Goal: Task Accomplishment & Management: Manage account settings

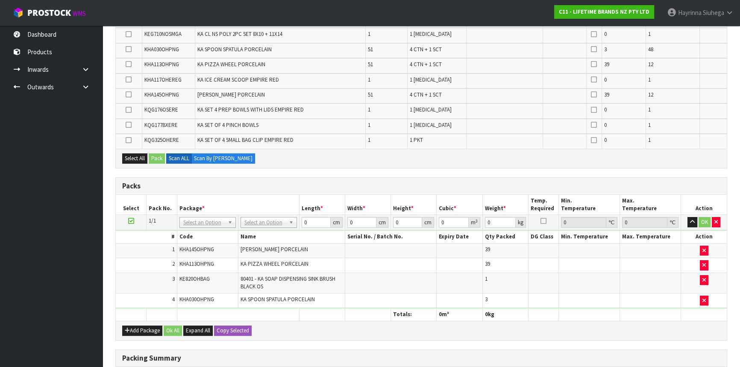
scroll to position [233, 0]
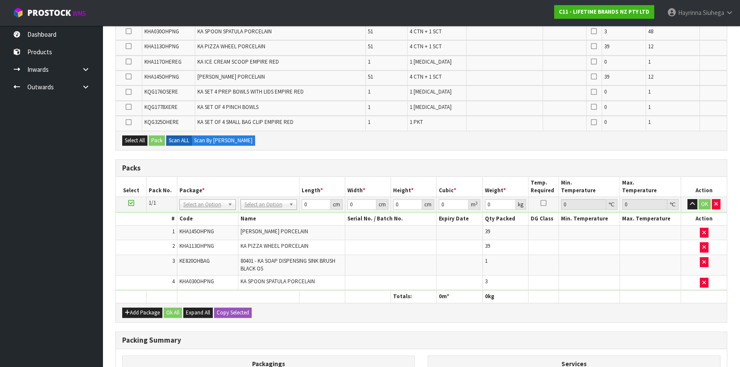
click at [580, 256] on td at bounding box center [588, 264] width 61 height 20
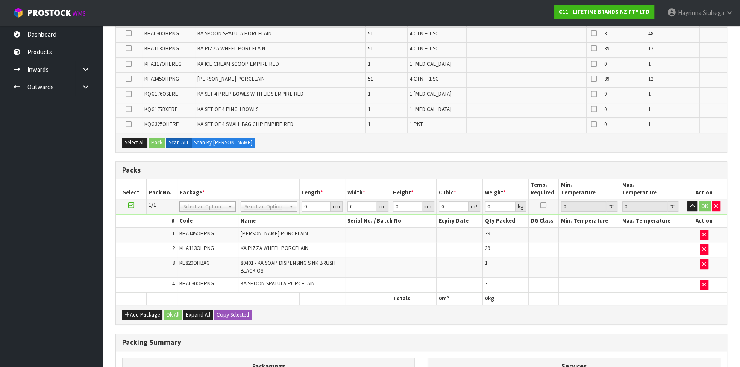
scroll to position [194, 0]
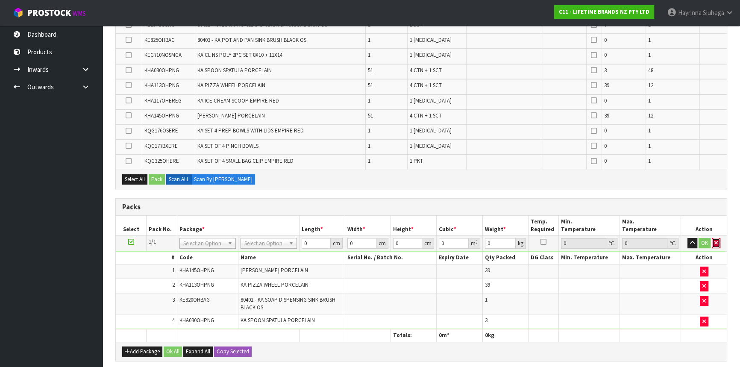
click at [716, 242] on icon "button" at bounding box center [715, 243] width 3 height 6
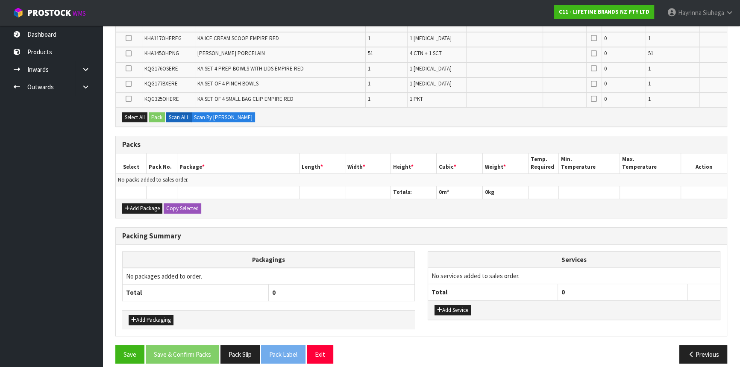
scroll to position [272, 0]
click at [153, 210] on button "Add Package" at bounding box center [142, 208] width 40 height 10
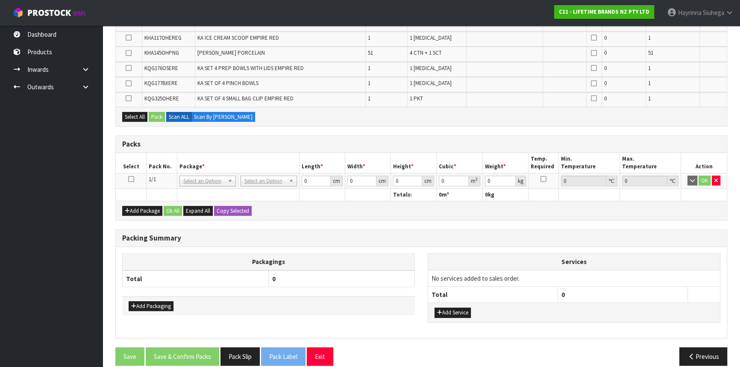
click at [128, 179] on icon at bounding box center [131, 179] width 6 height 0
click at [280, 223] on div "Combine Orders C11-ORD0001821 C11-ORD0001925 C11-ORD0002021 C11-ORD0002041 C11-…" at bounding box center [420, 118] width 611 height 507
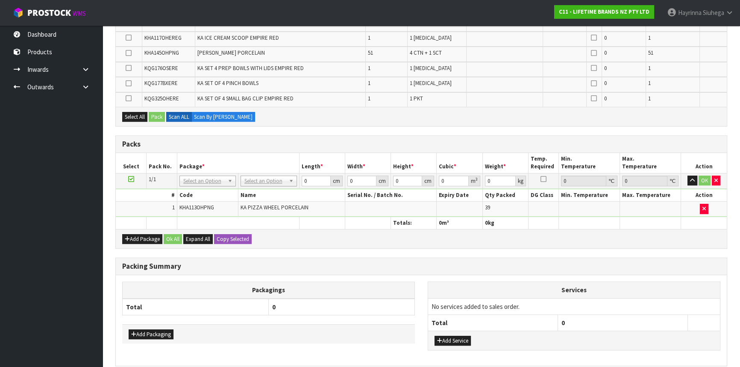
drag, startPoint x: 401, startPoint y: 277, endPoint x: 405, endPoint y: 274, distance: 4.5
click at [403, 276] on div "Packagings Total 0 Add Packaging Services No services added to sales order. Tot…" at bounding box center [421, 320] width 611 height 91
click at [716, 179] on icon "button" at bounding box center [715, 181] width 3 height 6
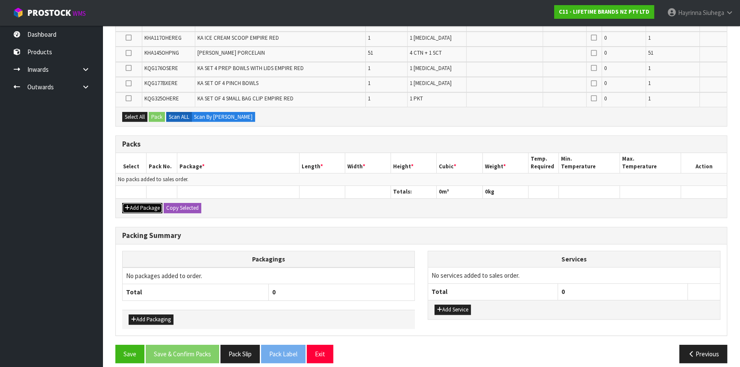
click at [147, 208] on button "Add Package" at bounding box center [142, 208] width 40 height 10
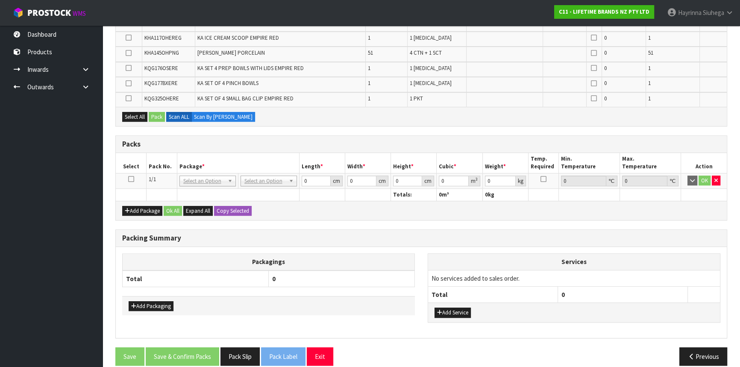
click at [132, 179] on icon at bounding box center [131, 179] width 6 height 0
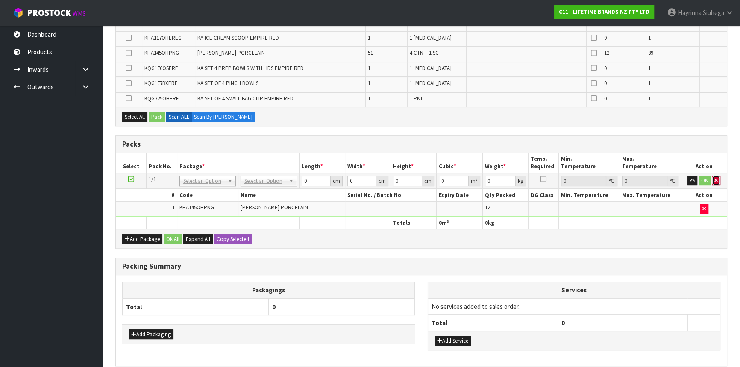
click at [717, 183] on button "button" at bounding box center [715, 180] width 9 height 10
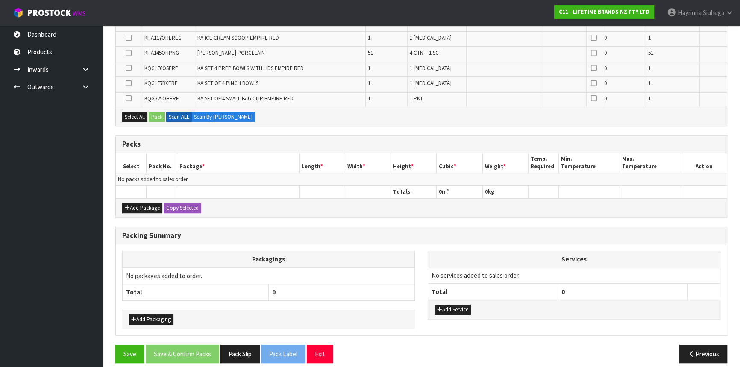
click at [555, 278] on td "No services added to sales order." at bounding box center [574, 275] width 292 height 16
click at [144, 205] on button "Add Package" at bounding box center [142, 208] width 40 height 10
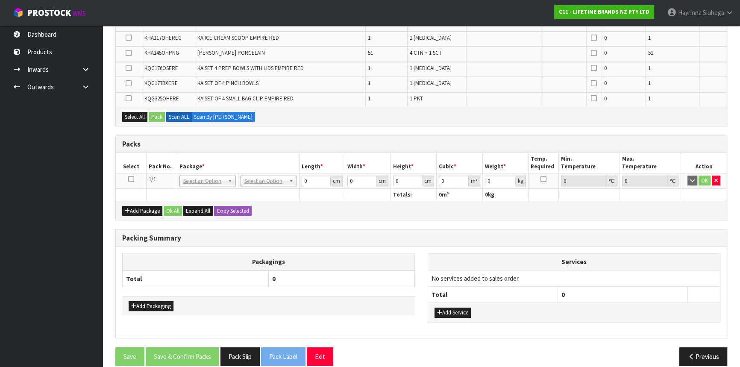
click at [127, 175] on td at bounding box center [131, 180] width 31 height 15
click at [129, 179] on icon at bounding box center [131, 179] width 6 height 0
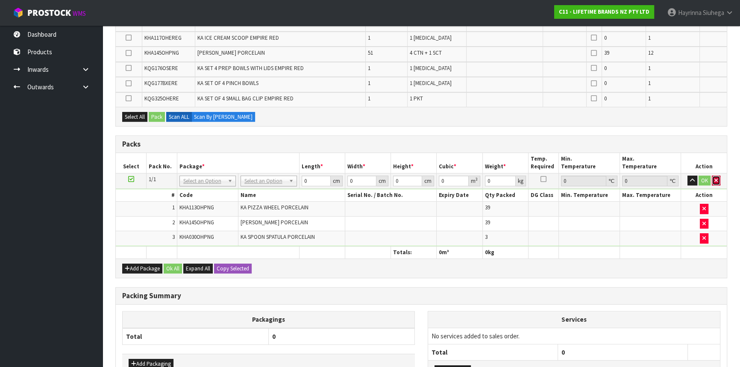
click at [714, 181] on button "button" at bounding box center [715, 180] width 9 height 10
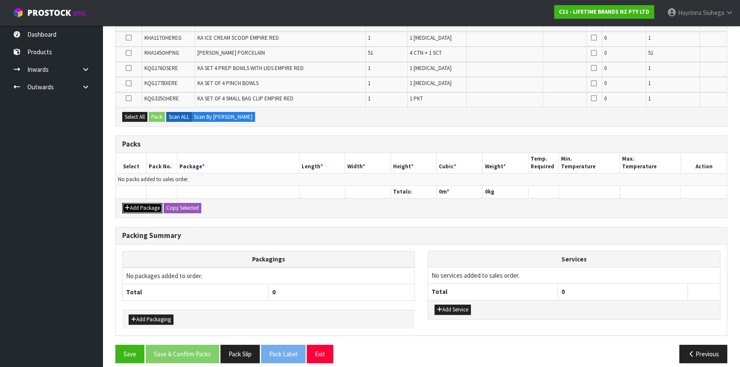
click at [139, 203] on button "Add Package" at bounding box center [142, 208] width 40 height 10
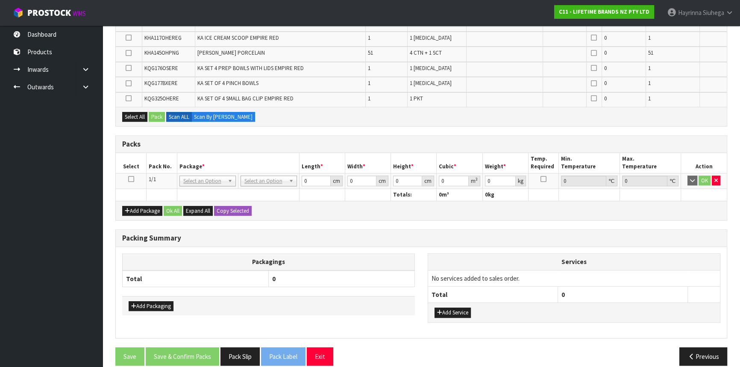
click at [126, 177] on td at bounding box center [131, 180] width 31 height 15
click at [132, 179] on icon at bounding box center [131, 179] width 6 height 0
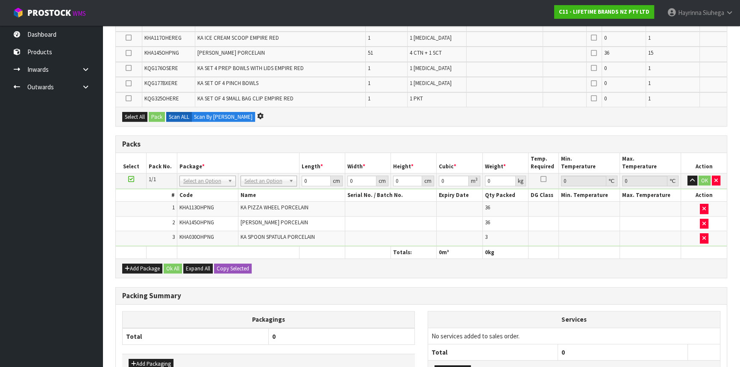
scroll to position [0, 0]
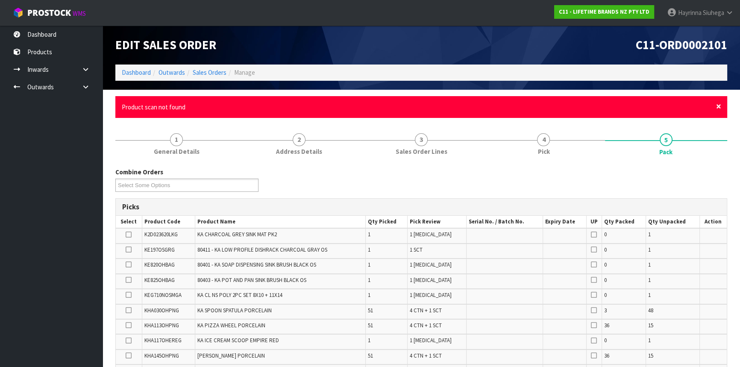
click at [719, 109] on span "×" at bounding box center [718, 106] width 5 height 12
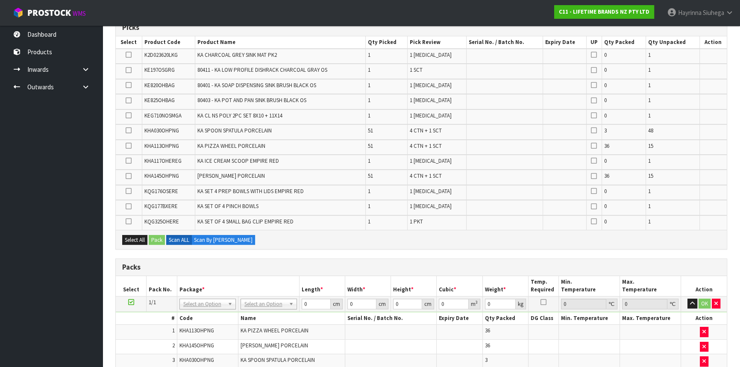
scroll to position [272, 0]
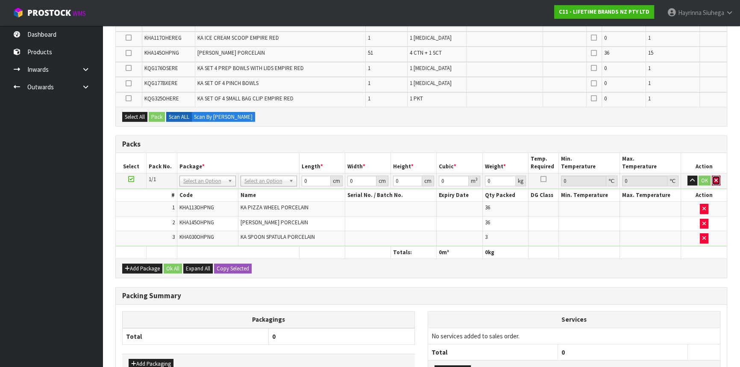
click at [719, 177] on button "button" at bounding box center [715, 180] width 9 height 10
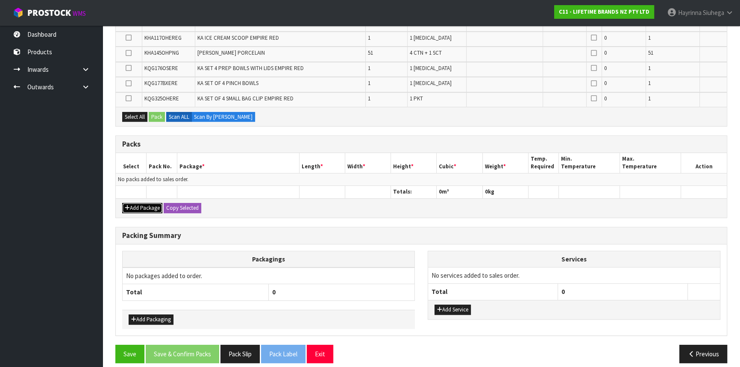
click at [146, 203] on button "Add Package" at bounding box center [142, 208] width 40 height 10
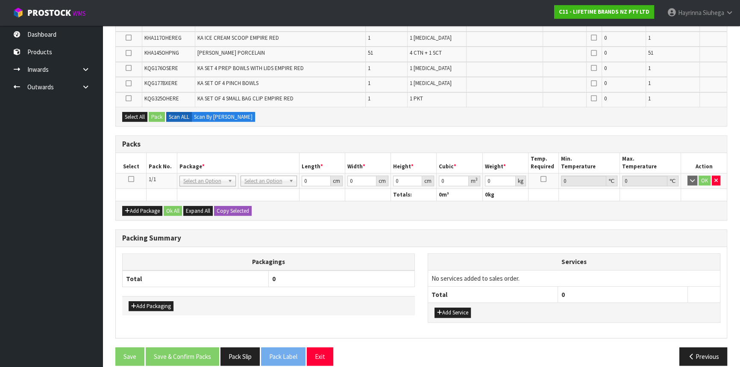
drag, startPoint x: 128, startPoint y: 175, endPoint x: 143, endPoint y: 175, distance: 14.5
click at [129, 179] on icon at bounding box center [131, 179] width 6 height 0
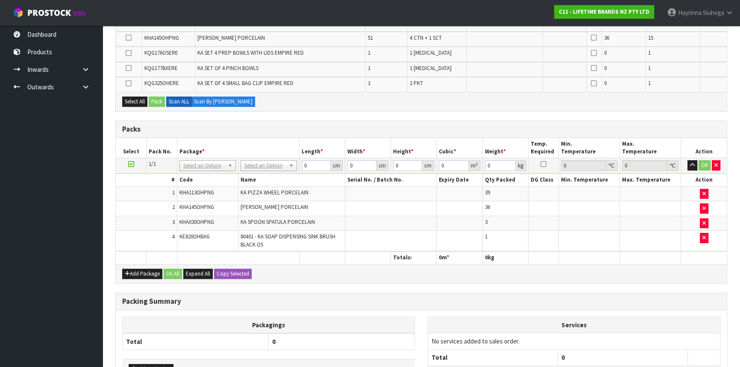
scroll to position [256, 0]
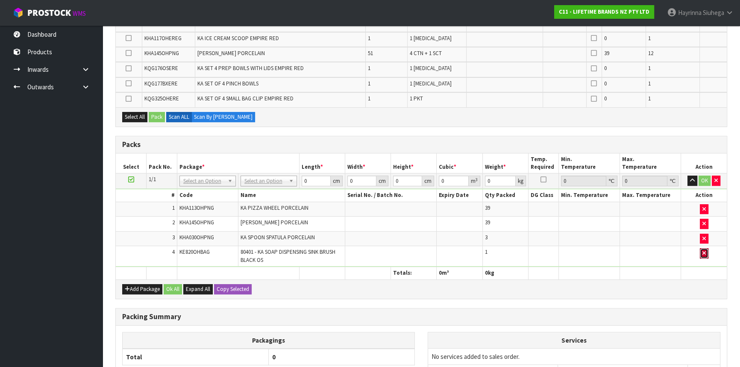
click at [707, 248] on button "button" at bounding box center [703, 253] width 9 height 10
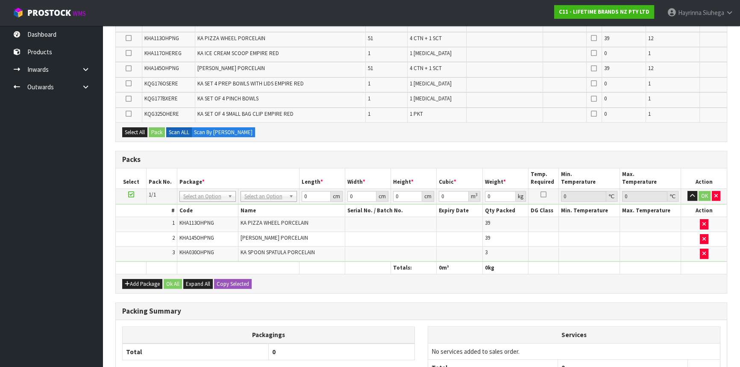
scroll to position [272, 0]
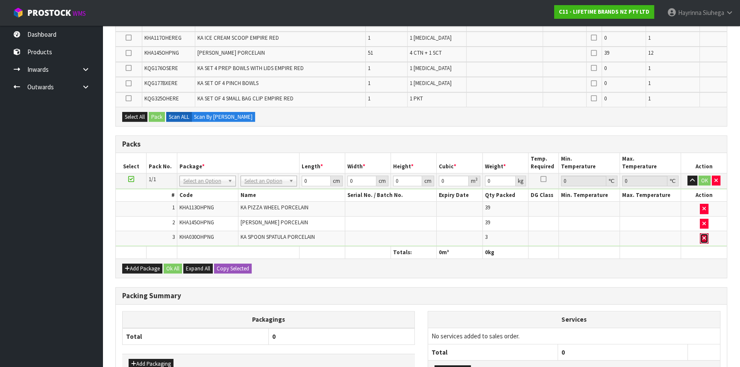
click at [702, 239] on button "button" at bounding box center [703, 238] width 9 height 10
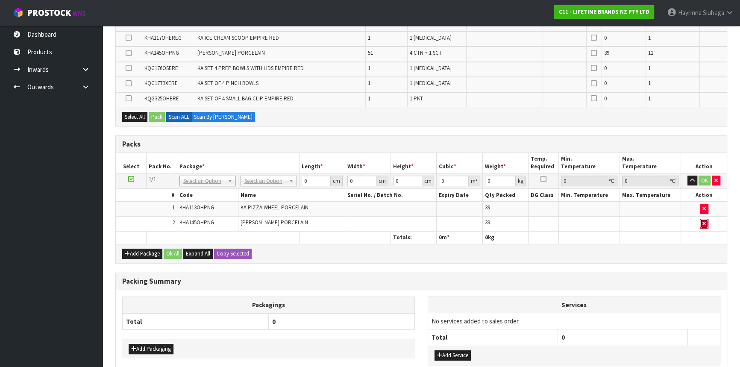
click at [702, 221] on icon "button" at bounding box center [703, 224] width 3 height 6
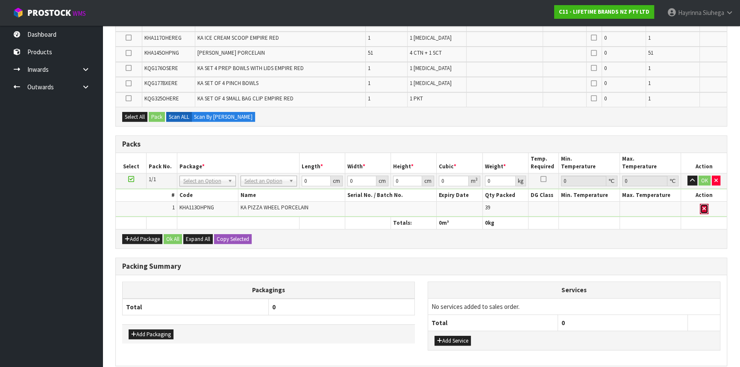
click at [702, 206] on icon "button" at bounding box center [703, 209] width 3 height 6
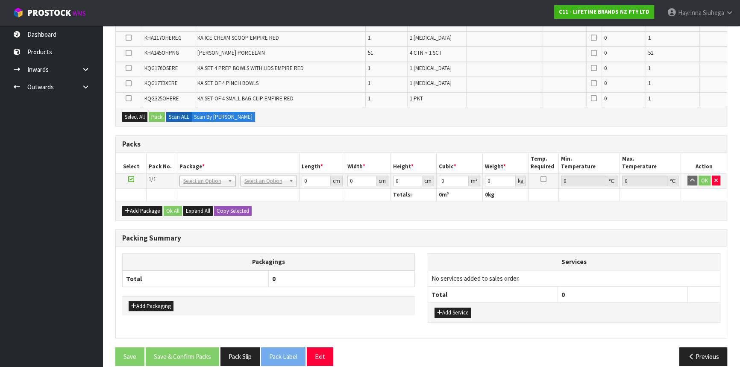
click at [512, 237] on h3 "Packing Summary" at bounding box center [421, 238] width 598 height 8
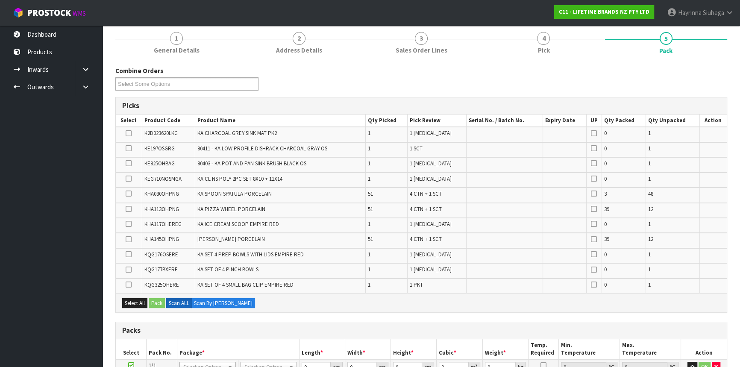
scroll to position [0, 0]
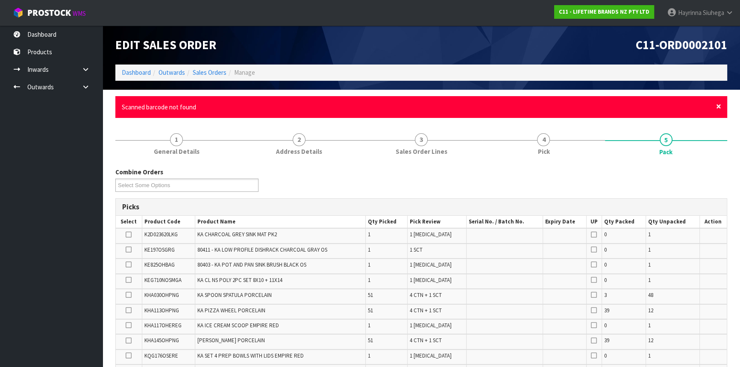
click at [720, 106] on span "×" at bounding box center [718, 106] width 5 height 12
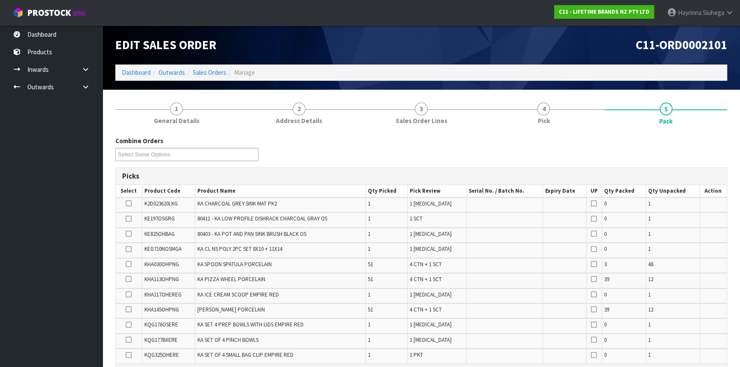
scroll to position [77, 0]
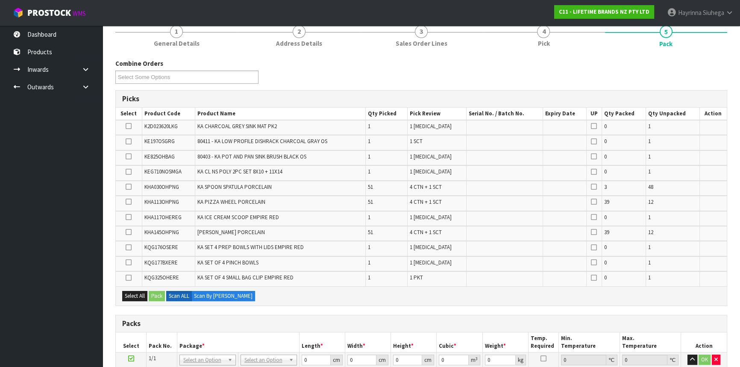
click at [566, 228] on td at bounding box center [564, 233] width 44 height 15
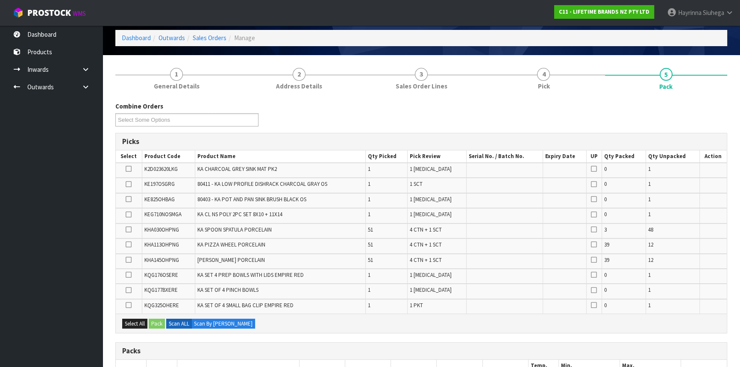
scroll to position [0, 0]
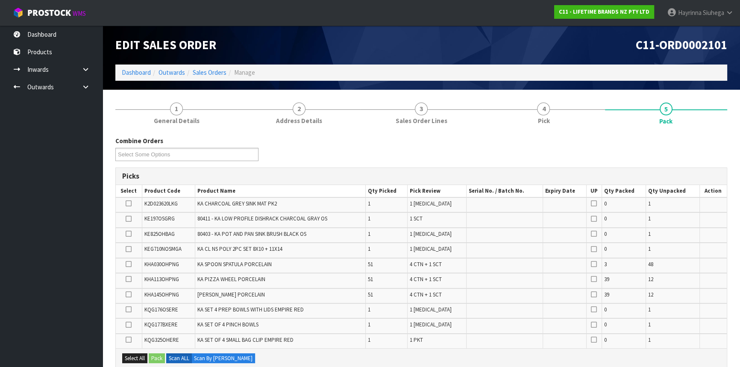
drag, startPoint x: 538, startPoint y: 170, endPoint x: 491, endPoint y: 141, distance: 54.9
click at [491, 141] on div "Combine Orders C11-ORD0001821 C11-ORD0001925 C11-ORD0002021 C11-ORD0002041 C11-…" at bounding box center [421, 151] width 624 height 31
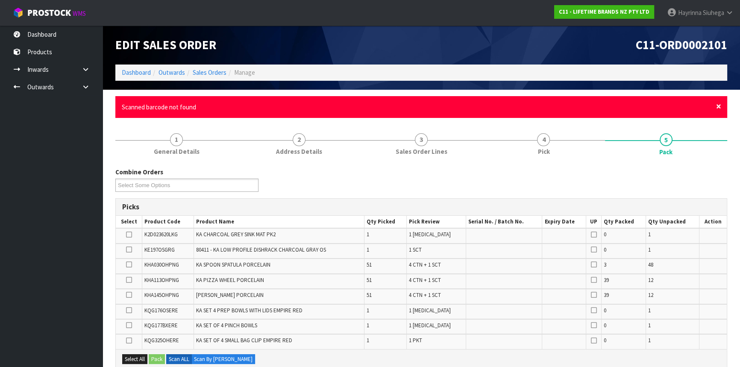
click at [718, 105] on span "×" at bounding box center [718, 106] width 5 height 12
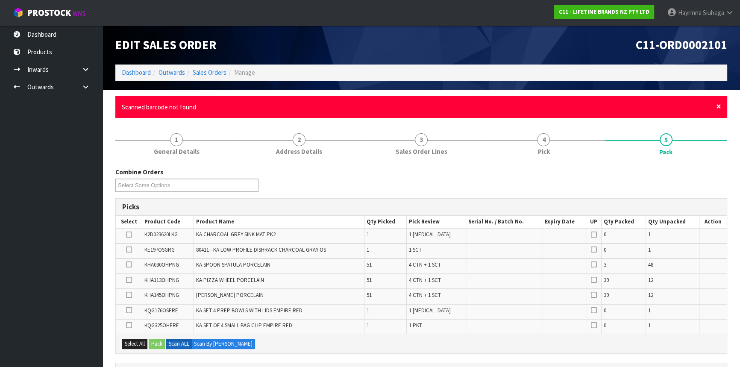
click at [719, 107] on span "×" at bounding box center [718, 106] width 5 height 12
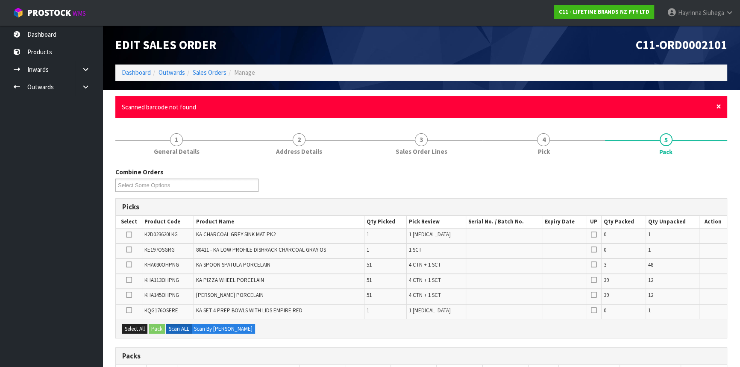
click at [719, 105] on span "×" at bounding box center [718, 106] width 5 height 12
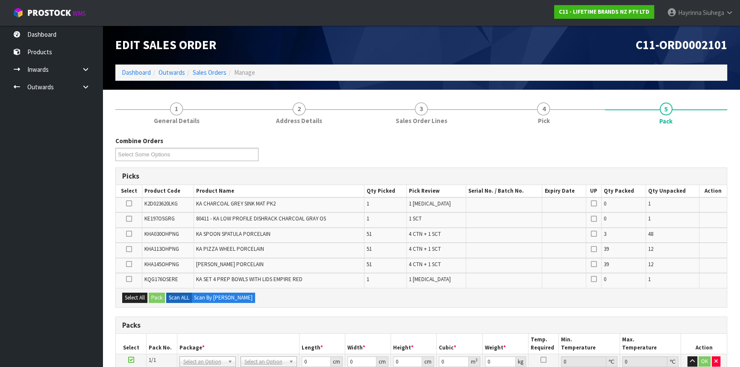
click at [695, 147] on div "Combine Orders C11-ORD0001821 C11-ORD0001925 C11-ORD0002021 C11-ORD0002041 C11-…" at bounding box center [421, 151] width 624 height 31
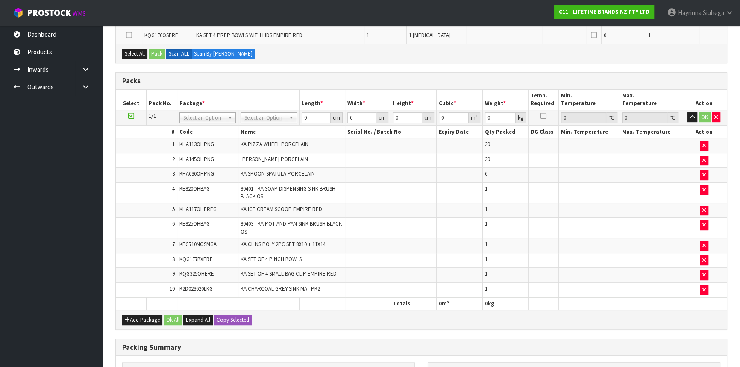
scroll to position [272, 0]
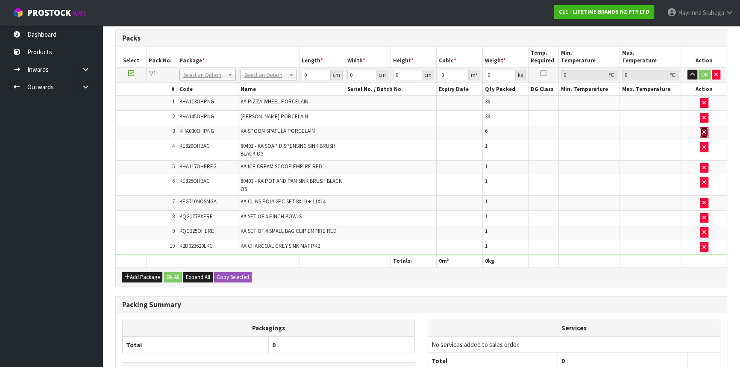
click at [700, 129] on button "button" at bounding box center [703, 132] width 9 height 10
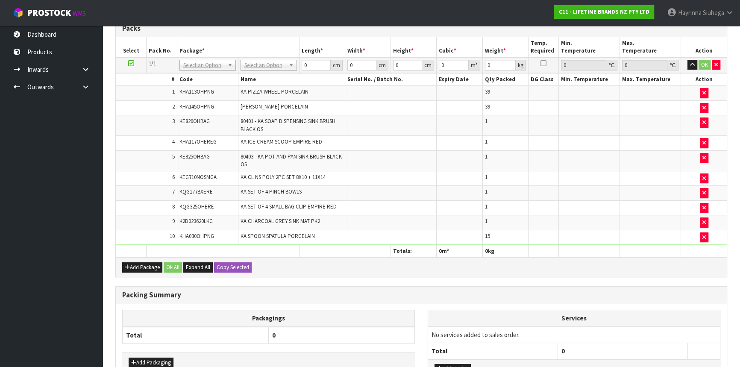
scroll to position [346, 0]
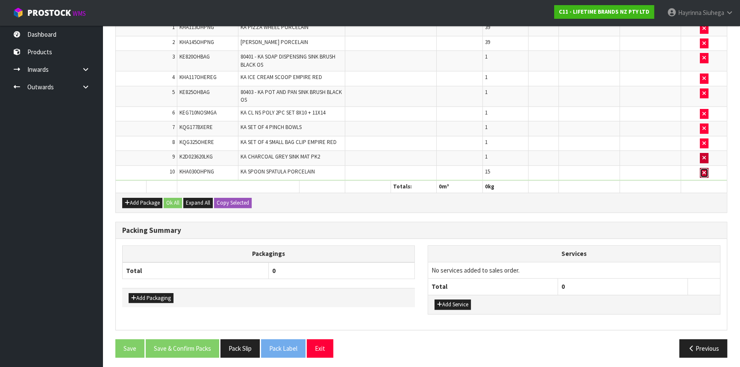
drag, startPoint x: 701, startPoint y: 170, endPoint x: 707, endPoint y: 170, distance: 5.6
click at [702, 170] on icon "button" at bounding box center [703, 173] width 3 height 6
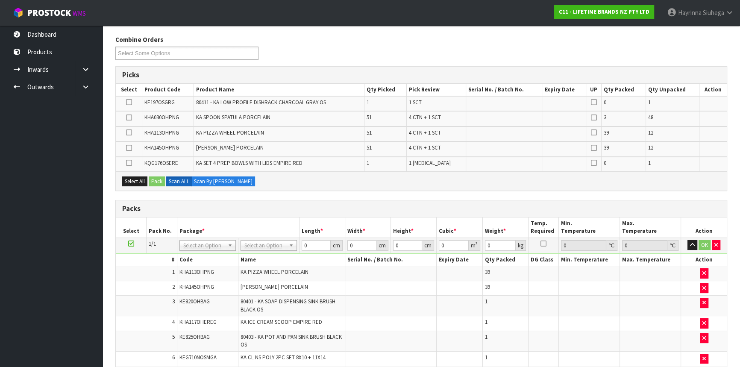
scroll to position [331, 0]
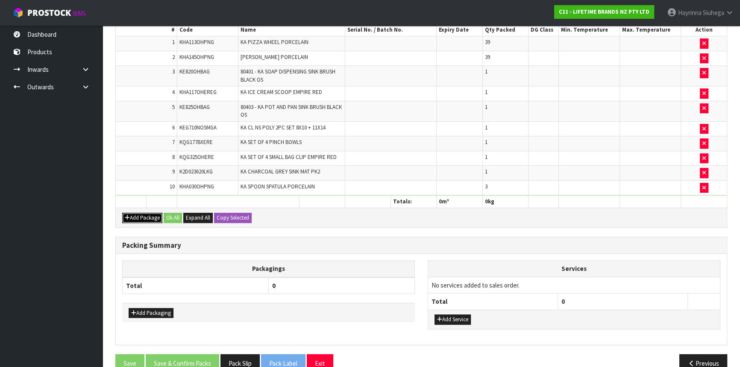
click at [135, 216] on button "Add Package" at bounding box center [142, 218] width 40 height 10
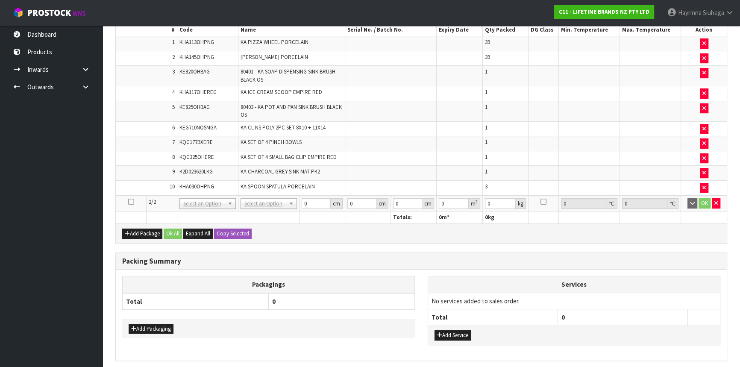
click at [132, 202] on icon at bounding box center [131, 202] width 6 height 0
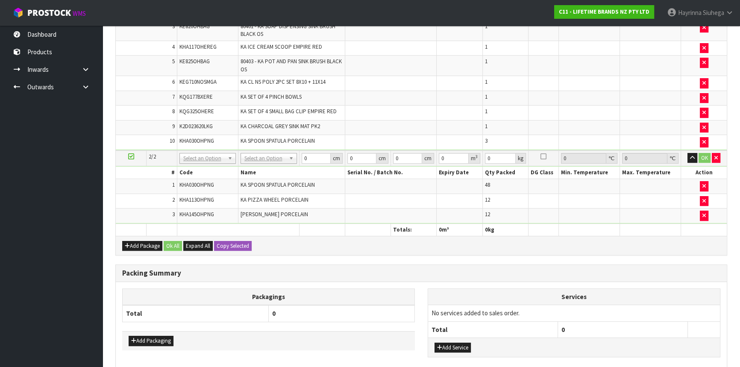
click at [295, 210] on span "[PERSON_NAME] PORCELAIN" at bounding box center [273, 213] width 67 height 7
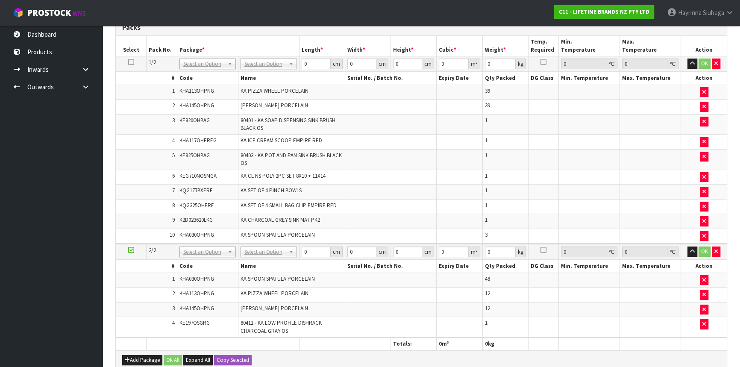
scroll to position [316, 0]
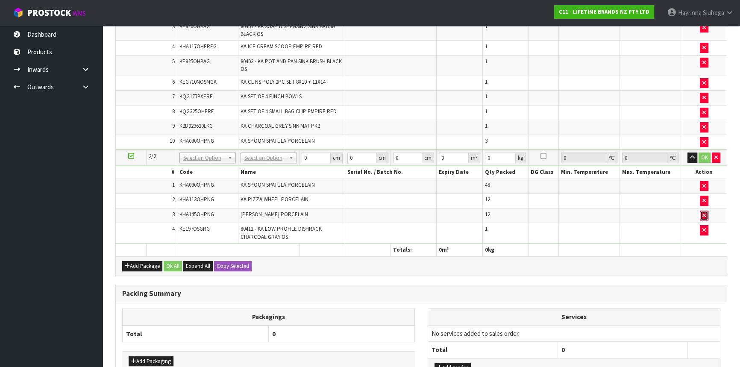
click at [703, 213] on icon "button" at bounding box center [703, 216] width 3 height 6
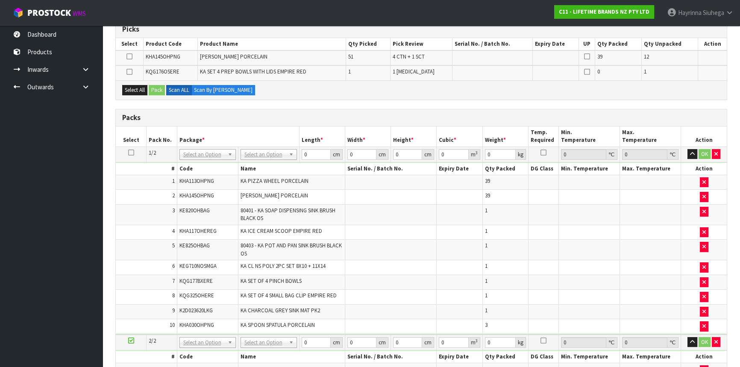
scroll to position [137, 0]
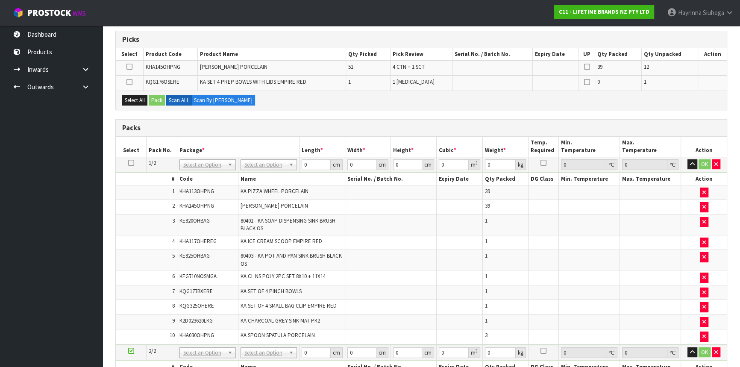
click at [129, 82] on icon at bounding box center [129, 82] width 6 height 0
click at [0, 0] on input "checkbox" at bounding box center [0, 0] width 0 height 0
click at [154, 97] on button "Pack" at bounding box center [157, 100] width 16 height 10
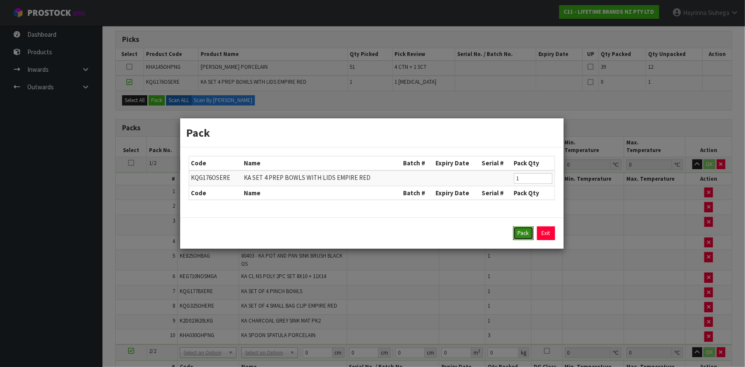
click at [518, 232] on button "Pack" at bounding box center [523, 233] width 20 height 14
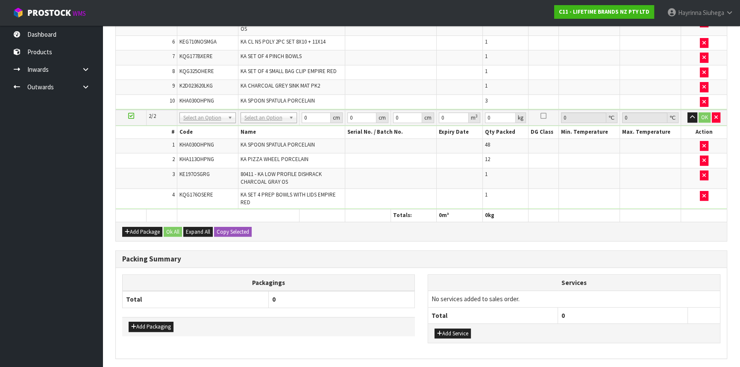
scroll to position [370, 0]
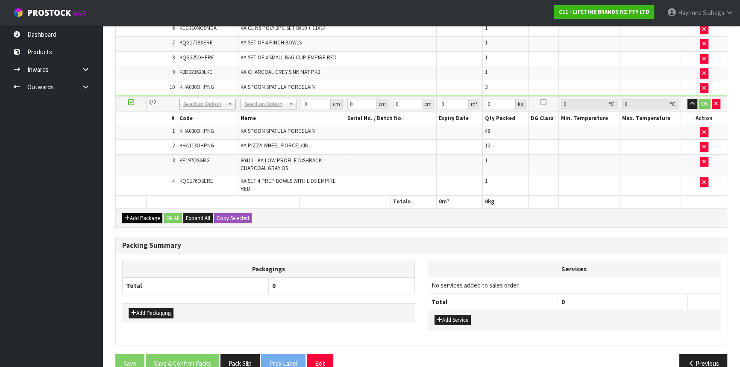
drag, startPoint x: 130, startPoint y: 221, endPoint x: 132, endPoint y: 216, distance: 5.2
click at [131, 220] on div "Add Package Ok All Expand All Copy Selected" at bounding box center [421, 217] width 611 height 19
click at [132, 215] on button "Add Package" at bounding box center [142, 218] width 40 height 10
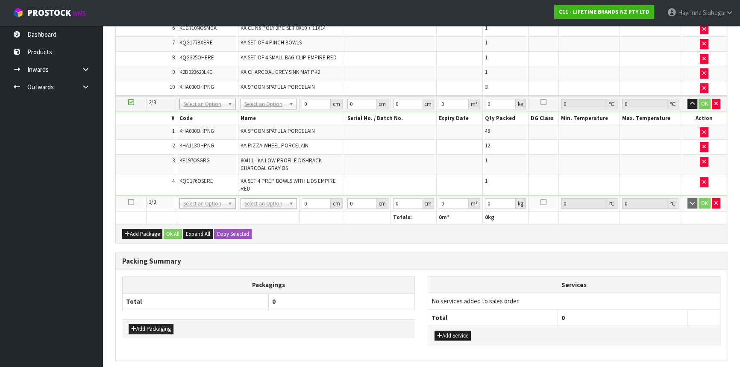
click at [132, 202] on icon at bounding box center [131, 202] width 6 height 0
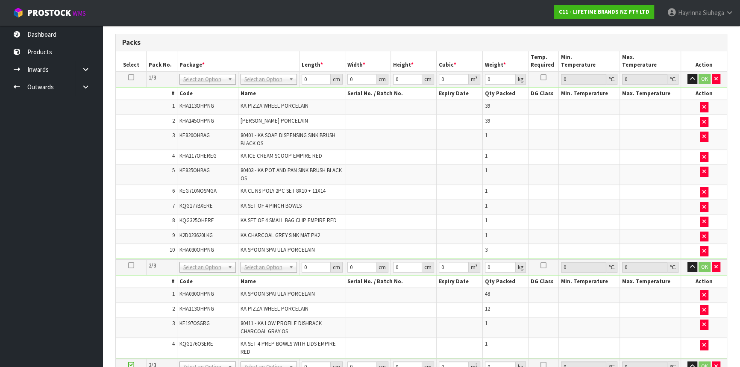
scroll to position [161, 0]
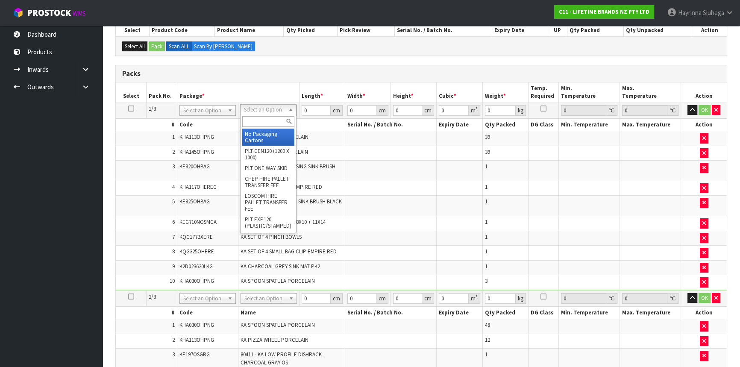
click at [265, 123] on input "text" at bounding box center [268, 121] width 52 height 11
type input "ctn9"
type input "51"
type input "38"
type input "58.5"
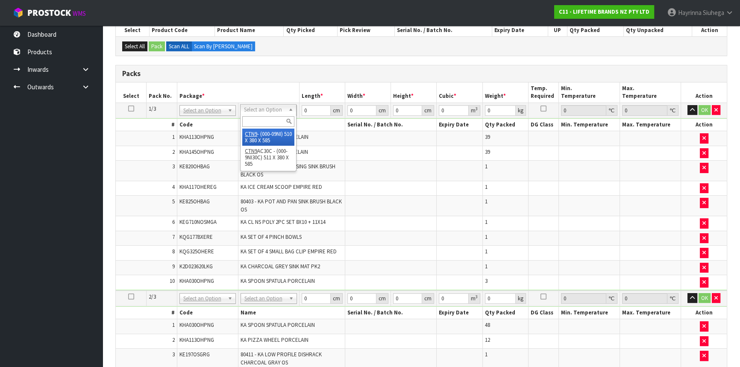
type input "0.113373"
type input "16.185"
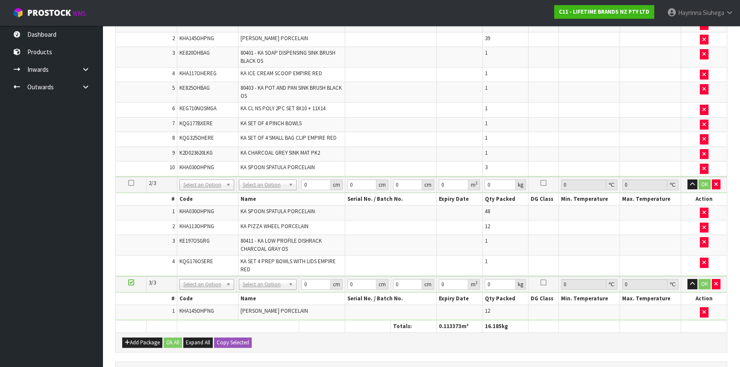
scroll to position [277, 0]
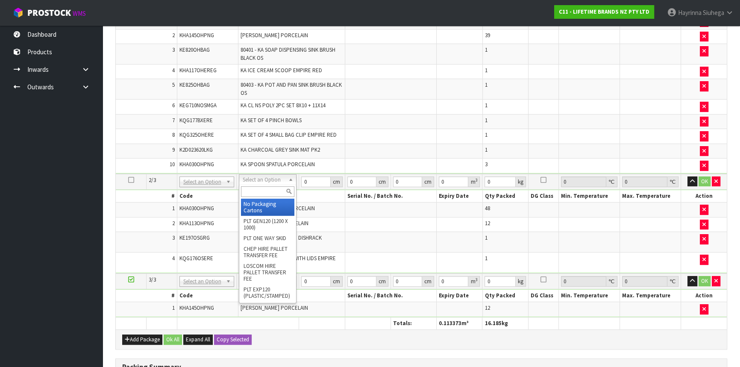
click at [265, 188] on input "text" at bounding box center [267, 191] width 53 height 11
type input "ctn9"
type input "2"
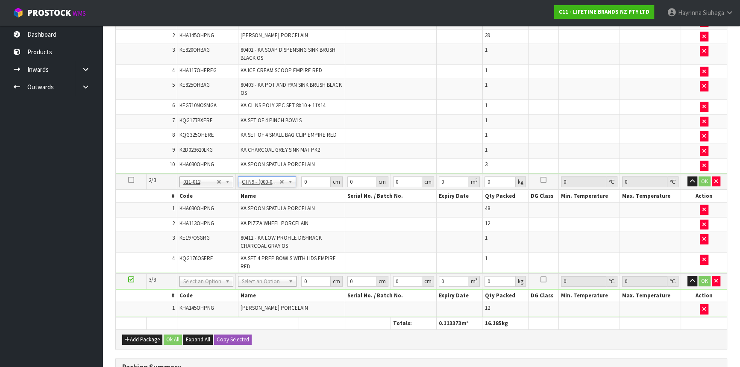
type input "51"
type input "38"
type input "58.5"
type input "0.113373"
type input "13.051"
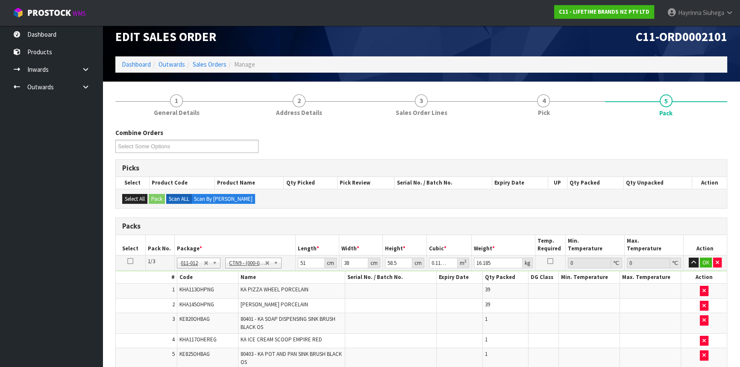
scroll to position [116, 0]
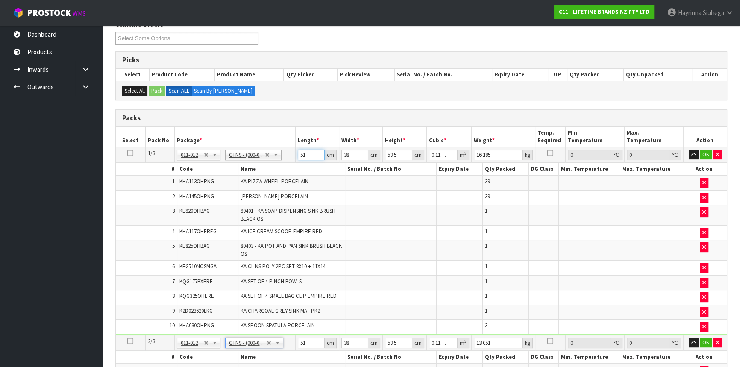
click at [304, 152] on input "51" at bounding box center [311, 154] width 27 height 11
type input "5"
type input "0.011115"
type input "52"
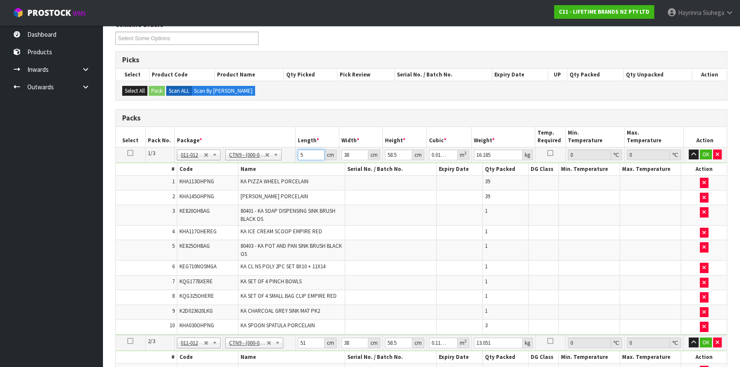
type input "0.115596"
type input "52"
type input "4"
type input "0.012168"
type input "40"
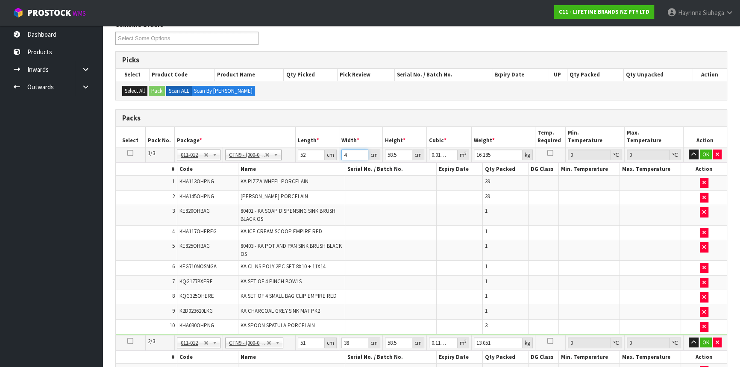
type input "0.12168"
type input "40"
type input "6"
type input "0.01248"
type input "61"
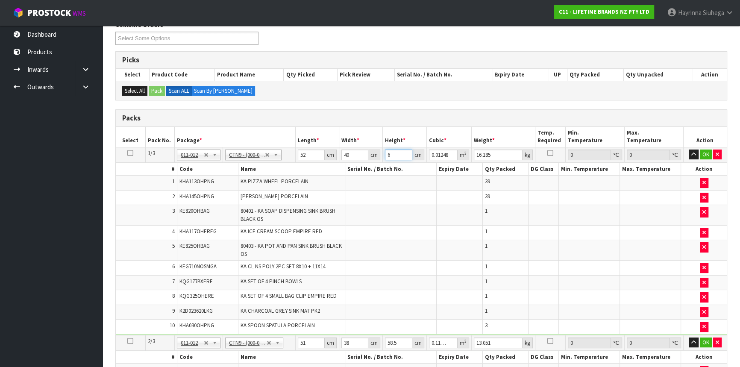
type input "0.12688"
type input "61"
type input "18"
click button "OK" at bounding box center [705, 154] width 12 height 10
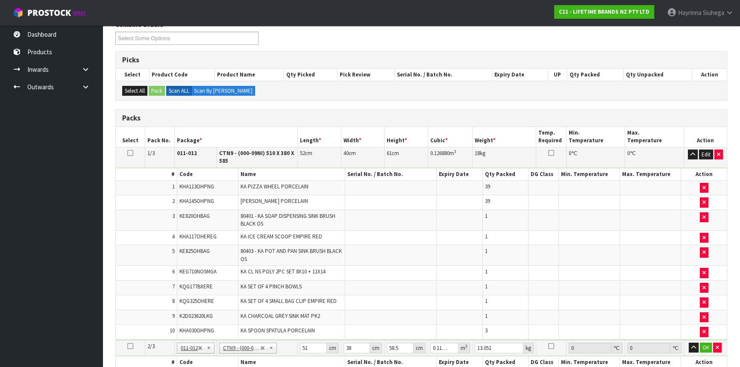
scroll to position [388, 0]
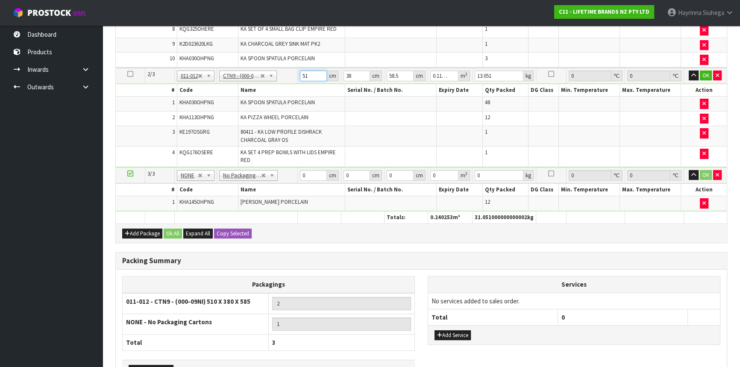
click at [302, 70] on input "51" at bounding box center [313, 75] width 27 height 11
type input "5"
type input "0.011115"
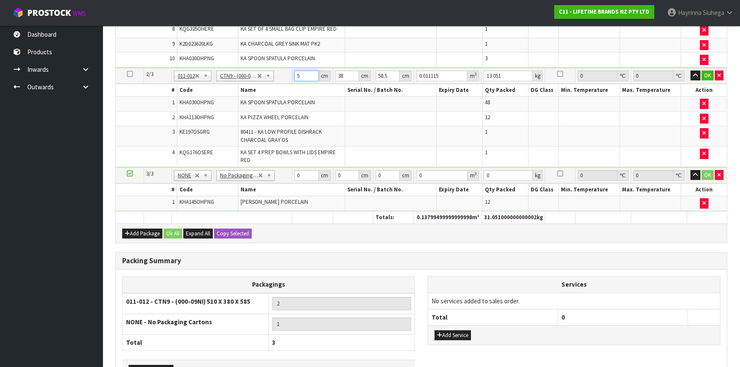
type input "52"
type input "0.115596"
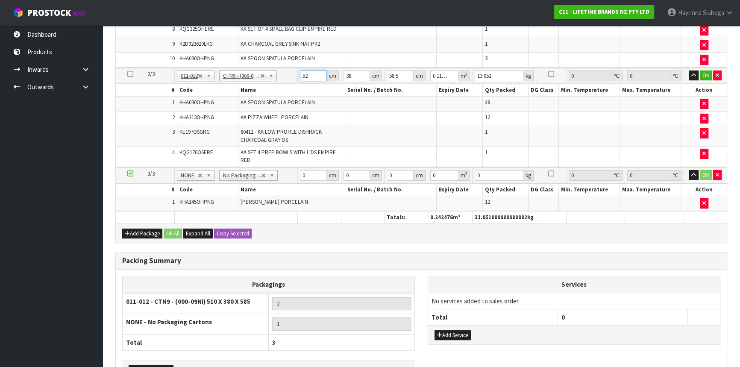
type input "52"
type input "4"
type input "0.012168"
type input "40"
type input "0.12168"
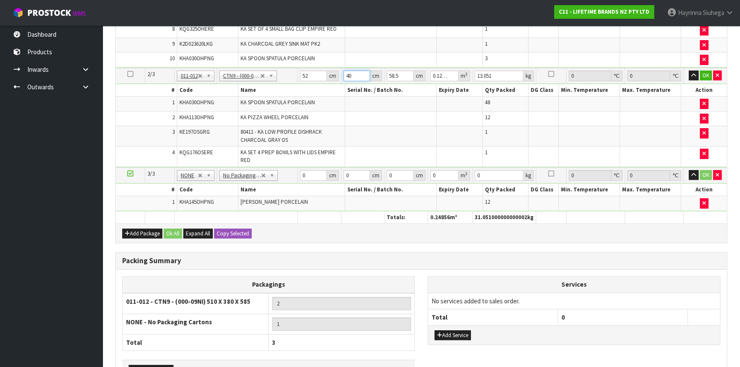
type input "40"
type input "6"
type input "0.01248"
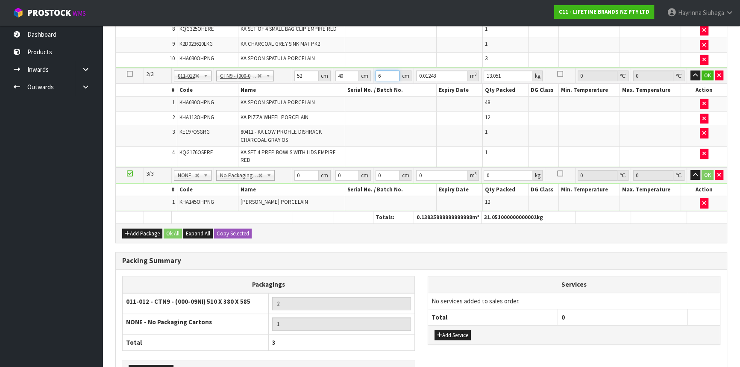
type input "61"
type input "0.12688"
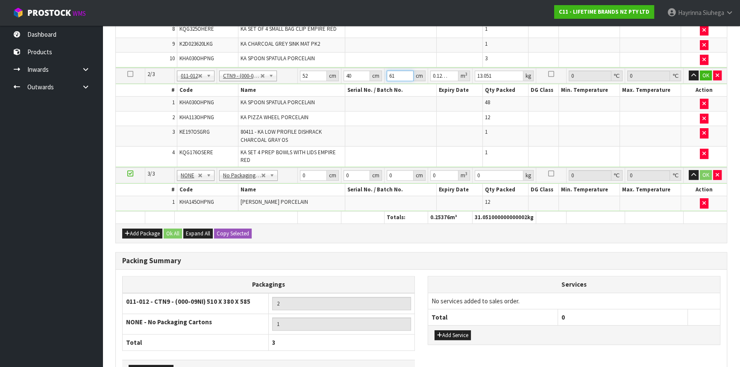
type input "61"
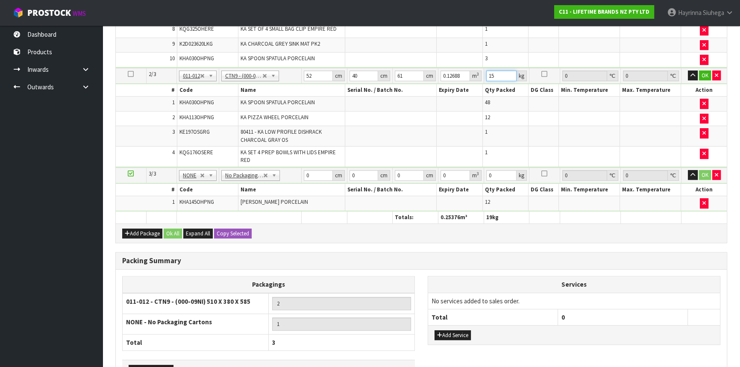
type input "15"
click button "OK" at bounding box center [705, 75] width 12 height 10
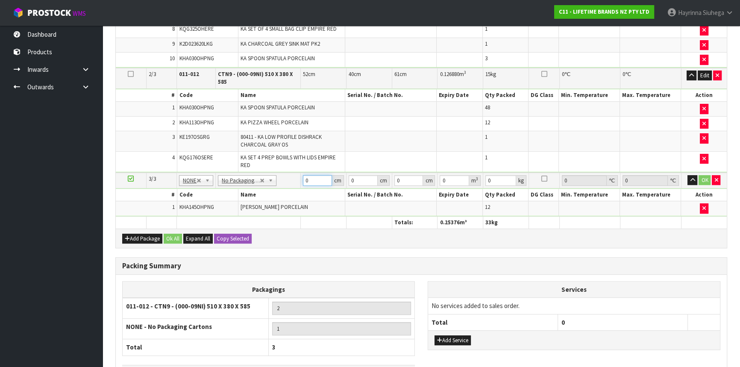
click at [303, 178] on input "0" at bounding box center [317, 180] width 29 height 11
type input "25"
type input "19"
type input "1"
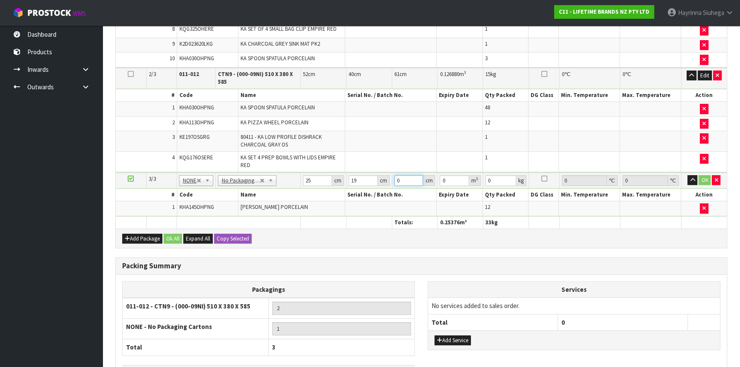
type input "0.000475"
type input "17"
type input "0.008075"
type input "17"
type input "2"
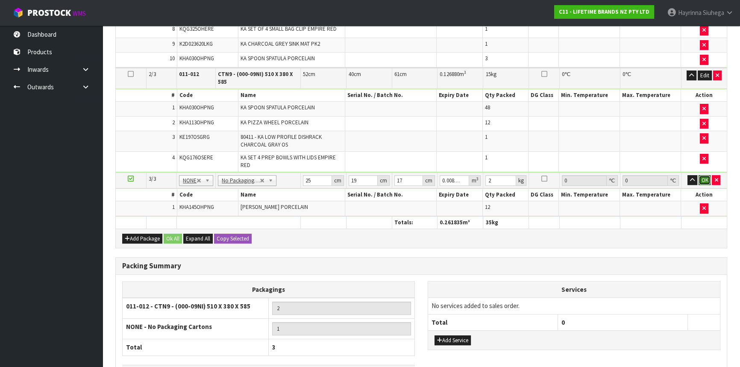
click button "OK" at bounding box center [704, 180] width 12 height 10
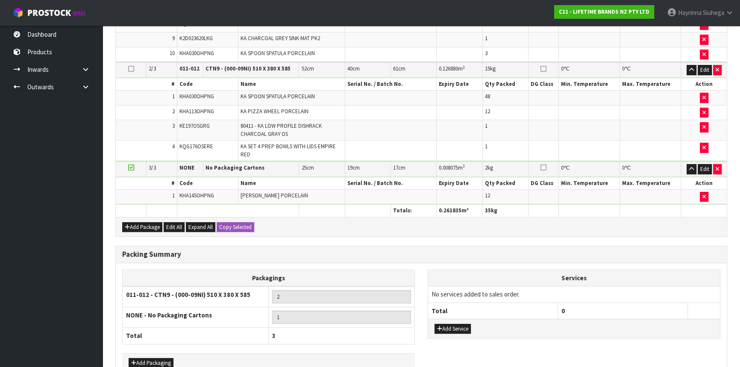
scroll to position [436, 0]
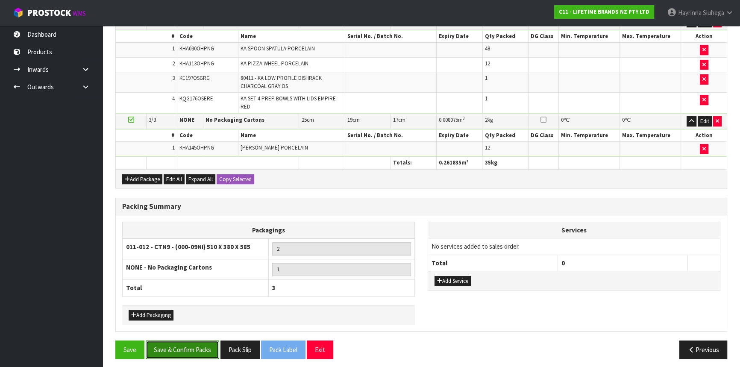
click at [176, 353] on button "Save & Confirm Packs" at bounding box center [182, 349] width 73 height 18
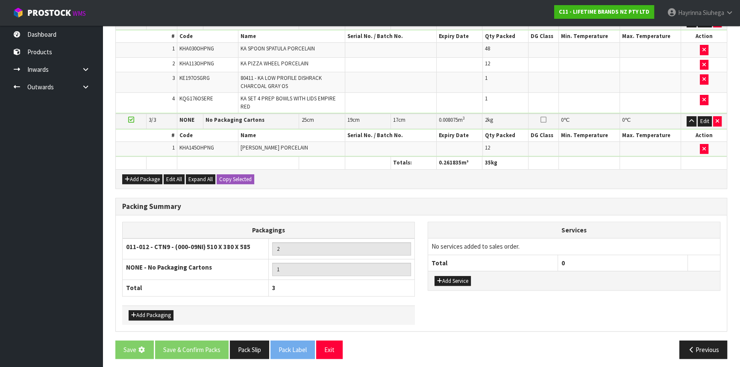
scroll to position [0, 0]
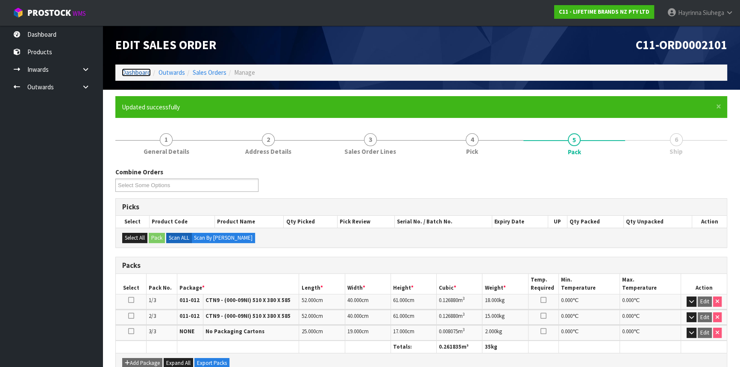
click at [135, 72] on link "Dashboard" at bounding box center [136, 72] width 29 height 8
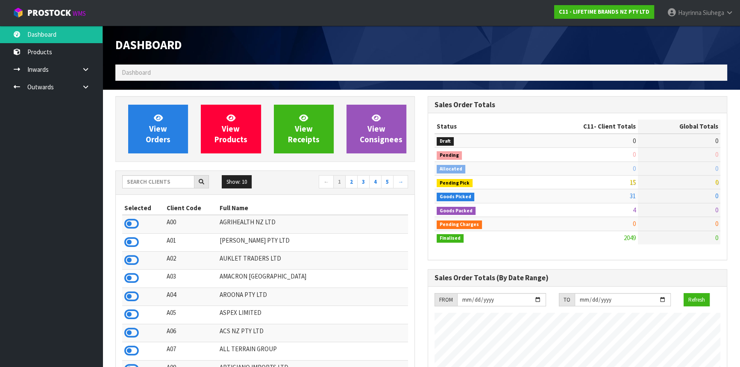
scroll to position [646, 312]
click at [86, 81] on link at bounding box center [88, 87] width 27 height 18
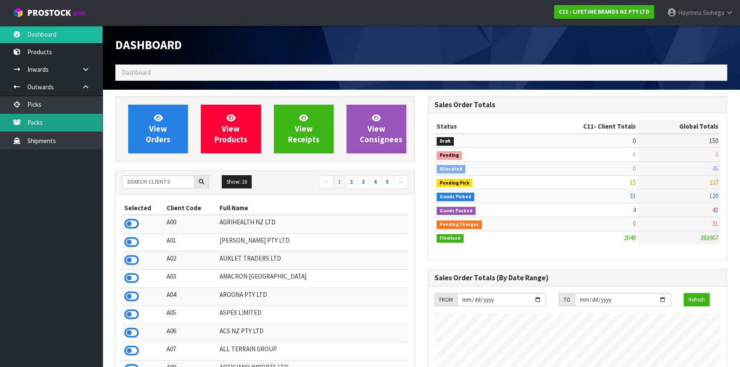
click at [68, 114] on link "Packs" at bounding box center [51, 123] width 102 height 18
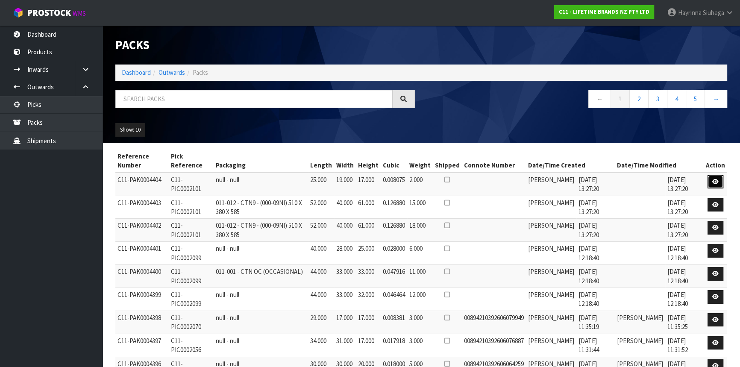
click at [713, 180] on icon at bounding box center [715, 182] width 6 height 6
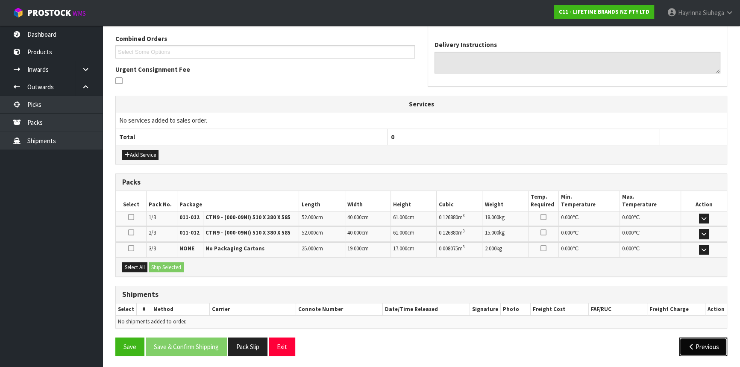
click at [687, 341] on button "Previous" at bounding box center [703, 346] width 48 height 18
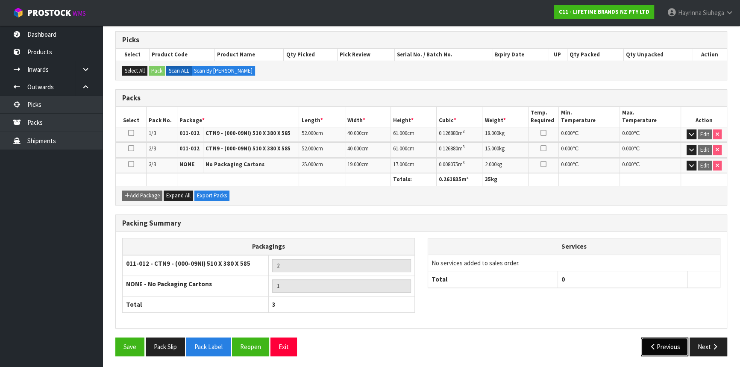
click at [679, 342] on button "Previous" at bounding box center [664, 346] width 48 height 18
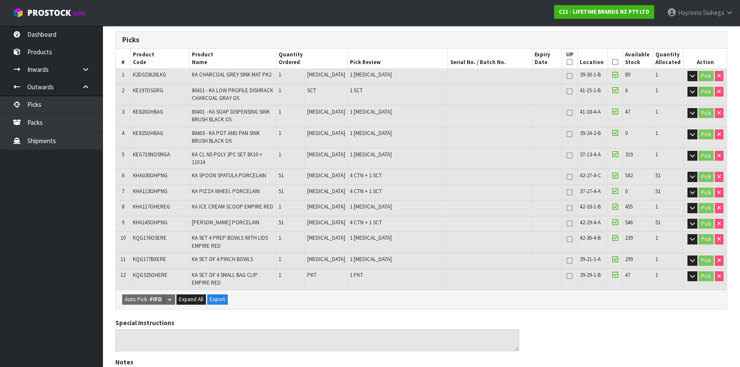
scroll to position [419, 0]
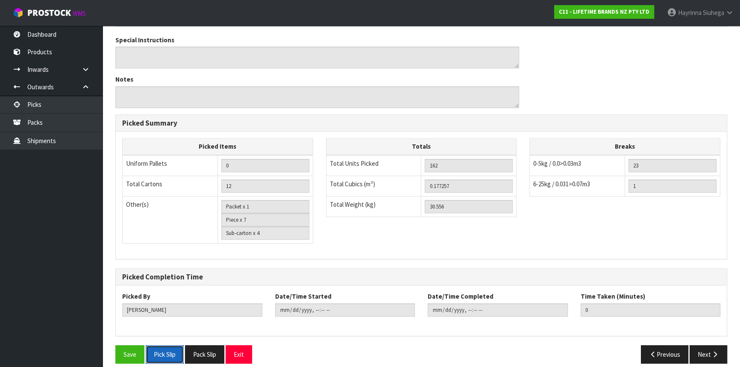
drag, startPoint x: 169, startPoint y: 343, endPoint x: 371, endPoint y: 268, distance: 215.7
click at [169, 345] on button "Pick Slip" at bounding box center [165, 354] width 38 height 18
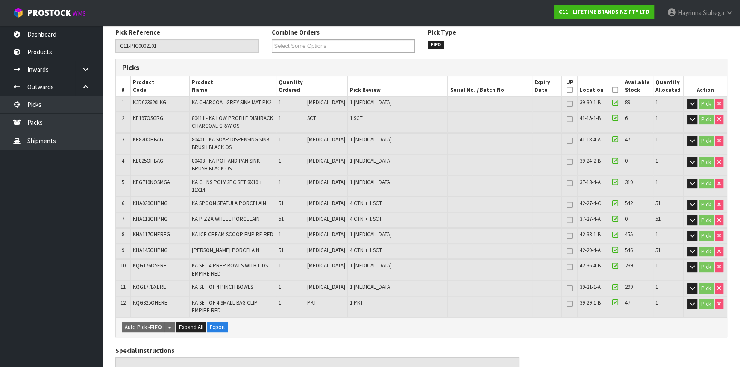
scroll to position [31, 0]
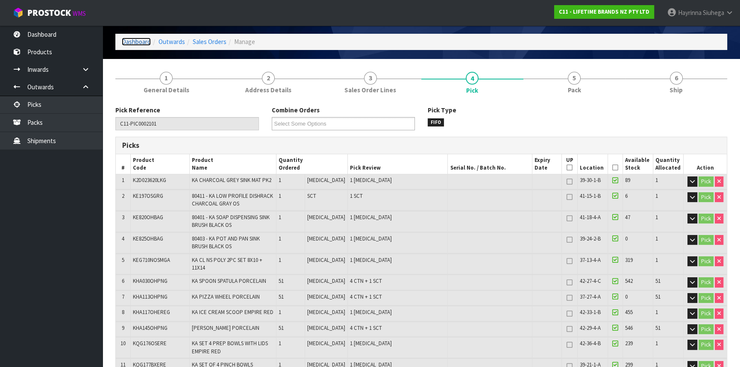
click at [139, 41] on link "Dashboard" at bounding box center [136, 42] width 29 height 8
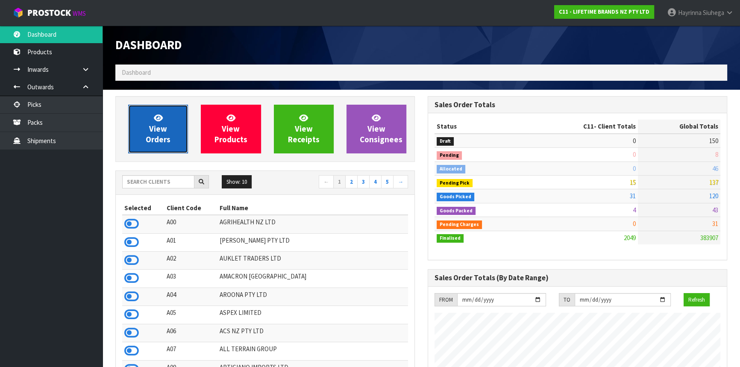
click at [160, 119] on icon at bounding box center [158, 118] width 9 height 8
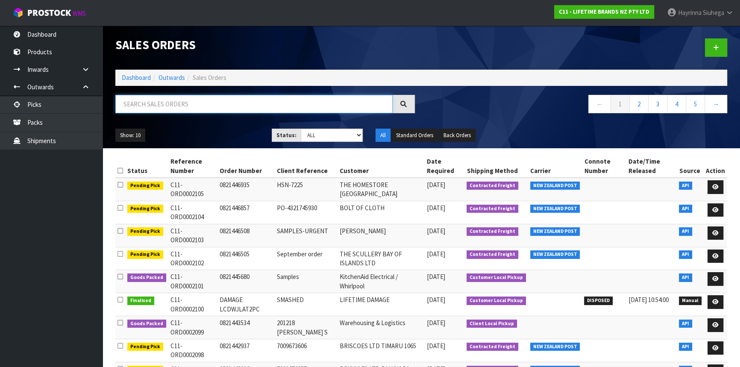
drag, startPoint x: 163, startPoint y: 109, endPoint x: 168, endPoint y: 107, distance: 5.6
click at [164, 108] on input "text" at bounding box center [253, 104] width 277 height 18
click at [129, 98] on input "text" at bounding box center [253, 104] width 277 height 18
type input "JOB-0415105"
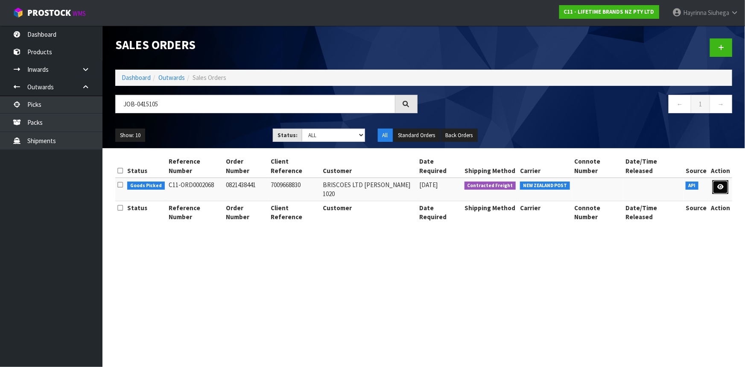
click at [728, 180] on link at bounding box center [721, 187] width 16 height 14
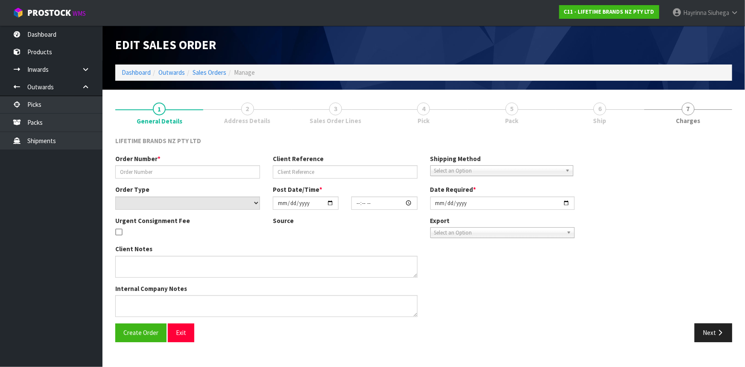
type input "0821438441"
type input "7009668830"
select select "number:0"
type input "[DATE]"
type input "16:59:31.000"
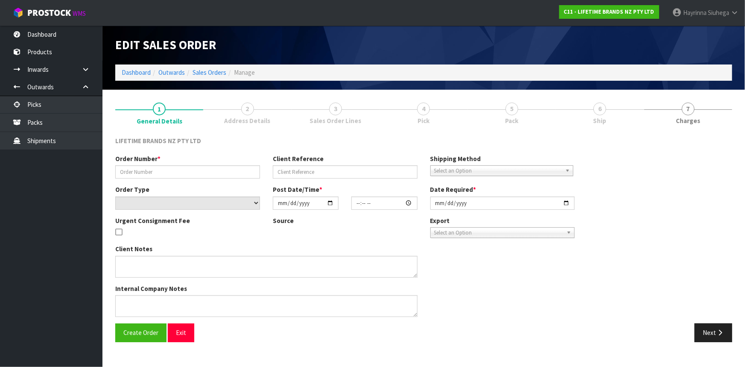
type input "[DATE]"
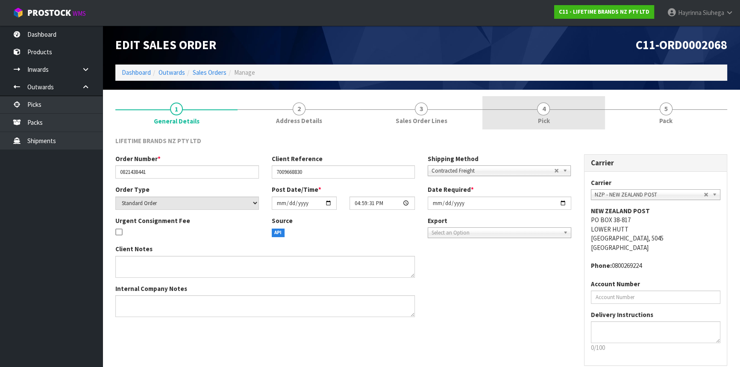
click at [576, 114] on link "4 Pick" at bounding box center [543, 113] width 122 height 34
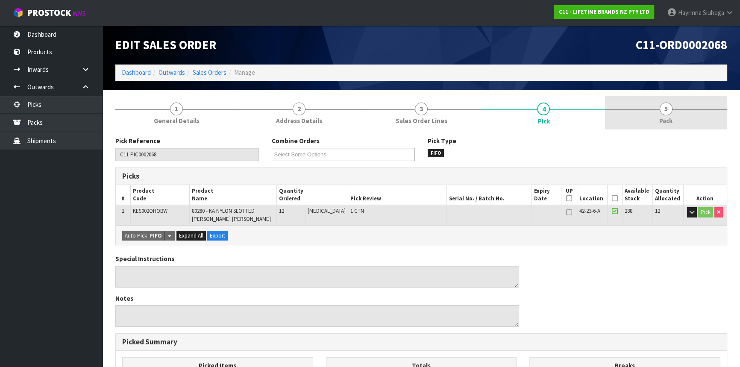
click at [640, 115] on link "5 Pack" at bounding box center [666, 113] width 122 height 34
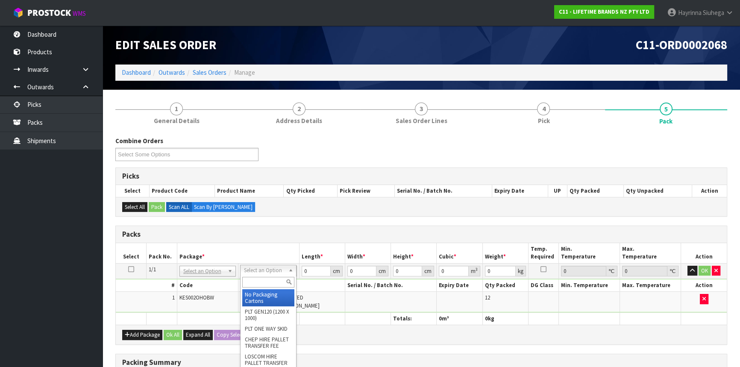
drag, startPoint x: 263, startPoint y: 301, endPoint x: 277, endPoint y: 290, distance: 17.1
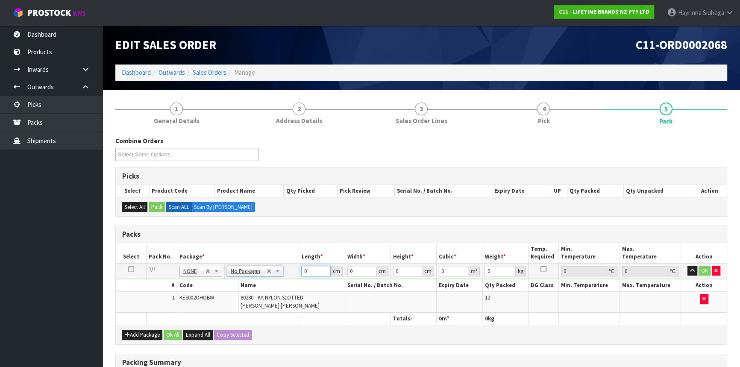
click at [303, 269] on input "0" at bounding box center [315, 271] width 29 height 11
type input "42"
type input "20"
type input "2"
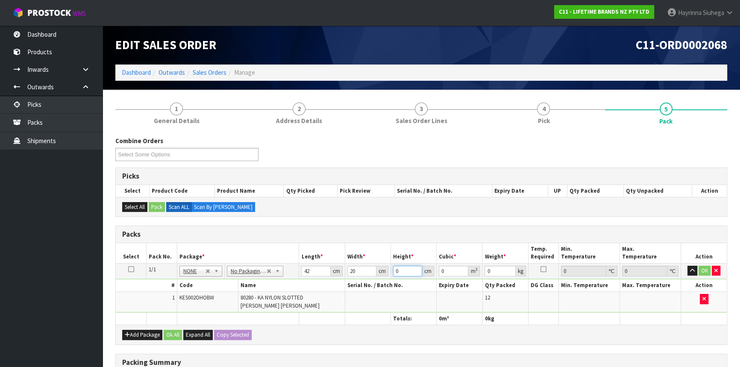
type input "0.00168"
type input "22"
type input "0.01848"
type input "22"
type input "3"
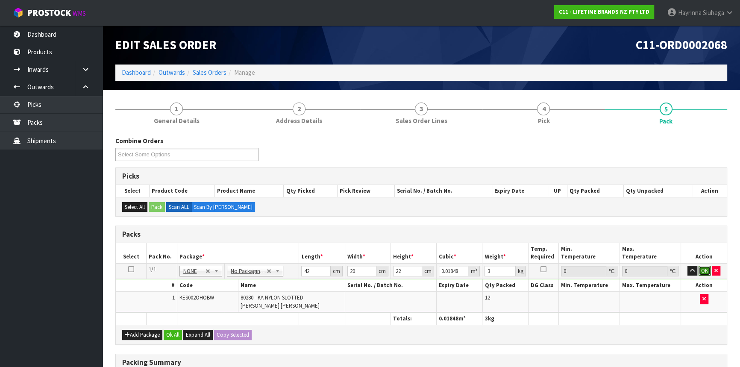
click button "OK" at bounding box center [704, 271] width 12 height 10
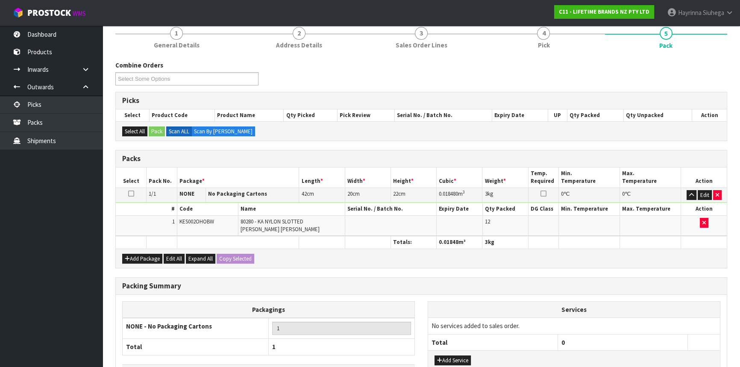
scroll to position [137, 0]
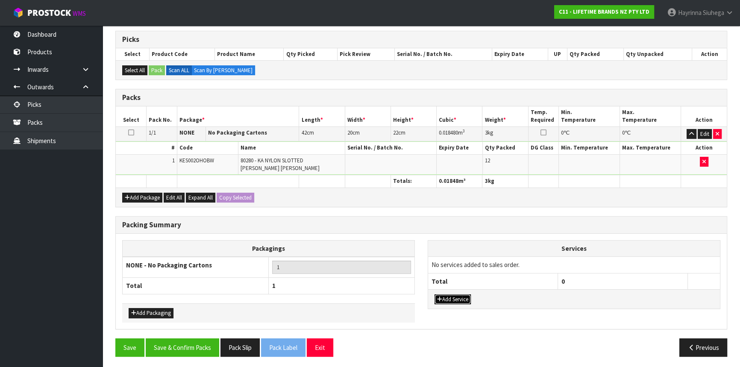
click at [454, 297] on button "Add Service" at bounding box center [452, 299] width 36 height 10
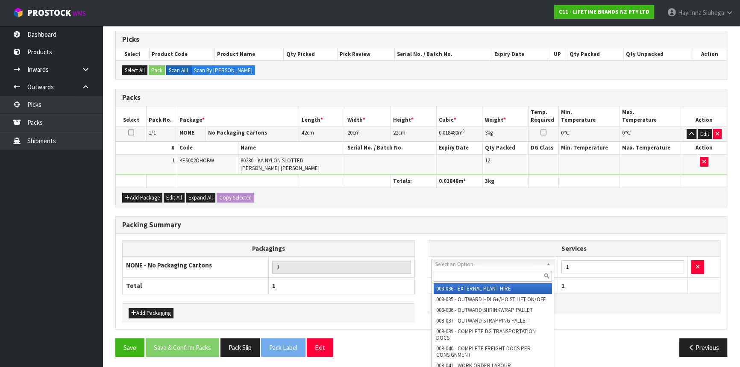
drag, startPoint x: 470, startPoint y: 265, endPoint x: 466, endPoint y: 272, distance: 8.0
click at [466, 272] on input "text" at bounding box center [492, 276] width 118 height 11
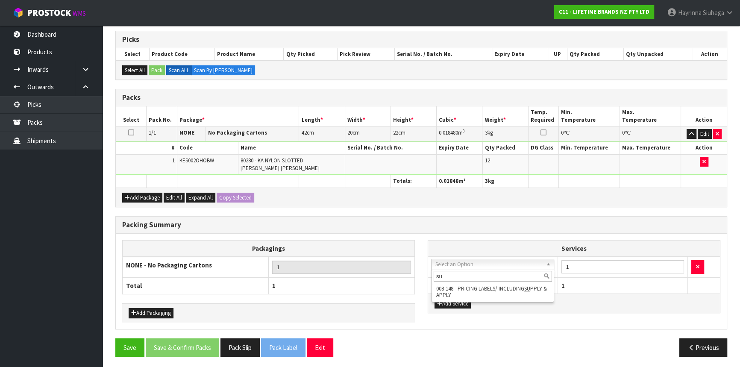
type input "su"
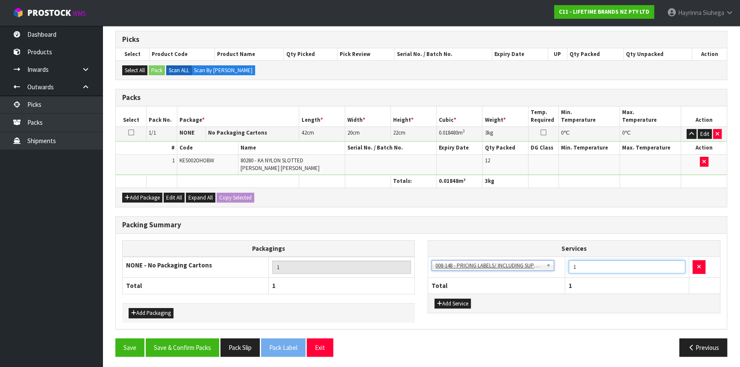
drag, startPoint x: 614, startPoint y: 260, endPoint x: 535, endPoint y: 264, distance: 78.3
click at [537, 261] on tr "003-036 - EXTERNAL PLANT HIRE 008-035 - OUTWARD HDLG+/HOIST LIFT ON/OFF 008-036…" at bounding box center [574, 267] width 292 height 21
type input "12"
click at [198, 345] on button "Save & Confirm Packs" at bounding box center [182, 347] width 73 height 18
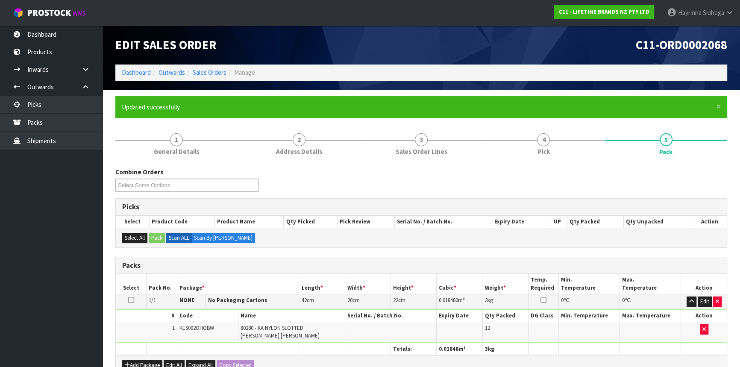
scroll to position [115, 0]
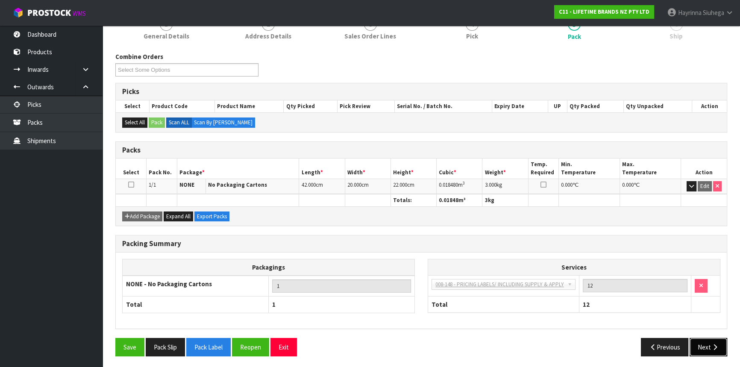
click at [717, 344] on icon "button" at bounding box center [714, 347] width 8 height 6
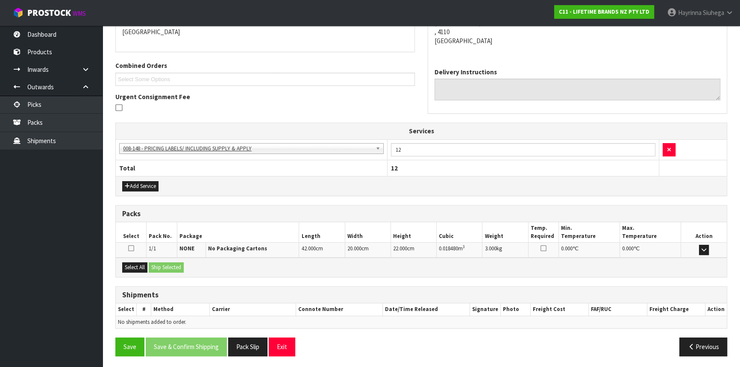
scroll to position [192, 0]
click at [145, 265] on button "Select All" at bounding box center [134, 267] width 25 height 10
click at [157, 265] on button "Ship Selected" at bounding box center [166, 267] width 35 height 10
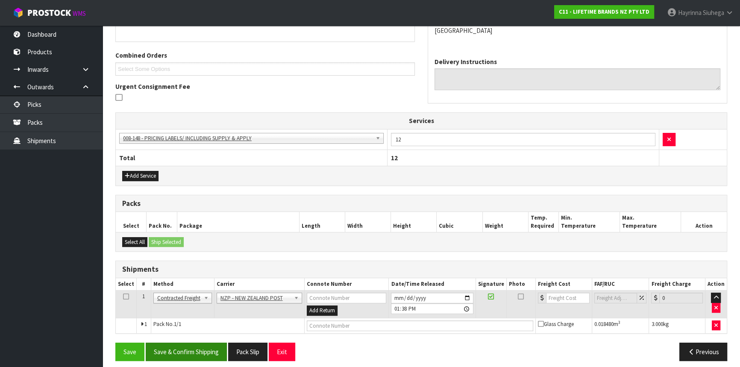
scroll to position [207, 0]
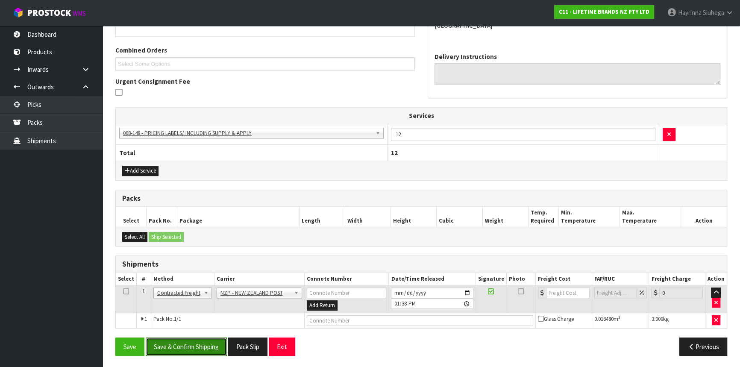
click at [190, 342] on button "Save & Confirm Shipping" at bounding box center [186, 346] width 81 height 18
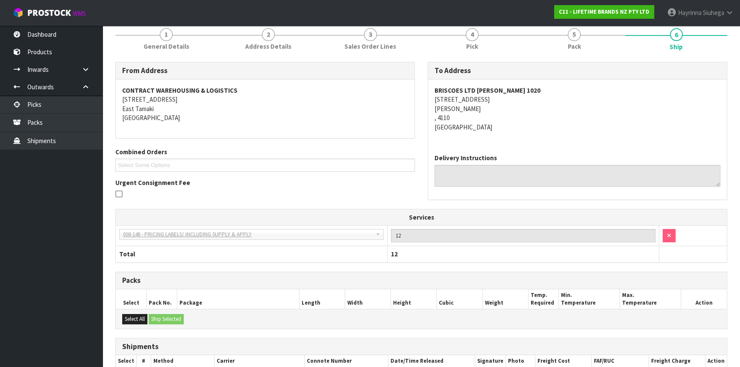
scroll to position [195, 0]
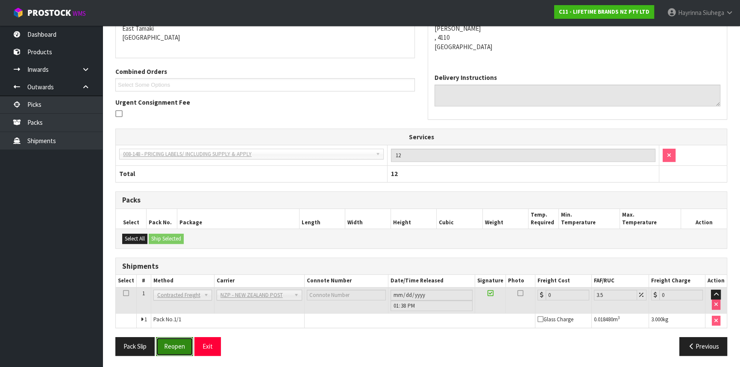
click at [182, 345] on button "Reopen" at bounding box center [174, 346] width 37 height 18
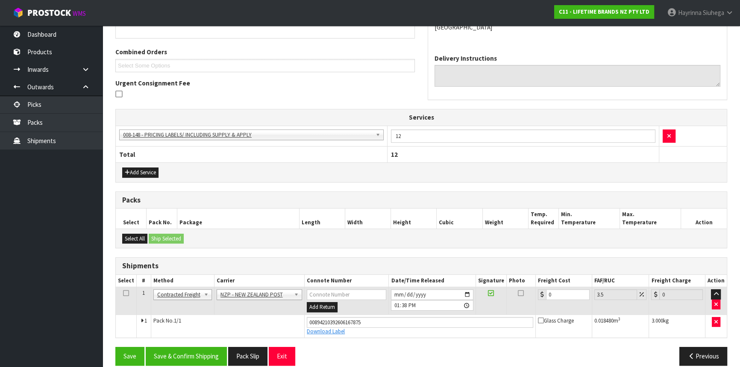
scroll to position [214, 0]
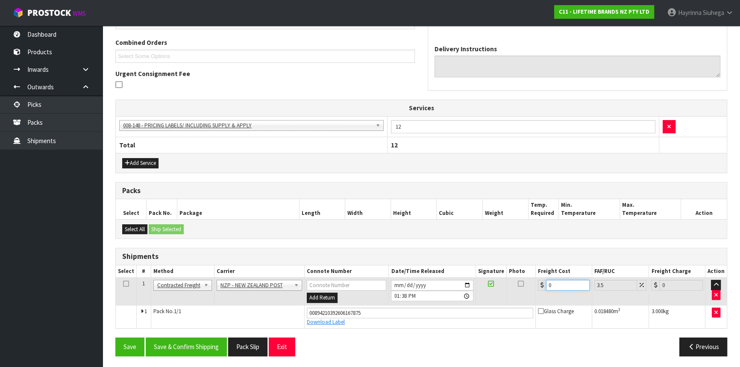
drag, startPoint x: 566, startPoint y: 286, endPoint x: 413, endPoint y: 277, distance: 153.1
click at [413, 278] on tr "1 Client Local Pickup Customer Local Pickup Company Freight Contracted Freight …" at bounding box center [421, 292] width 611 height 28
type input "8"
type input "8.28"
type input "8.4"
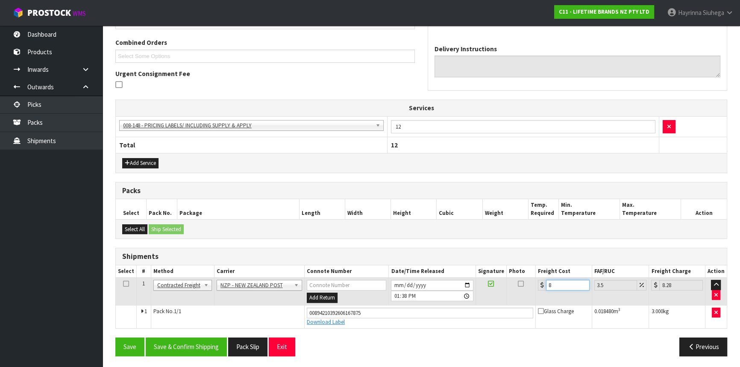
type input "8.69"
type input "8.45"
type input "8.75"
type input "8.45"
click at [115, 337] on button "Save" at bounding box center [129, 346] width 29 height 18
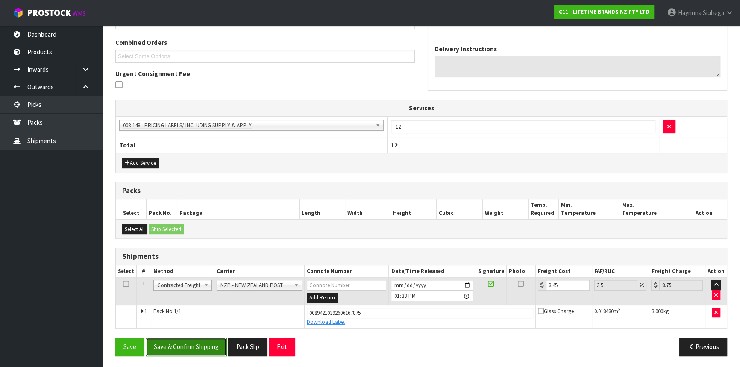
click at [192, 337] on button "Save & Confirm Shipping" at bounding box center [186, 346] width 81 height 18
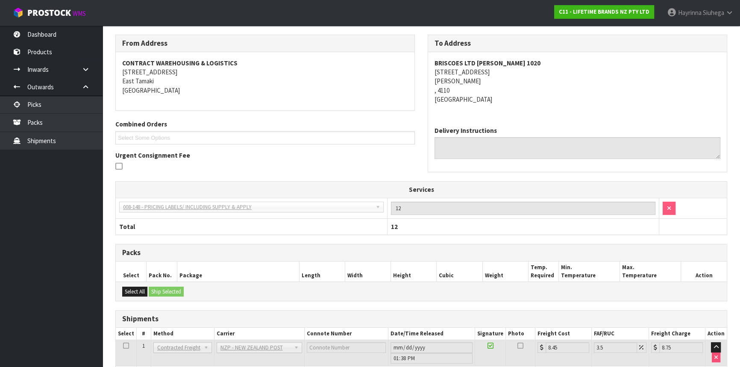
scroll to position [0, 0]
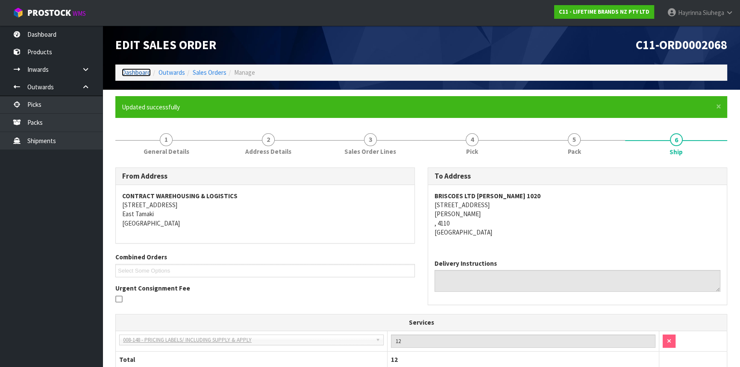
click at [131, 72] on link "Dashboard" at bounding box center [136, 72] width 29 height 8
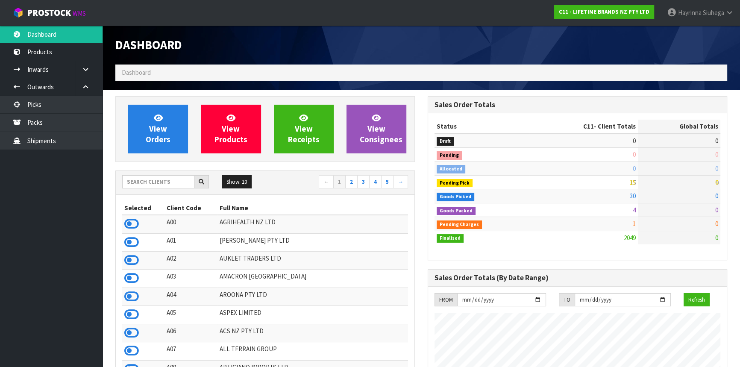
scroll to position [646, 312]
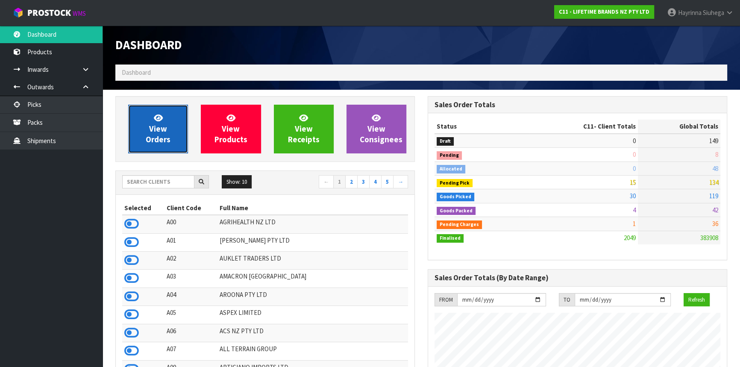
click at [154, 127] on span "View Orders" at bounding box center [158, 129] width 25 height 32
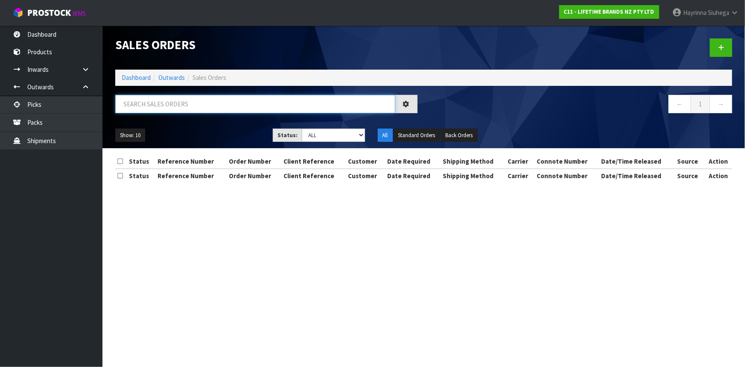
click at [168, 106] on input "text" at bounding box center [255, 104] width 280 height 18
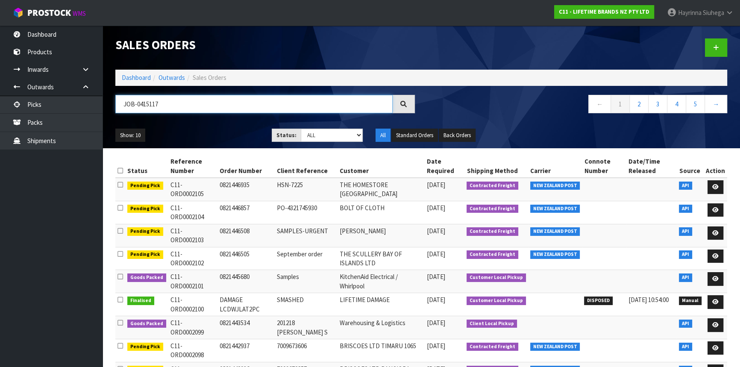
type input "JOB-0415117"
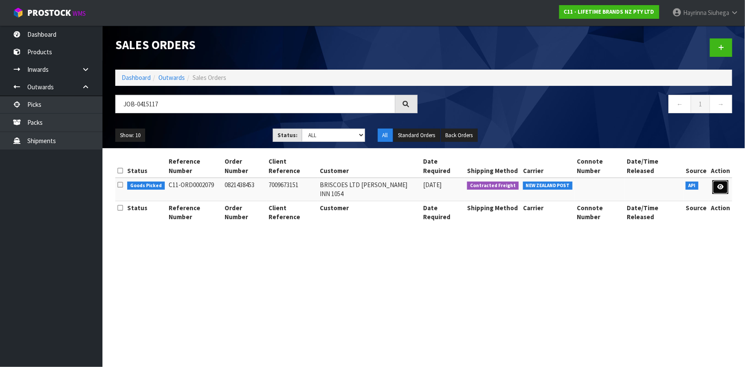
click at [720, 184] on icon at bounding box center [720, 187] width 6 height 6
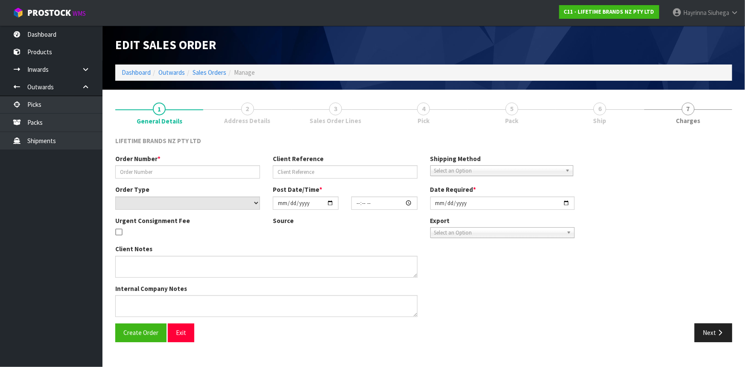
click at [576, 105] on link "6 Ship" at bounding box center [600, 113] width 88 height 34
type input "0821438453"
type input "7009673151"
select select "number:0"
type input "[DATE]"
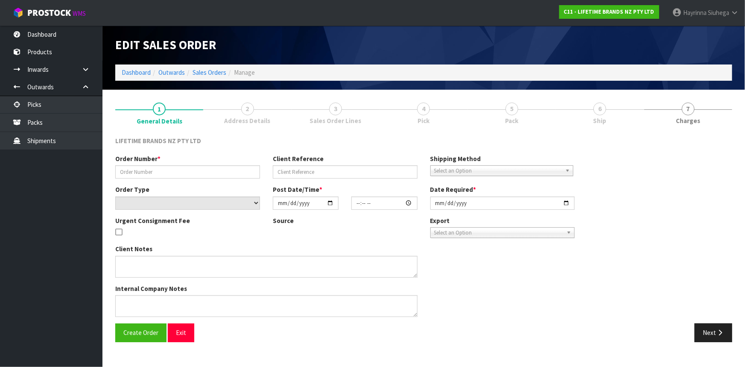
type input "17:24:27.000"
type input "[DATE]"
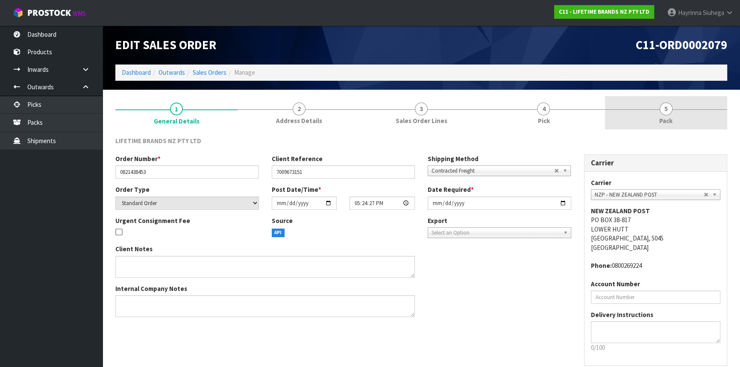
drag, startPoint x: 654, startPoint y: 91, endPoint x: 653, endPoint y: 97, distance: 6.5
click at [653, 91] on section "1 General Details 2 Address Details 3 Sales Order Lines 4 Pick 5 Pack LIFETIME …" at bounding box center [420, 248] width 637 height 316
click at [653, 105] on link "5 Pack" at bounding box center [666, 113] width 122 height 34
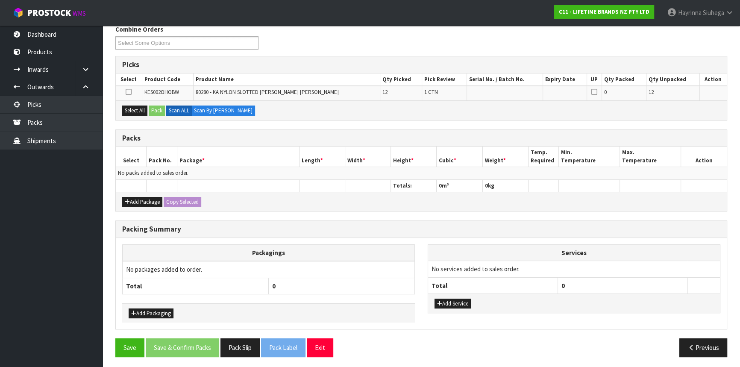
scroll to position [112, 0]
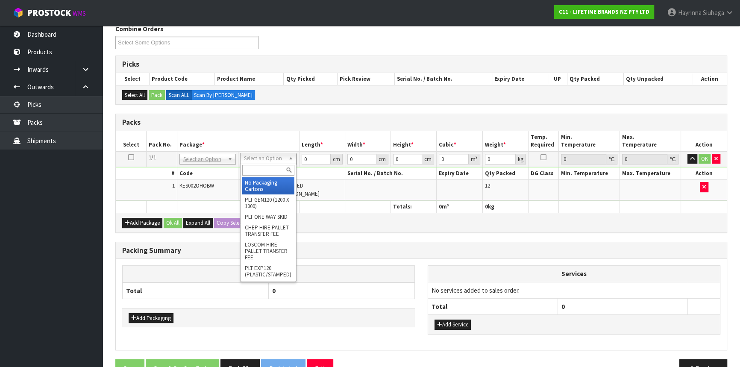
click at [263, 176] on div at bounding box center [268, 170] width 56 height 14
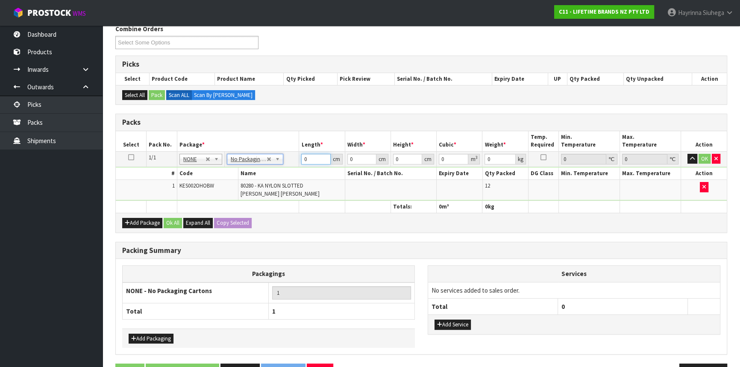
click at [303, 156] on input "0" at bounding box center [315, 159] width 29 height 11
type input "41"
type input "20"
type input "2"
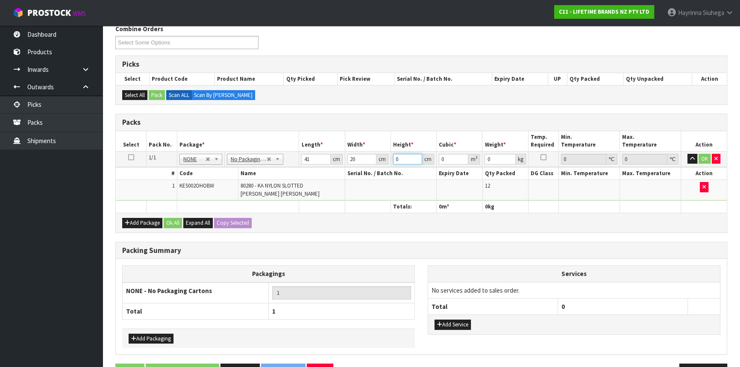
type input "0.00164"
type input "22"
type input "0.01804"
type input "22"
type input "3"
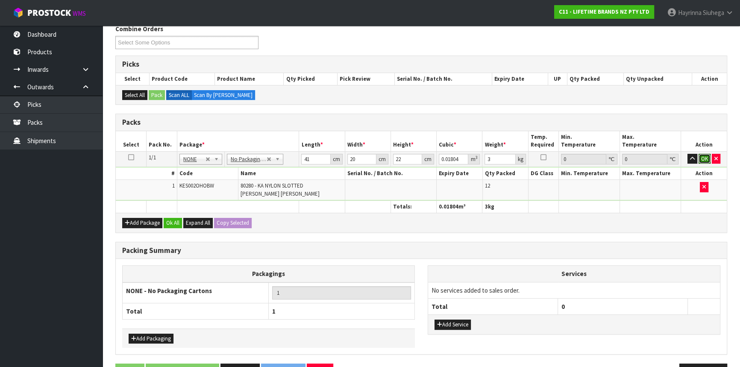
click button "OK" at bounding box center [704, 159] width 12 height 10
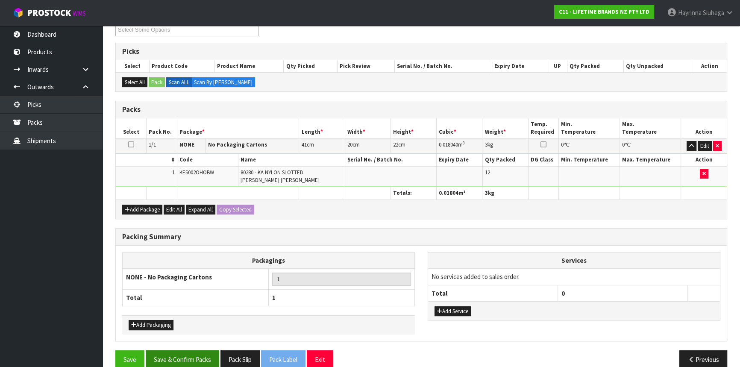
scroll to position [137, 0]
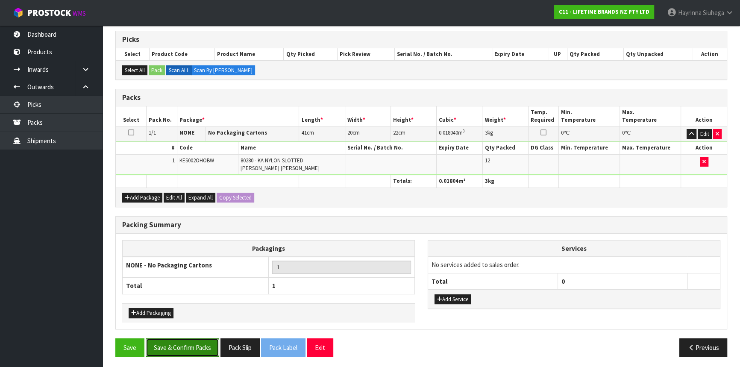
click at [199, 342] on button "Save & Confirm Packs" at bounding box center [182, 347] width 73 height 18
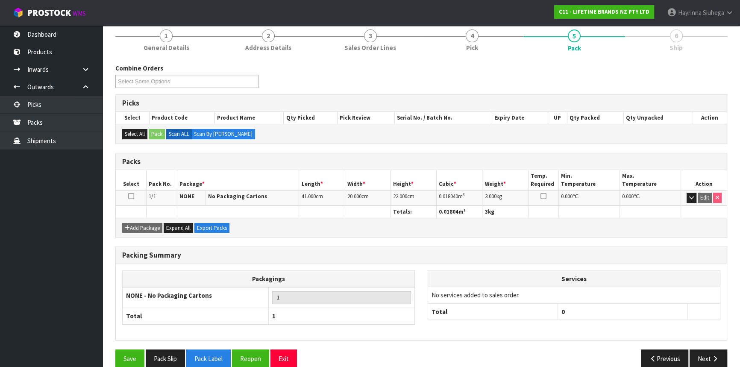
scroll to position [115, 0]
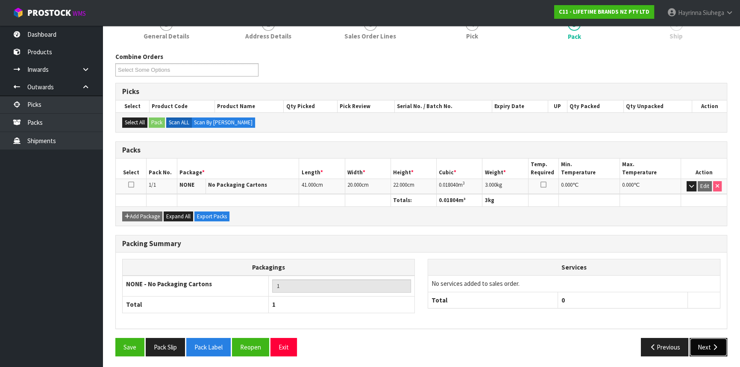
click at [706, 343] on button "Next" at bounding box center [708, 347] width 38 height 18
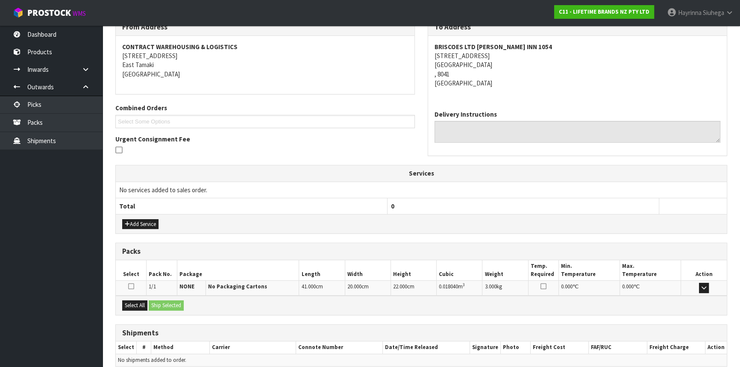
scroll to position [187, 0]
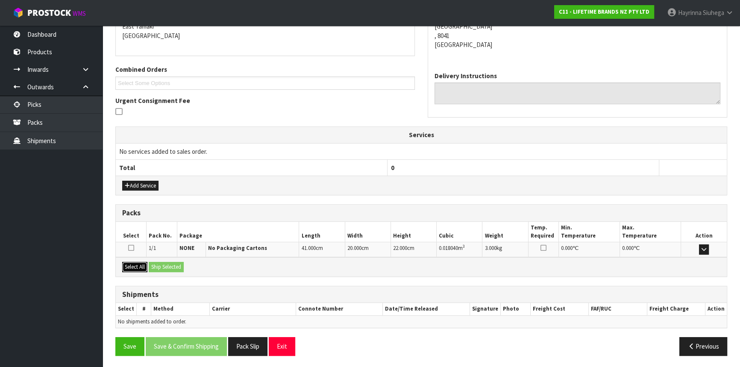
click at [123, 262] on button "Select All" at bounding box center [134, 267] width 25 height 10
click at [175, 262] on button "Ship Selected" at bounding box center [166, 267] width 35 height 10
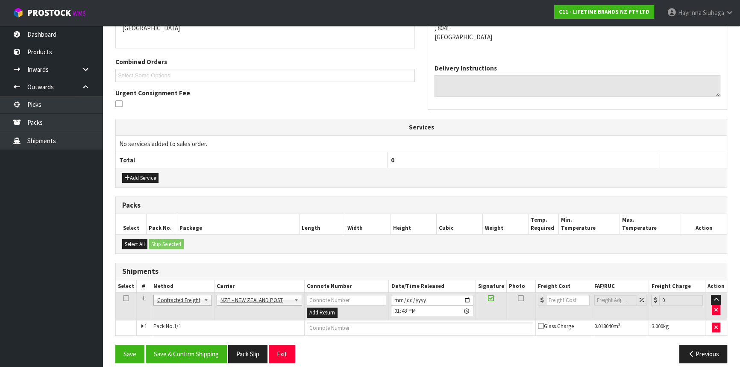
scroll to position [202, 0]
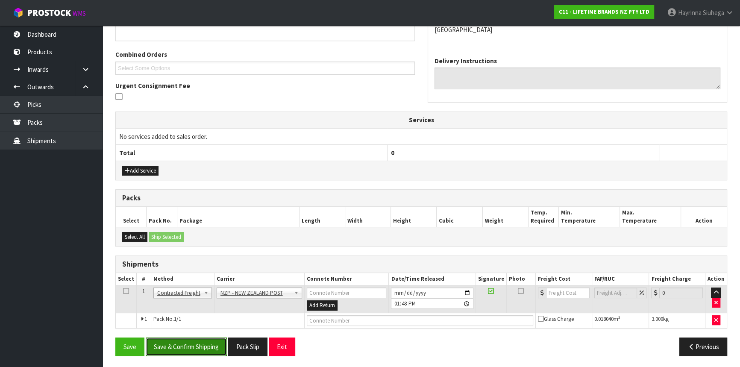
click at [192, 343] on button "Save & Confirm Shipping" at bounding box center [186, 346] width 81 height 18
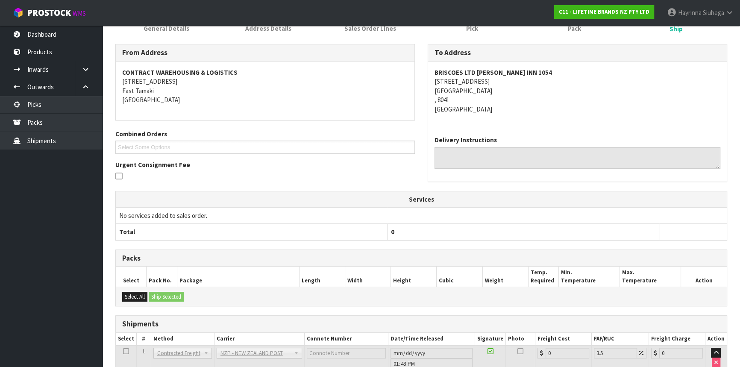
scroll to position [190, 0]
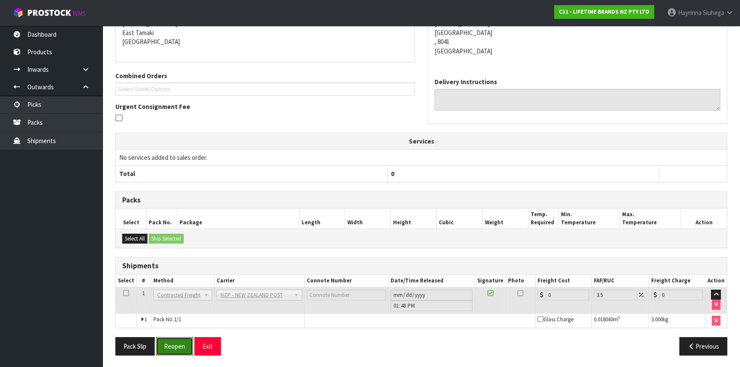
click at [181, 342] on button "Reopen" at bounding box center [174, 346] width 37 height 18
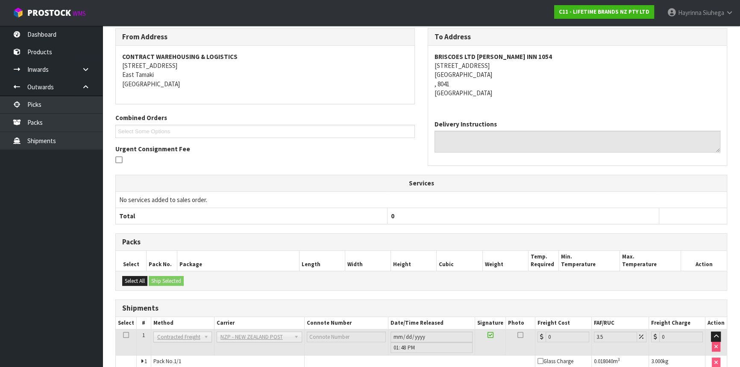
scroll to position [181, 0]
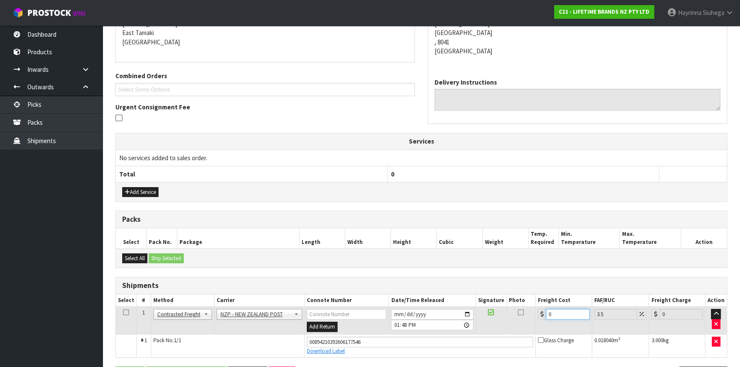
drag, startPoint x: 564, startPoint y: 310, endPoint x: 523, endPoint y: 315, distance: 41.7
click at [523, 315] on tr "1 Client Local Pickup Customer Local Pickup Company Freight Contracted Freight …" at bounding box center [421, 321] width 611 height 28
type input "1"
type input "1.03"
type input "11"
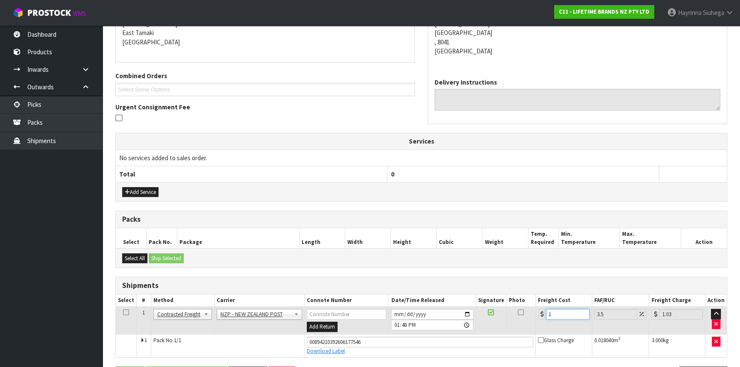
type input "11.38"
type input "11.6"
type input "12.01"
type input "11.61"
type input "12.02"
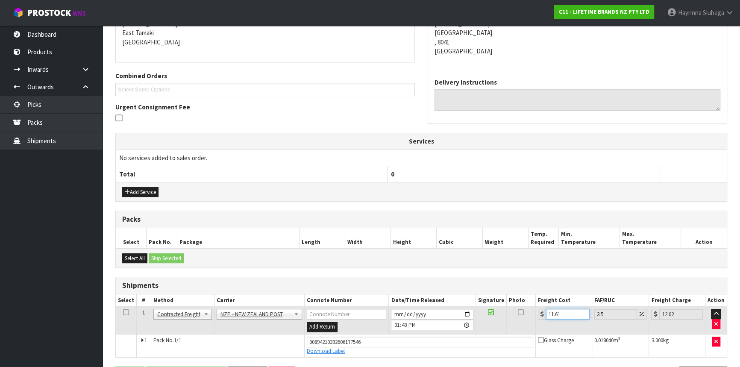
type input "11.61"
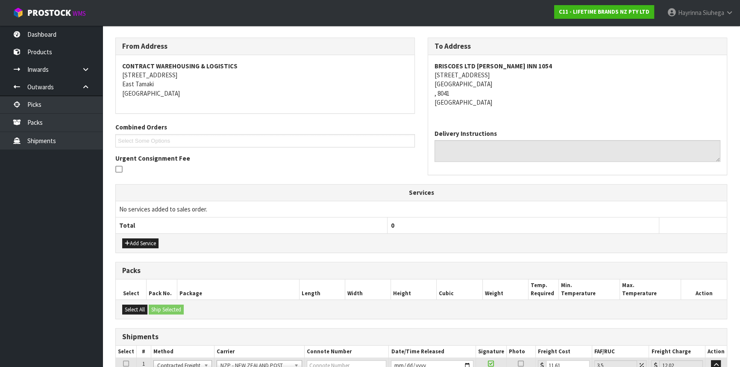
scroll to position [210, 0]
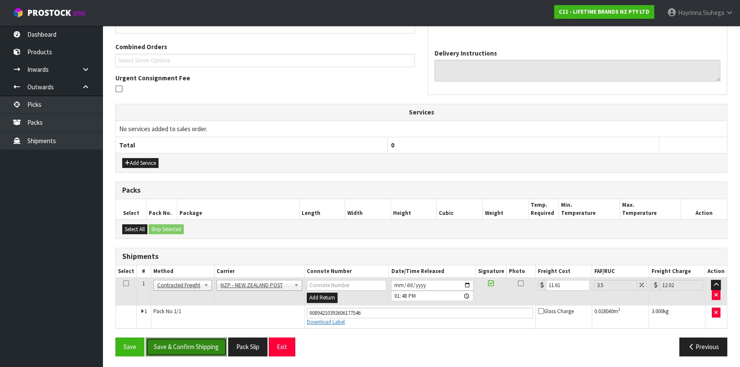
click at [186, 344] on button "Save & Confirm Shipping" at bounding box center [186, 346] width 81 height 18
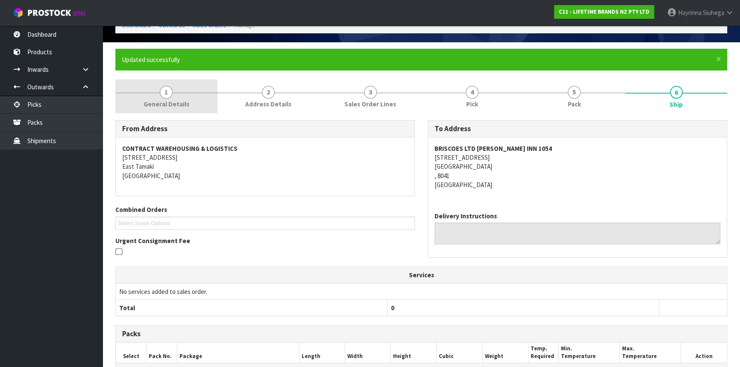
scroll to position [0, 0]
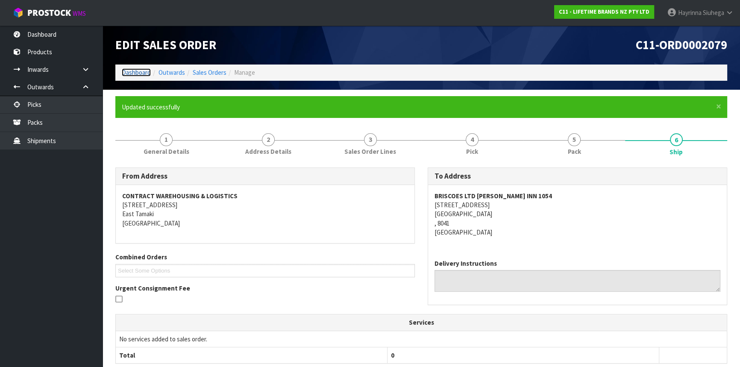
click at [142, 70] on link "Dashboard" at bounding box center [136, 72] width 29 height 8
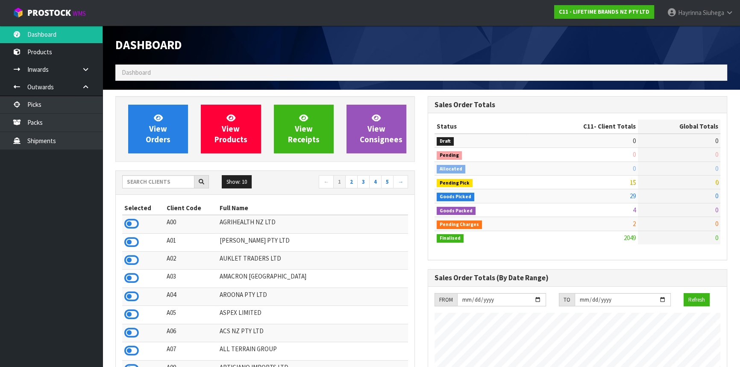
scroll to position [646, 312]
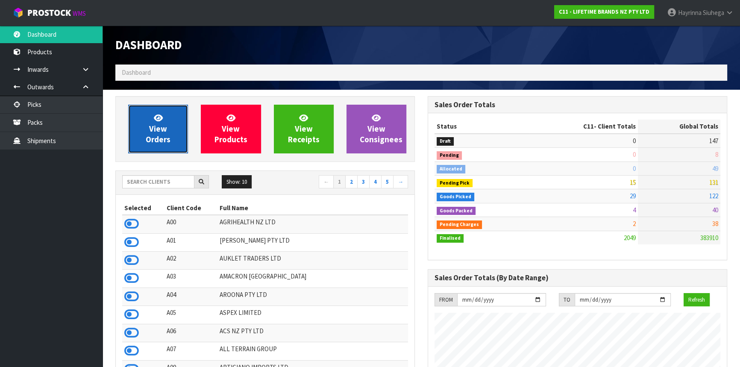
click at [181, 125] on link "View Orders" at bounding box center [158, 129] width 60 height 49
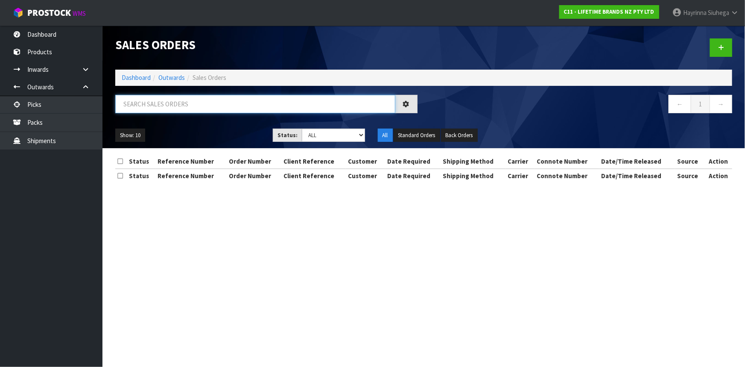
click at [198, 104] on input "text" at bounding box center [255, 104] width 280 height 18
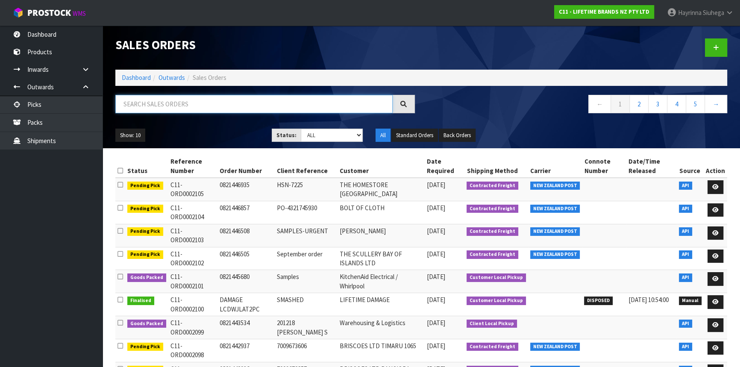
click at [161, 110] on input "text" at bounding box center [253, 104] width 277 height 18
type input "JOB-0415056"
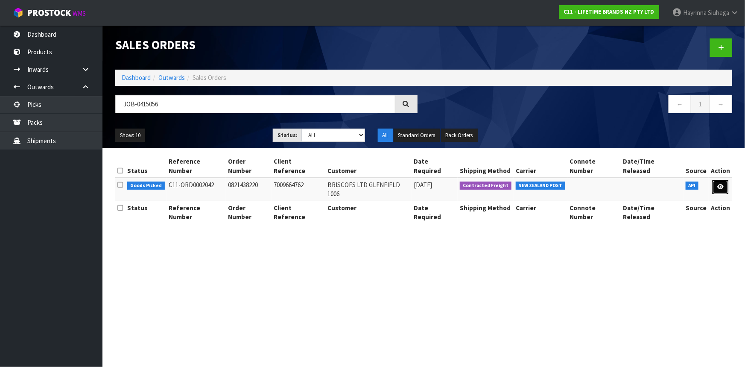
click at [718, 184] on icon at bounding box center [720, 187] width 6 height 6
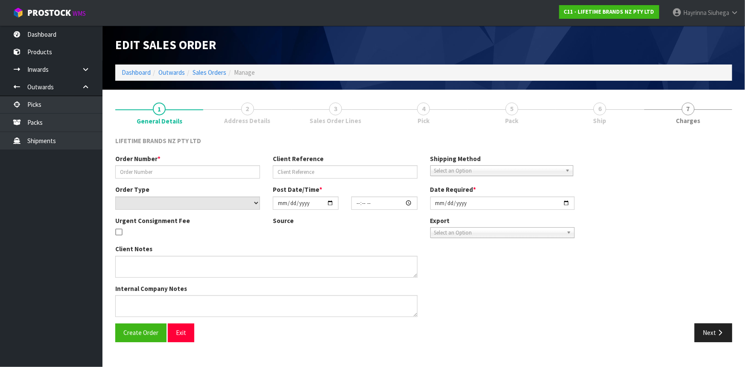
type input "0821438220"
type input "7009664762"
select select "number:0"
type input "[DATE]"
type input "15:39:24.000"
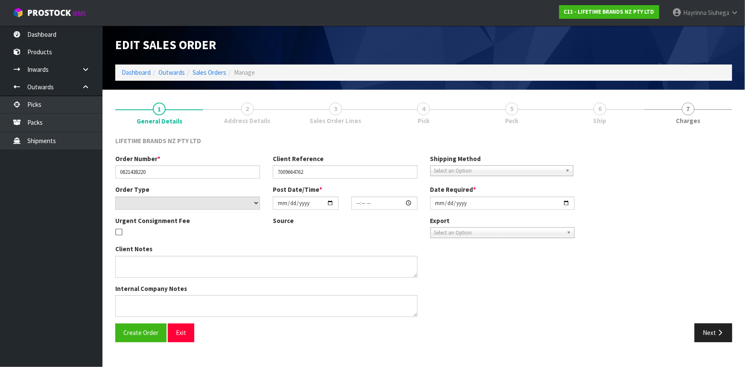
type input "[DATE]"
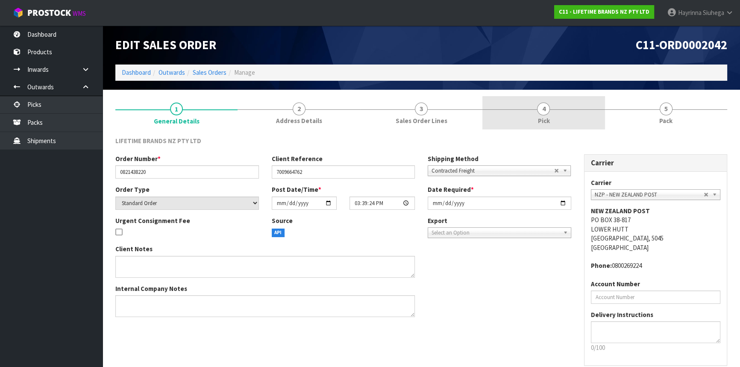
click at [581, 101] on link "4 Pick" at bounding box center [543, 113] width 122 height 34
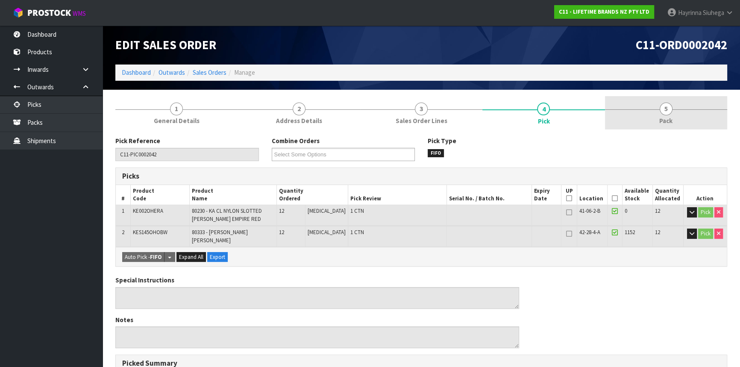
click at [645, 105] on link "5 Pack" at bounding box center [666, 113] width 122 height 34
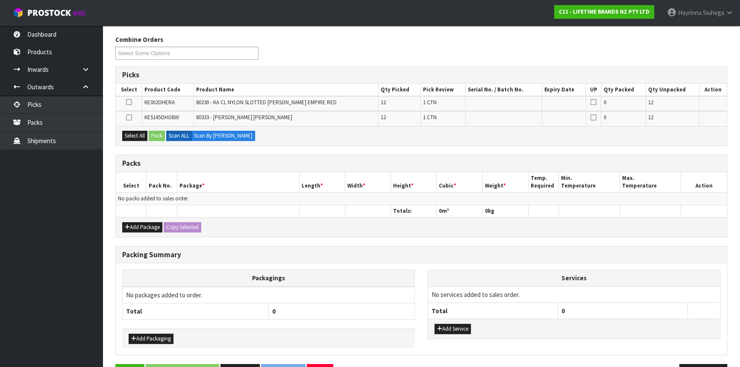
scroll to position [116, 0]
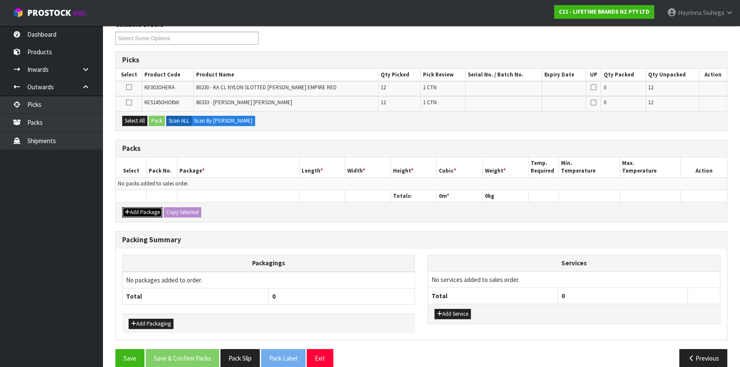
click at [137, 211] on button "Add Package" at bounding box center [142, 212] width 40 height 10
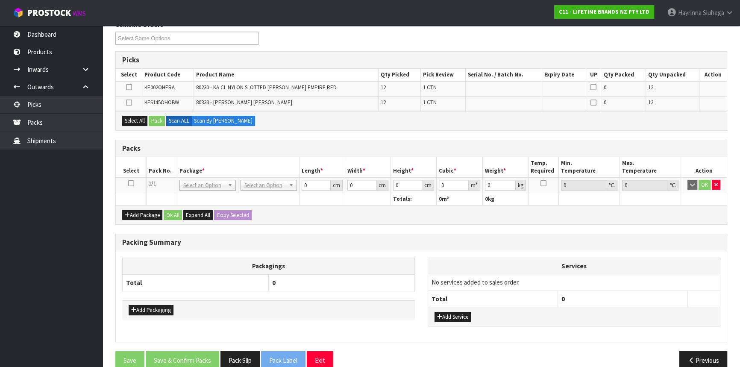
click at [130, 183] on icon at bounding box center [131, 183] width 6 height 0
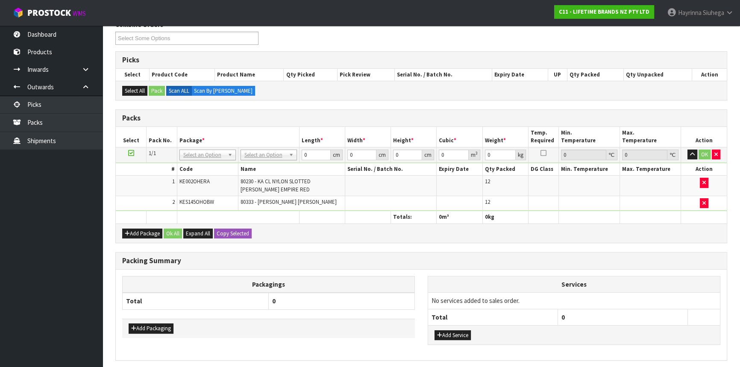
scroll to position [148, 0]
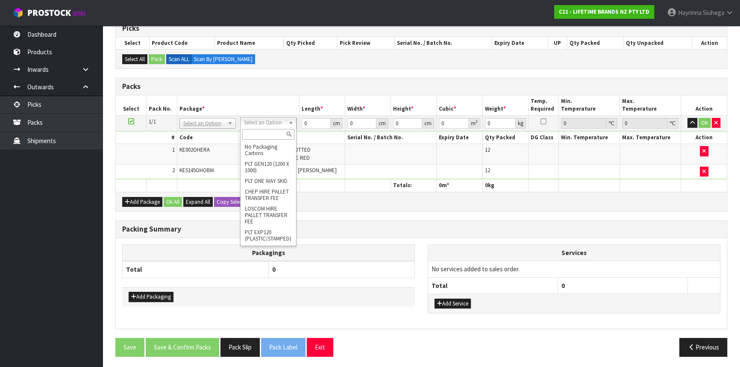
click at [263, 136] on input "text" at bounding box center [268, 134] width 52 height 11
type input "oc"
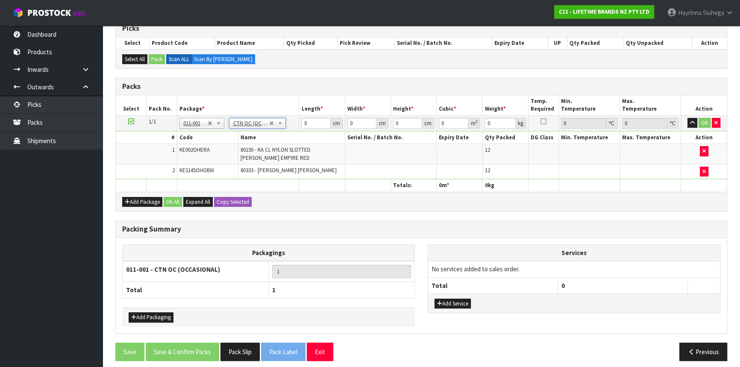
type input "3.95"
click at [302, 122] on input "0" at bounding box center [315, 123] width 29 height 11
type input "59"
type input "35"
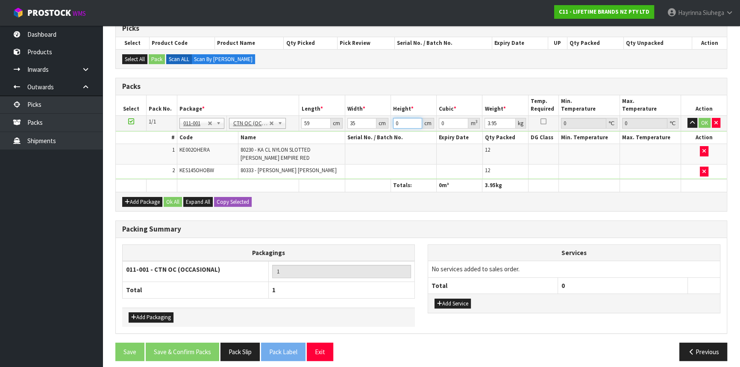
type input "2"
type input "0.00413"
type input "22"
type input "0.04543"
type input "22"
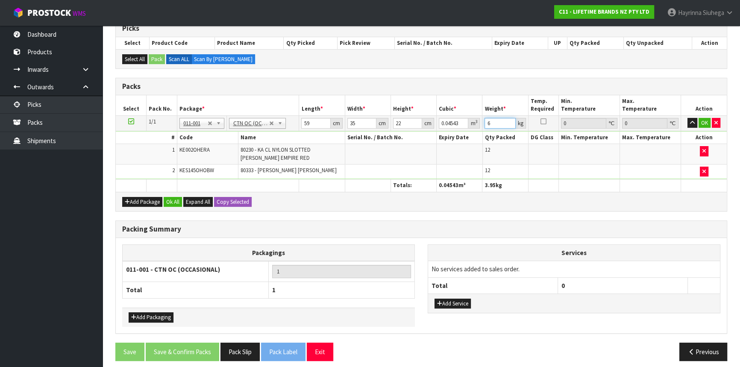
type input "6"
click button "OK" at bounding box center [704, 123] width 12 height 10
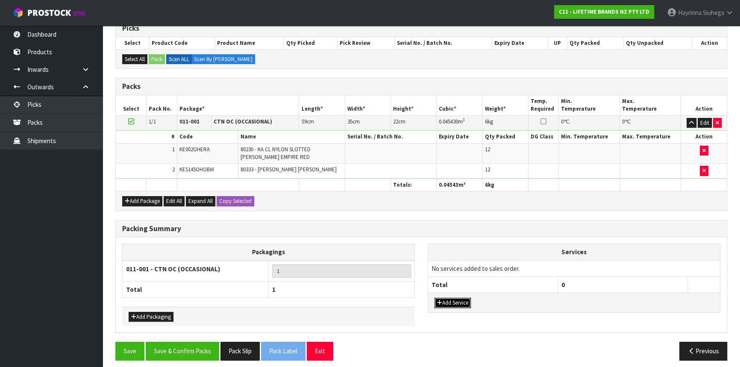
click at [453, 302] on button "Add Service" at bounding box center [452, 303] width 36 height 10
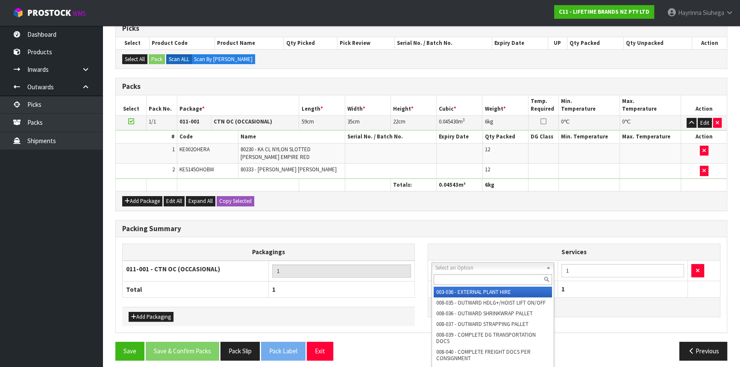
click at [465, 273] on div at bounding box center [493, 279] width 122 height 14
click at [462, 281] on input "text" at bounding box center [492, 279] width 118 height 11
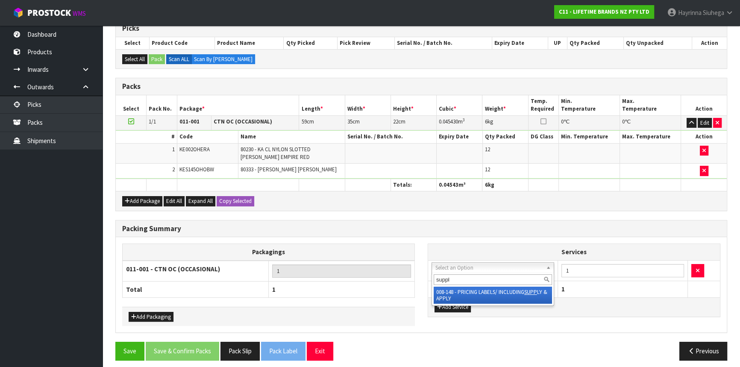
type input "supply"
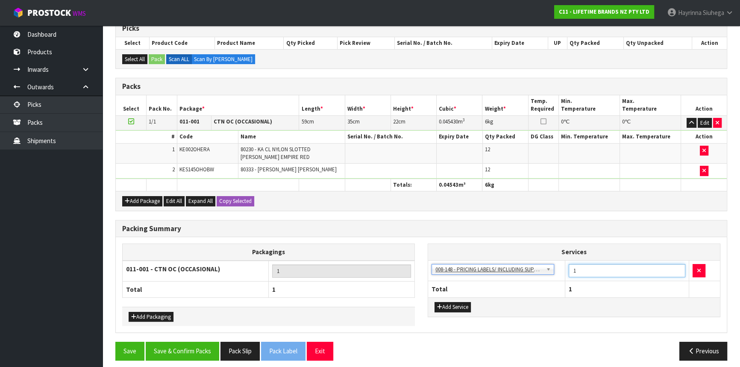
drag, startPoint x: 576, startPoint y: 270, endPoint x: 557, endPoint y: 272, distance: 19.4
click at [558, 272] on tr "003-036 - EXTERNAL PLANT HIRE 008-035 - OUTWARD HDLG+/HOIST LIFT ON/OFF 008-036…" at bounding box center [574, 270] width 292 height 21
type input "24"
click at [179, 358] on div "Save Save & Confirm Packs Pack Slip Pack Label Exit Previous" at bounding box center [421, 354] width 624 height 25
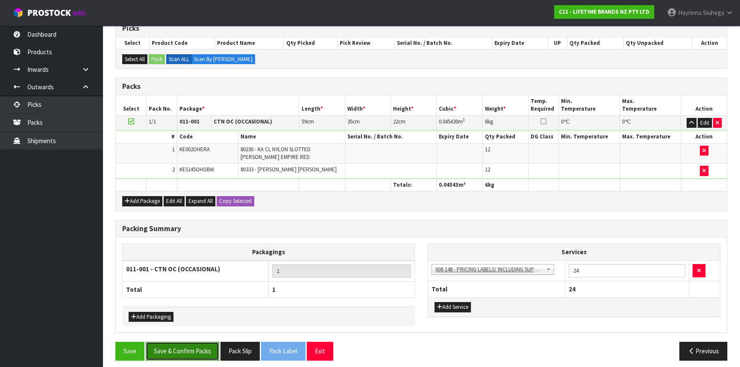
click at [182, 349] on button "Save & Confirm Packs" at bounding box center [182, 351] width 73 height 18
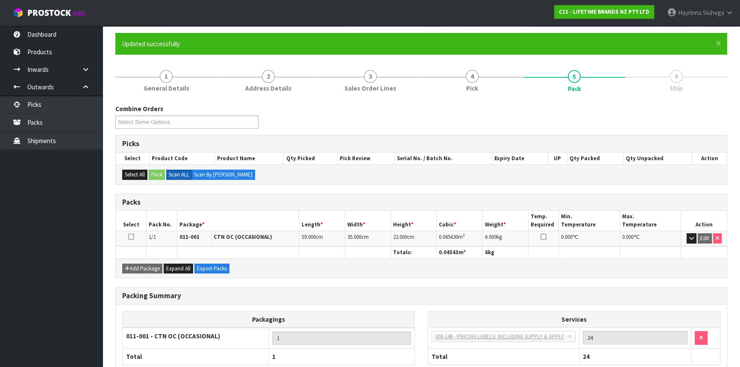
scroll to position [115, 0]
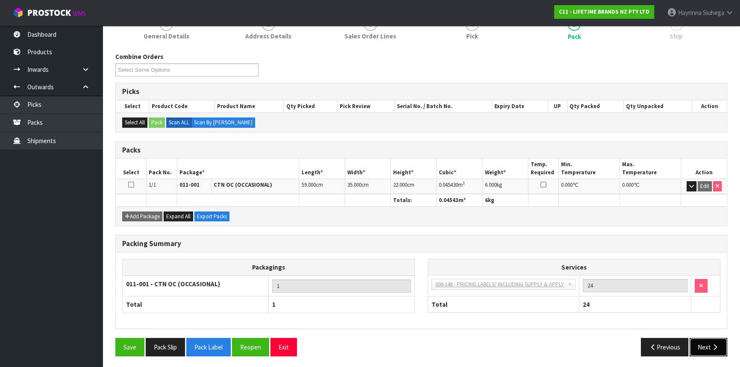
click at [716, 348] on button "Next" at bounding box center [708, 347] width 38 height 18
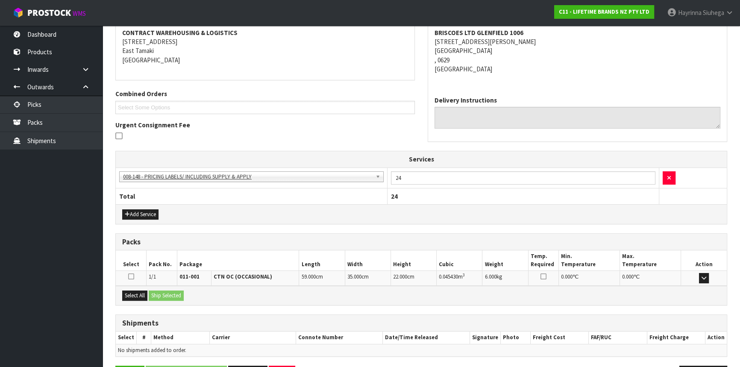
scroll to position [192, 0]
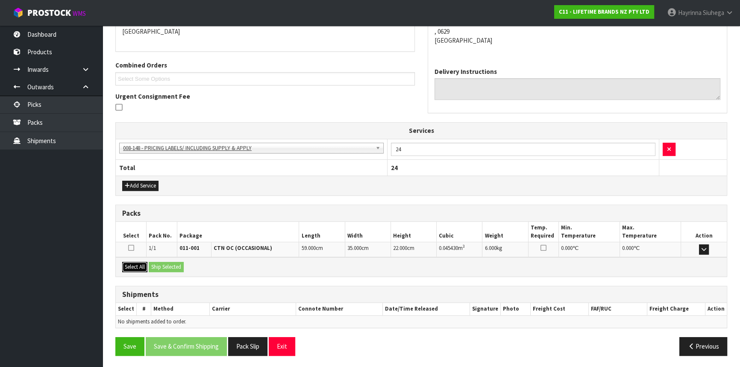
click at [133, 265] on button "Select All" at bounding box center [134, 267] width 25 height 10
click at [166, 265] on button "Ship Selected" at bounding box center [166, 267] width 35 height 10
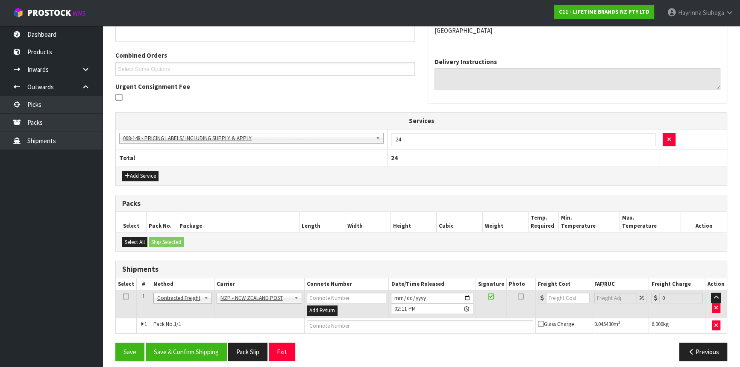
scroll to position [207, 0]
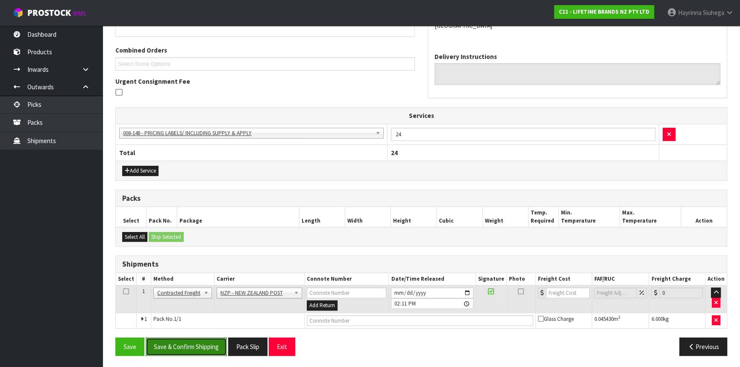
click at [199, 342] on button "Save & Confirm Shipping" at bounding box center [186, 346] width 81 height 18
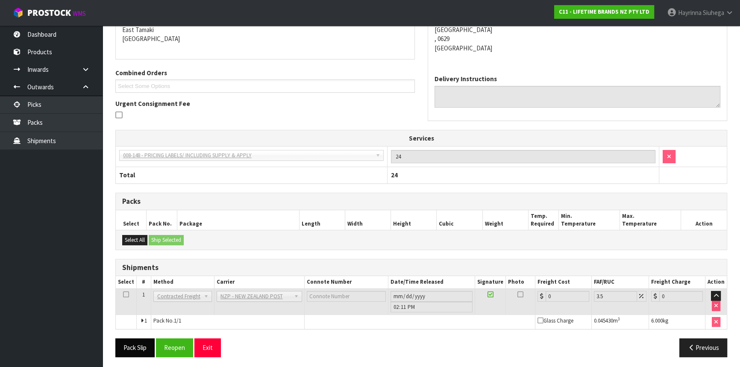
scroll to position [195, 0]
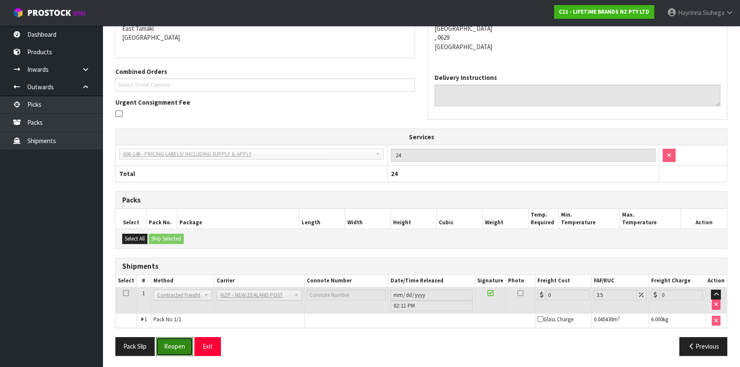
click at [181, 345] on button "Reopen" at bounding box center [174, 346] width 37 height 18
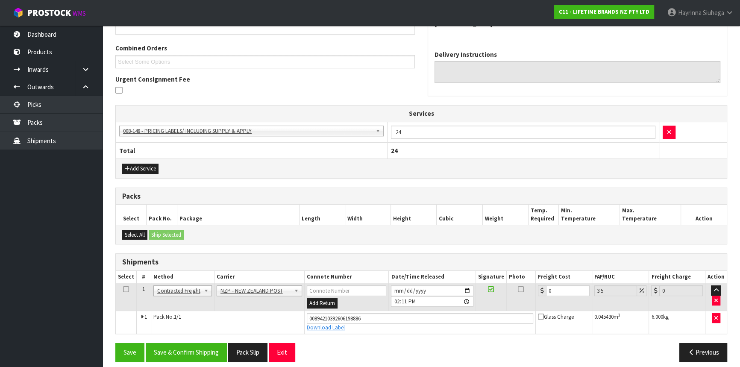
scroll to position [214, 0]
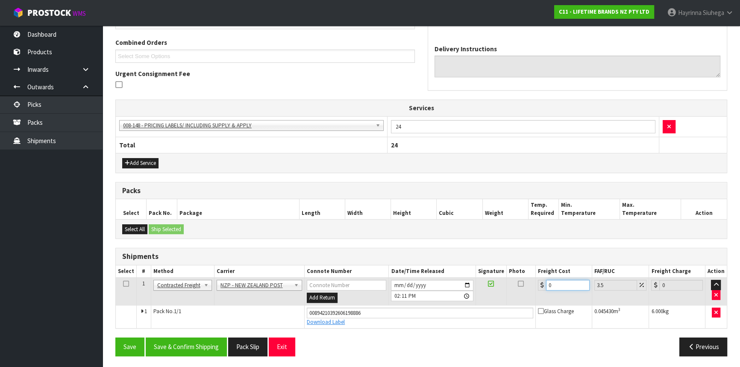
drag, startPoint x: 561, startPoint y: 286, endPoint x: 522, endPoint y: 289, distance: 39.8
click at [522, 289] on tr "1 Client Local Pickup Customer Local Pickup Company Freight Contracted Freight …" at bounding box center [421, 292] width 611 height 28
type input "4"
type input "4.14"
type input "4.3"
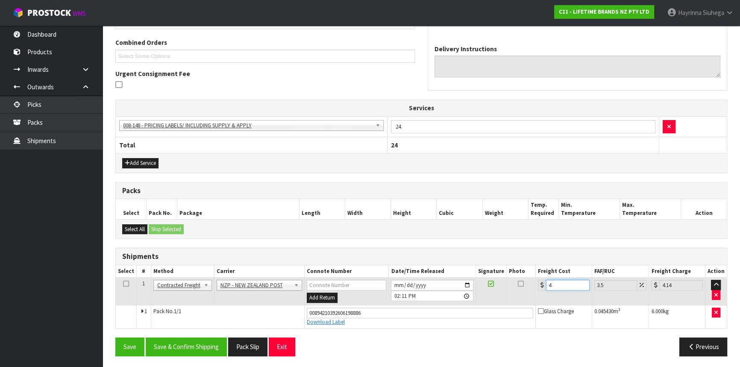
type input "4.45"
type input "4.33"
type input "4.48"
type input "4.33"
click at [115, 337] on button "Save" at bounding box center [129, 346] width 29 height 18
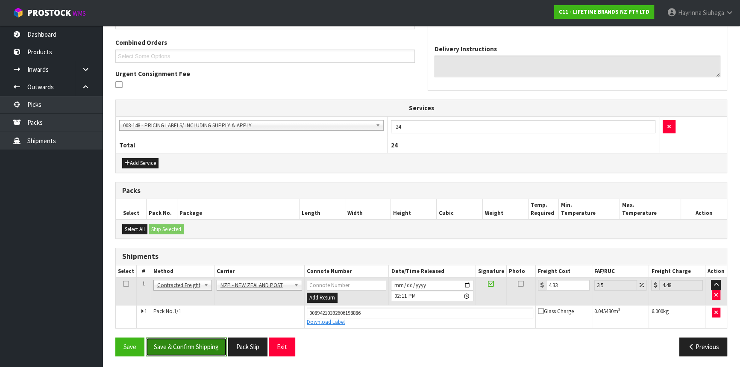
click at [184, 346] on button "Save & Confirm Shipping" at bounding box center [186, 346] width 81 height 18
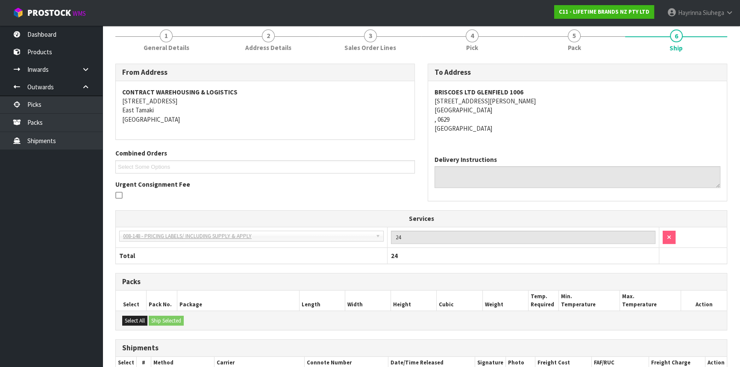
scroll to position [0, 0]
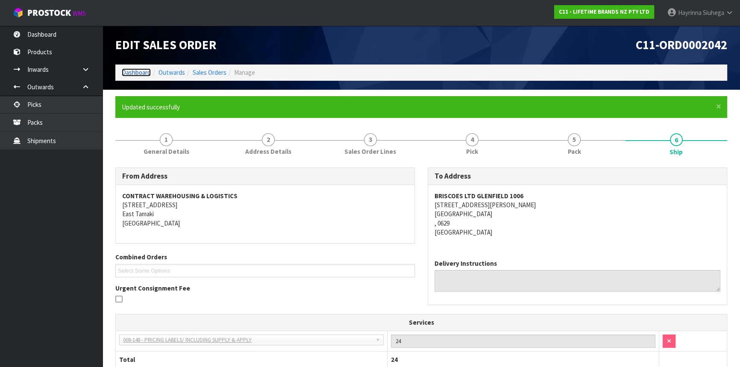
click at [127, 71] on link "Dashboard" at bounding box center [136, 72] width 29 height 8
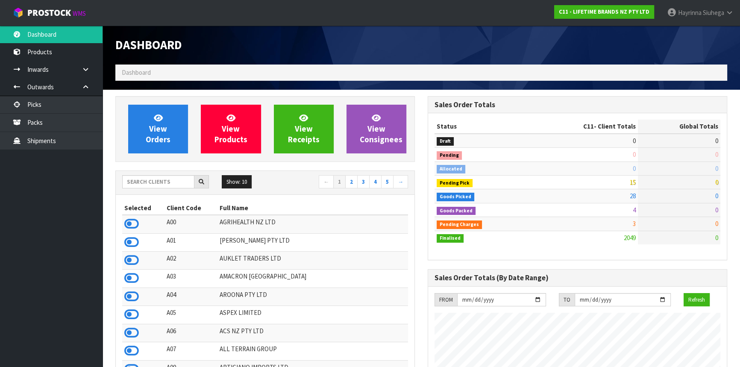
scroll to position [646, 312]
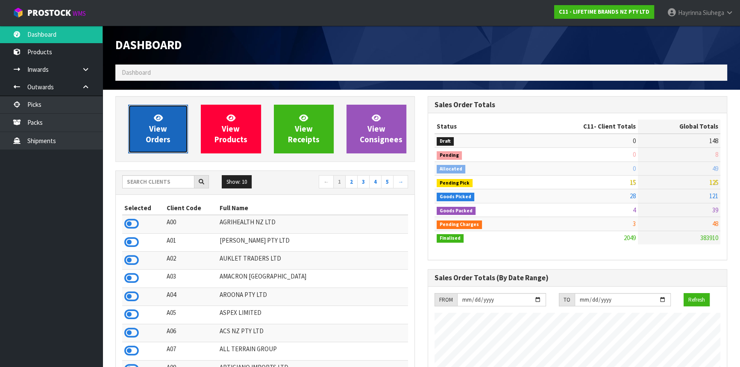
click at [153, 128] on span "View Orders" at bounding box center [158, 129] width 25 height 32
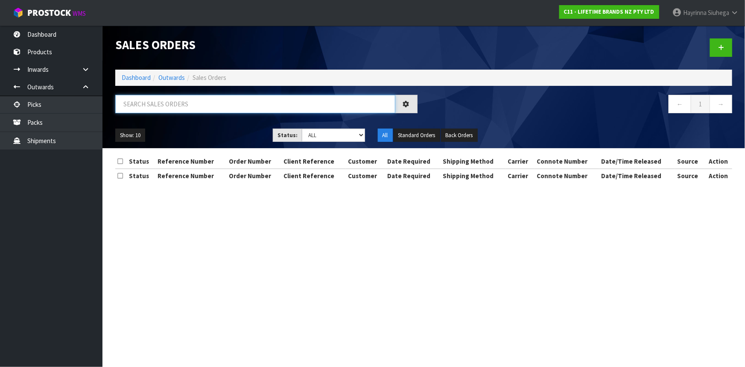
click at [166, 108] on input "text" at bounding box center [255, 104] width 280 height 18
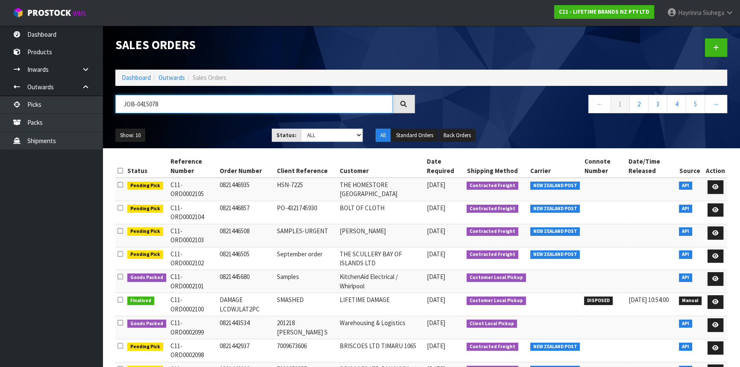
type input "JOB-0415078"
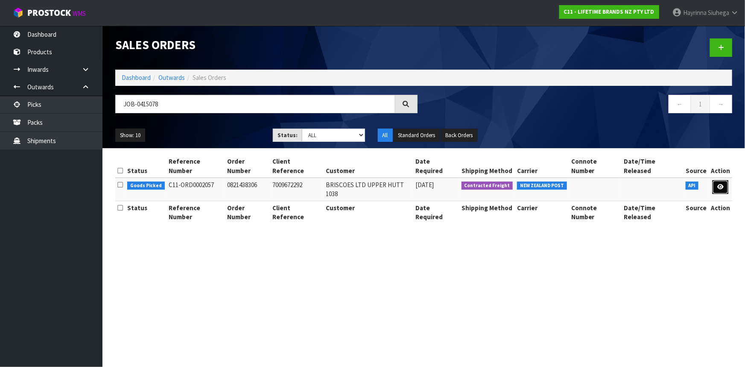
click at [721, 184] on icon at bounding box center [720, 187] width 6 height 6
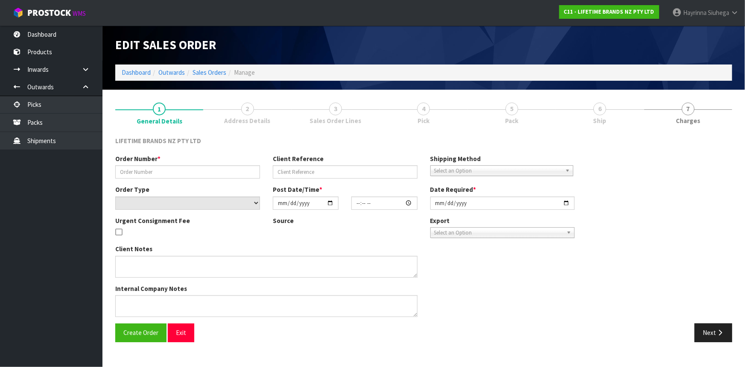
type input "0821438306"
type input "7009672292"
select select "number:0"
type input "[DATE]"
type input "16:19:29.000"
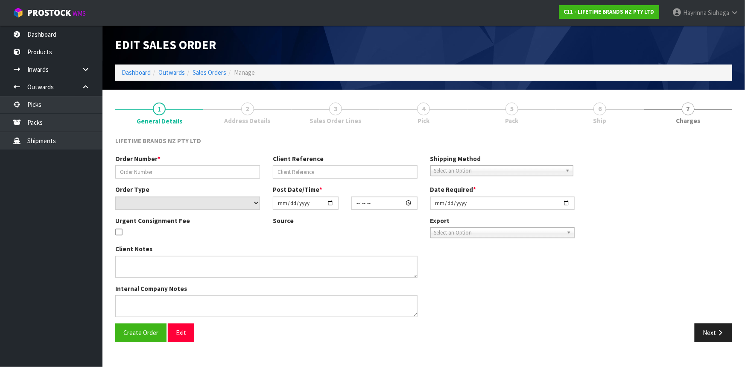
type input "[DATE]"
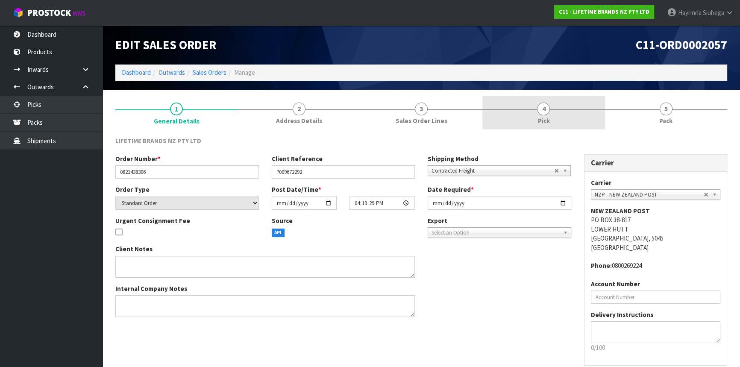
click at [544, 102] on span "4" at bounding box center [543, 108] width 13 height 13
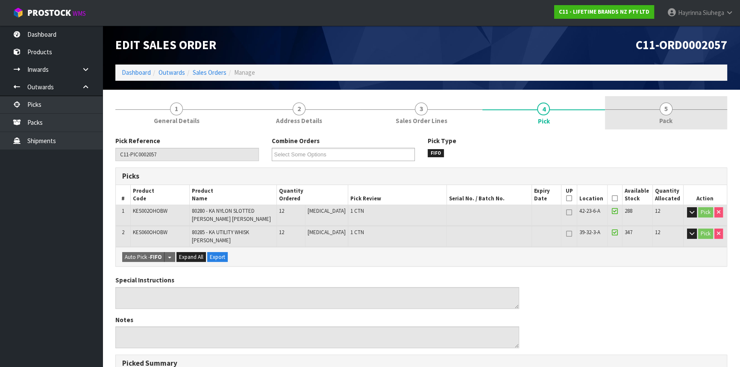
click at [645, 108] on link "5 Pack" at bounding box center [666, 113] width 122 height 34
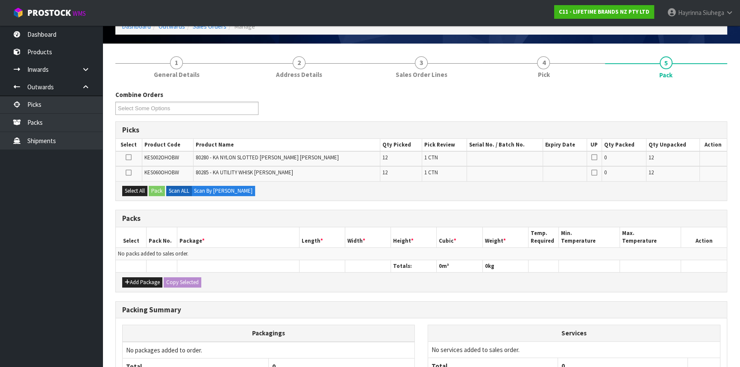
scroll to position [116, 0]
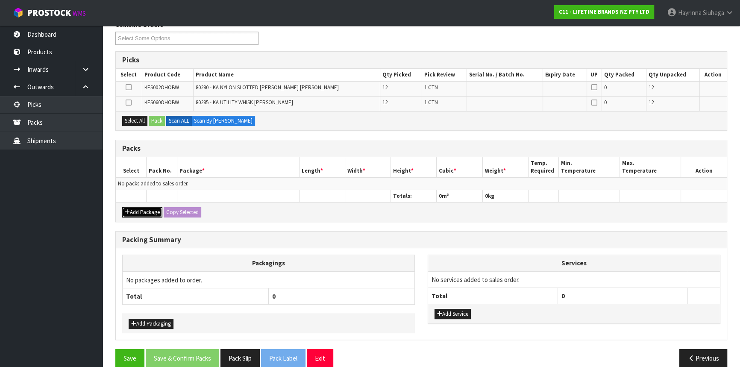
click at [145, 211] on button "Add Package" at bounding box center [142, 212] width 40 height 10
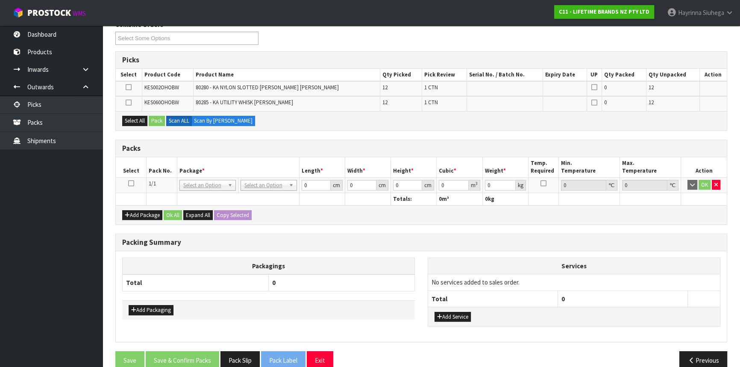
click at [129, 183] on icon at bounding box center [131, 183] width 6 height 0
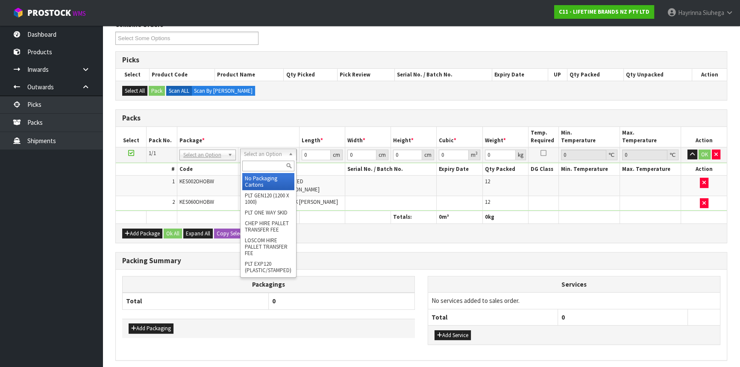
click at [264, 165] on input "text" at bounding box center [268, 166] width 52 height 11
type input "CTN6"
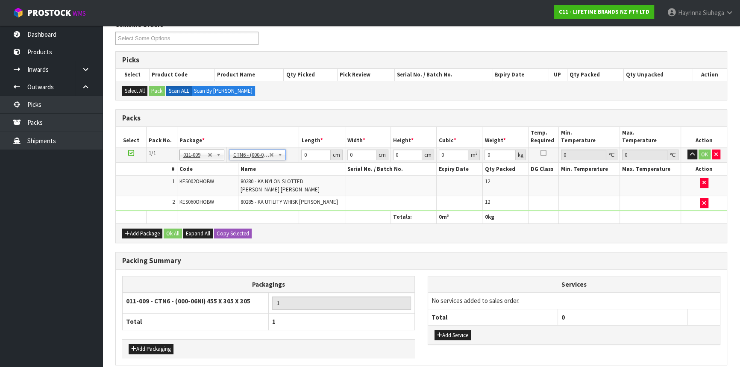
type input "45.5"
type input "30.5"
type input "0.042326"
type input "5.03"
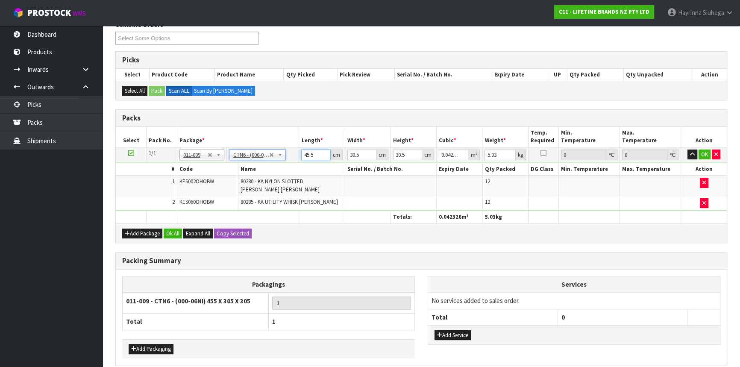
click at [303, 149] on input "45.5" at bounding box center [315, 154] width 29 height 11
type input "4"
type input "0.003721"
type input "47"
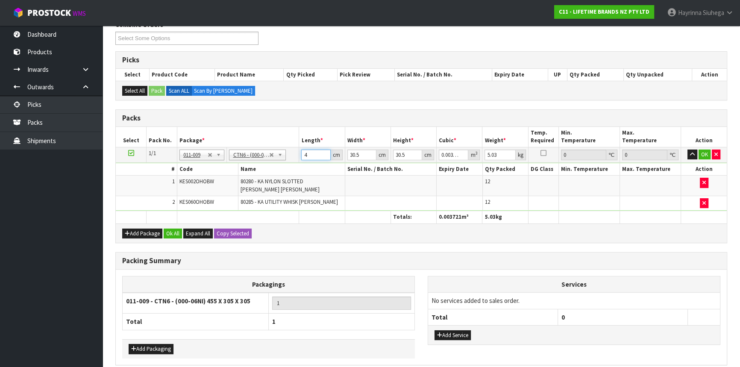
type input "0.043722"
type input "47"
type input "3"
type input "0.0043"
type input "32"
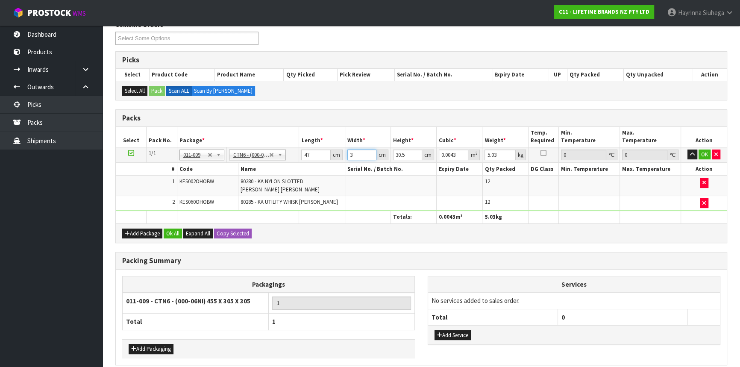
type input "0.045872"
type input "32"
type input "3"
type input "0.004512"
type input "38"
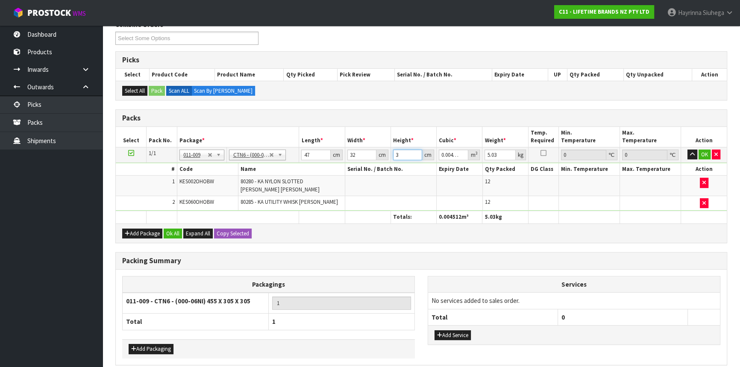
type input "0.057152"
type input "38"
type input "6"
click button "OK" at bounding box center [704, 154] width 12 height 10
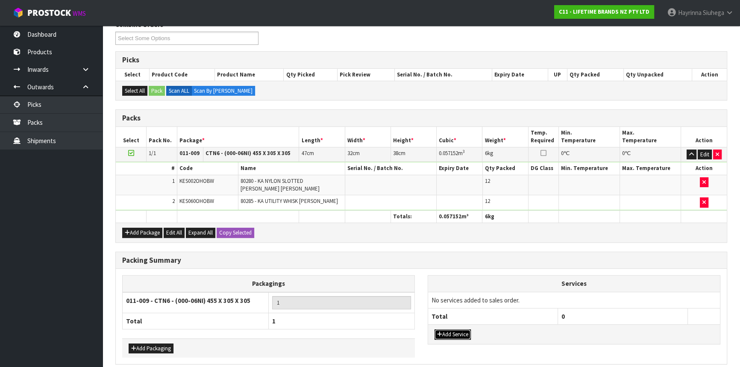
drag, startPoint x: 443, startPoint y: 335, endPoint x: 452, endPoint y: 328, distance: 11.5
click at [444, 334] on button "Add Service" at bounding box center [452, 334] width 36 height 10
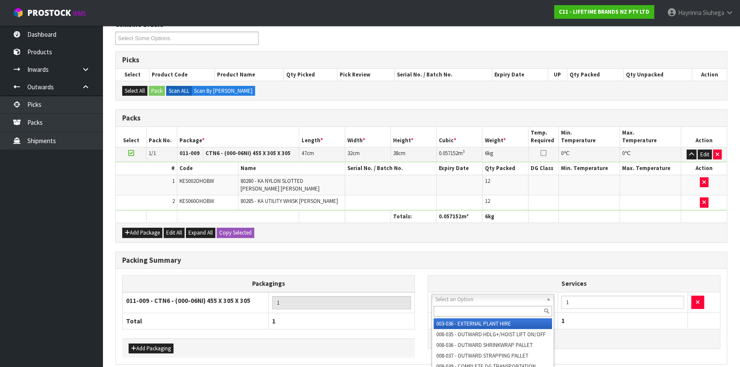
click at [471, 306] on input "text" at bounding box center [492, 311] width 118 height 11
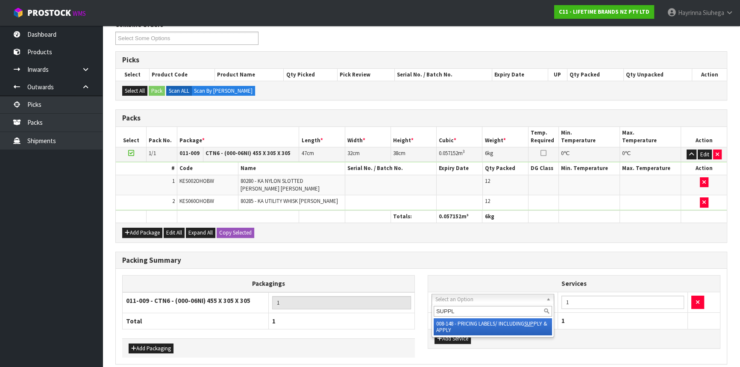
type input "SUPPLY"
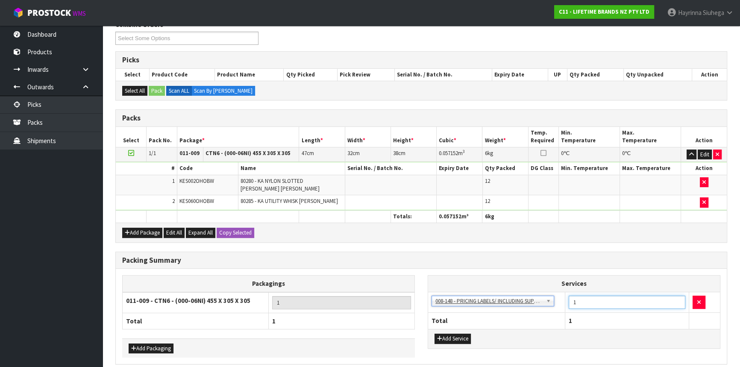
drag, startPoint x: 589, startPoint y: 307, endPoint x: 558, endPoint y: 306, distance: 31.6
click at [558, 306] on tr "003-036 - EXTERNAL PLANT HIRE 008-035 - OUTWARD HDLG+/HOIST LIFT ON/OFF 008-036…" at bounding box center [574, 302] width 292 height 21
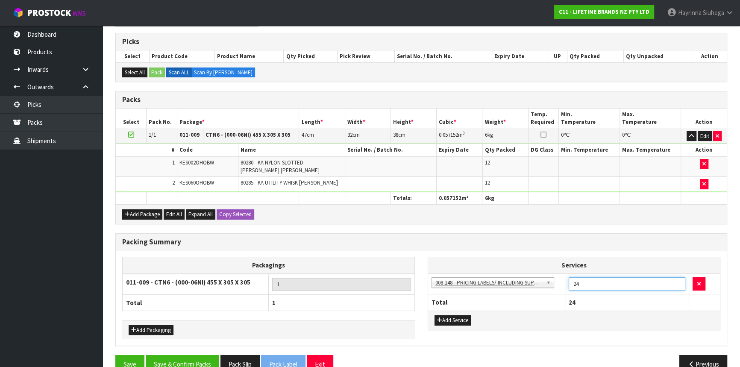
scroll to position [152, 0]
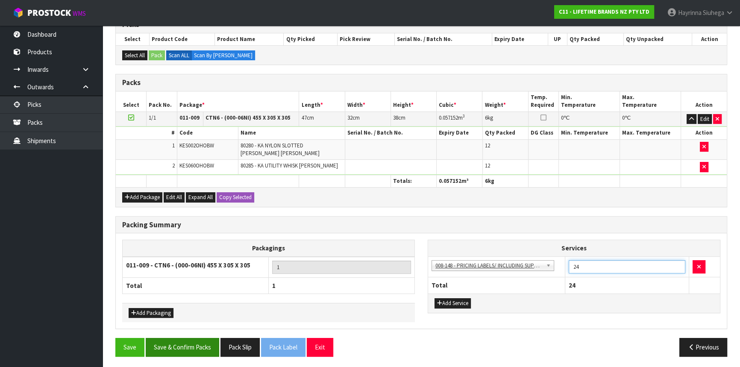
type input "24"
click at [198, 344] on button "Save & Confirm Packs" at bounding box center [182, 347] width 73 height 18
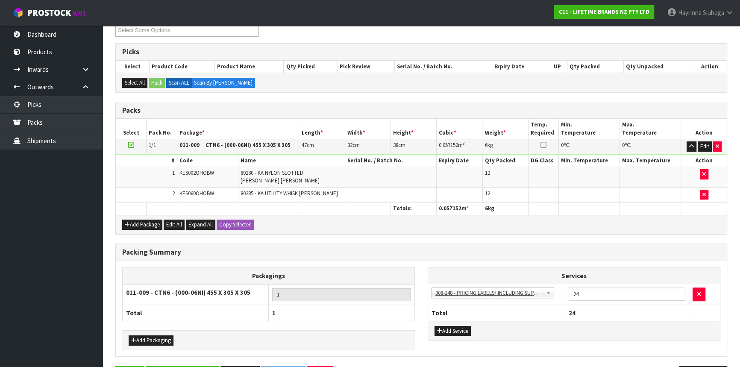
scroll to position [115, 0]
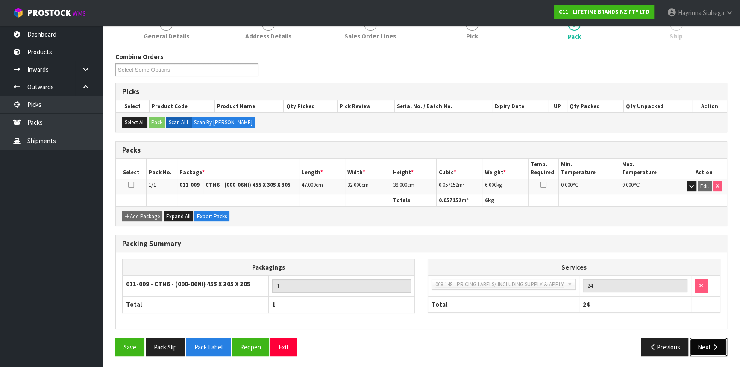
click at [718, 346] on icon "button" at bounding box center [714, 347] width 8 height 6
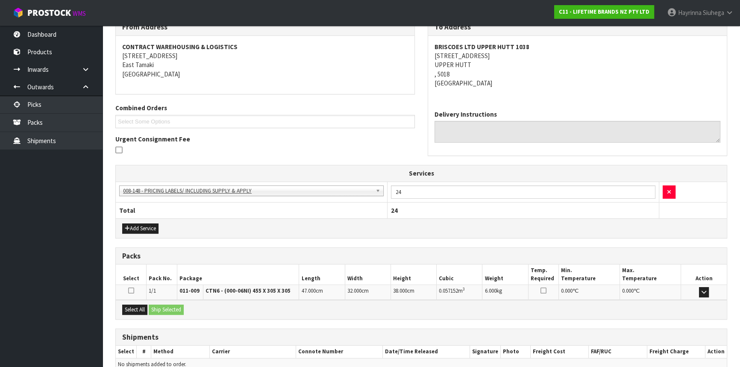
scroll to position [192, 0]
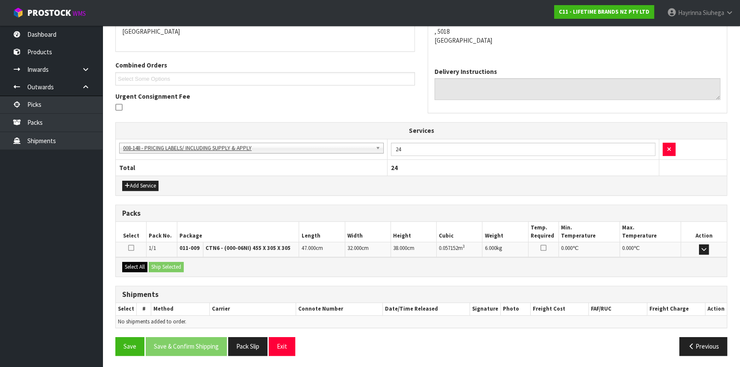
click at [135, 260] on div "Select All Ship Selected" at bounding box center [421, 266] width 611 height 19
drag, startPoint x: 135, startPoint y: 263, endPoint x: 163, endPoint y: 267, distance: 28.5
click at [136, 263] on button "Select All" at bounding box center [134, 267] width 25 height 10
click at [182, 266] on button "Ship Selected" at bounding box center [166, 267] width 35 height 10
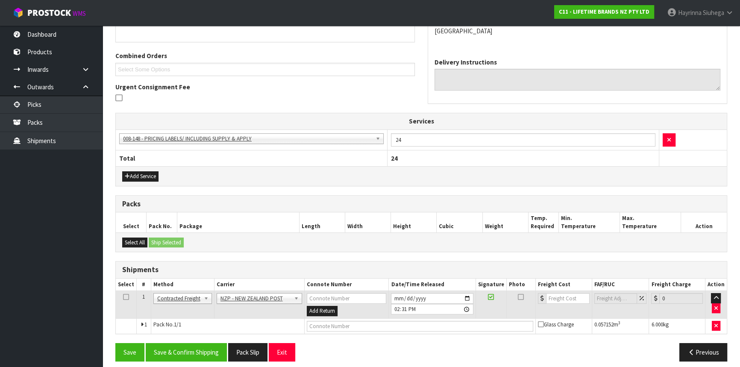
scroll to position [207, 0]
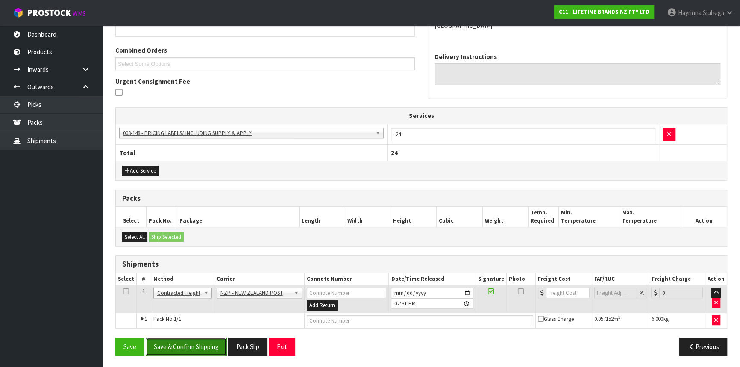
click at [184, 337] on button "Save & Confirm Shipping" at bounding box center [186, 346] width 81 height 18
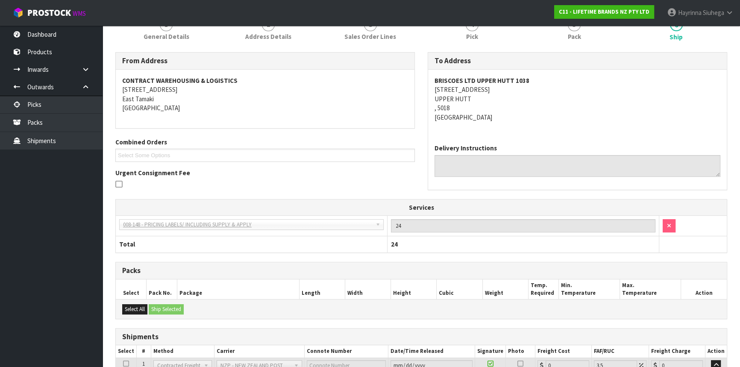
scroll to position [195, 0]
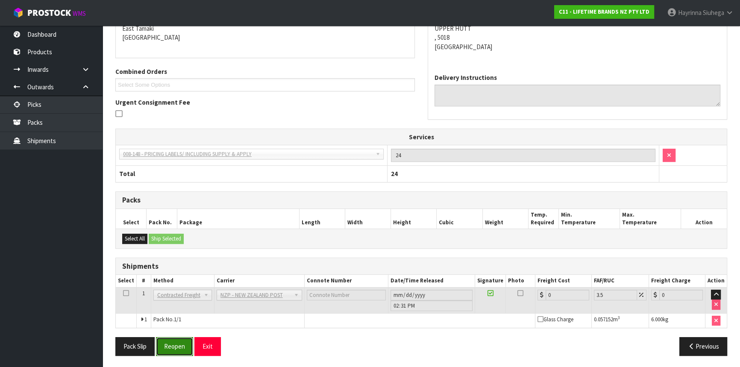
click at [171, 341] on button "Reopen" at bounding box center [174, 346] width 37 height 18
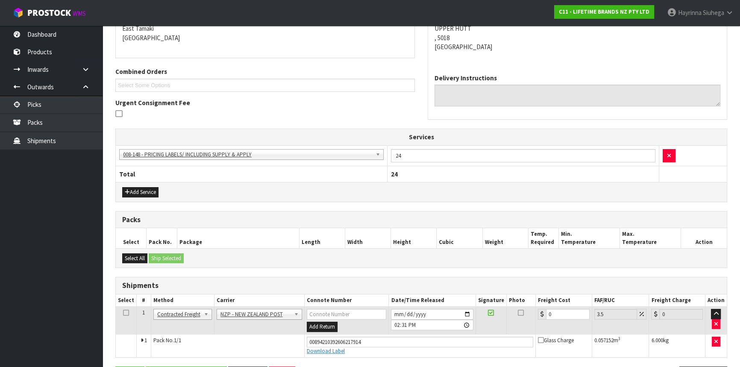
scroll to position [214, 0]
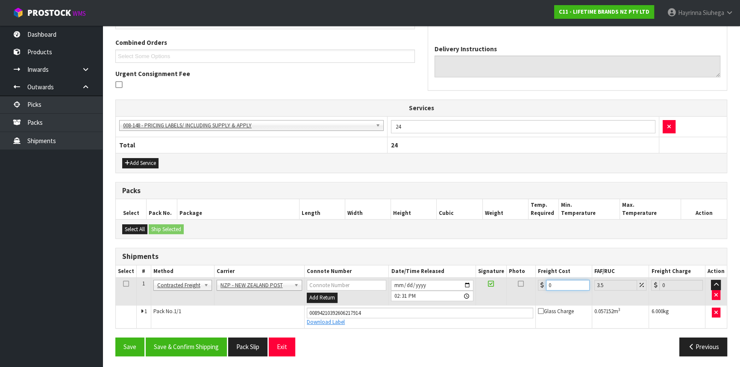
drag, startPoint x: 558, startPoint y: 281, endPoint x: 516, endPoint y: 281, distance: 42.7
click at [516, 281] on tr "1 Client Local Pickup Customer Local Pickup Company Freight Contracted Freight …" at bounding box center [421, 292] width 611 height 28
type input "1"
type input "1.03"
type input "10"
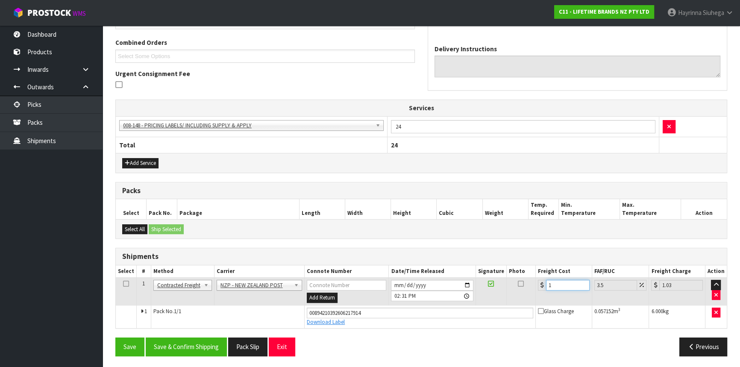
type input "10.35"
type input "10.07"
type input "10.42"
type input "10.07"
click at [115, 337] on button "Save" at bounding box center [129, 346] width 29 height 18
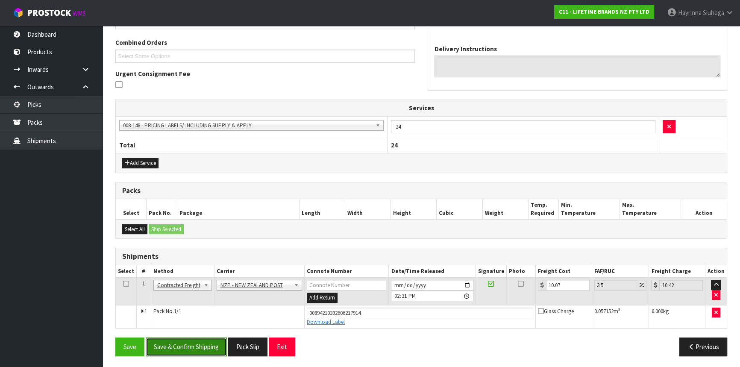
click at [209, 342] on button "Save & Confirm Shipping" at bounding box center [186, 346] width 81 height 18
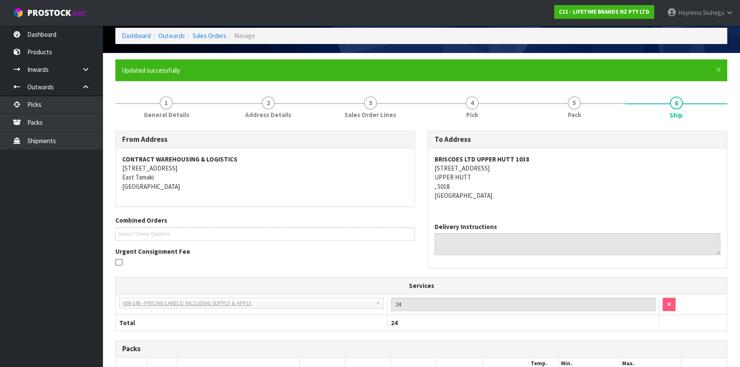
scroll to position [0, 0]
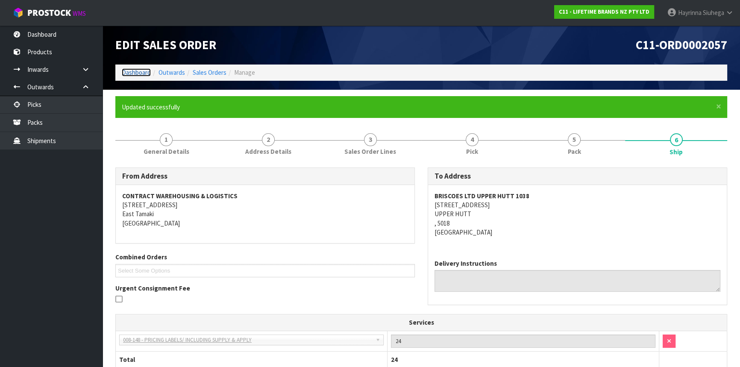
click at [134, 73] on link "Dashboard" at bounding box center [136, 72] width 29 height 8
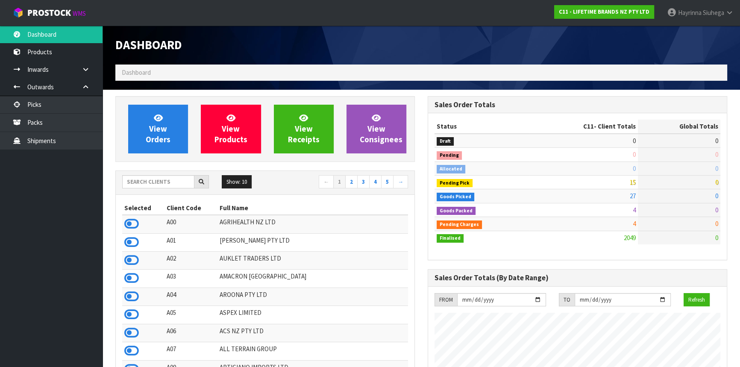
scroll to position [646, 312]
click at [165, 183] on input "text" at bounding box center [158, 181] width 72 height 13
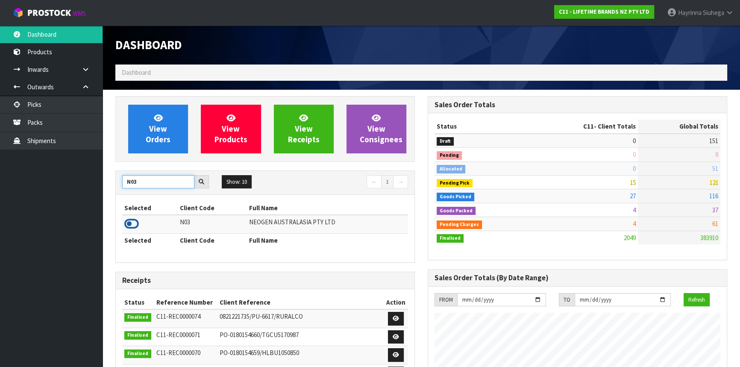
type input "N03"
click at [131, 221] on icon at bounding box center [131, 223] width 15 height 13
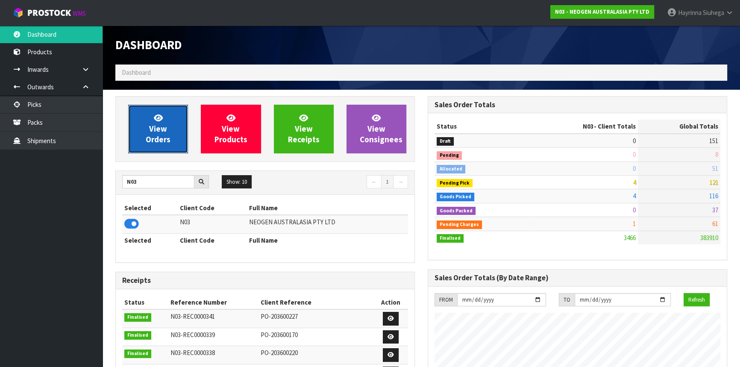
click at [163, 129] on span "View Orders" at bounding box center [158, 129] width 25 height 32
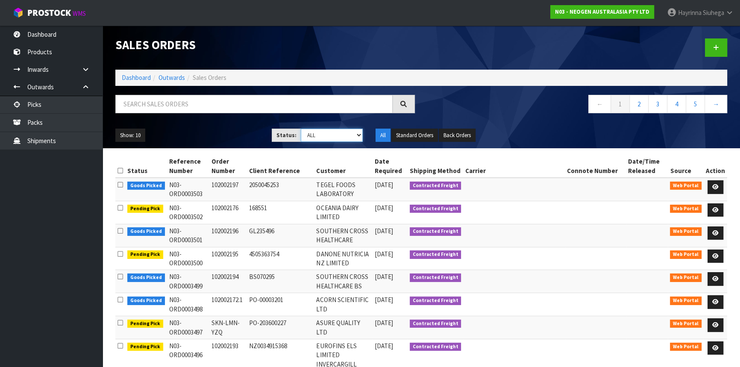
click at [329, 129] on select "Draft Pending Allocated Pending Pick Goods Picked Goods Packed Pending Charges …" at bounding box center [332, 135] width 62 height 13
click at [265, 105] on input "text" at bounding box center [253, 104] width 277 height 18
type input "JOB-0415614"
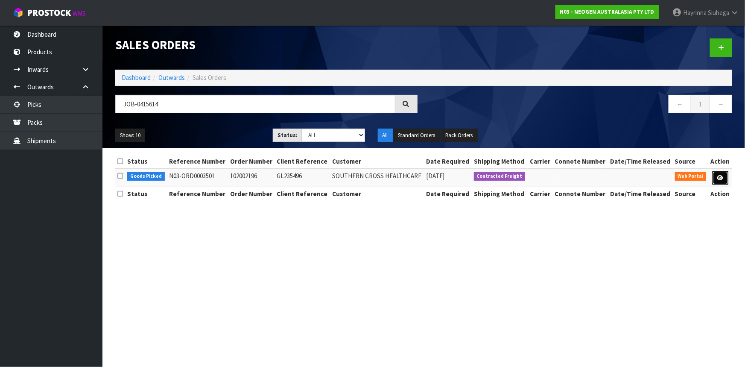
click at [717, 177] on link at bounding box center [721, 178] width 16 height 14
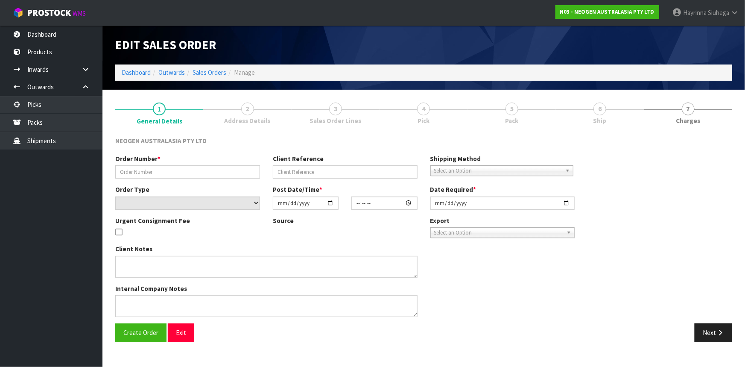
type input "102002196"
type input "GL235496"
select select "number:0"
type input "[DATE]"
type input "10:59:00.000"
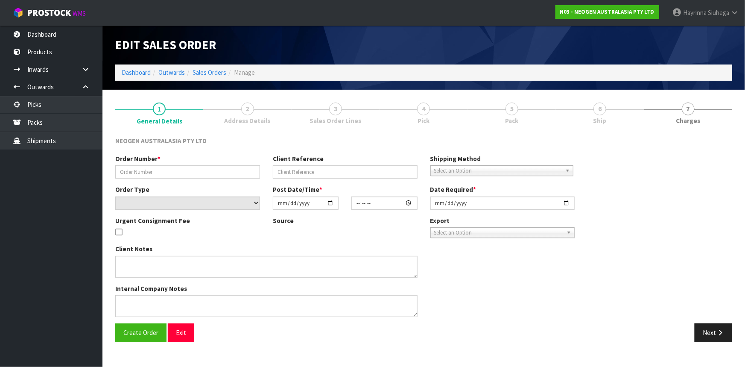
type input "[DATE]"
type textarea "ATTN: [GEOGRAPHIC_DATA] MS UPSTAIRS, GLUP - UPSTAIRS"
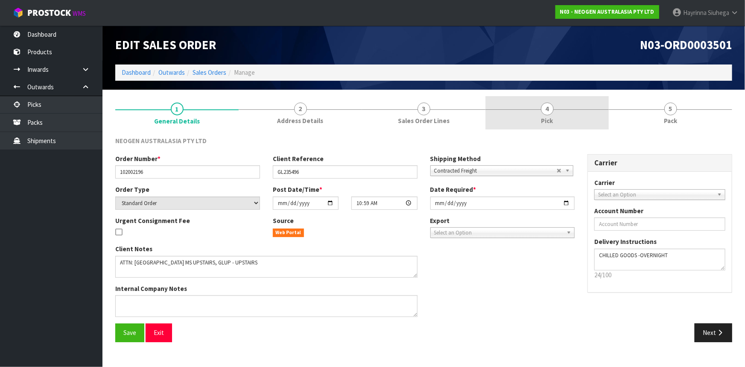
drag, startPoint x: 585, startPoint y: 120, endPoint x: 646, endPoint y: 108, distance: 62.3
click at [586, 120] on link "4 Pick" at bounding box center [546, 113] width 123 height 34
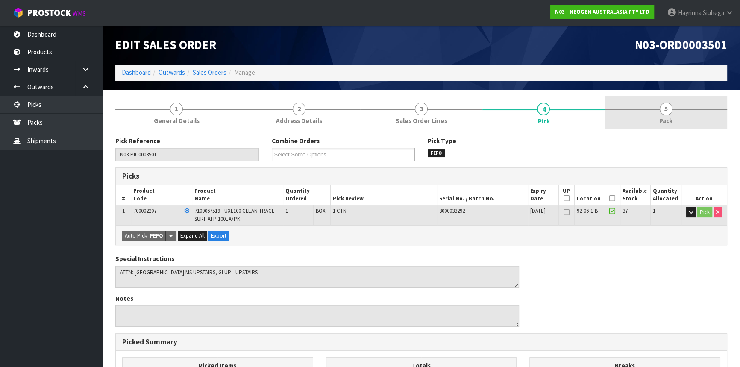
click at [661, 106] on span "5" at bounding box center [665, 108] width 13 height 13
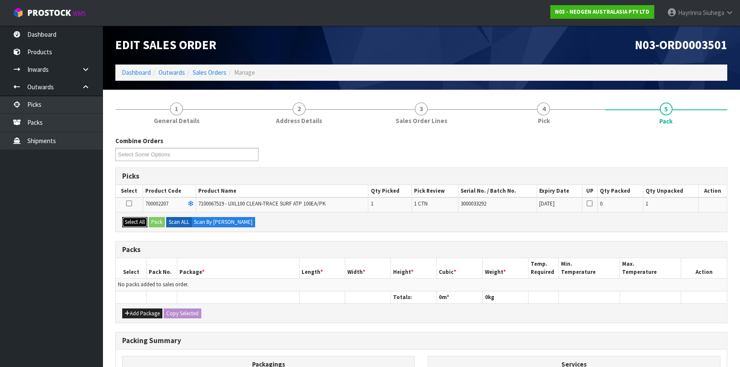
drag, startPoint x: 136, startPoint y: 222, endPoint x: 164, endPoint y: 218, distance: 28.1
click at [136, 222] on button "Select All" at bounding box center [134, 222] width 25 height 10
click at [161, 219] on button "Pack" at bounding box center [157, 222] width 16 height 10
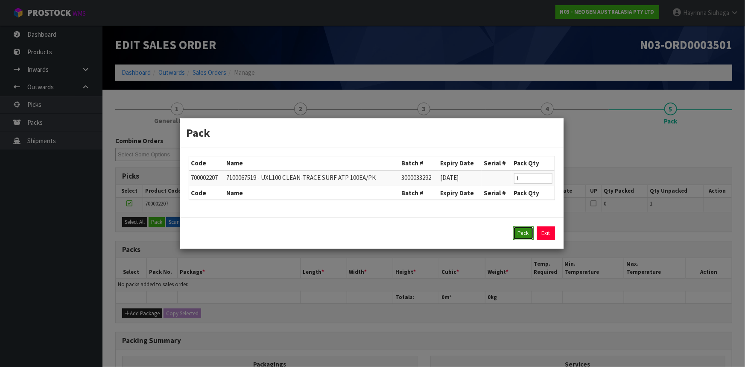
click at [522, 231] on button "Pack" at bounding box center [523, 233] width 20 height 14
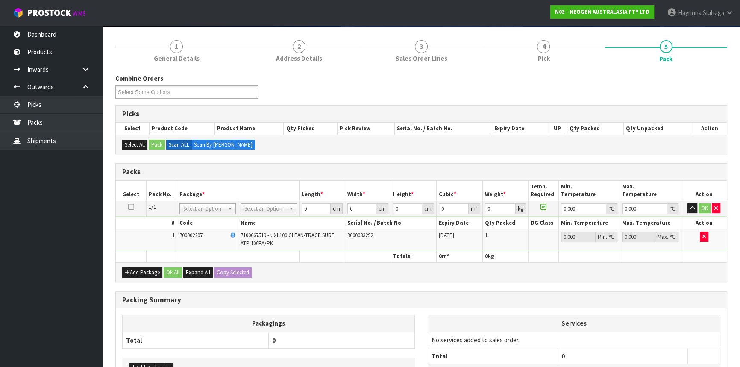
scroll to position [77, 0]
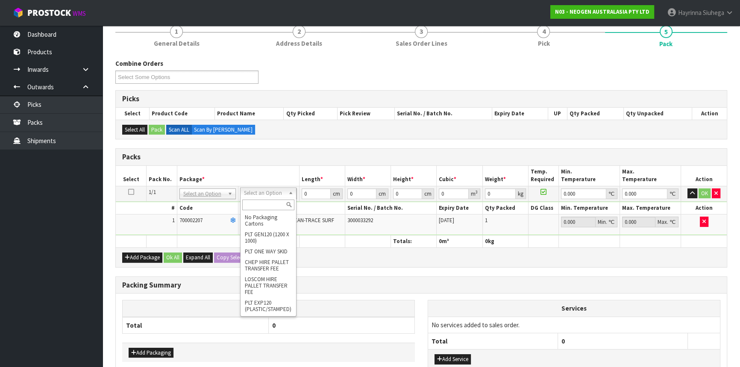
click at [270, 205] on input "text" at bounding box center [268, 204] width 52 height 11
type input "315"
drag, startPoint x: 248, startPoint y: 254, endPoint x: 255, endPoint y: 249, distance: 9.0
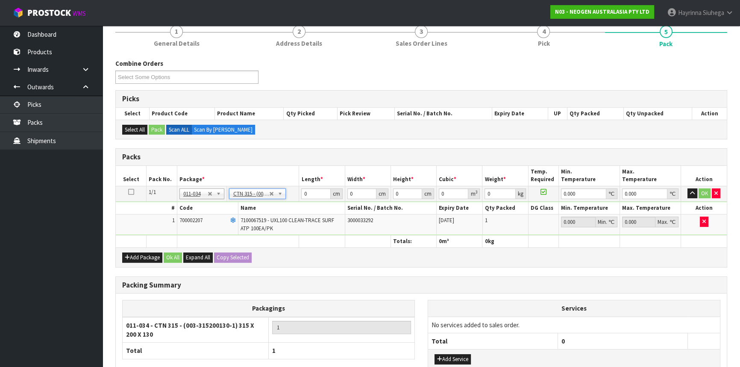
type input "31.5"
type input "20"
type input "13"
type input "0.00819"
type input "1.16"
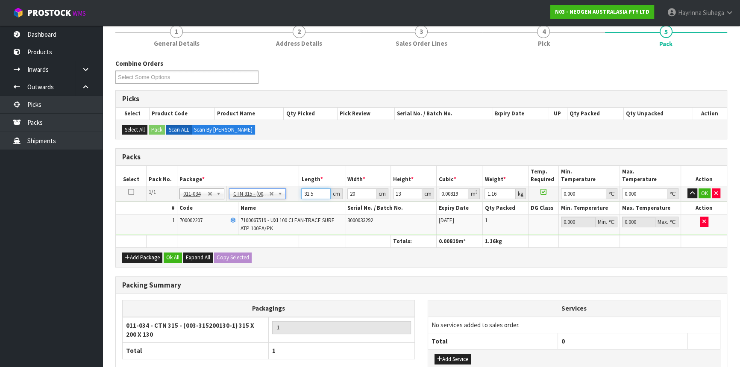
click at [303, 194] on input "31.5" at bounding box center [315, 193] width 29 height 11
type input "3"
type input "0.00078"
type input "32"
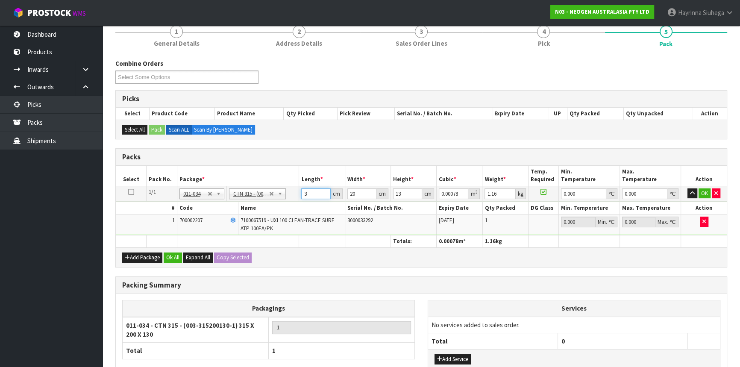
type input "0.00832"
type input "32"
type input "2"
type input "0.000832"
type input "21"
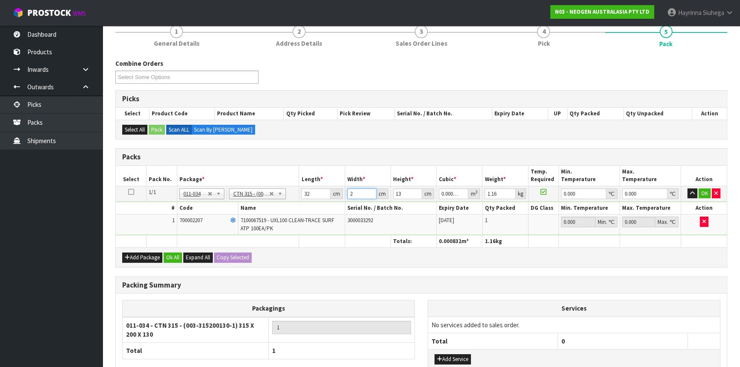
type input "0.008736"
type input "21"
type input "1"
click button "OK" at bounding box center [704, 193] width 12 height 10
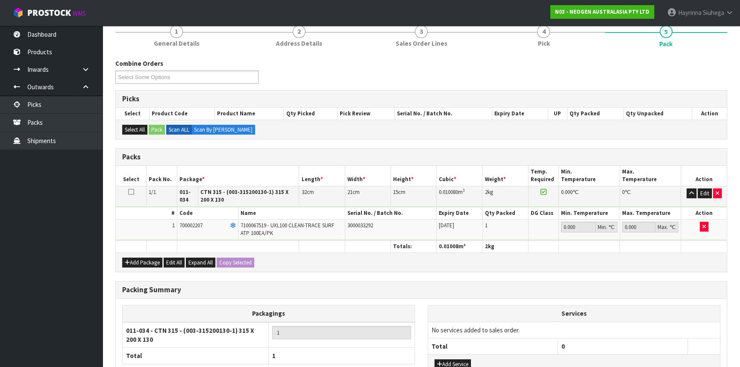
scroll to position [148, 0]
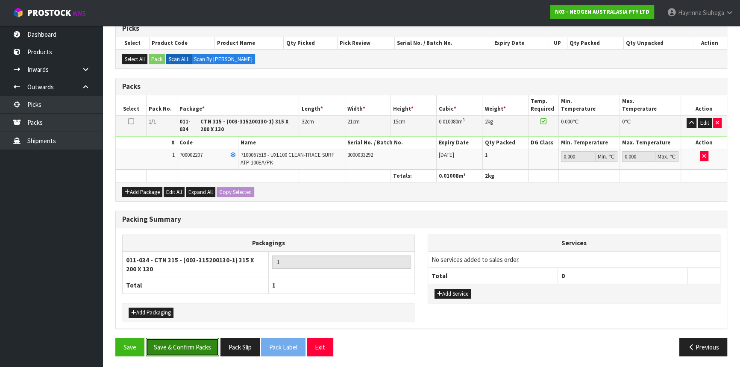
click at [196, 342] on button "Save & Confirm Packs" at bounding box center [182, 347] width 73 height 18
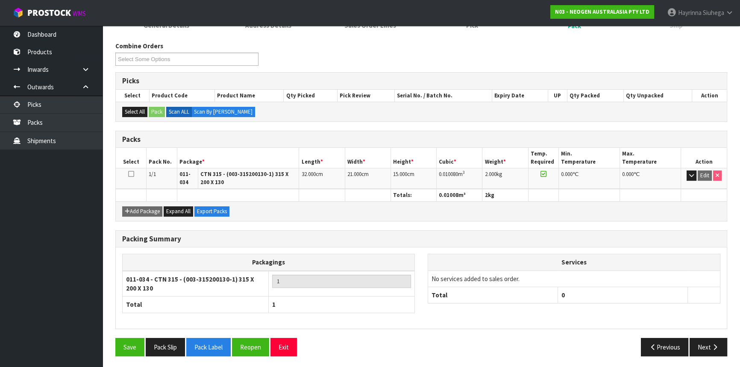
scroll to position [126, 0]
click at [710, 341] on button "Next" at bounding box center [708, 346] width 38 height 18
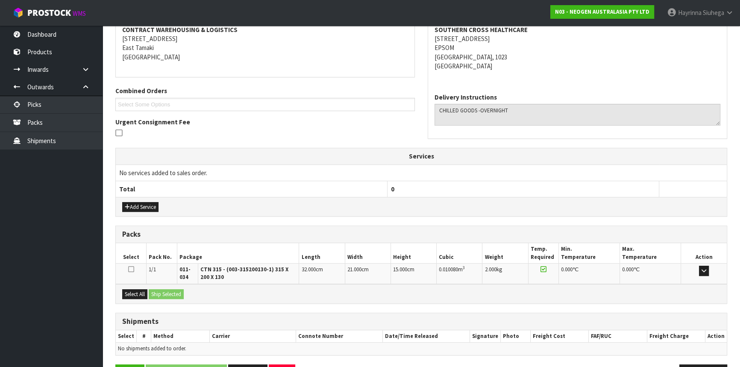
scroll to position [193, 0]
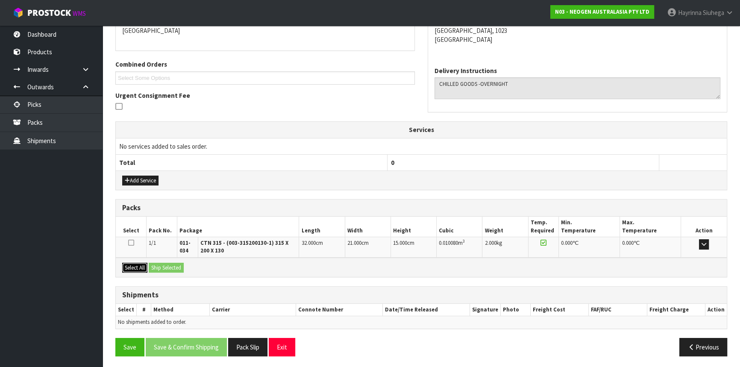
drag, startPoint x: 133, startPoint y: 263, endPoint x: 143, endPoint y: 263, distance: 10.7
click at [134, 263] on button "Select All" at bounding box center [134, 268] width 25 height 10
click at [162, 264] on button "Ship Selected" at bounding box center [166, 268] width 35 height 10
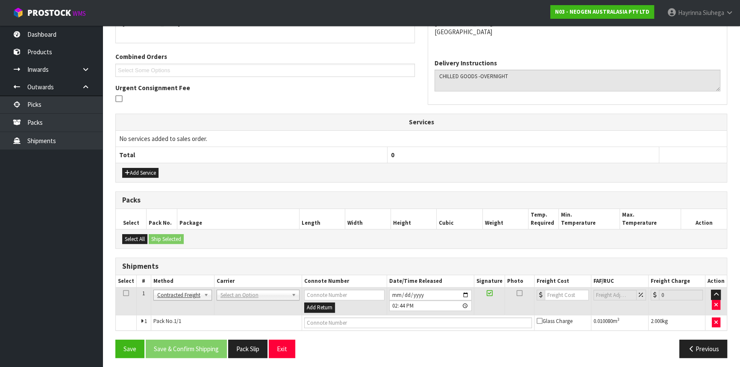
scroll to position [202, 0]
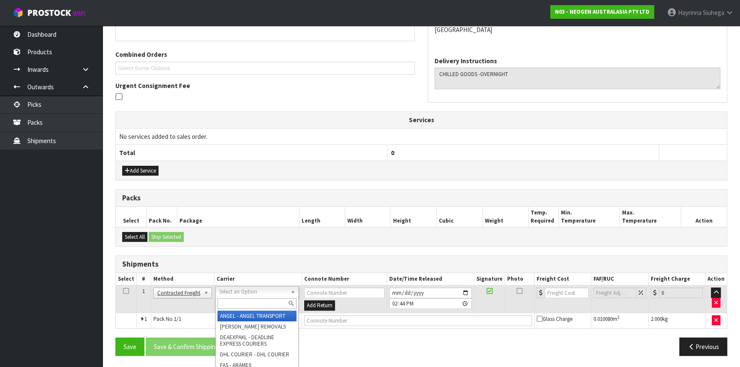
drag, startPoint x: 231, startPoint y: 302, endPoint x: 234, endPoint y: 295, distance: 7.1
click at [234, 296] on div at bounding box center [257, 303] width 82 height 14
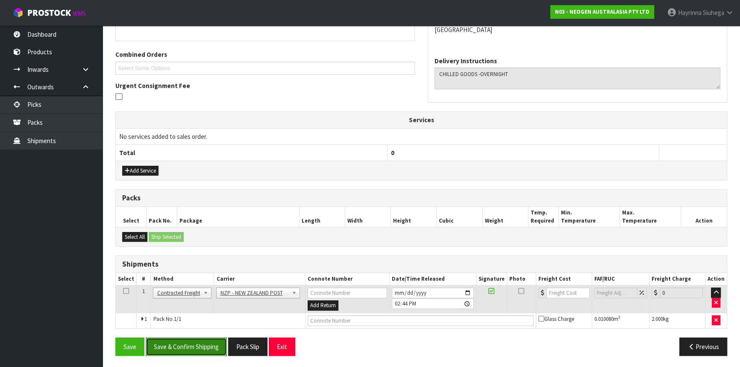
click at [183, 338] on button "Save & Confirm Shipping" at bounding box center [186, 346] width 81 height 18
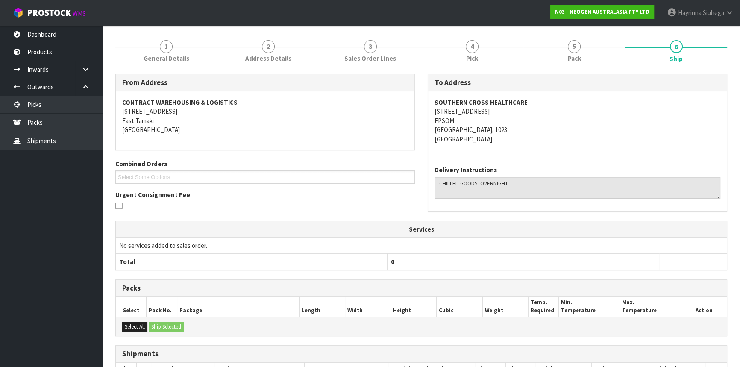
scroll to position [190, 0]
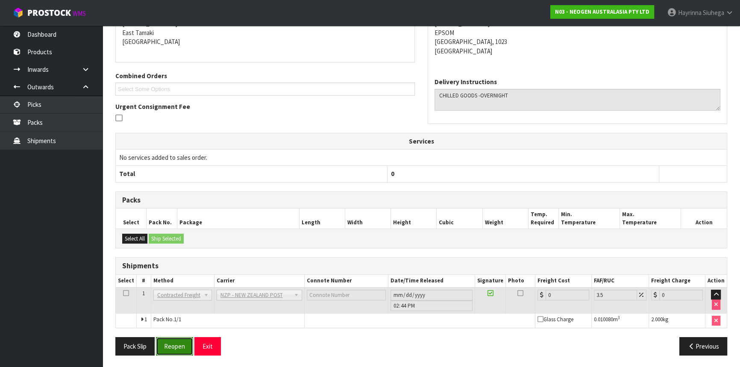
click at [187, 346] on button "Reopen" at bounding box center [174, 346] width 37 height 18
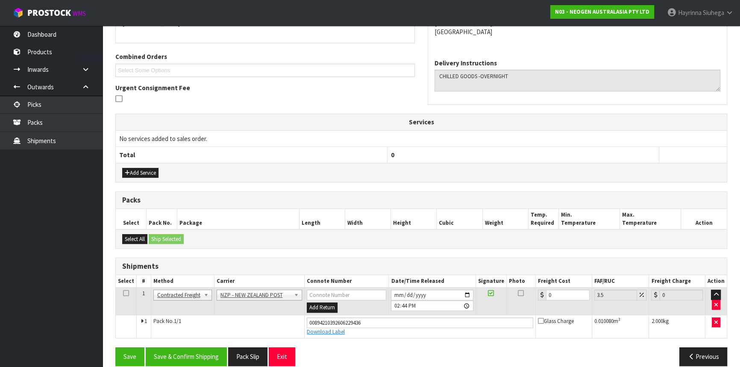
scroll to position [210, 0]
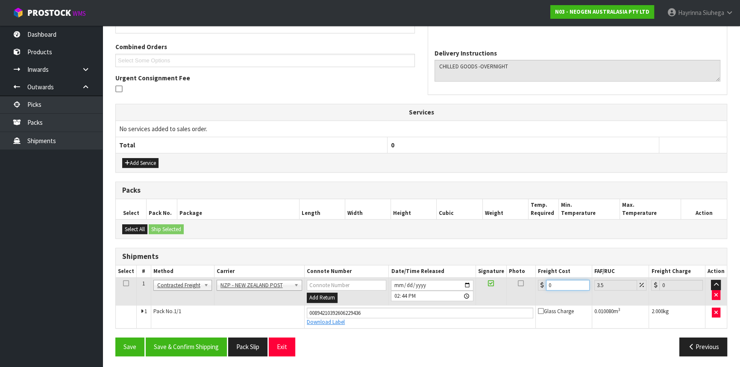
drag, startPoint x: 560, startPoint y: 284, endPoint x: 529, endPoint y: 289, distance: 30.7
click at [533, 289] on tr "1 Client Local Pickup Customer Local Pickup Company Freight Contracted Freight …" at bounding box center [421, 292] width 611 height 28
click at [115, 337] on button "Save" at bounding box center [129, 346] width 29 height 18
click at [196, 346] on button "Save & Confirm Shipping" at bounding box center [186, 346] width 81 height 18
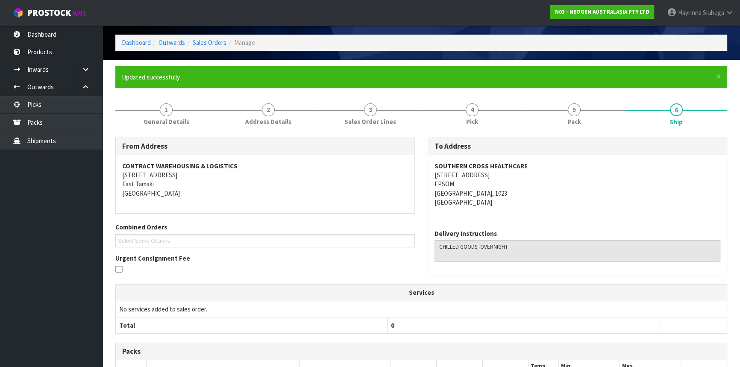
scroll to position [0, 0]
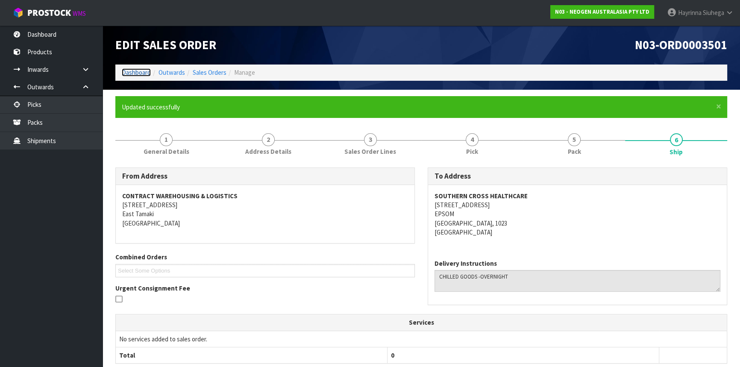
click at [133, 73] on link "Dashboard" at bounding box center [136, 72] width 29 height 8
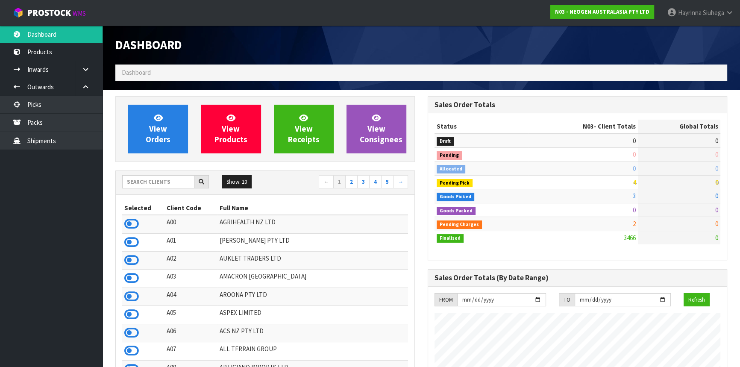
scroll to position [646, 312]
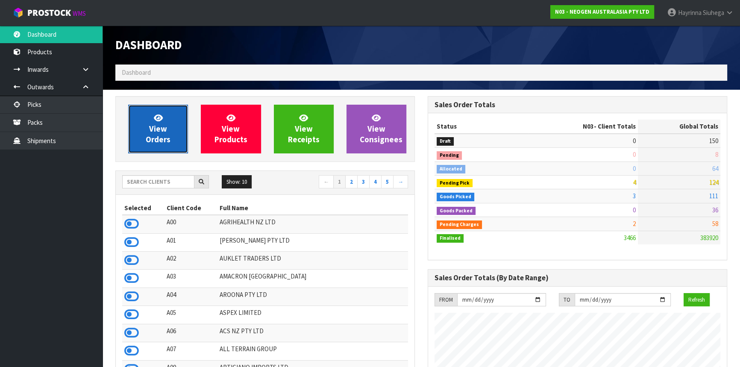
click at [171, 120] on link "View Orders" at bounding box center [158, 129] width 60 height 49
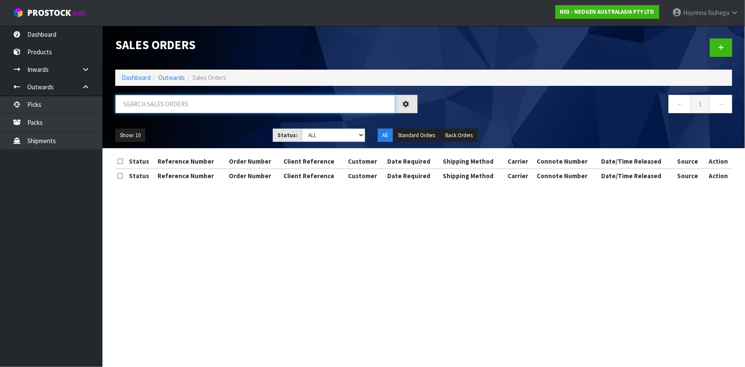
click at [181, 100] on input "text" at bounding box center [255, 104] width 280 height 18
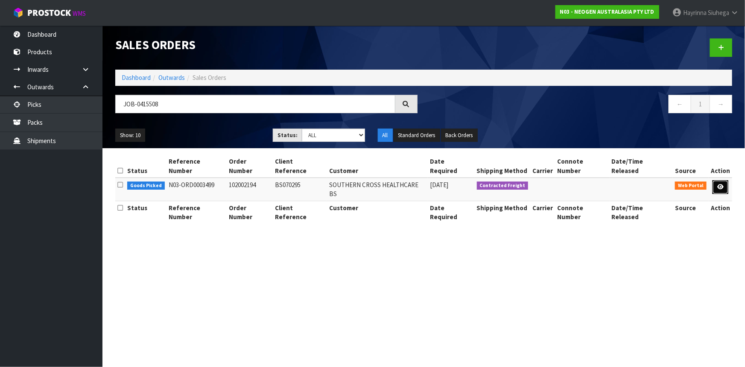
click at [722, 184] on icon at bounding box center [720, 187] width 6 height 6
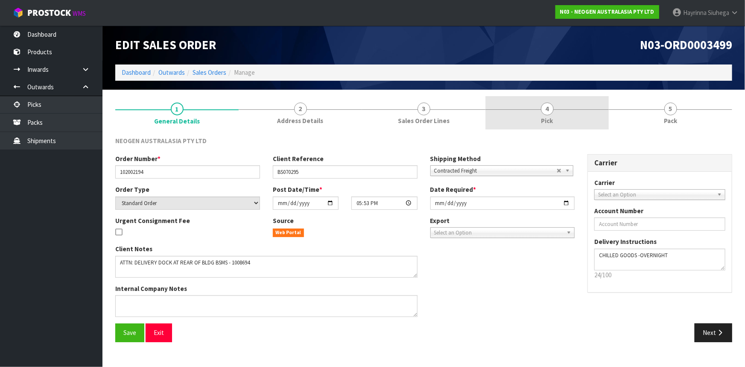
drag, startPoint x: 545, startPoint y: 120, endPoint x: 580, endPoint y: 129, distance: 36.2
click at [548, 120] on span "Pick" at bounding box center [547, 120] width 12 height 9
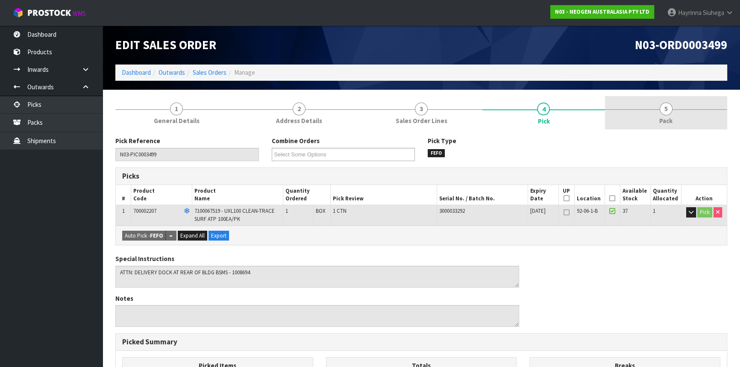
click at [642, 128] on link "5 Pack" at bounding box center [666, 113] width 122 height 34
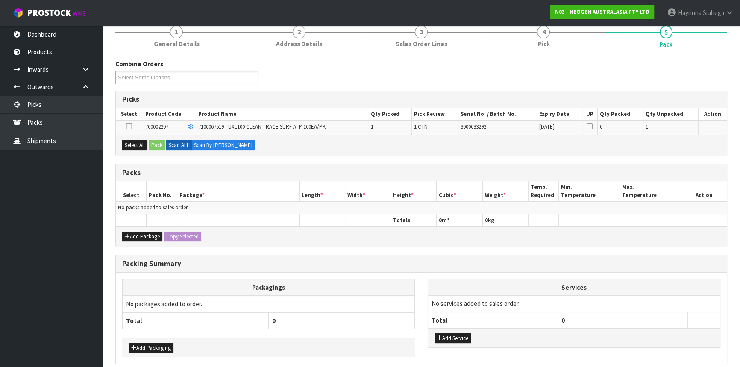
scroll to position [77, 0]
click at [130, 143] on button "Select All" at bounding box center [134, 145] width 25 height 10
click at [164, 140] on button "Pack" at bounding box center [157, 145] width 16 height 10
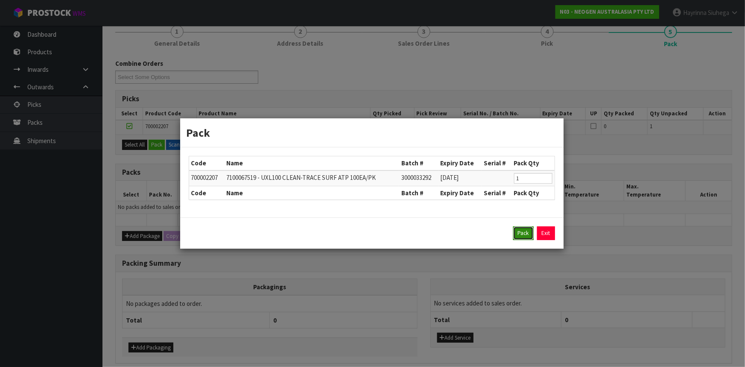
click at [522, 232] on button "Pack" at bounding box center [523, 233] width 20 height 14
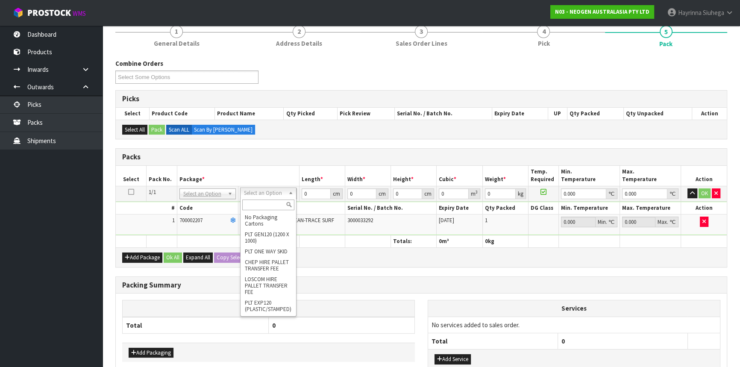
click at [271, 206] on input "text" at bounding box center [268, 204] width 52 height 11
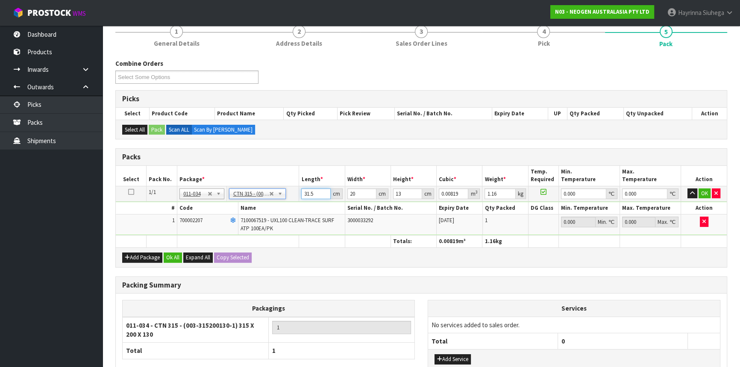
click at [303, 193] on input "31.5" at bounding box center [315, 193] width 29 height 11
drag, startPoint x: 303, startPoint y: 193, endPoint x: 363, endPoint y: 181, distance: 61.1
click at [309, 189] on input "31.5" at bounding box center [315, 193] width 29 height 11
click button "OK" at bounding box center [704, 193] width 12 height 10
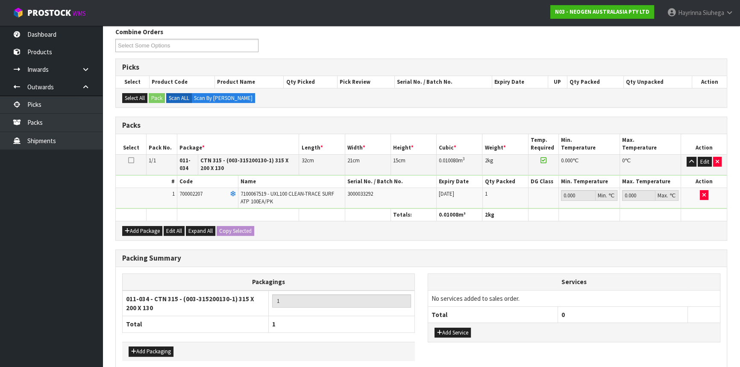
scroll to position [148, 0]
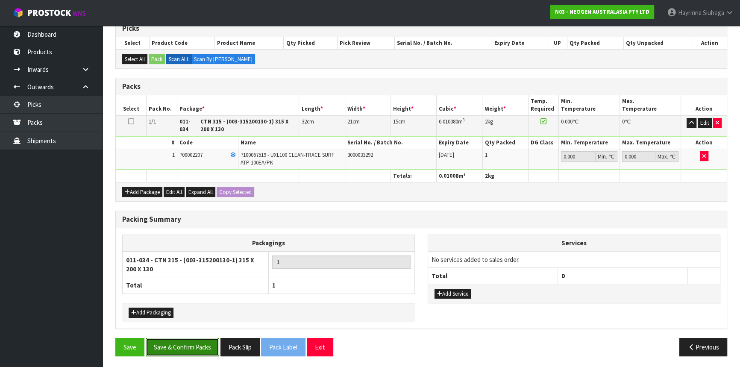
click at [172, 338] on button "Save & Confirm Packs" at bounding box center [182, 347] width 73 height 18
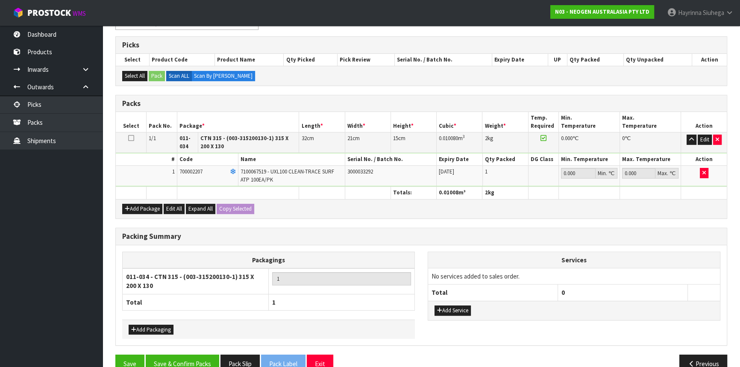
scroll to position [126, 0]
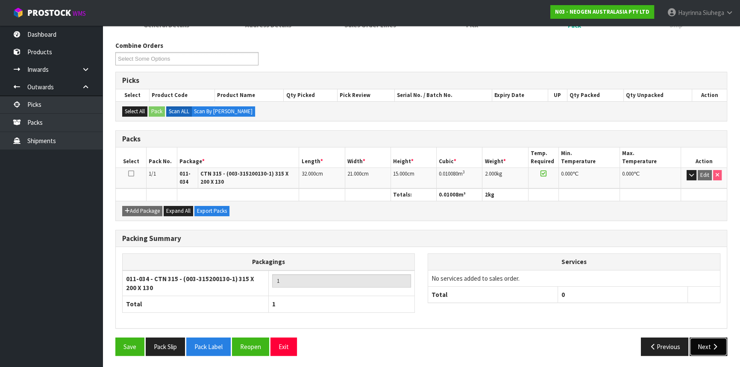
click at [705, 339] on button "Next" at bounding box center [708, 346] width 38 height 18
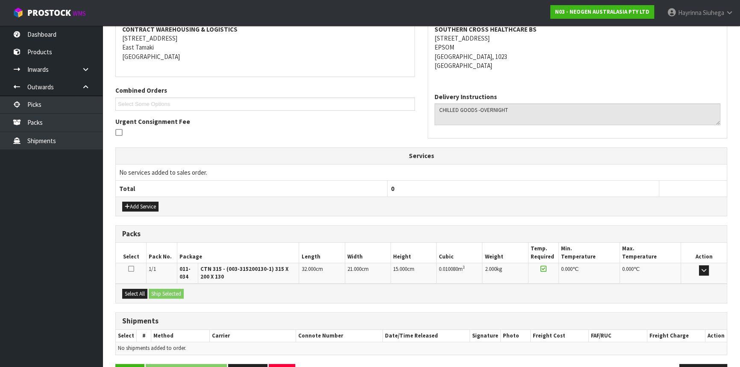
scroll to position [193, 0]
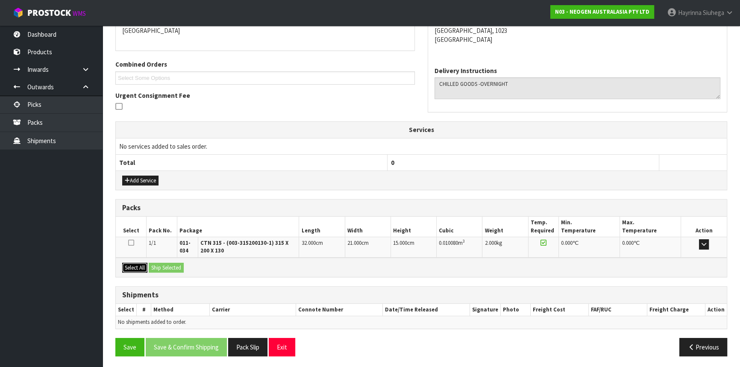
click at [131, 263] on button "Select All" at bounding box center [134, 268] width 25 height 10
click at [169, 263] on button "Ship Selected" at bounding box center [166, 268] width 35 height 10
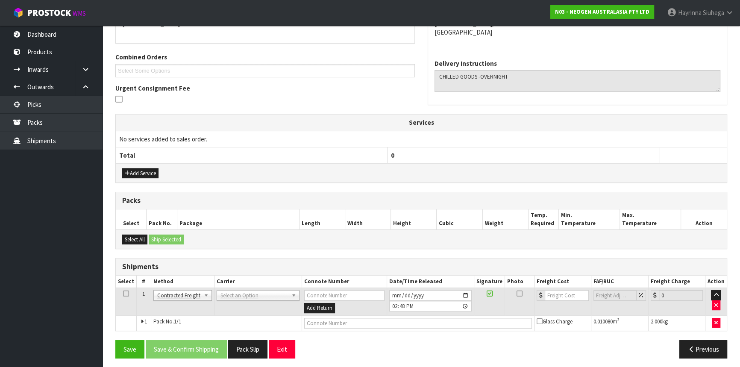
scroll to position [202, 0]
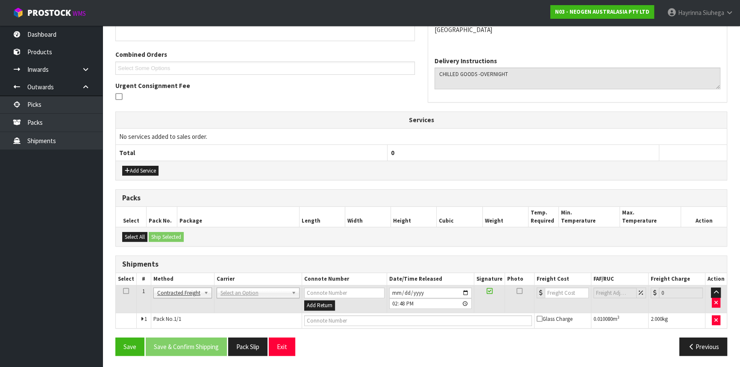
click at [254, 285] on td "ANGEL - ANGEL TRANSPORT [PERSON_NAME] REMOVALS DEAEXPAKL - DEADLINE EXPRESS COU…" at bounding box center [258, 299] width 88 height 28
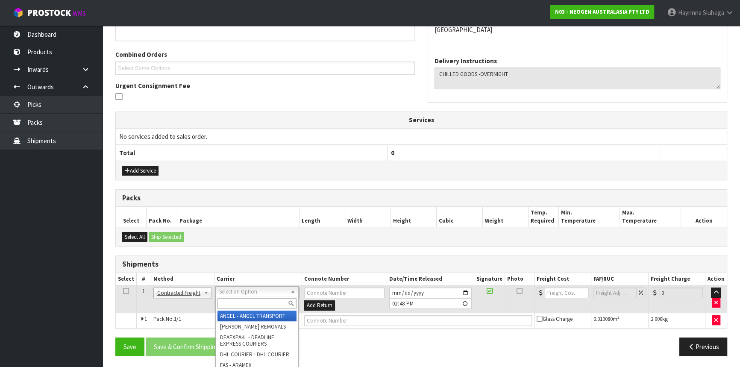
drag, startPoint x: 244, startPoint y: 298, endPoint x: 242, endPoint y: 291, distance: 7.2
click at [244, 298] on input "text" at bounding box center [256, 303] width 79 height 11
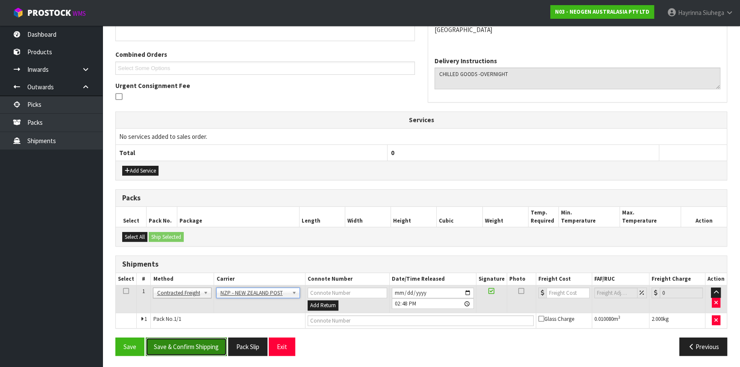
click at [213, 344] on button "Save & Confirm Shipping" at bounding box center [186, 346] width 81 height 18
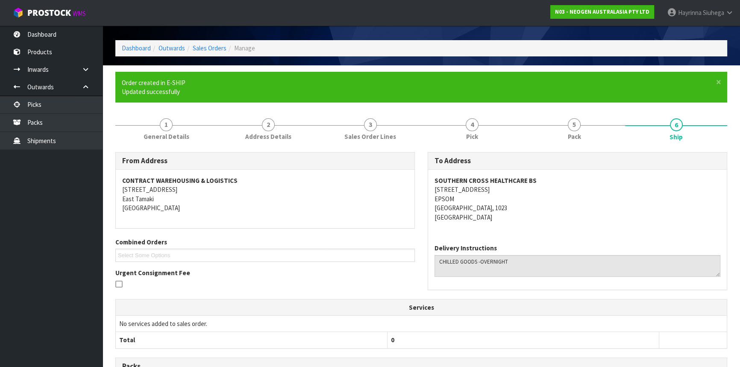
scroll to position [190, 0]
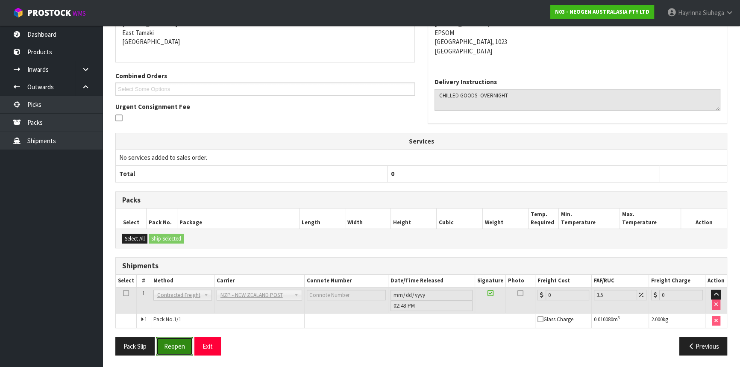
click at [174, 339] on button "Reopen" at bounding box center [174, 346] width 37 height 18
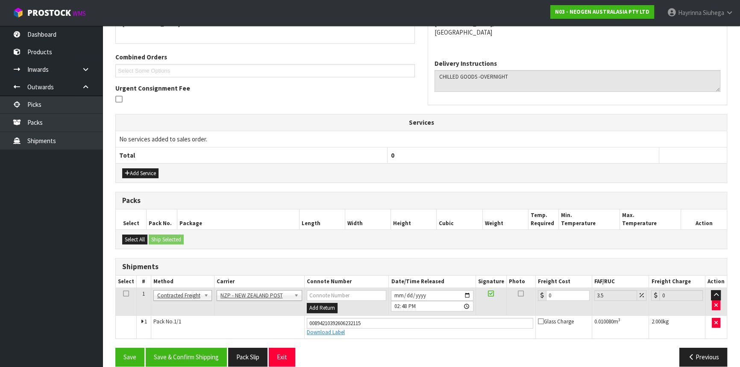
scroll to position [210, 0]
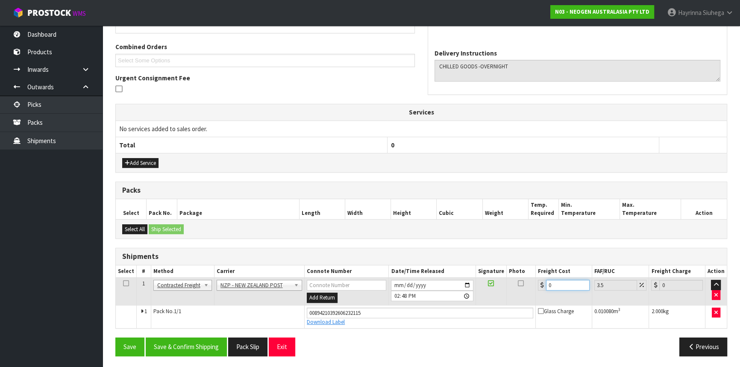
drag, startPoint x: 578, startPoint y: 286, endPoint x: 482, endPoint y: 295, distance: 96.5
click at [482, 295] on tr "1 Client Local Pickup Customer Local Pickup Company Freight Contracted Freight …" at bounding box center [421, 292] width 611 height 28
click at [115, 337] on button "Save" at bounding box center [129, 346] width 29 height 18
click at [193, 342] on button "Save & Confirm Shipping" at bounding box center [186, 346] width 81 height 18
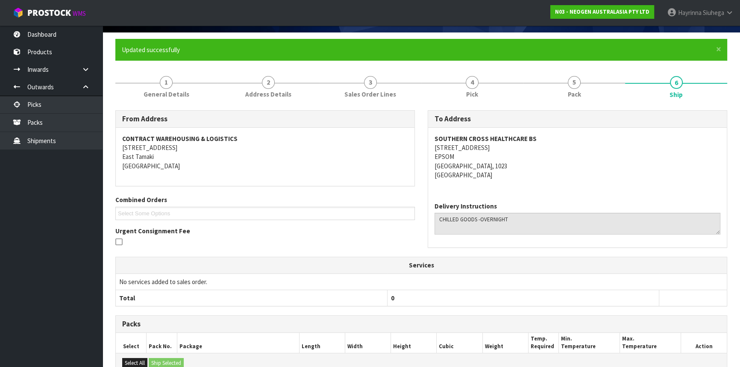
scroll to position [38, 0]
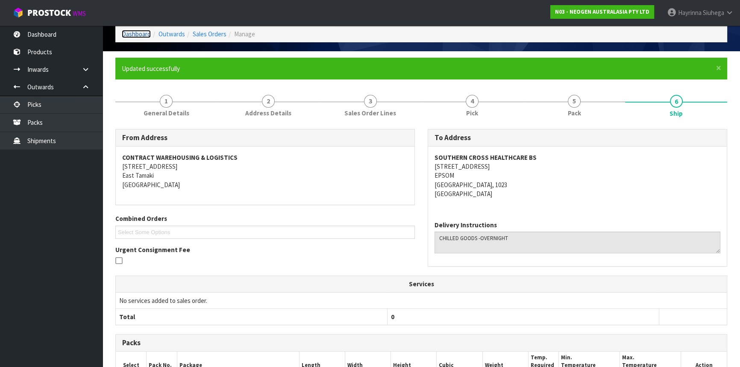
click at [135, 35] on link "Dashboard" at bounding box center [136, 34] width 29 height 8
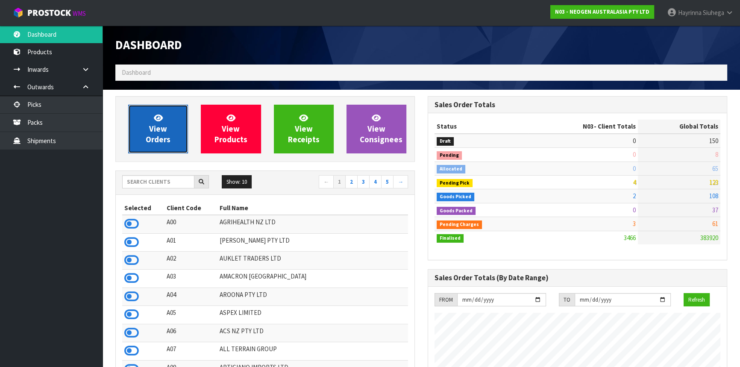
click at [159, 117] on icon at bounding box center [158, 118] width 9 height 8
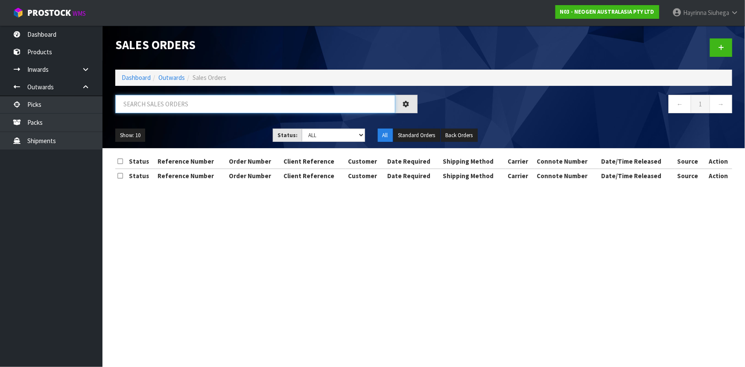
click at [167, 108] on input "text" at bounding box center [255, 104] width 280 height 18
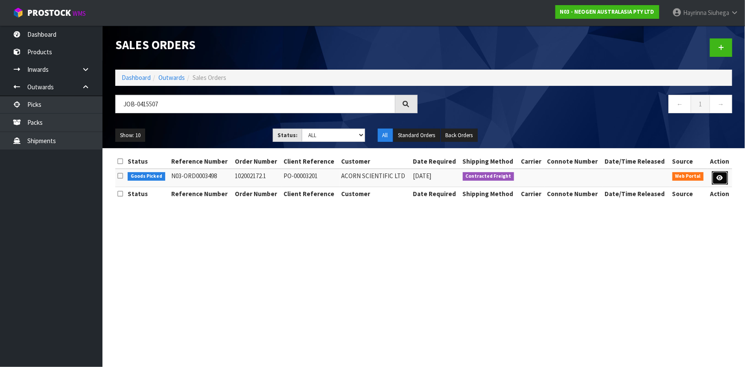
click at [717, 178] on icon at bounding box center [720, 178] width 6 height 6
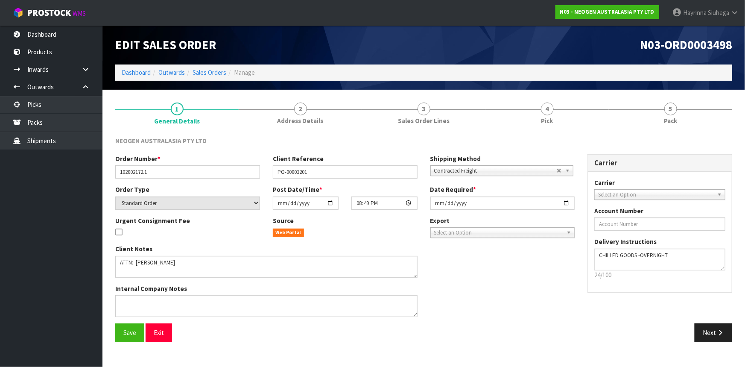
click at [575, 132] on div "NEOGEN AUSTRALASIA PTY LTD Order Number * 102002172.1 Client Reference PO-00003…" at bounding box center [423, 239] width 617 height 218
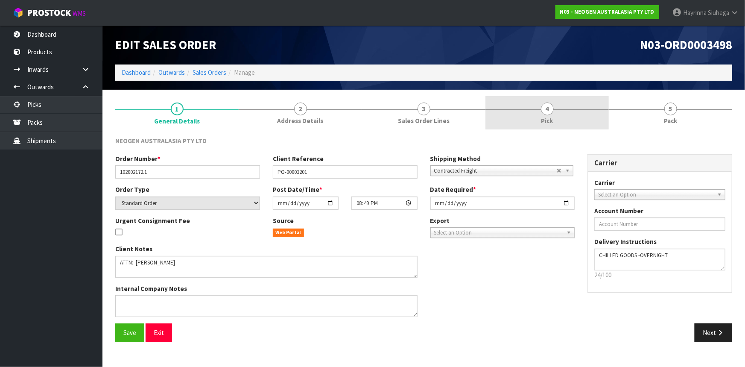
click at [555, 109] on div at bounding box center [546, 109] width 123 height 0
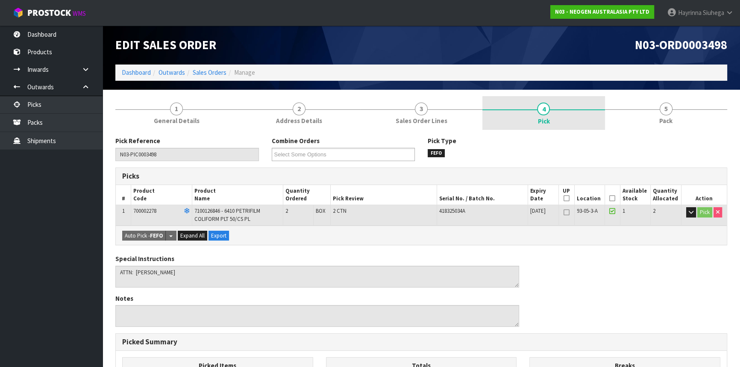
click at [585, 104] on link "4 Pick" at bounding box center [543, 113] width 122 height 34
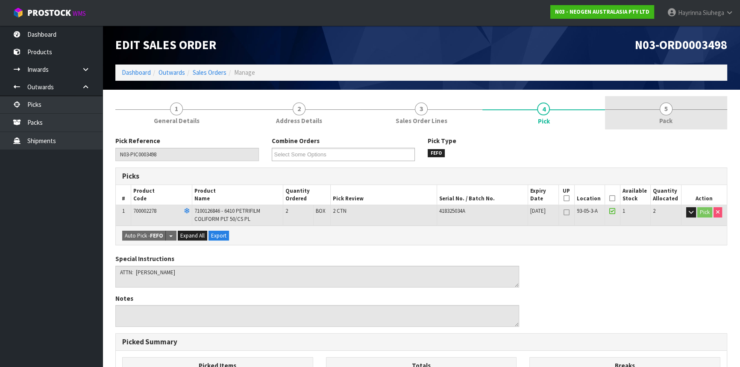
click at [632, 124] on link "5 Pack" at bounding box center [666, 113] width 122 height 34
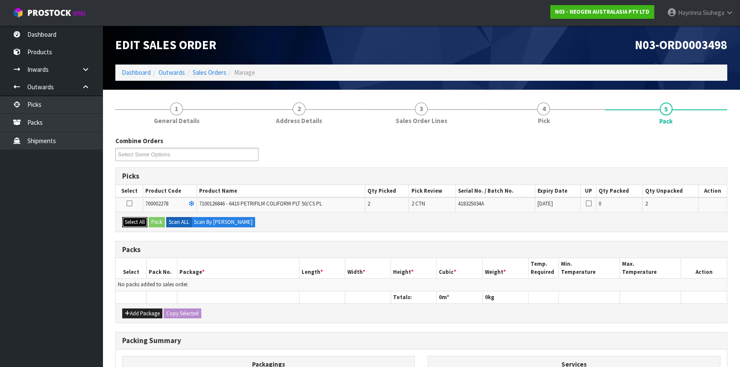
click at [140, 218] on button "Select All" at bounding box center [134, 222] width 25 height 10
click at [149, 220] on div "Select All Pack Scan ALL Scan By [PERSON_NAME]" at bounding box center [421, 221] width 611 height 19
click at [155, 220] on button "Pack" at bounding box center [157, 222] width 16 height 10
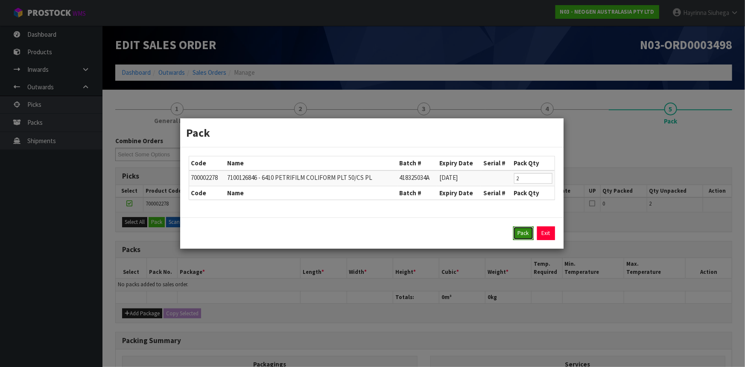
click at [517, 232] on button "Pack" at bounding box center [523, 233] width 20 height 14
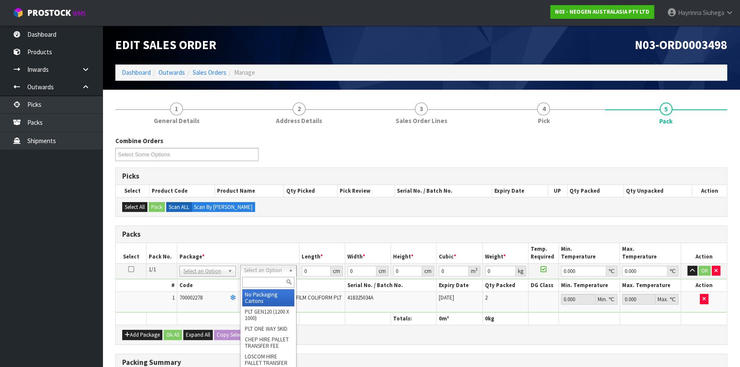
click at [271, 285] on input "text" at bounding box center [268, 282] width 52 height 11
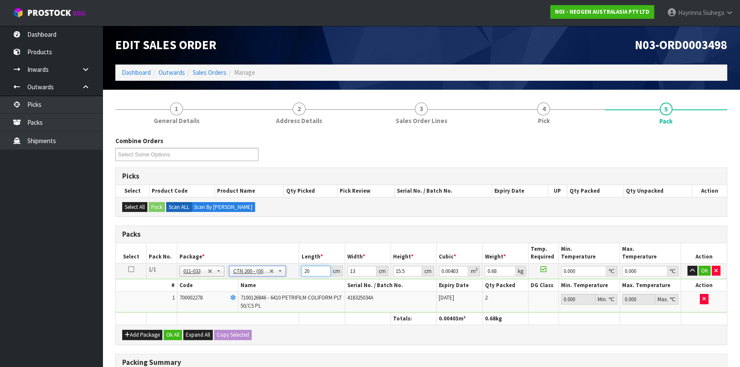
click at [304, 272] on input "20" at bounding box center [315, 271] width 29 height 11
drag, startPoint x: 304, startPoint y: 272, endPoint x: 399, endPoint y: 269, distance: 94.4
click at [307, 270] on input "20" at bounding box center [315, 271] width 29 height 11
click button "OK" at bounding box center [704, 271] width 12 height 10
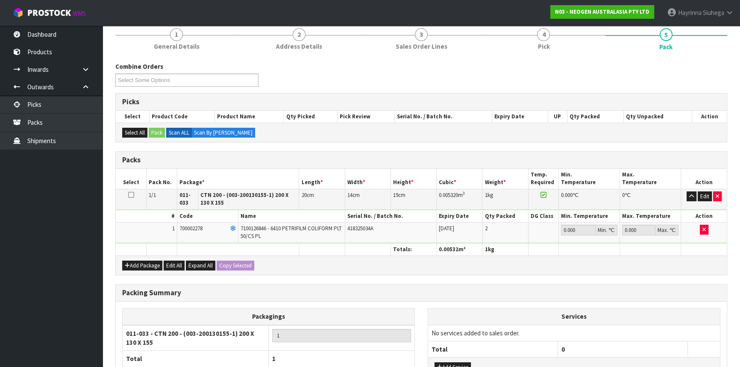
scroll to position [148, 0]
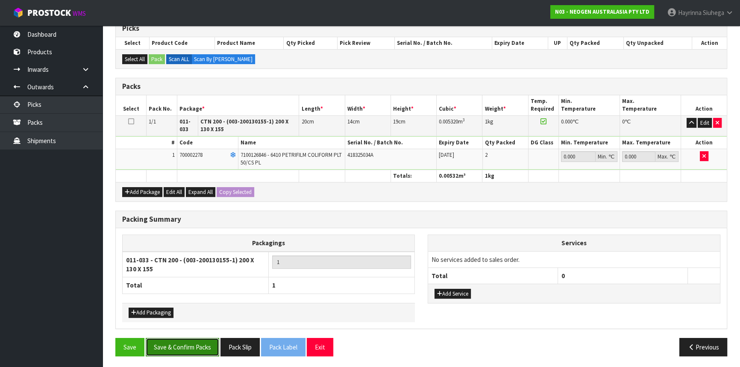
click at [178, 348] on button "Save & Confirm Packs" at bounding box center [182, 347] width 73 height 18
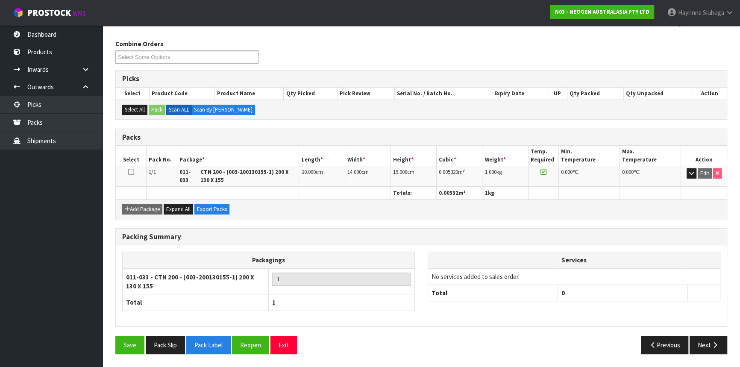
scroll to position [126, 0]
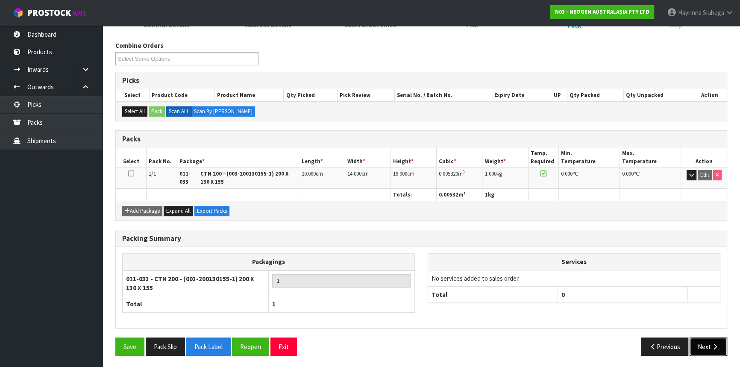
click at [713, 343] on icon "button" at bounding box center [714, 346] width 8 height 6
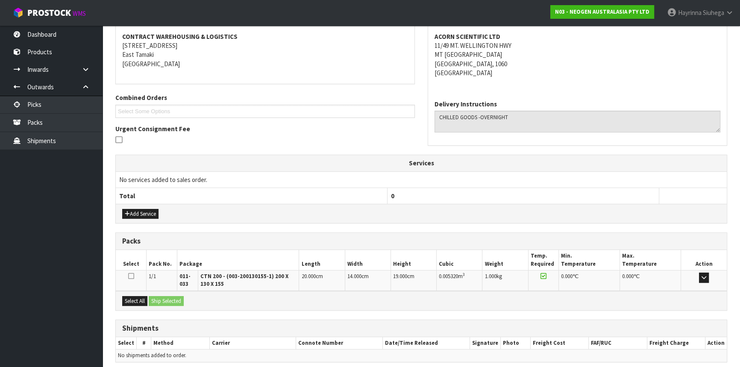
scroll to position [193, 0]
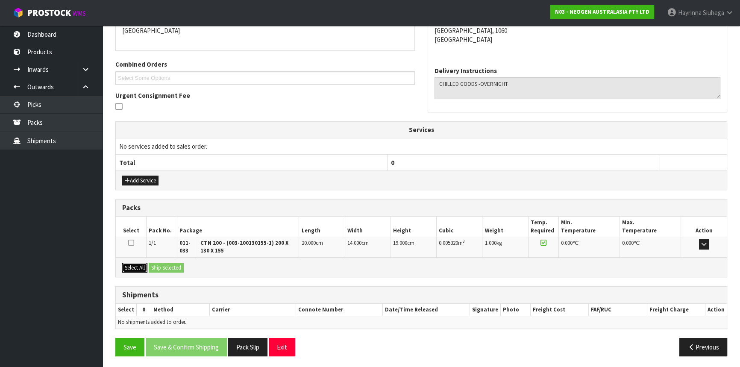
click at [138, 263] on button "Select All" at bounding box center [134, 268] width 25 height 10
click at [164, 265] on button "Ship Selected" at bounding box center [166, 268] width 35 height 10
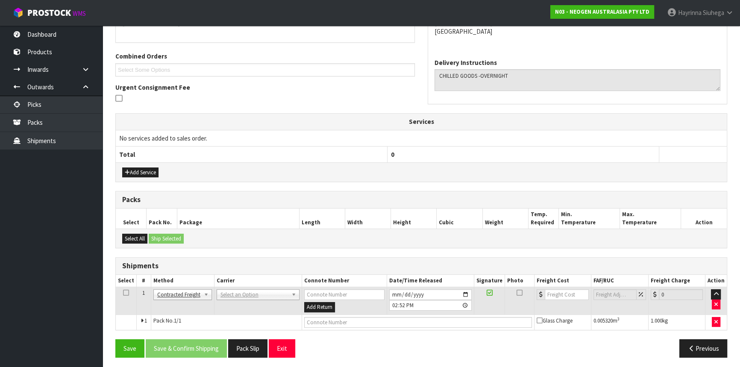
scroll to position [202, 0]
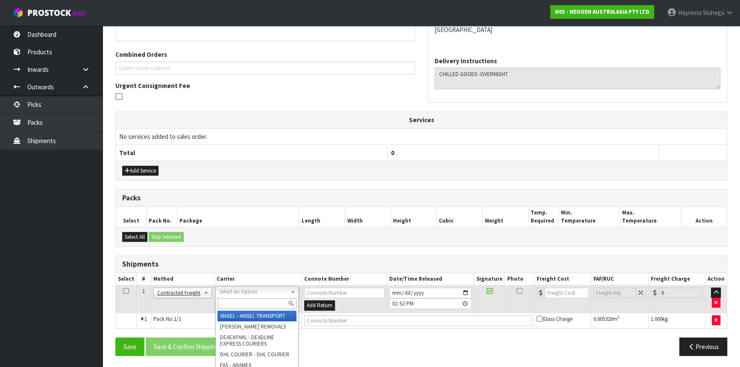
drag, startPoint x: 242, startPoint y: 286, endPoint x: 233, endPoint y: 302, distance: 18.7
click at [231, 302] on input "text" at bounding box center [256, 303] width 79 height 11
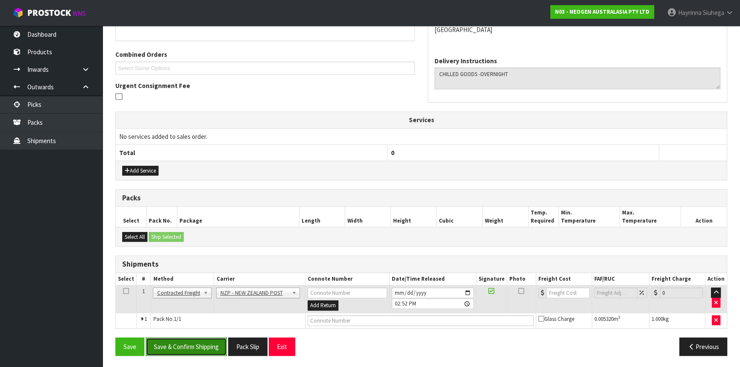
click at [193, 346] on button "Save & Confirm Shipping" at bounding box center [186, 346] width 81 height 18
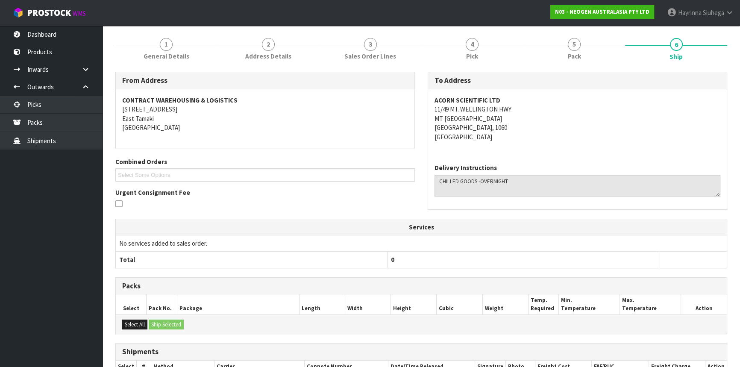
scroll to position [190, 0]
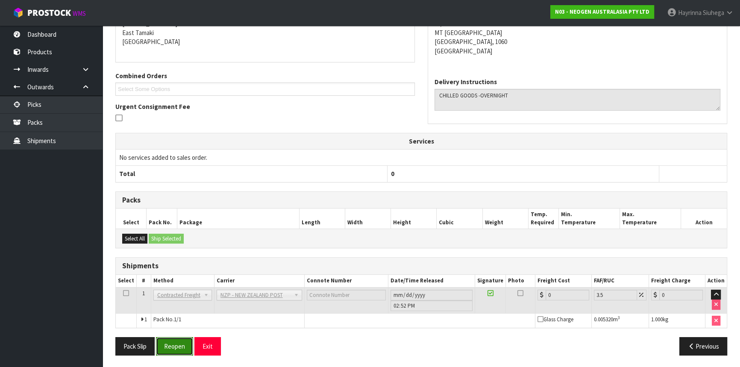
click at [178, 351] on button "Reopen" at bounding box center [174, 346] width 37 height 18
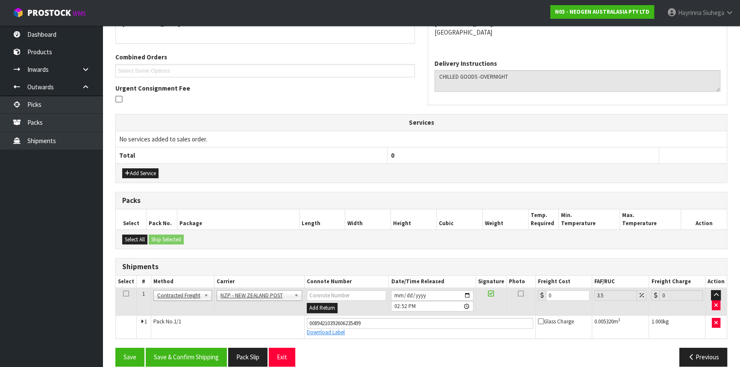
scroll to position [210, 0]
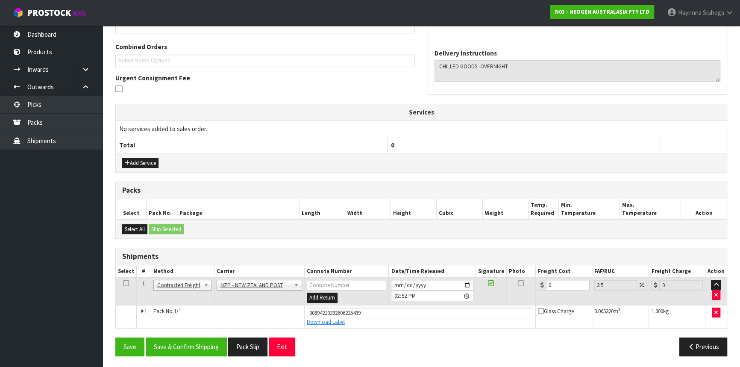
click at [559, 278] on td "0" at bounding box center [563, 292] width 56 height 28
drag, startPoint x: 559, startPoint y: 283, endPoint x: 537, endPoint y: 288, distance: 22.9
click at [538, 288] on div "0" at bounding box center [564, 285] width 52 height 11
click at [115, 337] on button "Save" at bounding box center [129, 346] width 29 height 18
click at [185, 347] on button "Save & Confirm Shipping" at bounding box center [186, 346] width 81 height 18
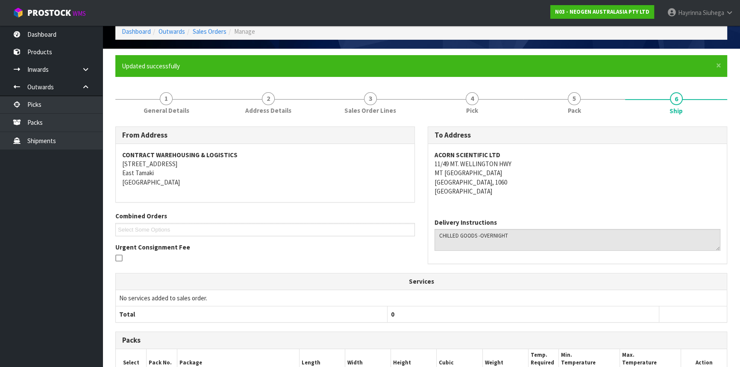
scroll to position [0, 0]
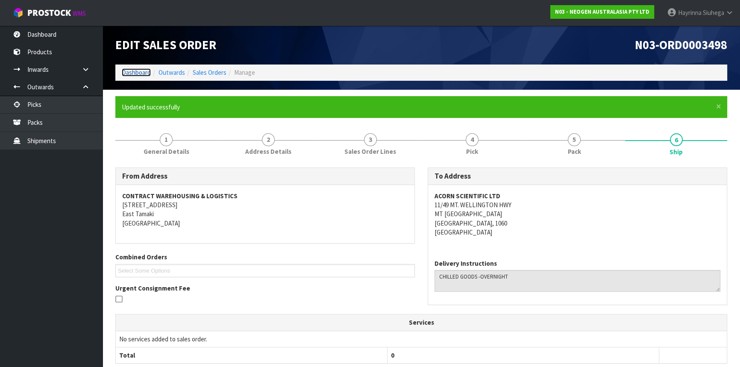
click at [144, 71] on link "Dashboard" at bounding box center [136, 72] width 29 height 8
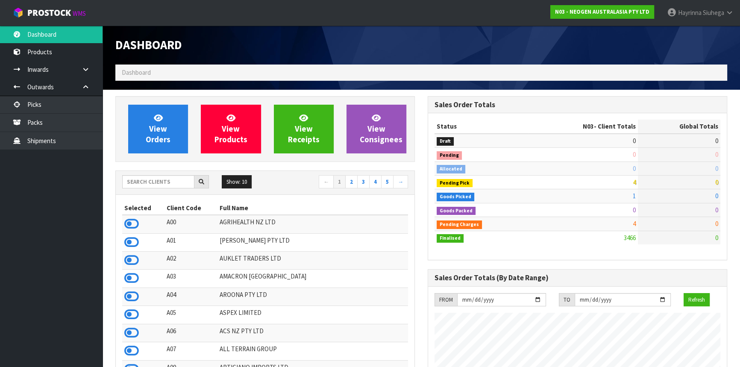
scroll to position [646, 312]
click at [157, 183] on input "text" at bounding box center [158, 181] width 72 height 13
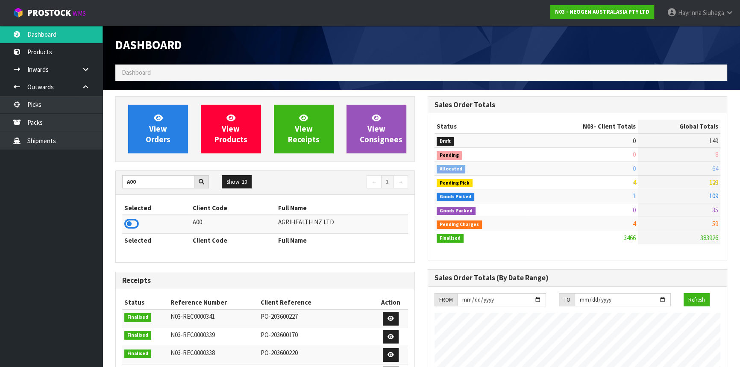
click at [131, 229] on icon at bounding box center [131, 223] width 15 height 13
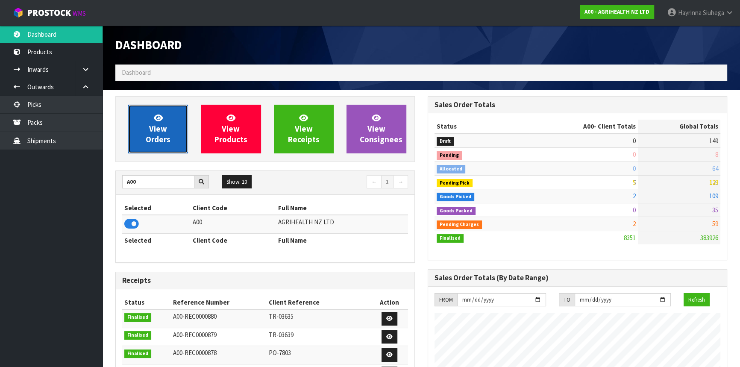
click at [161, 122] on span "View Orders" at bounding box center [158, 129] width 25 height 32
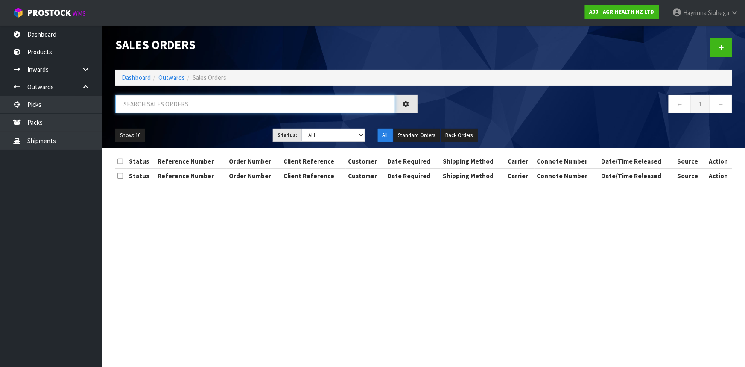
click at [180, 106] on input "text" at bounding box center [255, 104] width 280 height 18
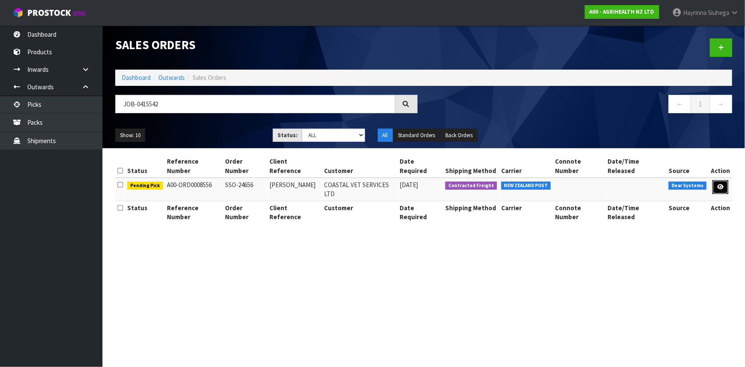
click at [716, 180] on link at bounding box center [721, 187] width 16 height 14
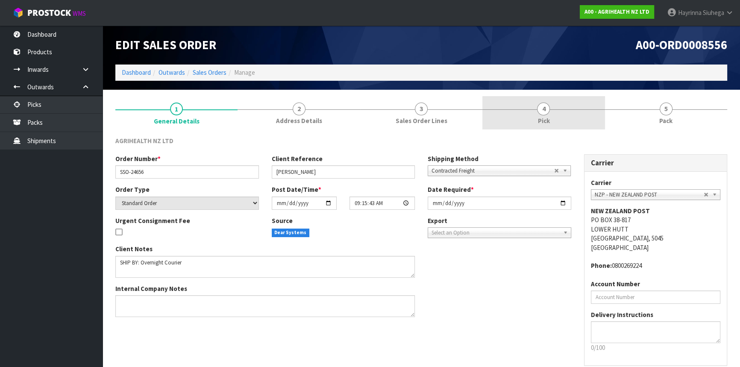
click at [588, 120] on link "4 Pick" at bounding box center [543, 113] width 122 height 34
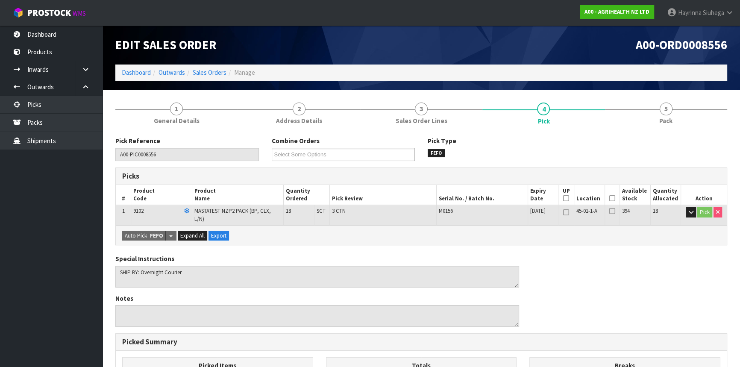
click at [611, 199] on icon at bounding box center [612, 198] width 6 height 0
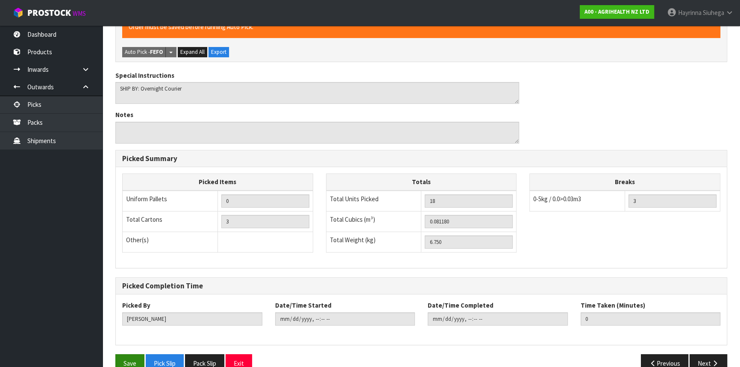
scroll to position [225, 0]
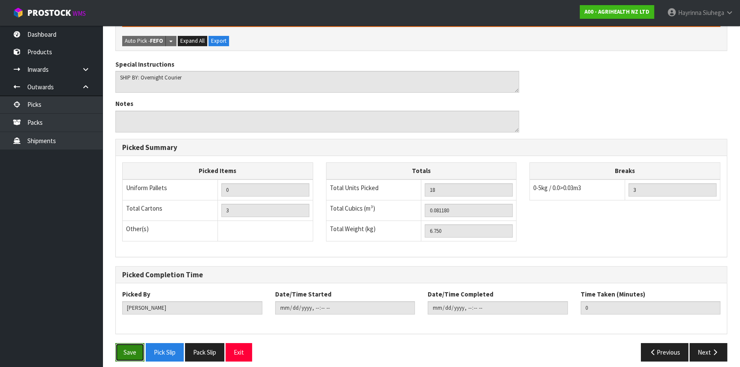
click at [124, 345] on button "Save" at bounding box center [129, 352] width 29 height 18
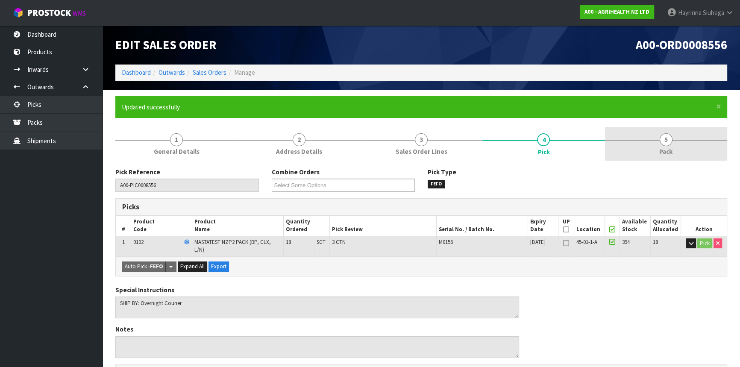
click at [682, 140] on div at bounding box center [666, 140] width 122 height 0
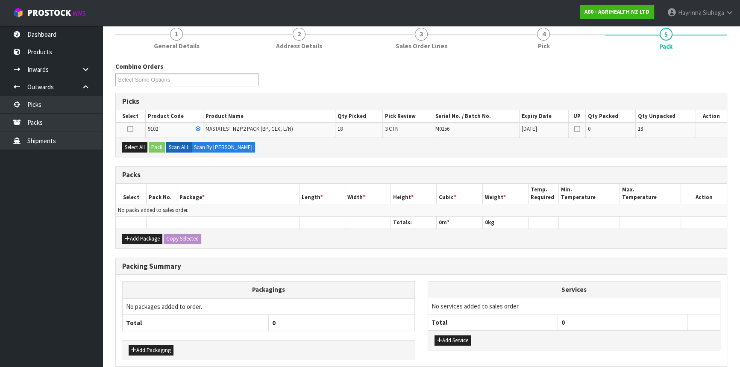
scroll to position [116, 0]
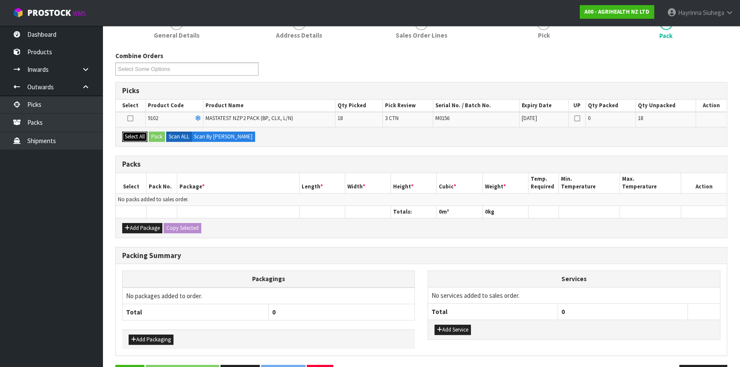
click at [132, 137] on button "Select All" at bounding box center [134, 137] width 25 height 10
click at [158, 132] on button "Pack" at bounding box center [157, 137] width 16 height 10
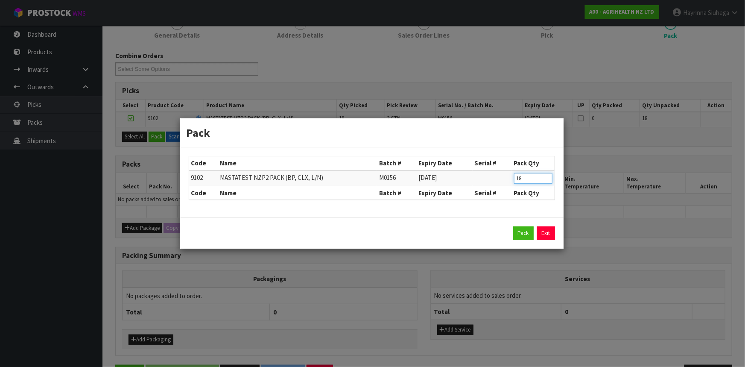
drag, startPoint x: 530, startPoint y: 178, endPoint x: 447, endPoint y: 162, distance: 84.8
click at [430, 161] on table "Code Name Batch # Expiry Date Serial # Pack Qty 9102 MASTATEST NZP2 PACK (BP, C…" at bounding box center [371, 177] width 365 height 43
click button "Pack" at bounding box center [523, 233] width 20 height 14
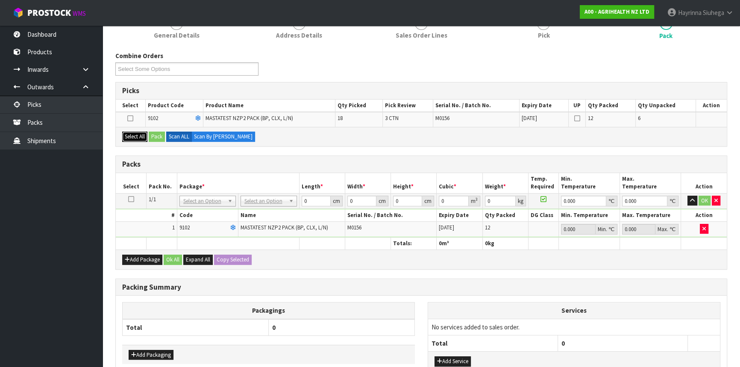
drag, startPoint x: 129, startPoint y: 138, endPoint x: 154, endPoint y: 137, distance: 24.3
click at [129, 137] on button "Select All" at bounding box center [134, 137] width 25 height 10
click at [151, 134] on button "Pack" at bounding box center [157, 137] width 16 height 10
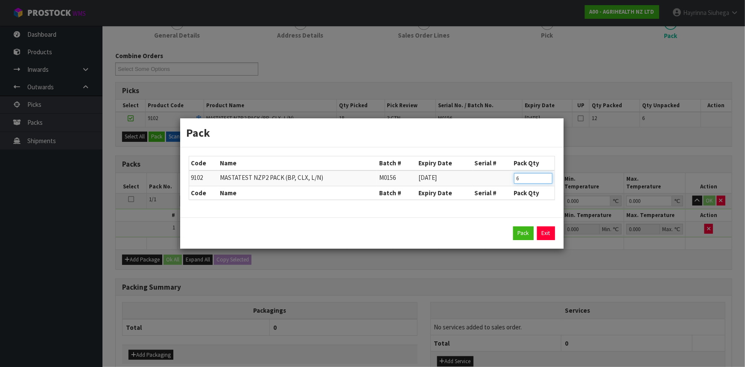
drag, startPoint x: 532, startPoint y: 174, endPoint x: 441, endPoint y: 163, distance: 92.4
click at [442, 163] on table "Code Name Batch # Expiry Date Serial # Pack Qty 9102 MASTATEST NZP2 PACK (BP, C…" at bounding box center [371, 177] width 365 height 43
click at [525, 235] on button "Pack" at bounding box center [523, 233] width 20 height 14
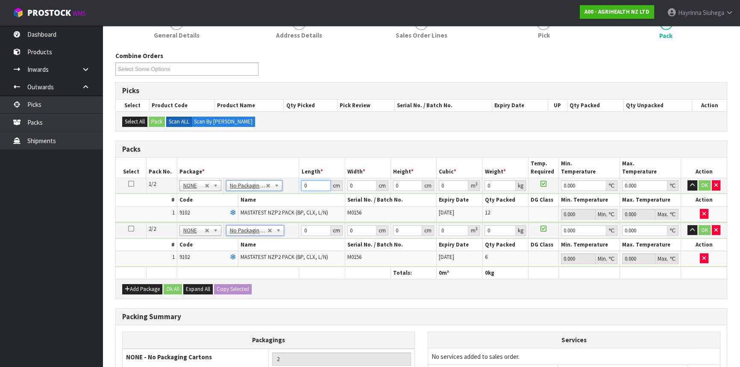
click at [305, 187] on input "0" at bounding box center [315, 185] width 29 height 11
click at [304, 186] on input "0" at bounding box center [315, 185] width 29 height 11
click button "OK" at bounding box center [704, 185] width 12 height 10
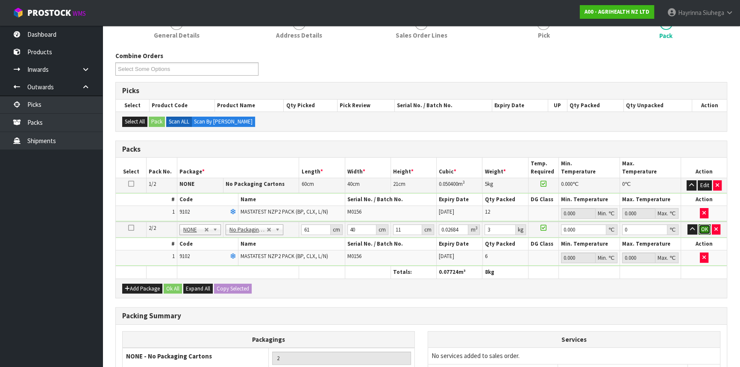
click button "OK" at bounding box center [704, 229] width 12 height 10
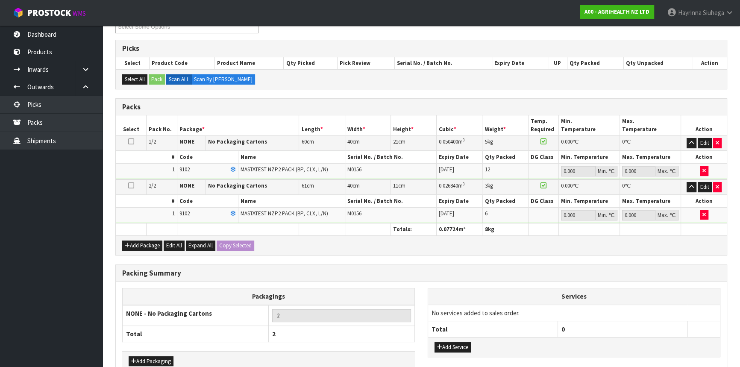
scroll to position [206, 0]
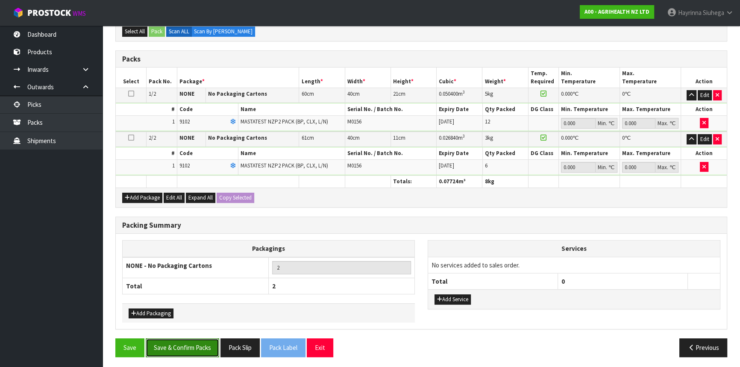
click at [205, 338] on button "Save & Confirm Packs" at bounding box center [182, 347] width 73 height 18
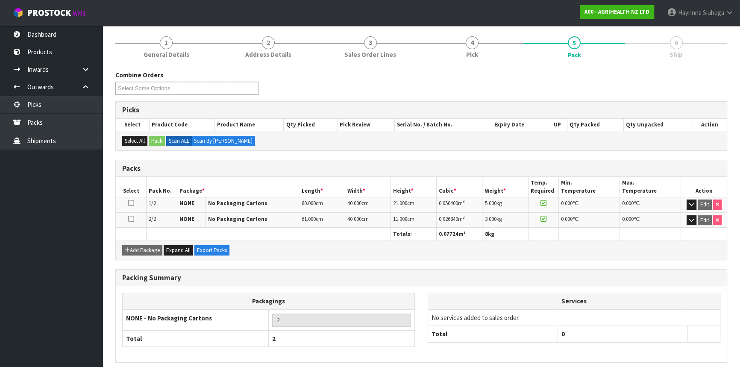
scroll to position [131, 0]
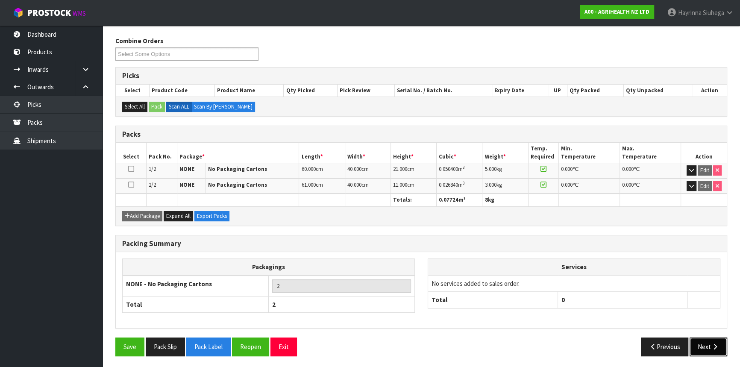
click at [709, 350] on button "Next" at bounding box center [708, 346] width 38 height 18
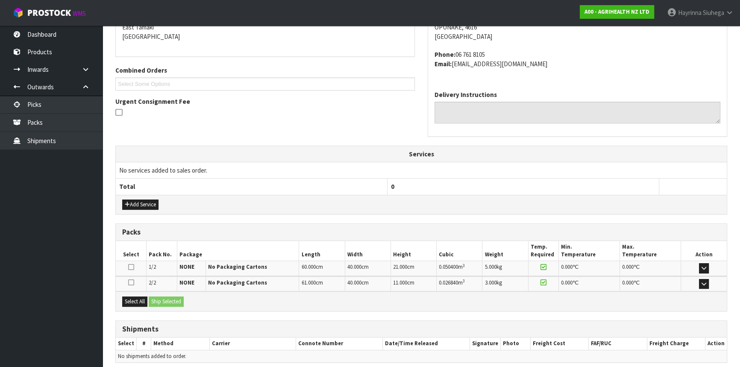
scroll to position [221, 0]
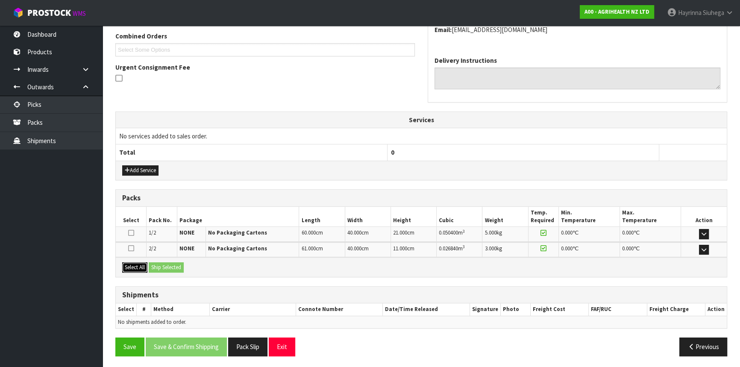
drag, startPoint x: 138, startPoint y: 267, endPoint x: 146, endPoint y: 268, distance: 8.1
click at [138, 267] on button "Select All" at bounding box center [134, 267] width 25 height 10
click at [179, 267] on button "Ship Selected" at bounding box center [166, 267] width 35 height 10
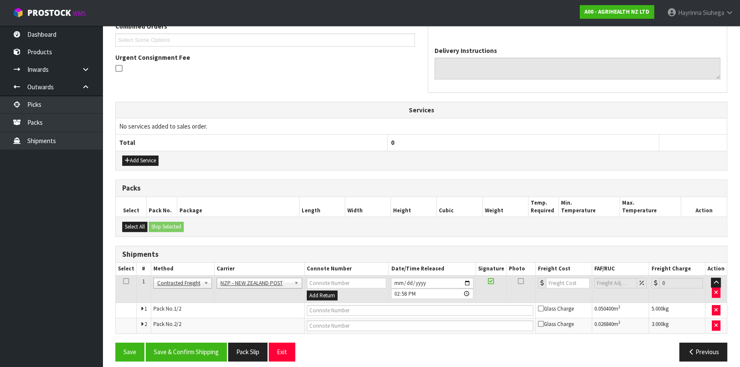
scroll to position [236, 0]
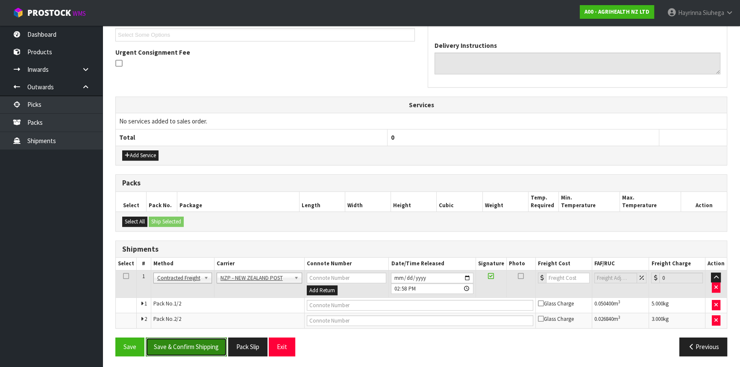
click at [187, 338] on button "Save & Confirm Shipping" at bounding box center [186, 346] width 81 height 18
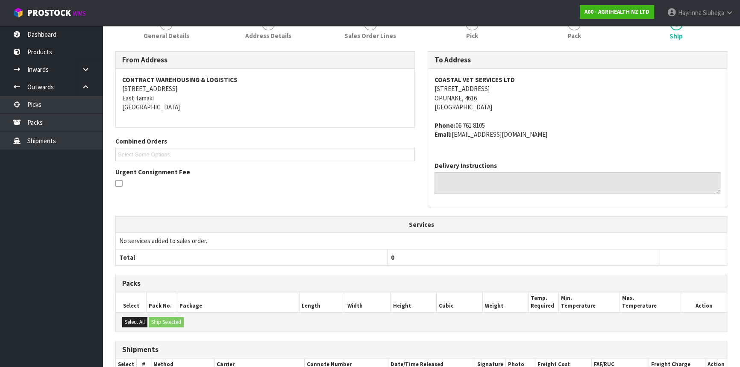
scroll to position [223, 0]
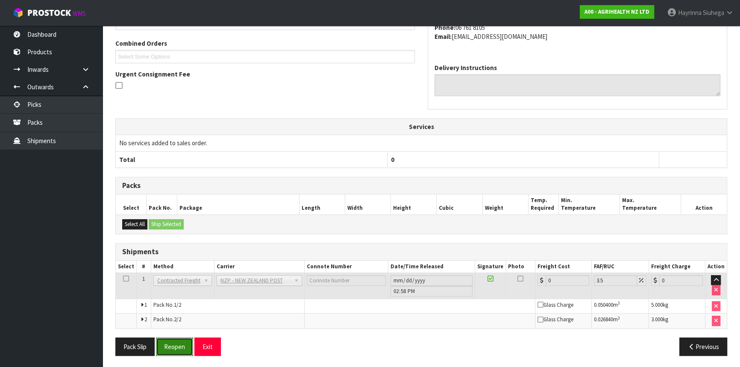
click at [175, 344] on button "Reopen" at bounding box center [174, 346] width 37 height 18
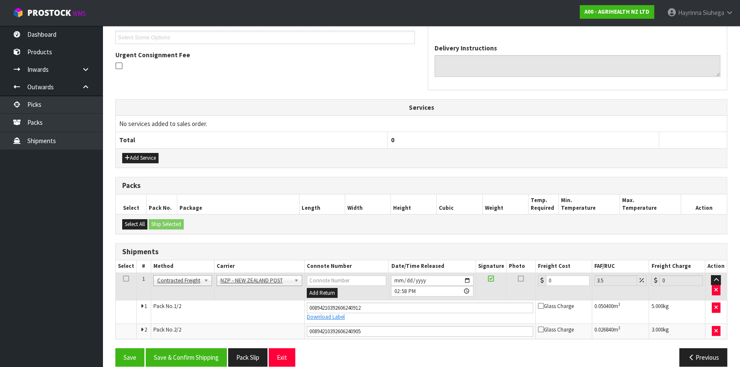
scroll to position [243, 0]
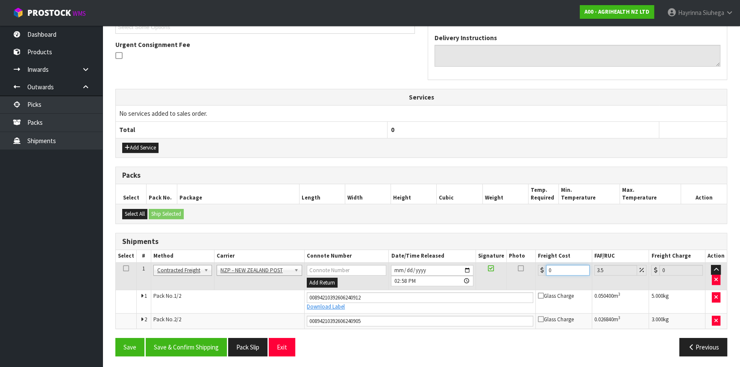
drag, startPoint x: 552, startPoint y: 267, endPoint x: 526, endPoint y: 270, distance: 25.8
click at [534, 268] on tr "1 Client Local Pickup Customer Local Pickup Company Freight Contracted Freight …" at bounding box center [421, 276] width 611 height 28
click at [115, 338] on button "Save" at bounding box center [129, 347] width 29 height 18
click at [191, 353] on button "Save & Confirm Shipping" at bounding box center [186, 347] width 81 height 18
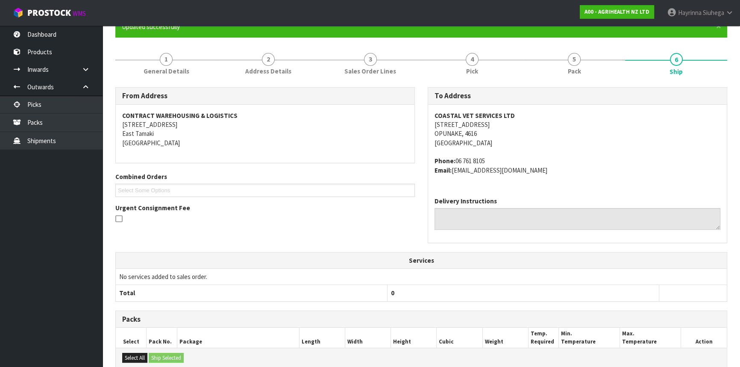
scroll to position [0, 0]
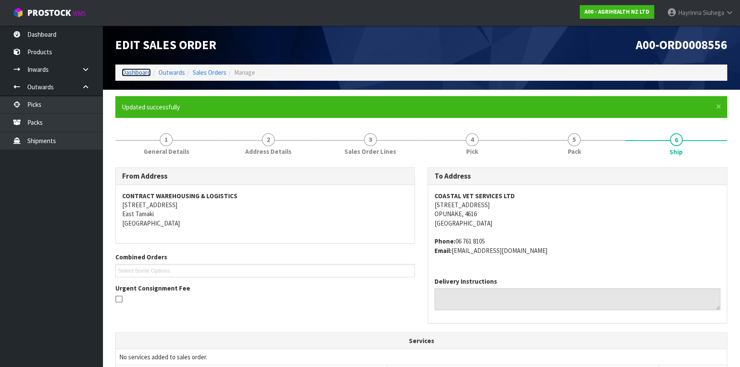
click at [134, 70] on link "Dashboard" at bounding box center [136, 72] width 29 height 8
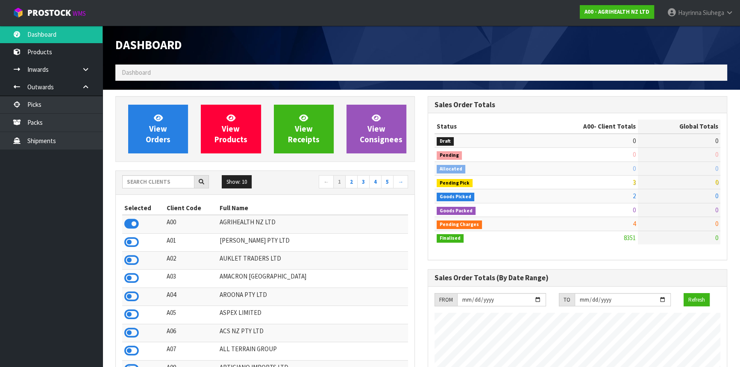
scroll to position [646, 312]
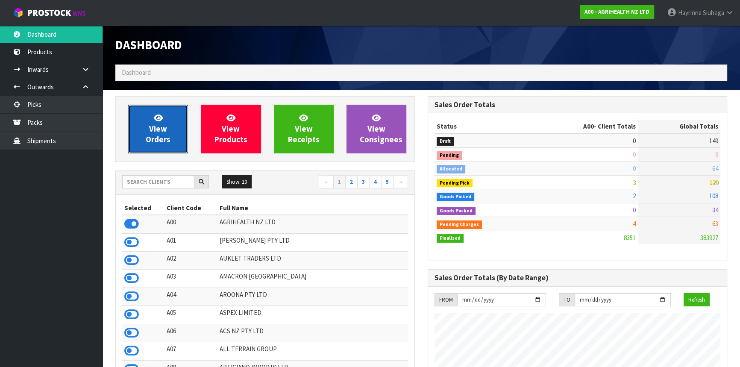
click at [140, 136] on link "View Orders" at bounding box center [158, 129] width 60 height 49
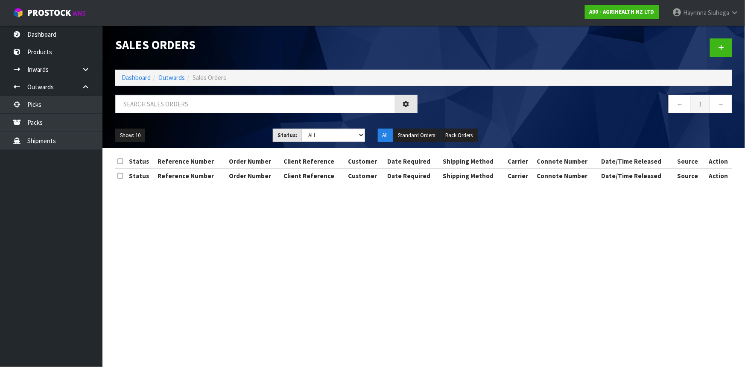
click at [129, 71] on ol "Dashboard Outwards Sales Orders" at bounding box center [423, 78] width 617 height 16
click at [128, 76] on link "Dashboard" at bounding box center [136, 77] width 29 height 8
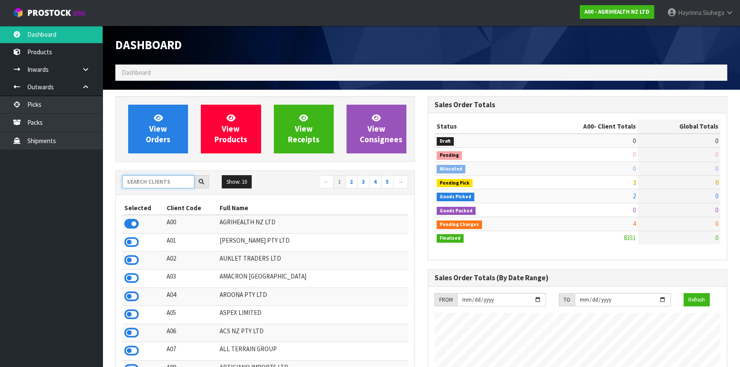
scroll to position [646, 312]
click at [150, 185] on input "text" at bounding box center [158, 181] width 72 height 13
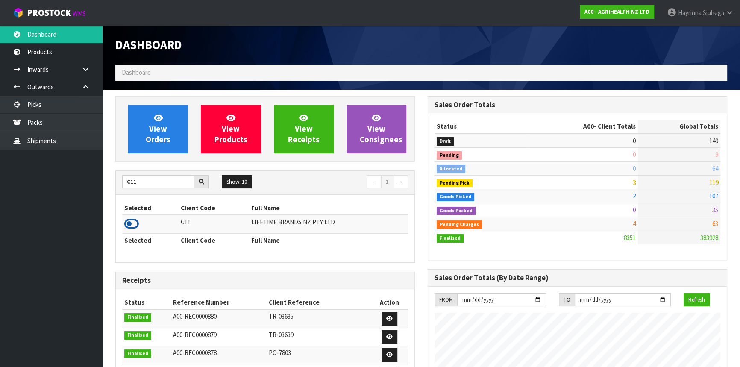
click at [131, 223] on icon at bounding box center [131, 223] width 15 height 13
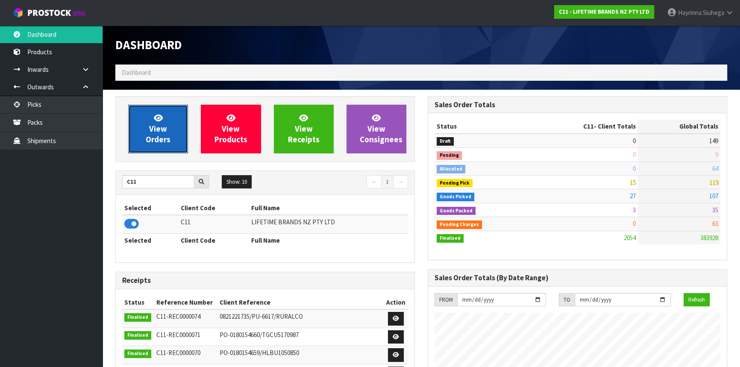
click at [159, 126] on span "View Orders" at bounding box center [158, 129] width 25 height 32
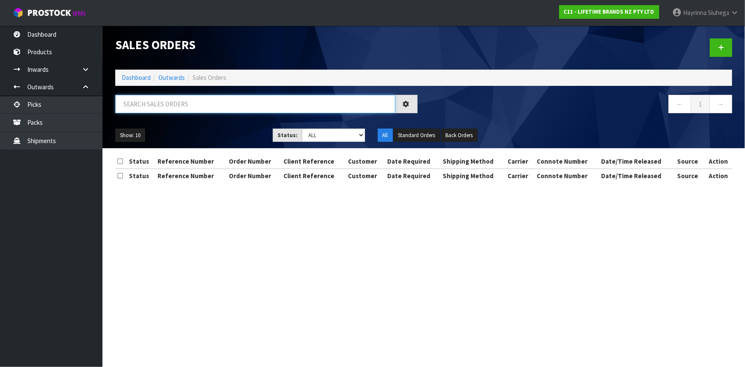
click at [168, 101] on input "text" at bounding box center [255, 104] width 280 height 18
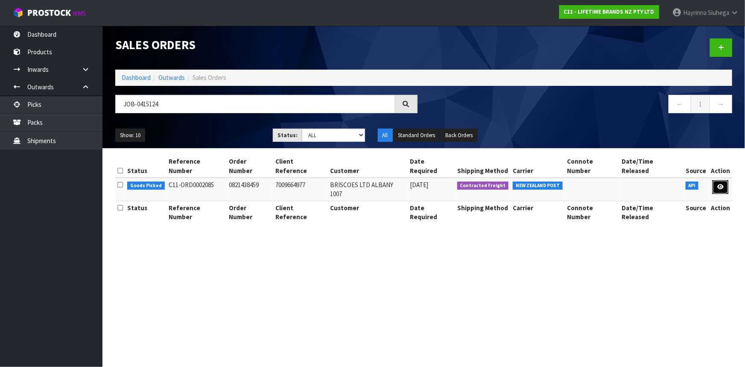
click at [720, 184] on icon at bounding box center [720, 187] width 6 height 6
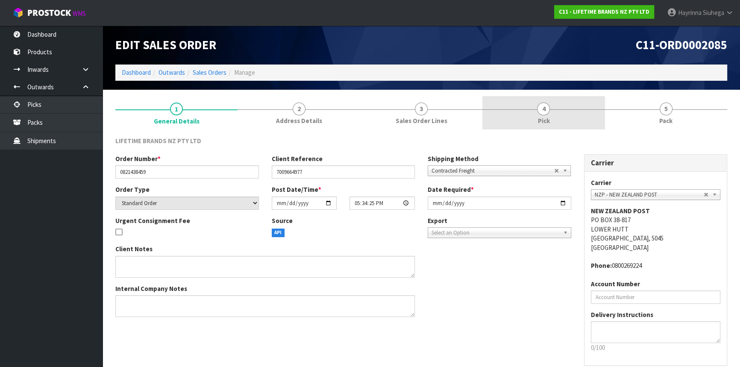
click at [561, 114] on link "4 Pick" at bounding box center [543, 113] width 122 height 34
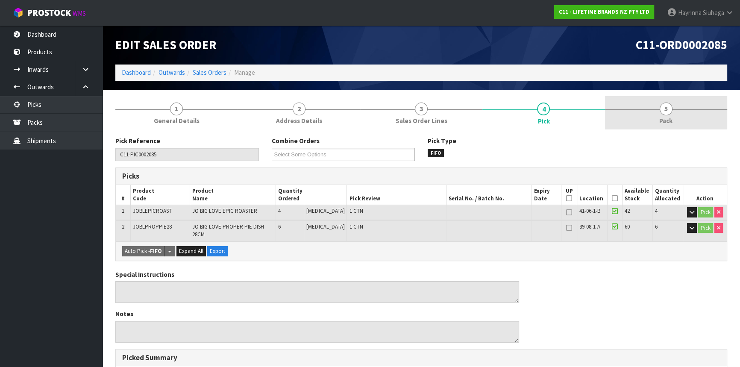
click at [610, 113] on link "5 Pack" at bounding box center [666, 113] width 122 height 34
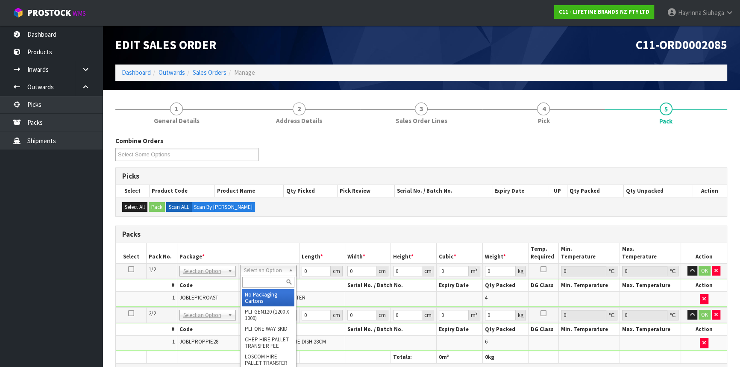
drag, startPoint x: 286, startPoint y: 267, endPoint x: 258, endPoint y: 298, distance: 41.4
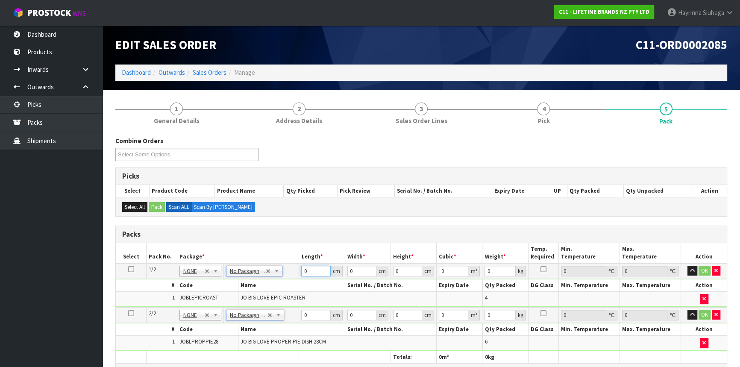
click at [302, 269] on input "0" at bounding box center [315, 271] width 29 height 11
click button "OK" at bounding box center [704, 271] width 12 height 10
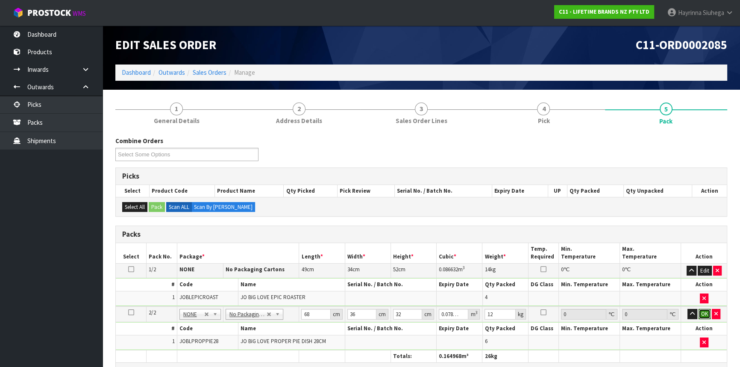
click button "OK" at bounding box center [704, 314] width 12 height 10
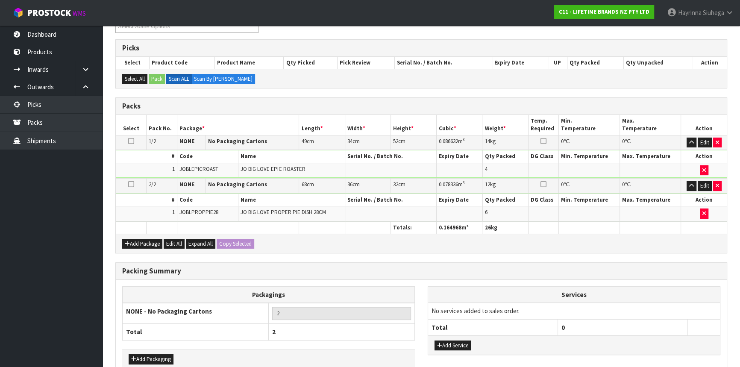
scroll to position [174, 0]
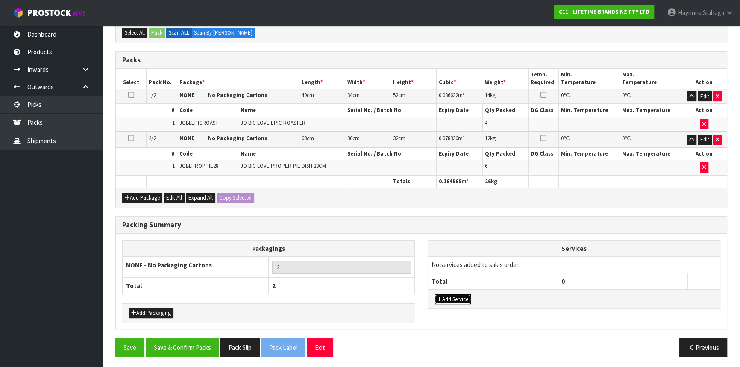
click at [462, 294] on button "Add Service" at bounding box center [452, 299] width 36 height 10
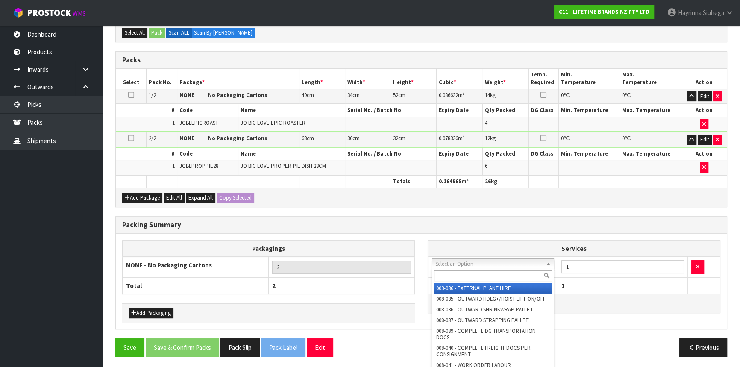
click at [462, 270] on input "text" at bounding box center [492, 275] width 118 height 11
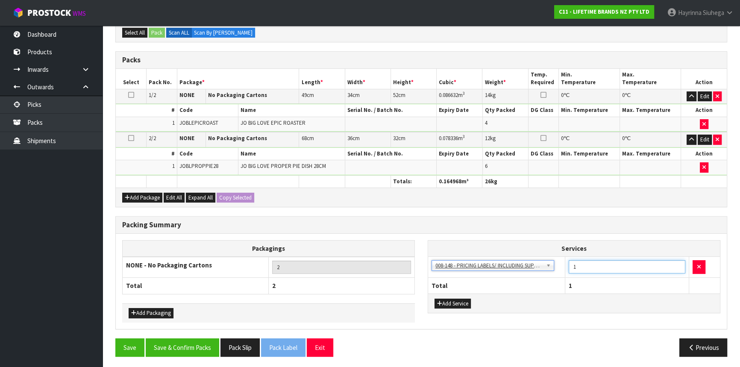
drag, startPoint x: 598, startPoint y: 265, endPoint x: 540, endPoint y: 267, distance: 58.1
click at [540, 266] on tr "003-036 - EXTERNAL PLANT HIRE 008-035 - OUTWARD HDLG+/HOIST LIFT ON/OFF 008-036…" at bounding box center [574, 267] width 292 height 21
click at [183, 344] on button "Save & Confirm Packs" at bounding box center [182, 347] width 73 height 18
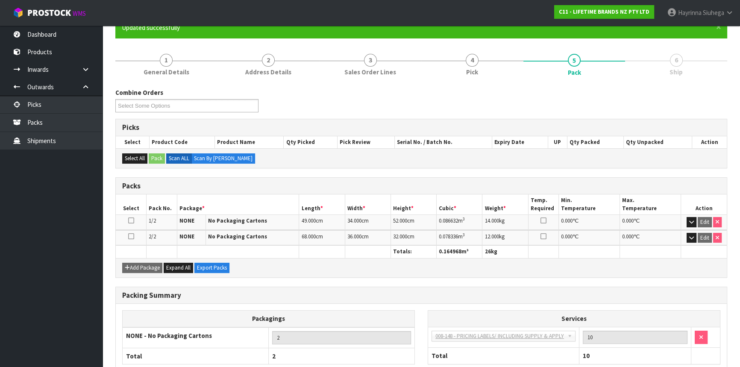
scroll to position [131, 0]
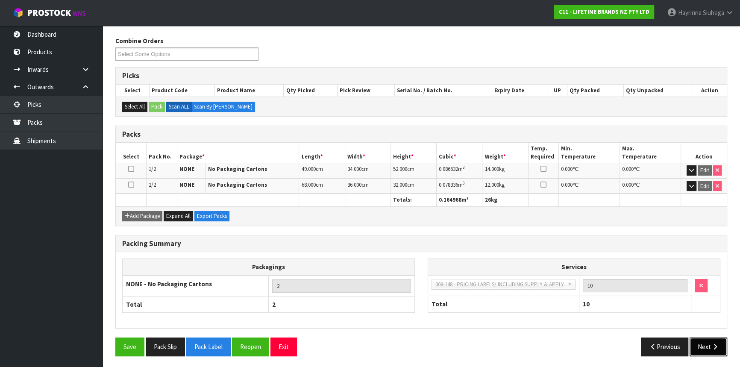
click at [707, 338] on button "Next" at bounding box center [708, 346] width 38 height 18
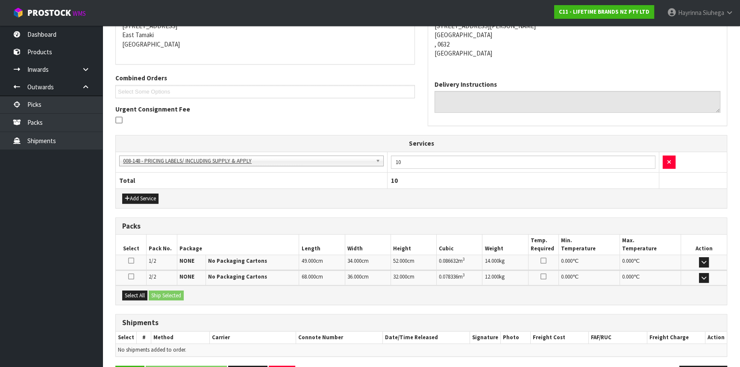
scroll to position [207, 0]
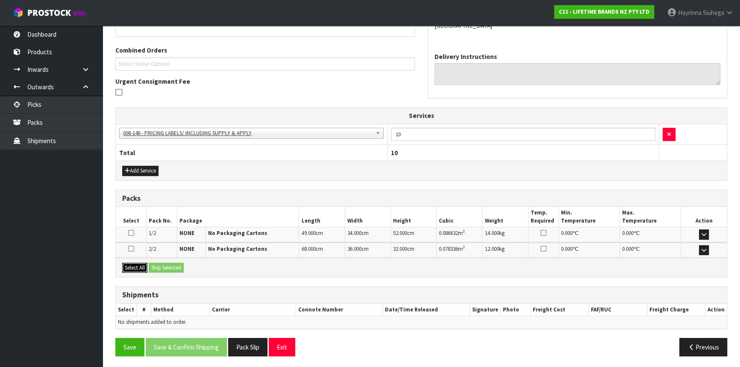
drag, startPoint x: 141, startPoint y: 265, endPoint x: 166, endPoint y: 264, distance: 25.2
click at [144, 265] on button "Select All" at bounding box center [134, 268] width 25 height 10
click at [166, 264] on button "Ship Selected" at bounding box center [166, 268] width 35 height 10
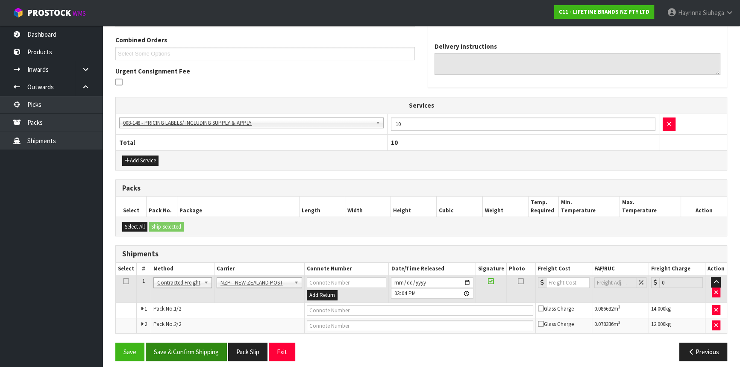
scroll to position [222, 0]
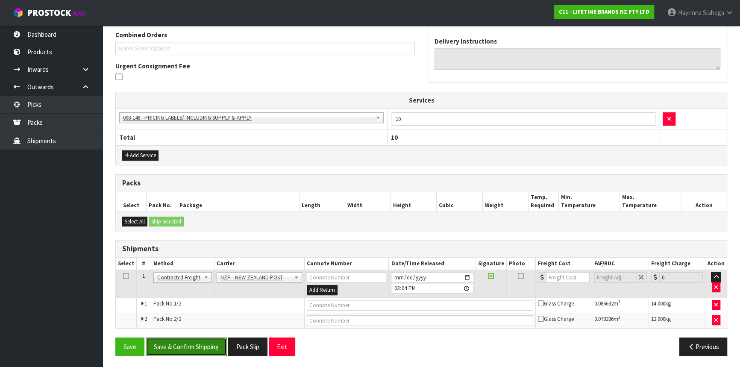
click at [186, 353] on button "Save & Confirm Shipping" at bounding box center [186, 346] width 81 height 18
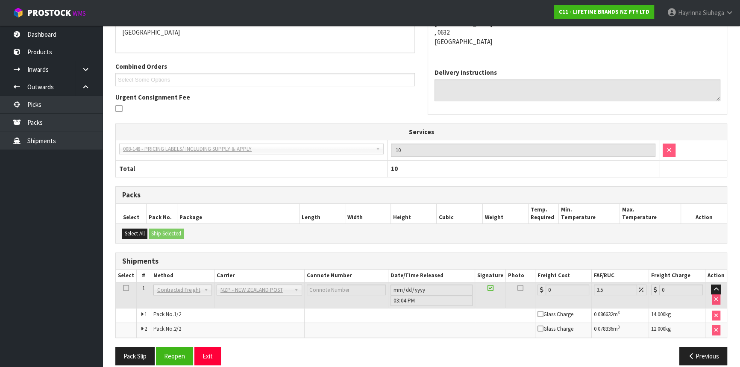
scroll to position [209, 0]
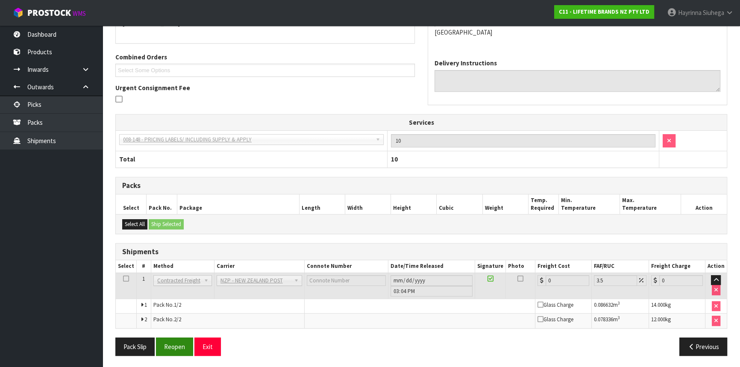
drag, startPoint x: 176, startPoint y: 356, endPoint x: 176, endPoint y: 351, distance: 5.1
click at [176, 352] on div "Pack Slip Reopen Exit Previous" at bounding box center [421, 349] width 624 height 25
click at [178, 348] on button "Reopen" at bounding box center [174, 346] width 37 height 18
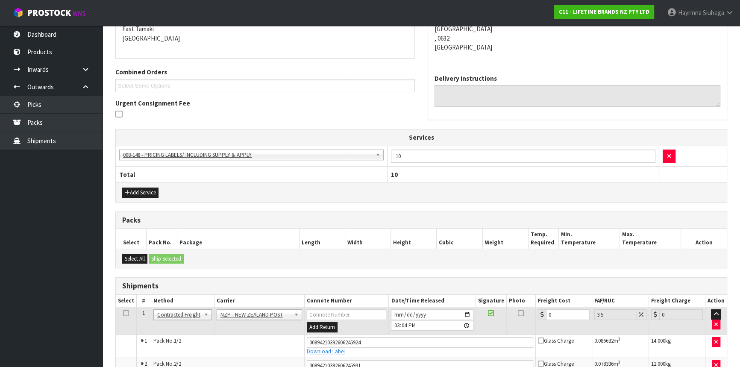
scroll to position [230, 0]
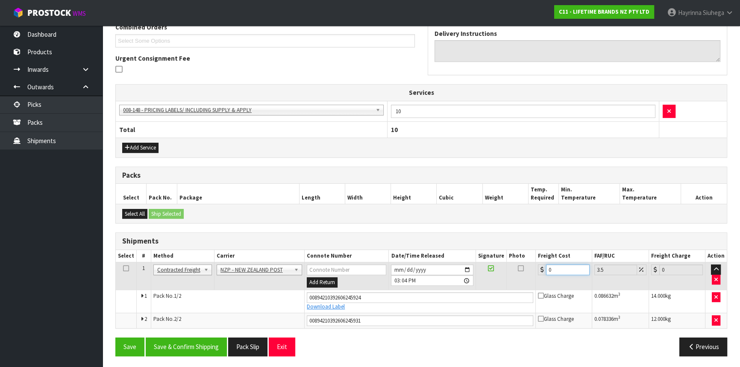
drag, startPoint x: 570, startPoint y: 269, endPoint x: 481, endPoint y: 267, distance: 89.3
click at [481, 267] on tr "1 Client Local Pickup Customer Local Pickup Company Freight Contracted Freight …" at bounding box center [421, 276] width 611 height 28
click at [115, 337] on button "Save" at bounding box center [129, 346] width 29 height 18
click at [183, 342] on button "Save & Confirm Shipping" at bounding box center [186, 346] width 81 height 18
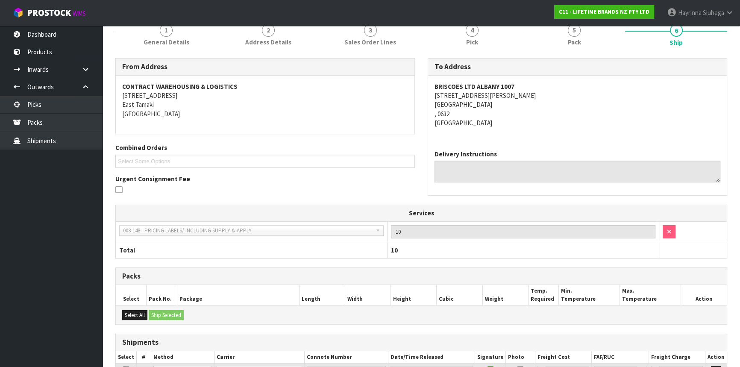
scroll to position [0, 0]
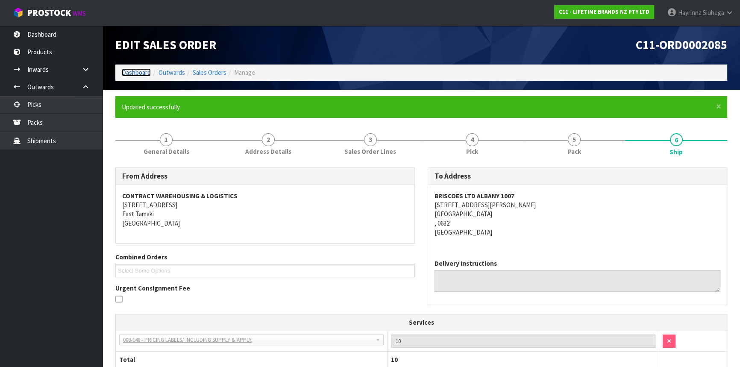
click at [134, 71] on link "Dashboard" at bounding box center [136, 72] width 29 height 8
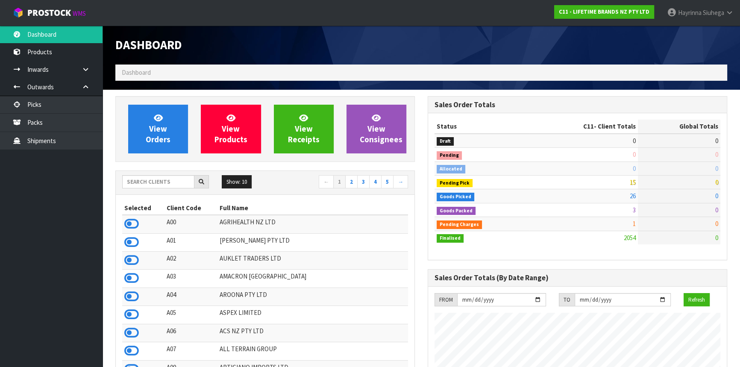
scroll to position [646, 312]
click at [143, 181] on input "text" at bounding box center [158, 181] width 72 height 13
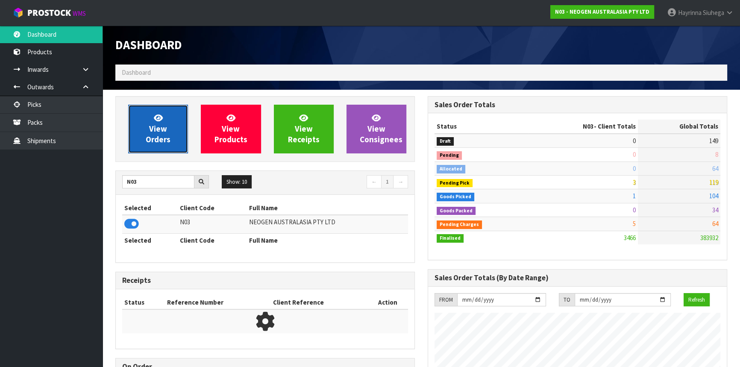
click at [159, 132] on span "View Orders" at bounding box center [158, 129] width 25 height 32
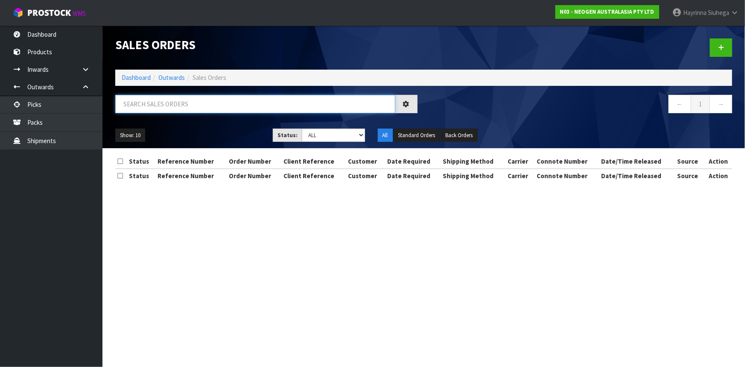
click at [174, 100] on input "text" at bounding box center [255, 104] width 280 height 18
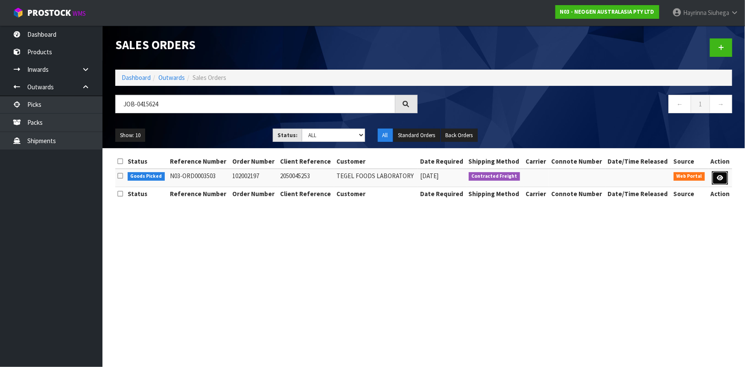
click at [715, 179] on link at bounding box center [720, 178] width 16 height 14
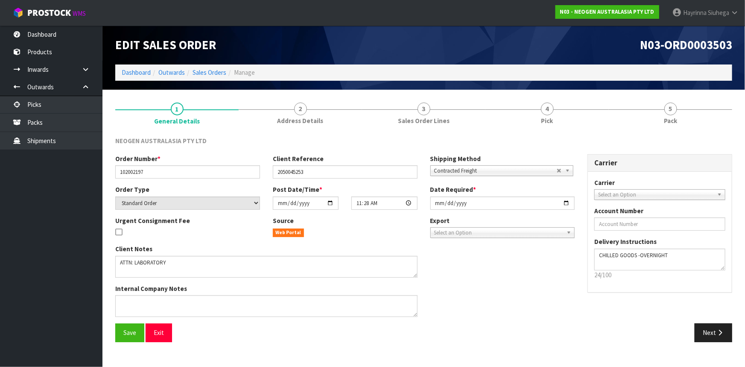
click at [550, 137] on div "NEOGEN AUSTRALASIA PTY LTD" at bounding box center [424, 145] width 630 height 18
click at [555, 131] on div "NEOGEN AUSTRALASIA PTY LTD Order Number * 102002197 Client Reference 2050045253…" at bounding box center [423, 239] width 617 height 218
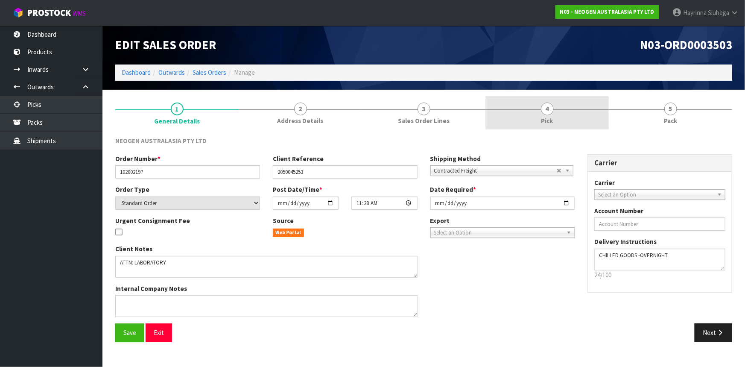
click at [555, 124] on link "4 Pick" at bounding box center [546, 113] width 123 height 34
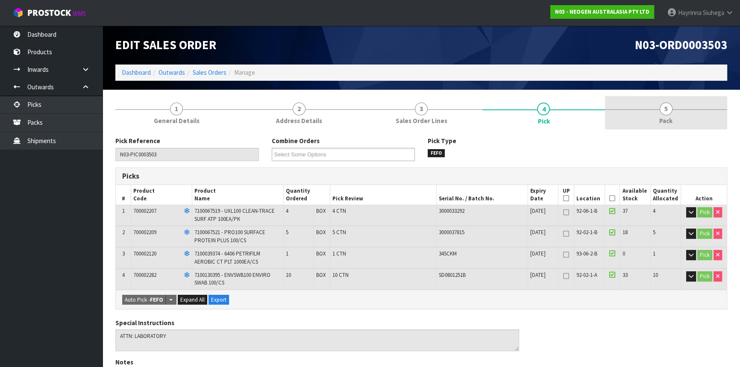
click at [683, 115] on link "5 Pack" at bounding box center [666, 113] width 122 height 34
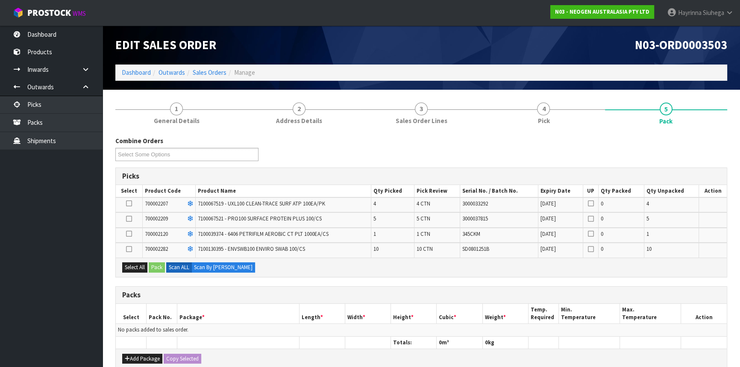
click at [132, 249] on icon at bounding box center [129, 249] width 6 height 0
click at [0, 0] on input "checkbox" at bounding box center [0, 0] width 0 height 0
click at [157, 265] on button "Pack" at bounding box center [157, 267] width 16 height 10
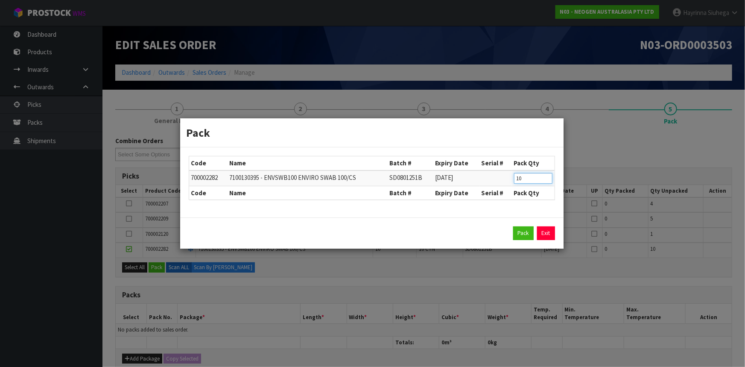
drag, startPoint x: 530, startPoint y: 180, endPoint x: 497, endPoint y: 179, distance: 32.5
click at [497, 180] on tr "700002282 7100130395 - ENVSWB100 ENVIRO SWAB 100/CS SD0801251B [DATE] 10" at bounding box center [371, 178] width 365 height 16
click button "Pack" at bounding box center [523, 233] width 20 height 14
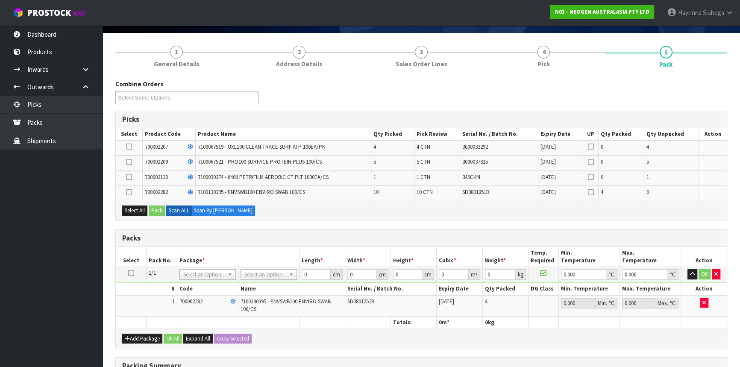
scroll to position [116, 0]
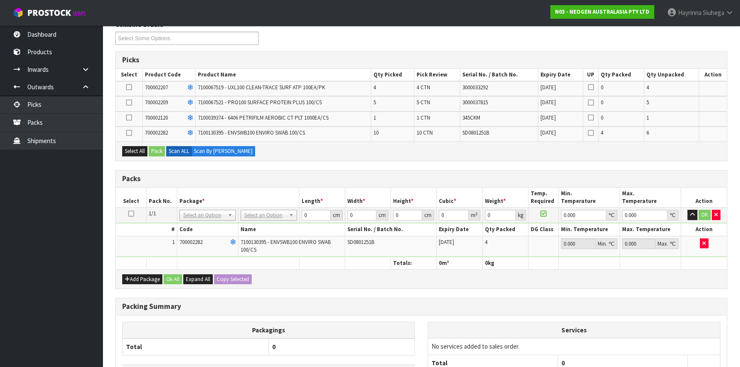
click at [132, 213] on icon at bounding box center [131, 213] width 6 height 0
click at [129, 87] on icon at bounding box center [129, 87] width 6 height 0
click at [0, 0] on input "checkbox" at bounding box center [0, 0] width 0 height 0
click at [157, 146] on button "Pack" at bounding box center [157, 151] width 16 height 10
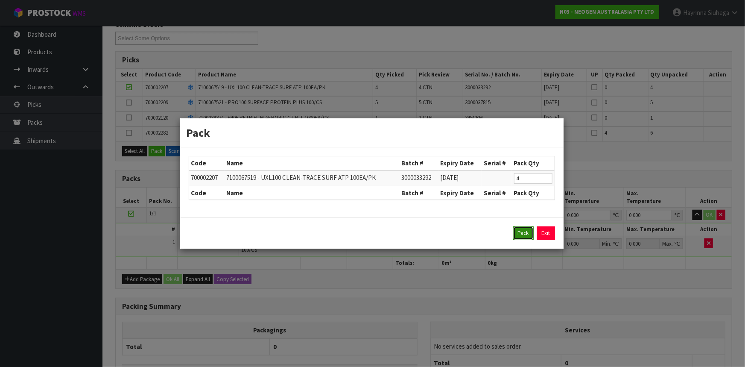
click at [523, 231] on button "Pack" at bounding box center [523, 233] width 20 height 14
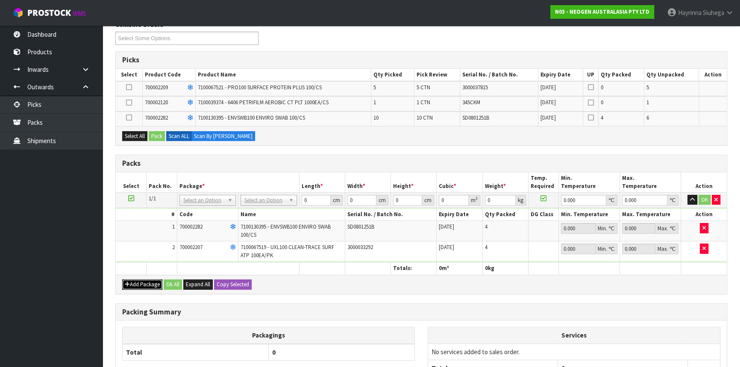
click at [127, 281] on icon "button" at bounding box center [127, 284] width 5 height 6
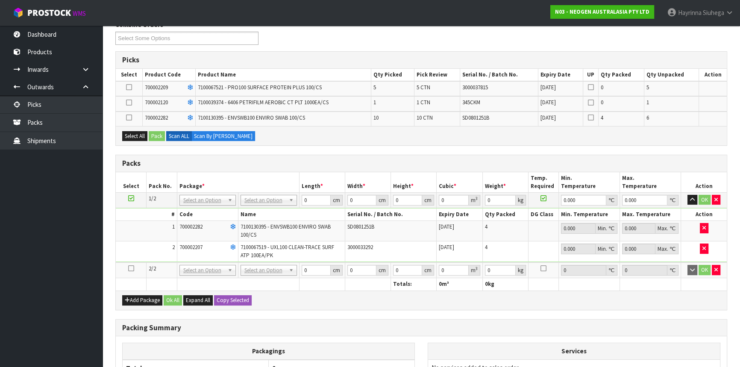
click at [130, 268] on icon at bounding box center [131, 268] width 6 height 0
click at [127, 117] on icon at bounding box center [129, 117] width 6 height 0
click at [0, 0] on input "checkbox" at bounding box center [0, 0] width 0 height 0
click at [150, 134] on button "Pack" at bounding box center [157, 136] width 16 height 10
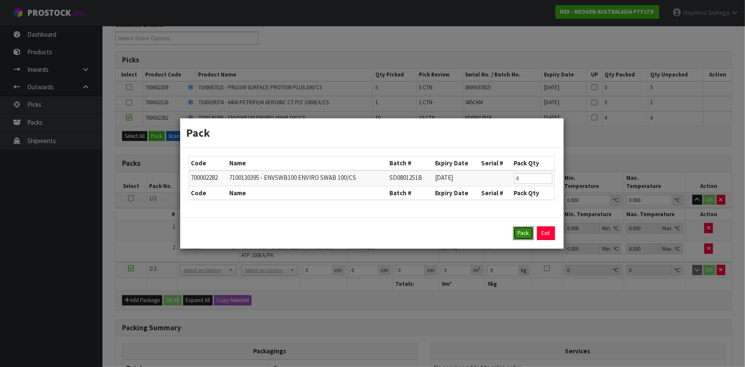
click at [520, 232] on button "Pack" at bounding box center [523, 233] width 20 height 14
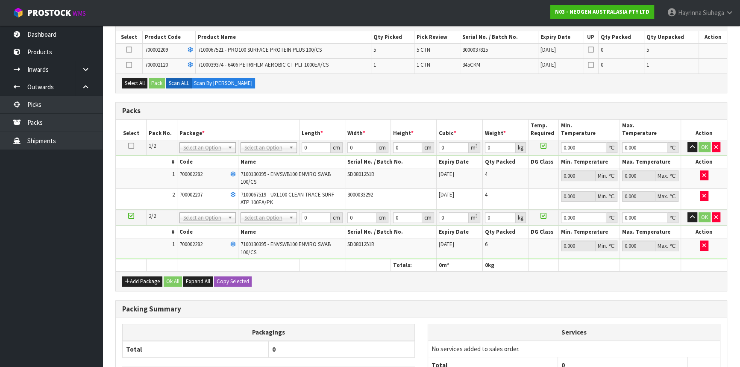
scroll to position [194, 0]
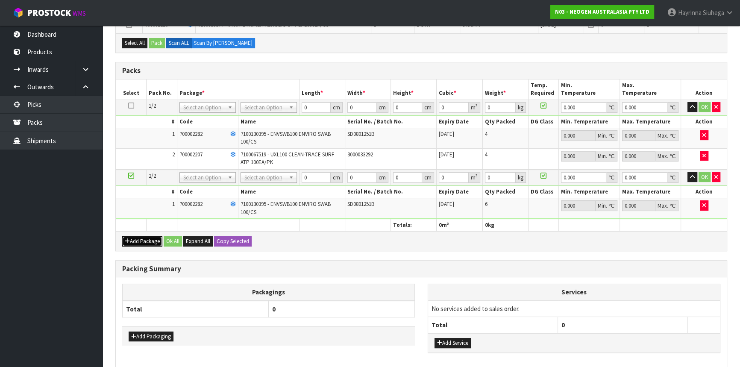
click at [134, 237] on button "Add Package" at bounding box center [142, 241] width 40 height 10
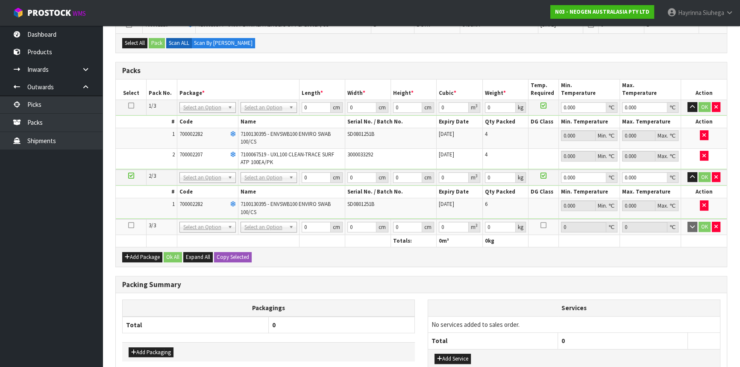
click at [132, 225] on icon at bounding box center [131, 225] width 6 height 0
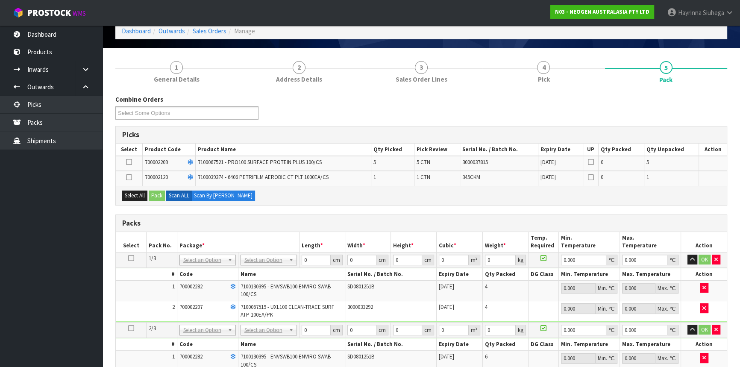
scroll to position [38, 0]
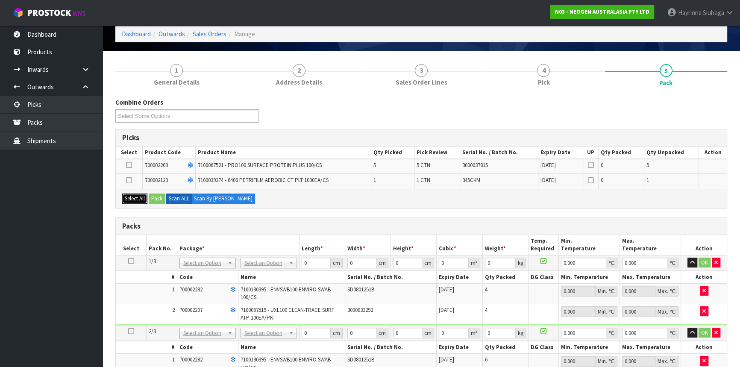
click at [137, 199] on button "Select All" at bounding box center [134, 198] width 25 height 10
click at [156, 198] on button "Pack" at bounding box center [157, 198] width 16 height 10
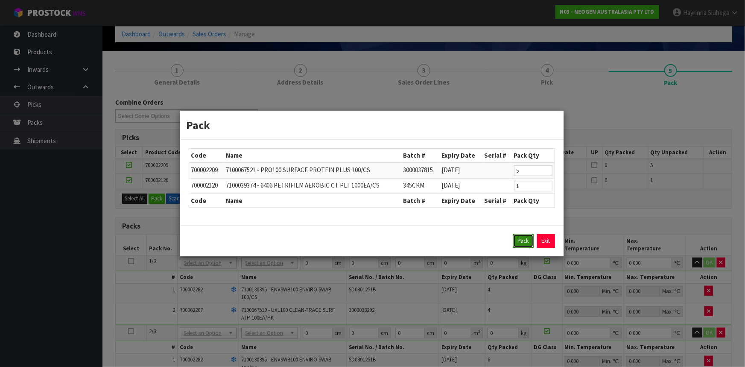
click at [517, 237] on button "Pack" at bounding box center [523, 241] width 20 height 14
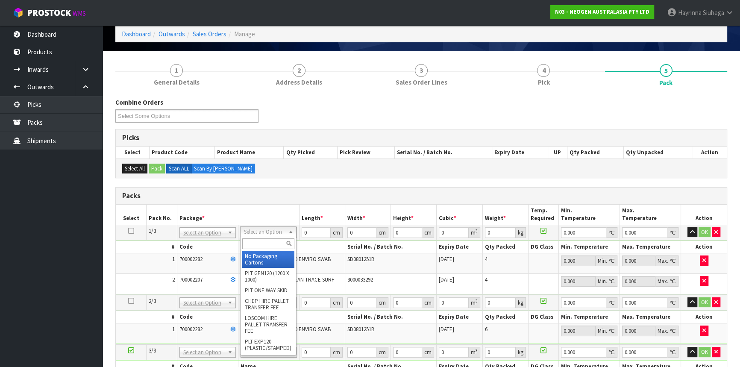
click at [271, 240] on input "text" at bounding box center [268, 243] width 52 height 11
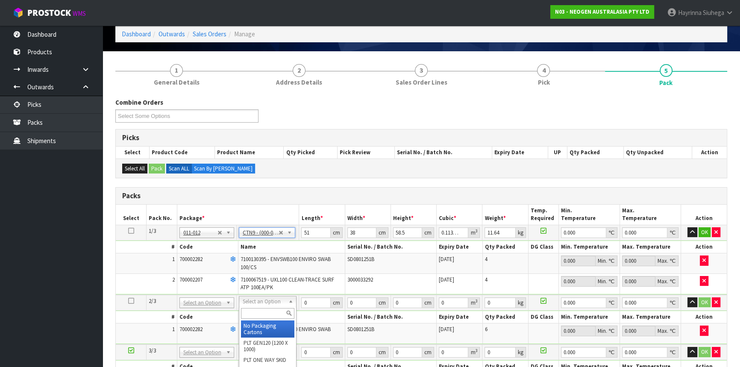
click at [264, 311] on input "text" at bounding box center [267, 313] width 53 height 11
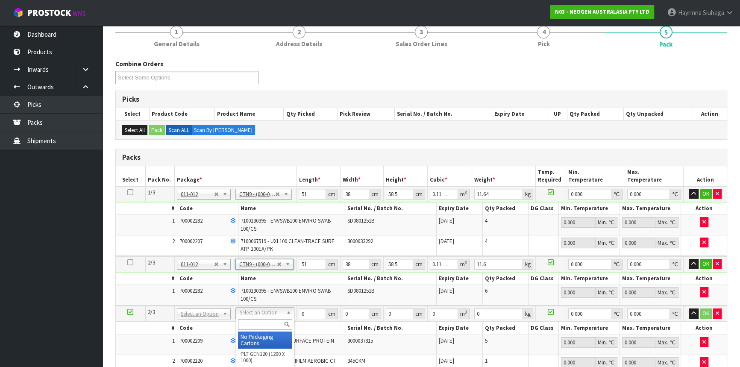
scroll to position [77, 0]
click at [256, 323] on input "text" at bounding box center [265, 324] width 54 height 11
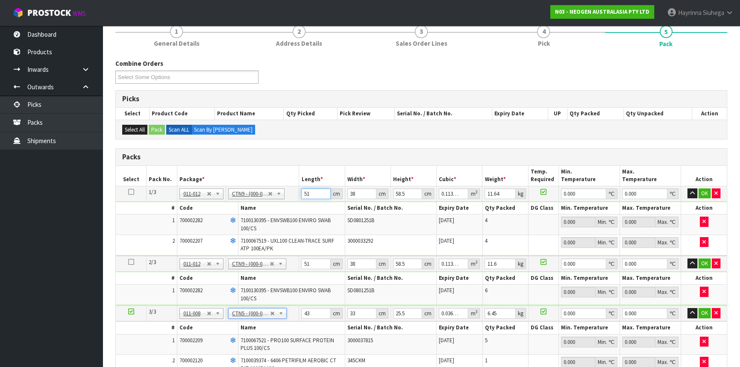
click at [303, 190] on input "51" at bounding box center [315, 193] width 29 height 11
click button "OK" at bounding box center [704, 193] width 12 height 10
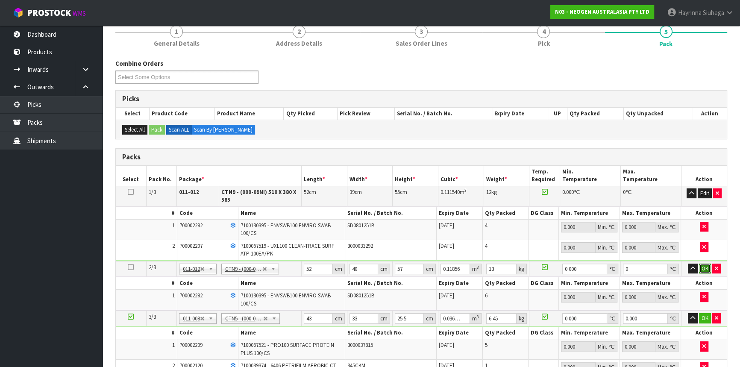
click at [704, 265] on button "OK" at bounding box center [705, 268] width 12 height 10
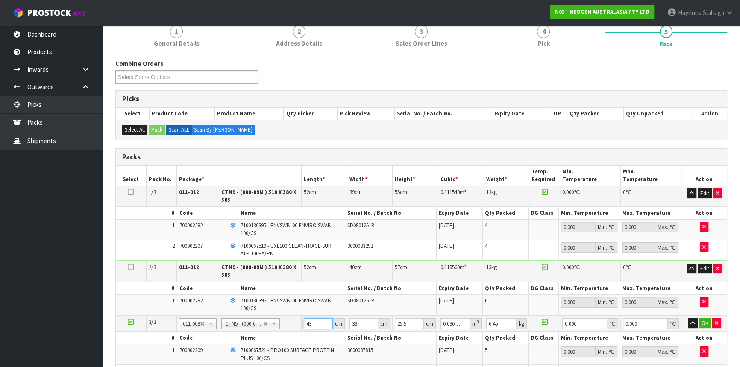
click at [305, 323] on input "43" at bounding box center [318, 323] width 29 height 11
drag, startPoint x: 305, startPoint y: 323, endPoint x: 708, endPoint y: 301, distance: 403.7
click at [312, 319] on input "43" at bounding box center [318, 323] width 29 height 11
click button "OK" at bounding box center [705, 323] width 12 height 10
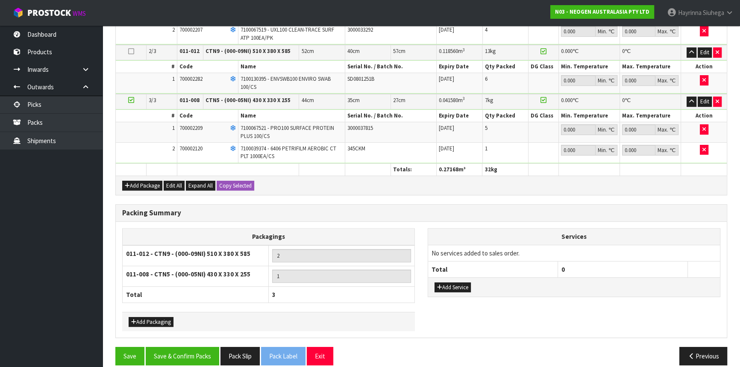
scroll to position [295, 0]
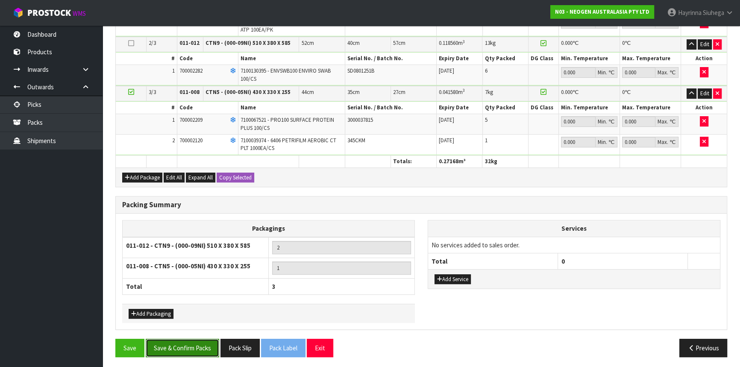
click at [183, 339] on button "Save & Confirm Packs" at bounding box center [182, 348] width 73 height 18
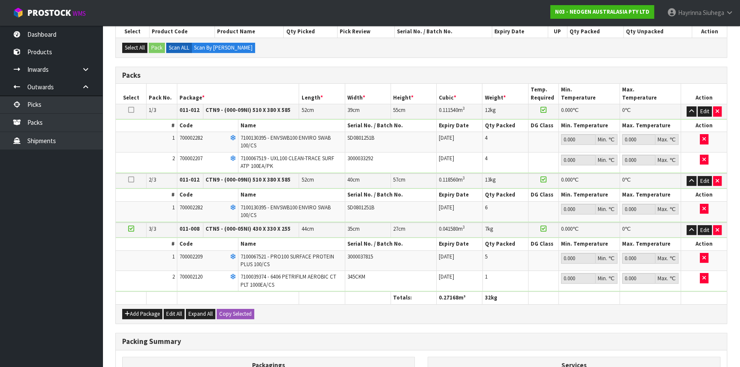
scroll to position [167, 0]
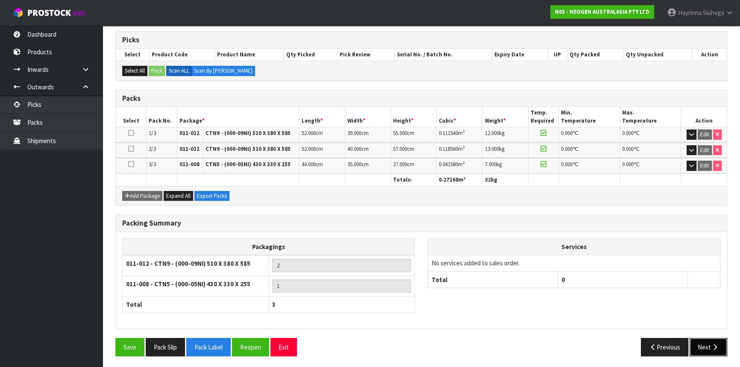
click at [713, 345] on icon "button" at bounding box center [714, 347] width 8 height 6
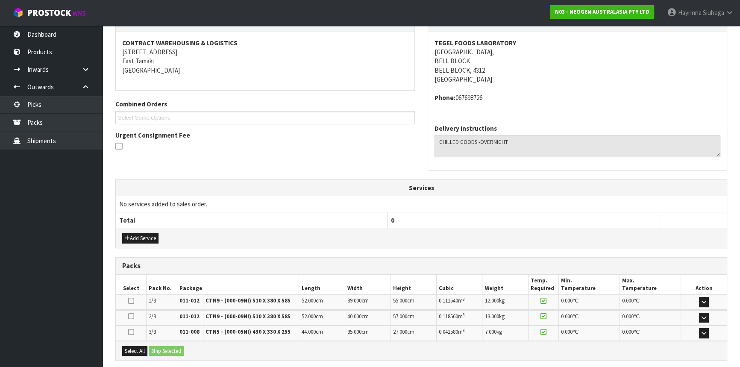
scroll to position [233, 0]
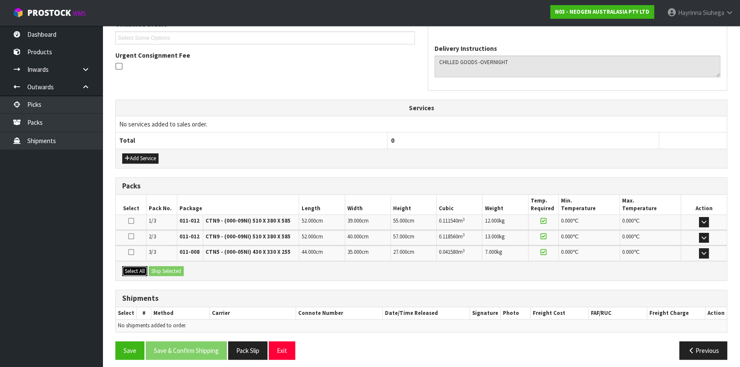
click at [136, 271] on button "Select All" at bounding box center [134, 271] width 25 height 10
drag, startPoint x: 162, startPoint y: 264, endPoint x: 174, endPoint y: 271, distance: 13.8
click at [162, 266] on button "Ship Selected" at bounding box center [166, 271] width 35 height 10
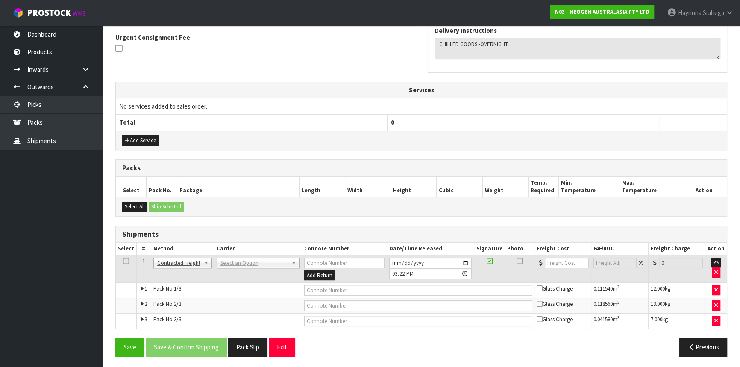
scroll to position [251, 0]
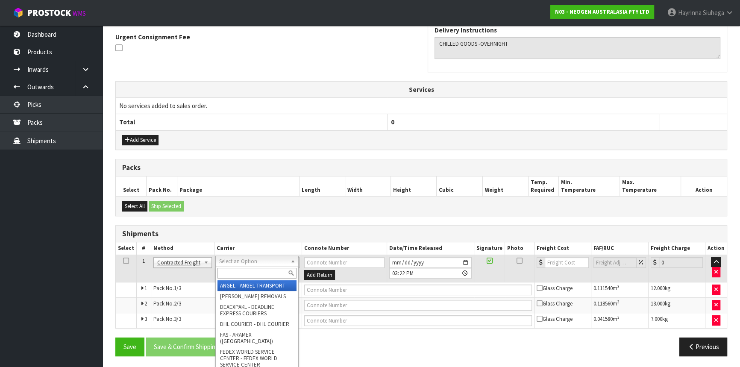
click at [245, 273] on input "text" at bounding box center [256, 273] width 79 height 11
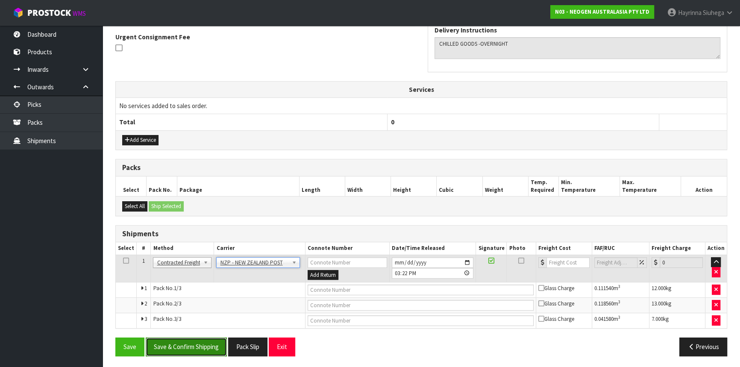
click at [190, 344] on button "Save & Confirm Shipping" at bounding box center [186, 346] width 81 height 18
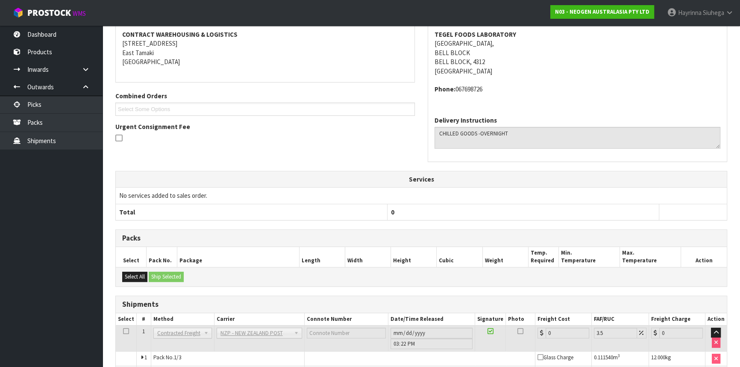
scroll to position [238, 0]
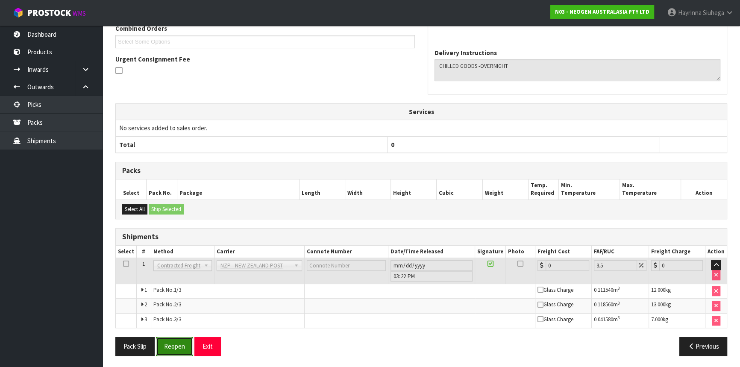
click at [178, 345] on button "Reopen" at bounding box center [174, 346] width 37 height 18
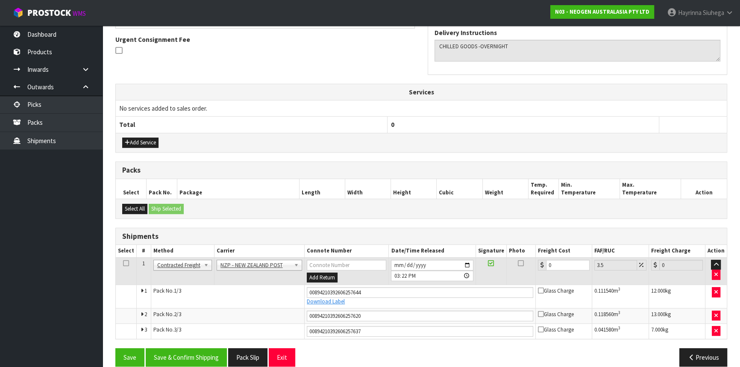
scroll to position [259, 0]
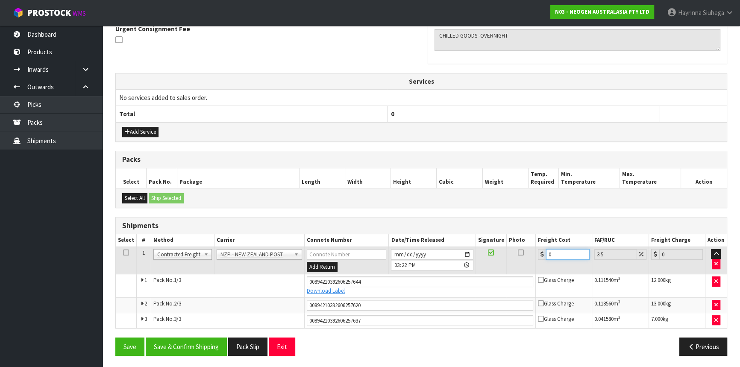
drag, startPoint x: 563, startPoint y: 256, endPoint x: 568, endPoint y: 253, distance: 6.2
click at [487, 249] on tr "1 Client Local Pickup Customer Local Pickup Company Freight Contracted Freight …" at bounding box center [421, 260] width 611 height 28
click at [115, 337] on button "Save" at bounding box center [129, 346] width 29 height 18
click at [209, 348] on button "Save & Confirm Shipping" at bounding box center [186, 346] width 81 height 18
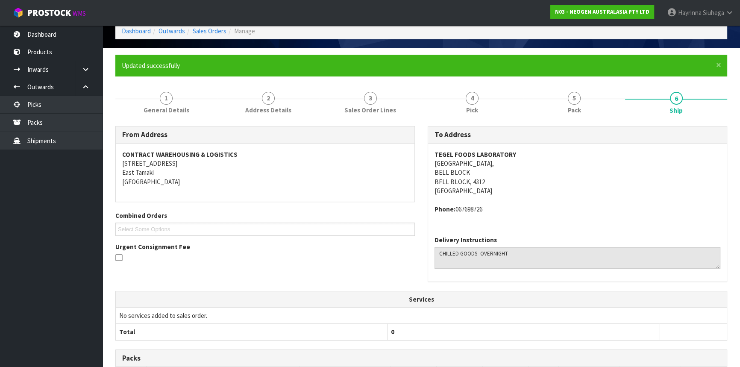
scroll to position [0, 0]
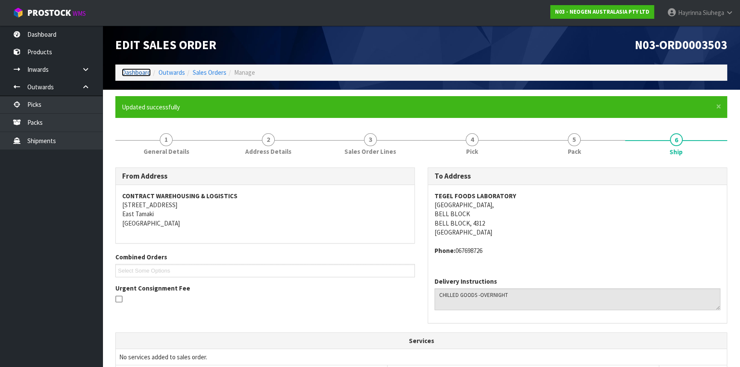
click at [141, 73] on link "Dashboard" at bounding box center [136, 72] width 29 height 8
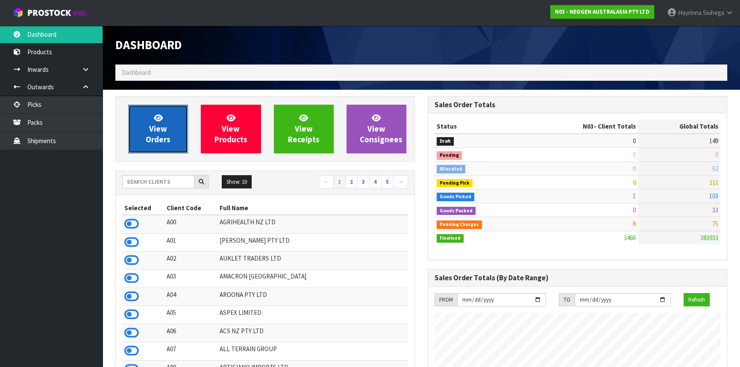
click at [162, 123] on span "View Orders" at bounding box center [158, 129] width 25 height 32
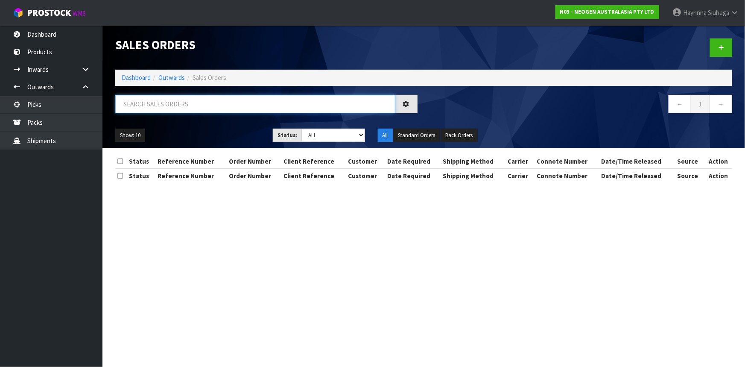
drag, startPoint x: 171, startPoint y: 99, endPoint x: 171, endPoint y: 93, distance: 6.8
click at [173, 96] on input "text" at bounding box center [255, 104] width 280 height 18
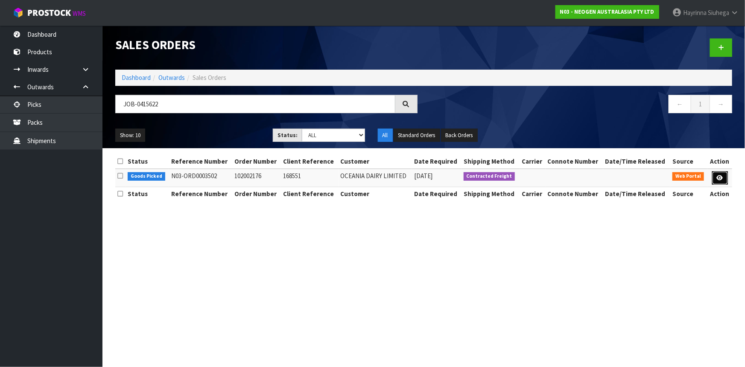
click at [719, 177] on icon at bounding box center [720, 178] width 6 height 6
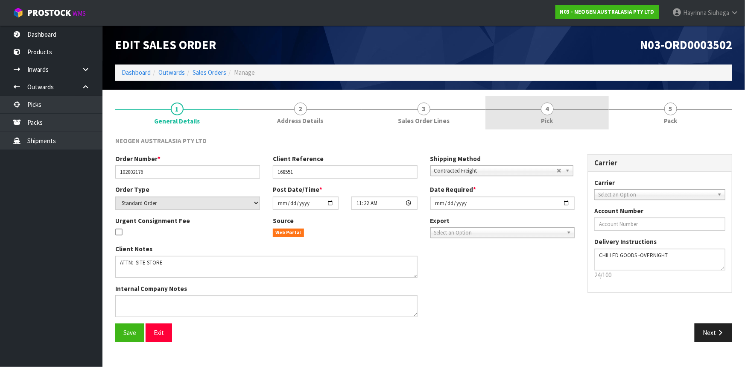
click at [595, 115] on link "4 Pick" at bounding box center [546, 113] width 123 height 34
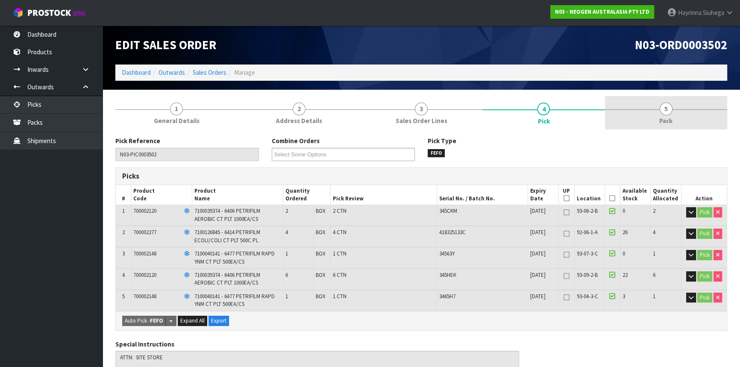
click at [644, 106] on link "5 Pack" at bounding box center [666, 113] width 122 height 34
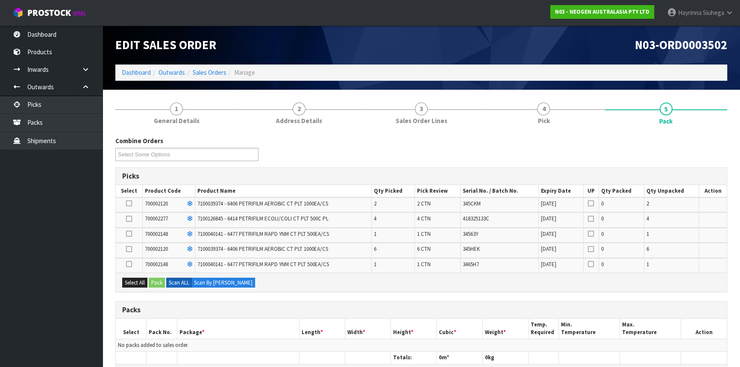
click at [130, 219] on icon at bounding box center [129, 219] width 6 height 0
click at [0, 0] on input "checkbox" at bounding box center [0, 0] width 0 height 0
click at [153, 278] on button "Pack" at bounding box center [157, 283] width 16 height 10
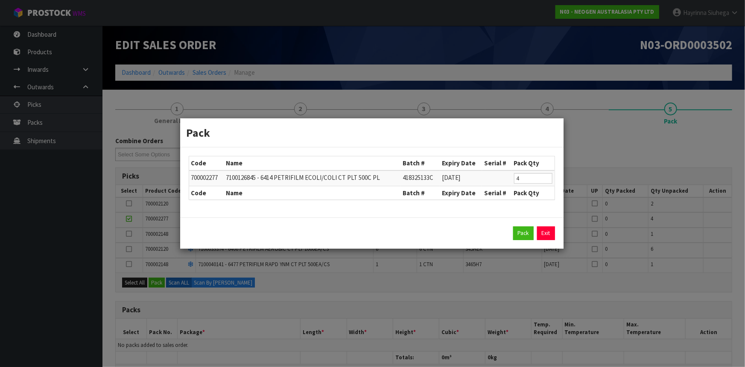
click at [516, 225] on div "Pack Exit" at bounding box center [371, 232] width 383 height 31
drag, startPoint x: 526, startPoint y: 237, endPoint x: 515, endPoint y: 241, distance: 11.5
click at [526, 237] on button "Pack" at bounding box center [523, 233] width 20 height 14
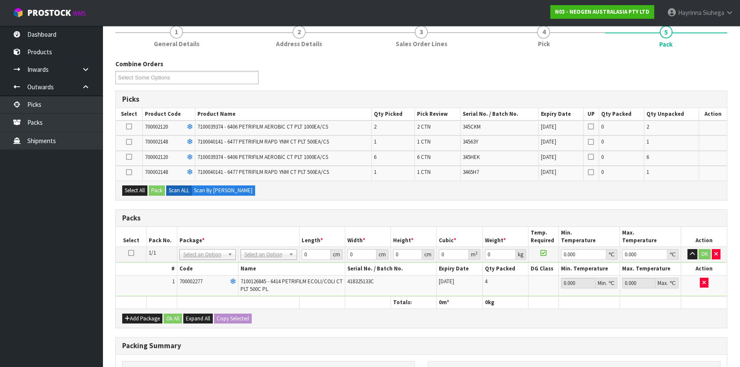
scroll to position [77, 0]
click at [131, 172] on icon at bounding box center [129, 172] width 6 height 0
click at [0, 0] on input "checkbox" at bounding box center [0, 0] width 0 height 0
click at [128, 252] on icon at bounding box center [131, 252] width 6 height 0
click at [158, 187] on button "Pack" at bounding box center [157, 190] width 16 height 10
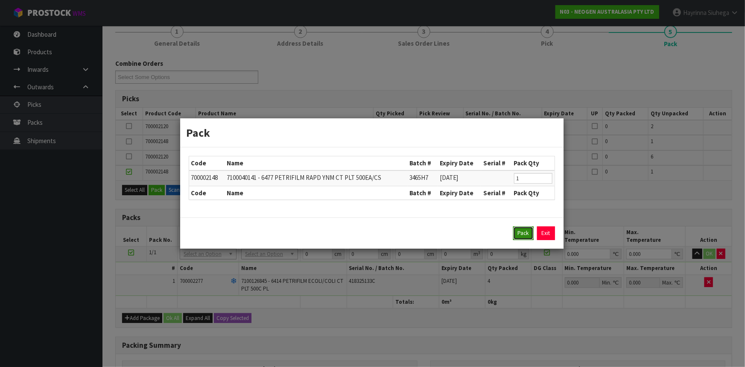
click at [524, 232] on button "Pack" at bounding box center [523, 233] width 20 height 14
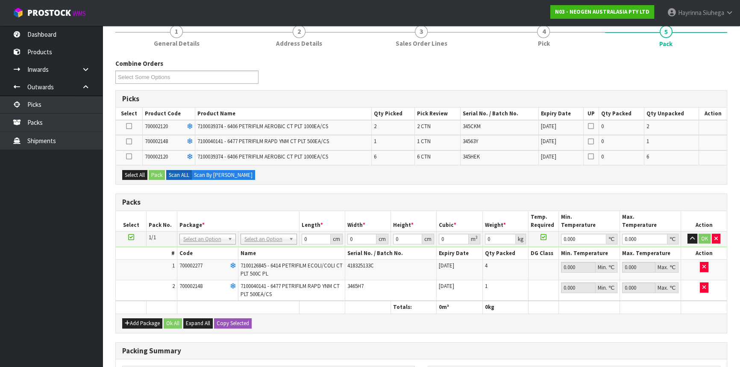
click at [132, 141] on td at bounding box center [129, 142] width 27 height 15
click at [129, 141] on icon at bounding box center [129, 141] width 6 height 0
click at [0, 0] on input "checkbox" at bounding box center [0, 0] width 0 height 0
click at [158, 177] on button "Pack" at bounding box center [157, 175] width 16 height 10
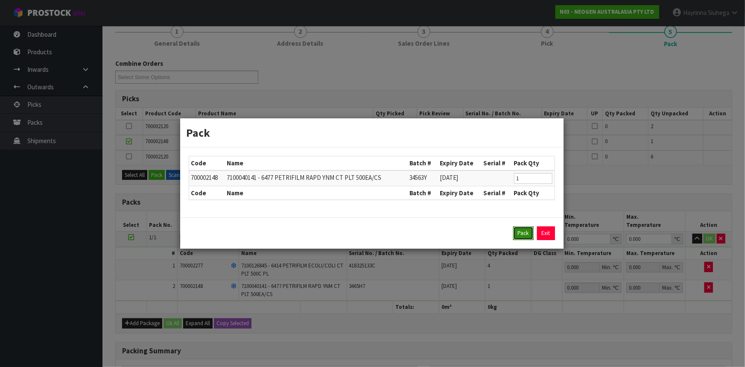
click at [522, 237] on button "Pack" at bounding box center [523, 233] width 20 height 14
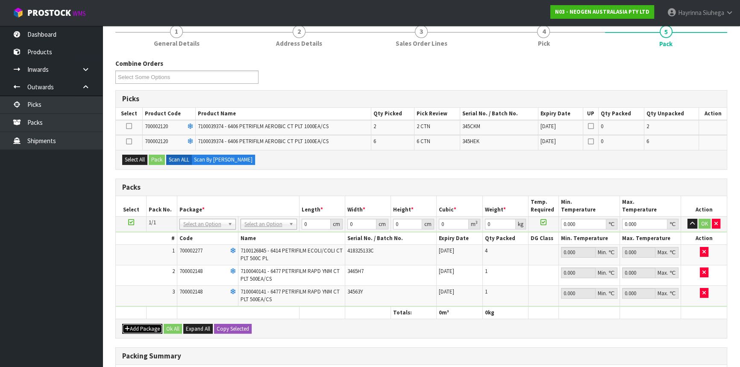
click at [126, 324] on button "Add Package" at bounding box center [142, 329] width 40 height 10
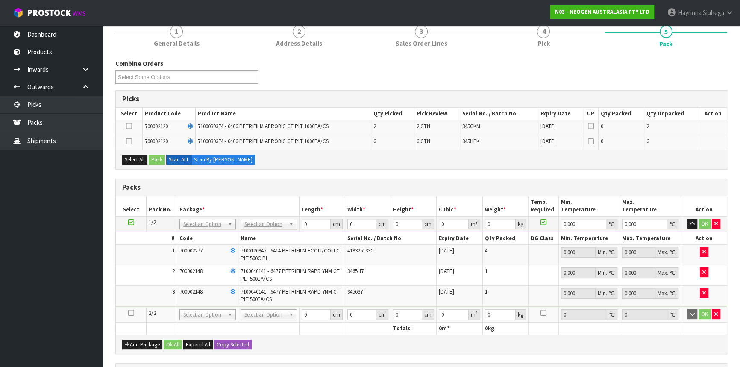
click at [130, 313] on icon at bounding box center [131, 313] width 6 height 0
click at [127, 141] on icon at bounding box center [129, 141] width 6 height 0
click at [0, 0] on input "checkbox" at bounding box center [0, 0] width 0 height 0
click at [162, 160] on button "Pack" at bounding box center [157, 160] width 16 height 10
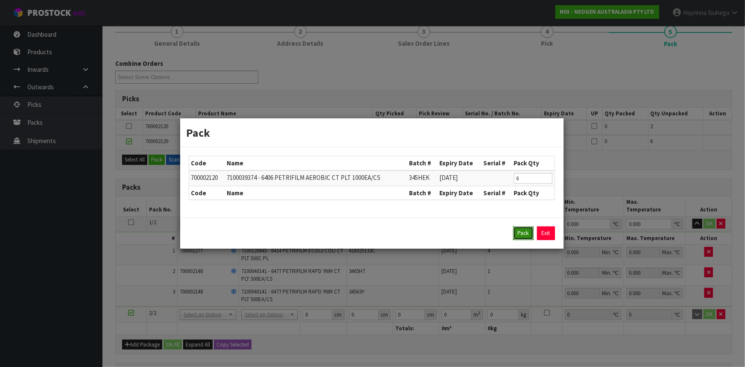
click at [527, 235] on button "Pack" at bounding box center [523, 233] width 20 height 14
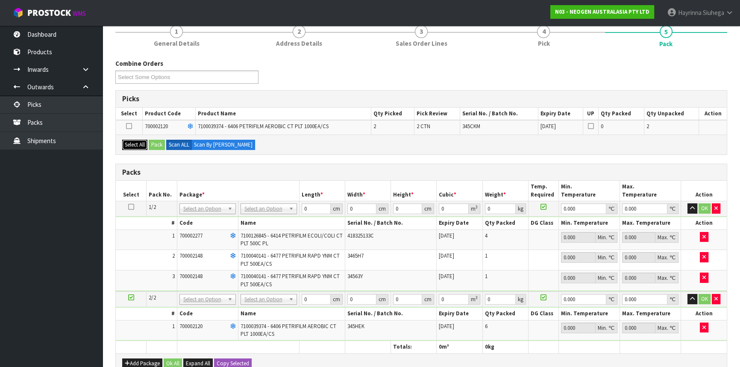
click at [142, 145] on button "Select All" at bounding box center [134, 145] width 25 height 10
click at [155, 141] on button "Pack" at bounding box center [157, 145] width 16 height 10
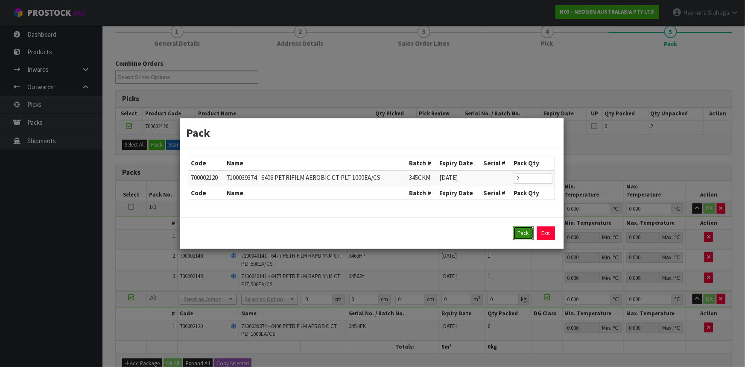
click at [522, 236] on button "Pack" at bounding box center [523, 233] width 20 height 14
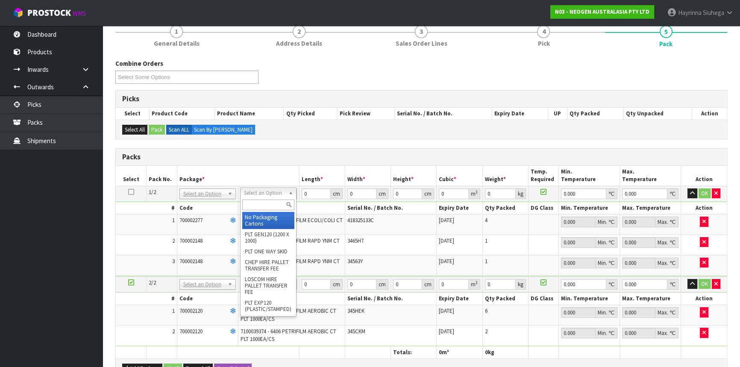
click at [264, 209] on input "text" at bounding box center [268, 204] width 52 height 11
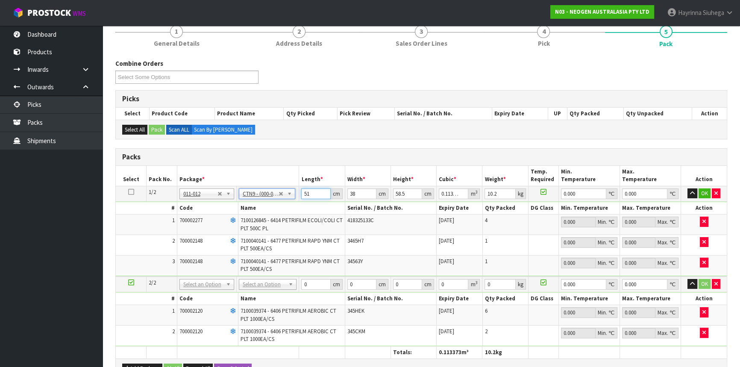
click at [305, 190] on input "51" at bounding box center [315, 193] width 29 height 11
click button "OK" at bounding box center [704, 193] width 12 height 10
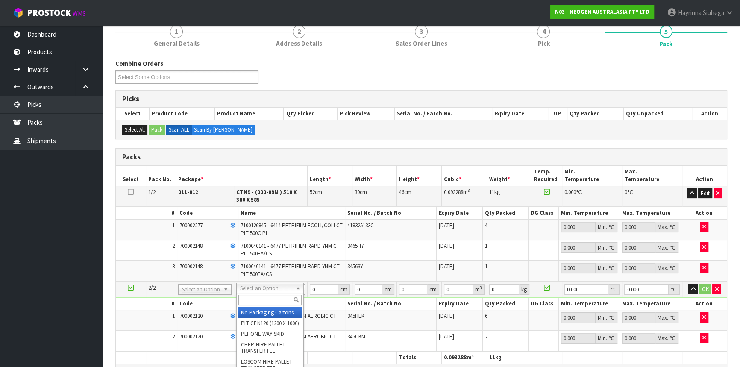
click at [268, 297] on input "text" at bounding box center [269, 300] width 63 height 11
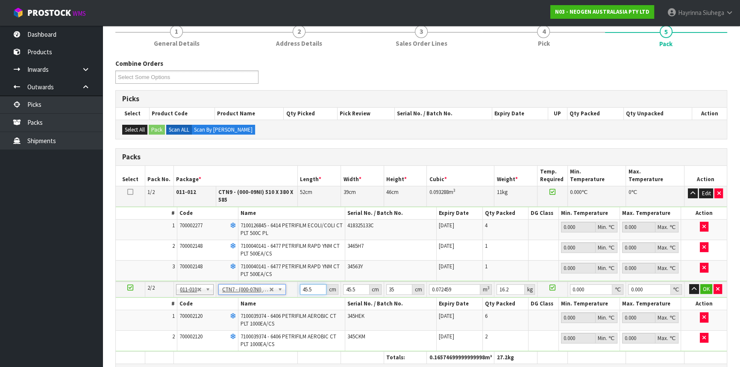
click at [304, 290] on input "45.5" at bounding box center [313, 289] width 26 height 11
drag, startPoint x: 304, startPoint y: 290, endPoint x: 687, endPoint y: 324, distance: 385.0
click at [312, 287] on input "45.5" at bounding box center [313, 289] width 26 height 11
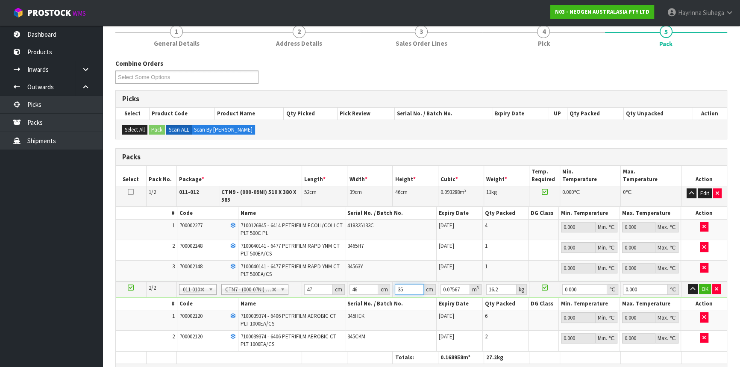
click at [400, 289] on input "35" at bounding box center [409, 289] width 29 height 11
click button "OK" at bounding box center [705, 289] width 12 height 10
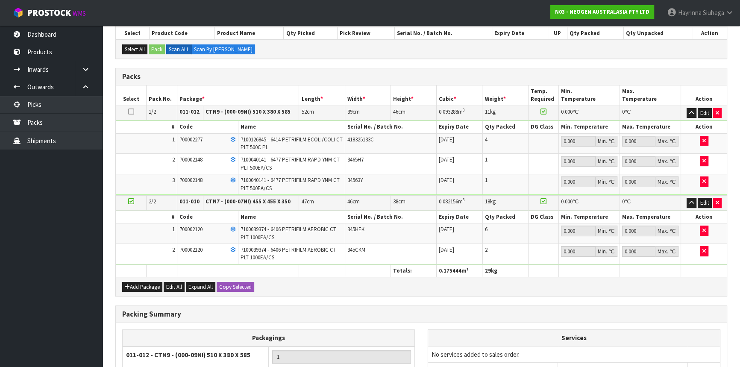
scroll to position [267, 0]
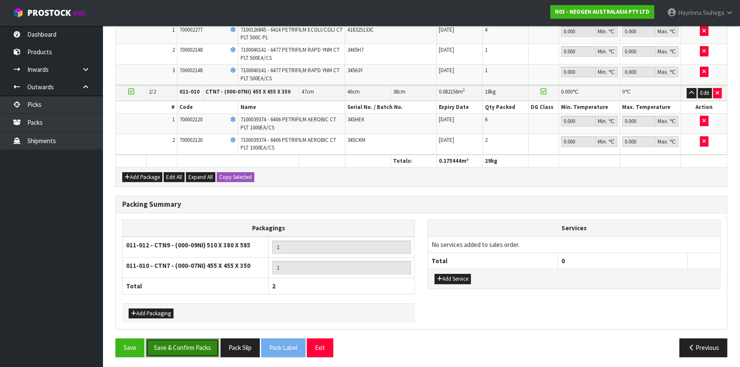
click at [191, 342] on button "Save & Confirm Packs" at bounding box center [182, 347] width 73 height 18
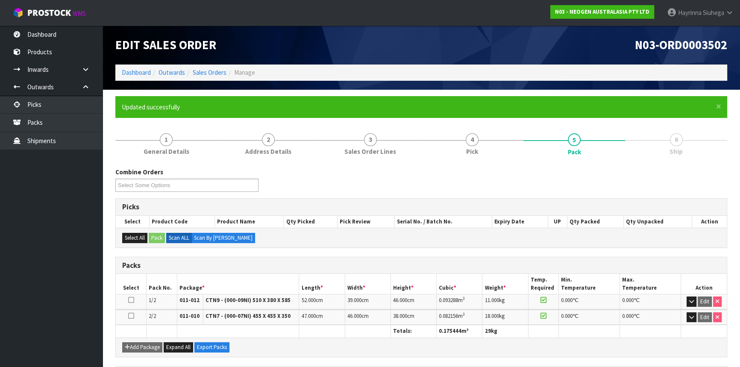
scroll to position [152, 0]
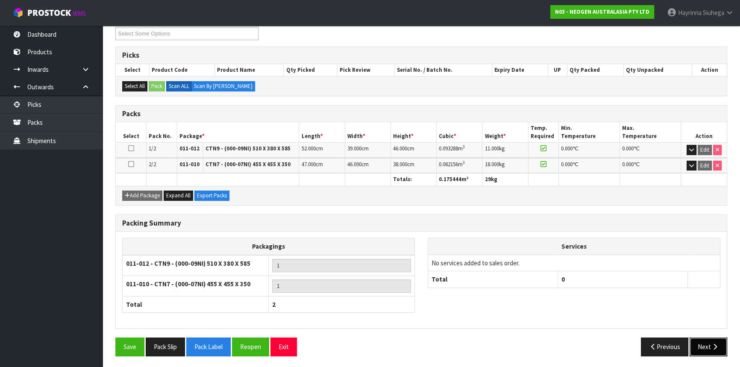
click at [714, 348] on button "Next" at bounding box center [708, 346] width 38 height 18
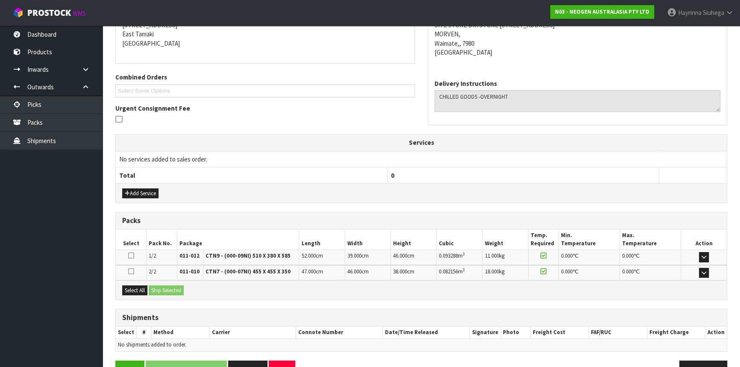
scroll to position [202, 0]
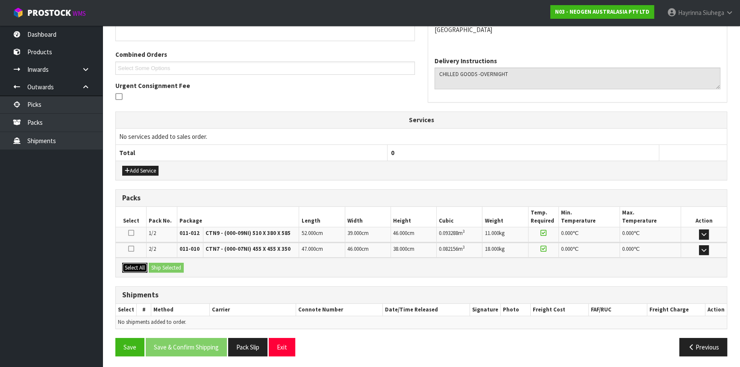
click at [136, 264] on button "Select All" at bounding box center [134, 268] width 25 height 10
click at [184, 267] on button "Ship Selected" at bounding box center [166, 268] width 35 height 10
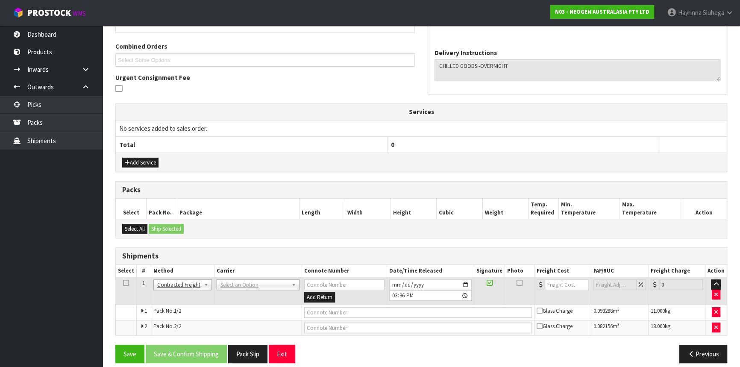
scroll to position [218, 0]
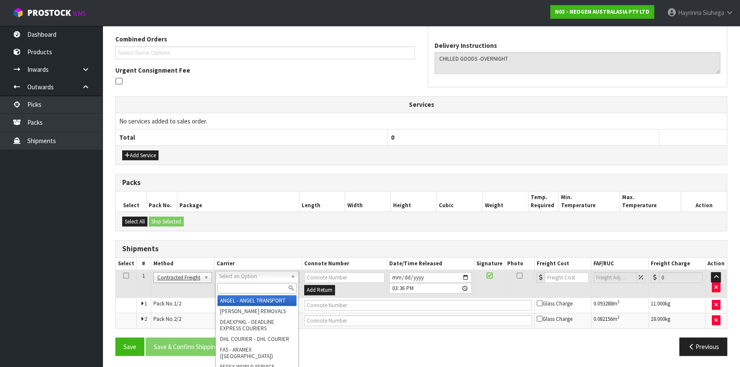
click at [254, 286] on input "text" at bounding box center [256, 288] width 79 height 11
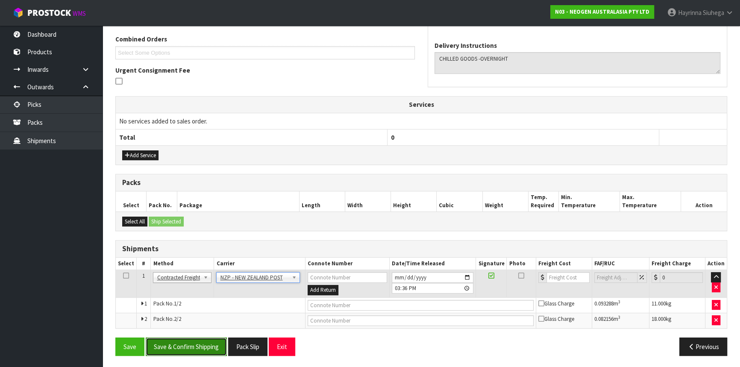
click at [183, 338] on button "Save & Confirm Shipping" at bounding box center [186, 346] width 81 height 18
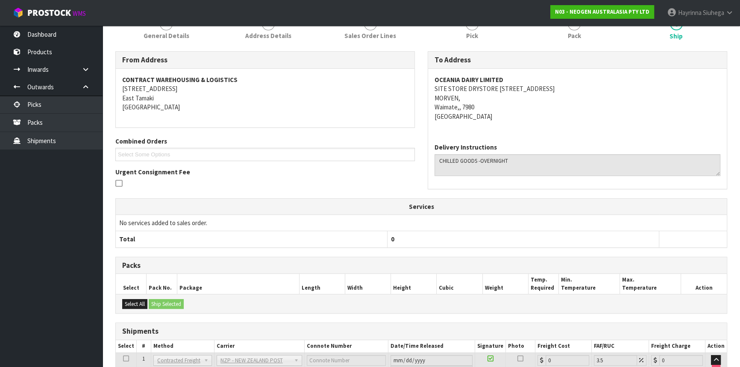
scroll to position [205, 0]
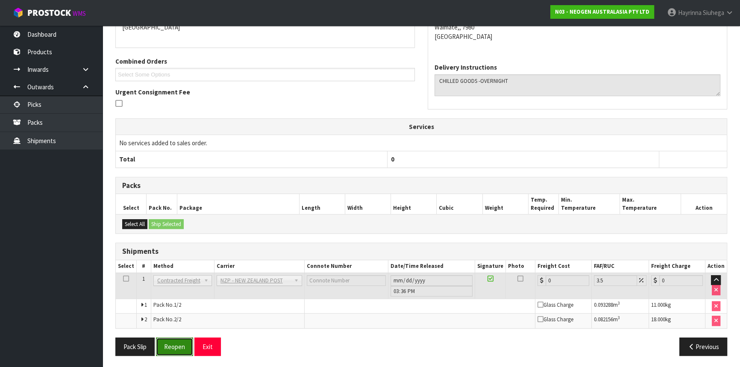
click at [179, 346] on button "Reopen" at bounding box center [174, 346] width 37 height 18
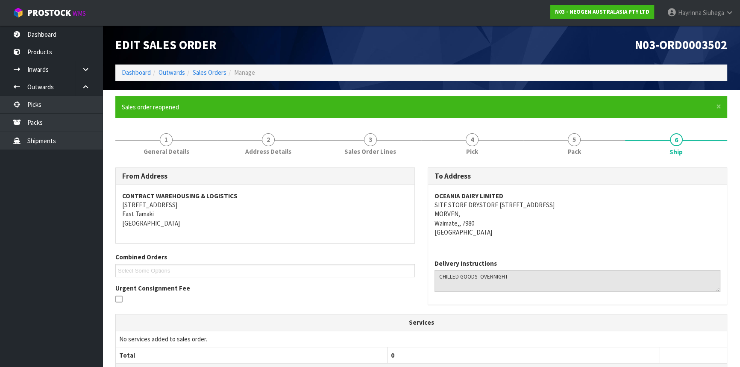
scroll to position [196, 0]
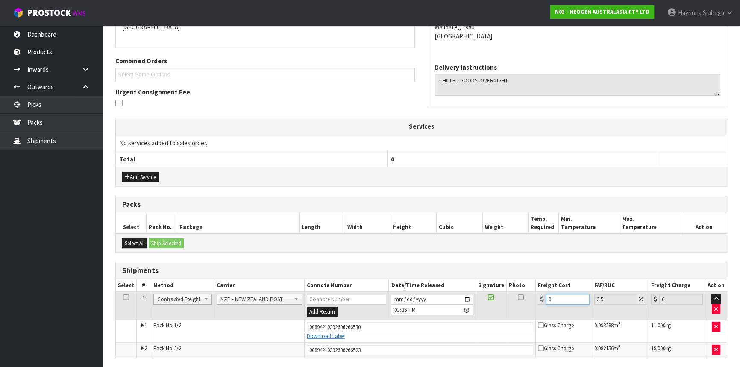
drag, startPoint x: 542, startPoint y: 299, endPoint x: 532, endPoint y: 300, distance: 9.9
click at [533, 299] on tr "1 Client Local Pickup Customer Local Pickup Company Freight Contracted Freight …" at bounding box center [421, 306] width 611 height 28
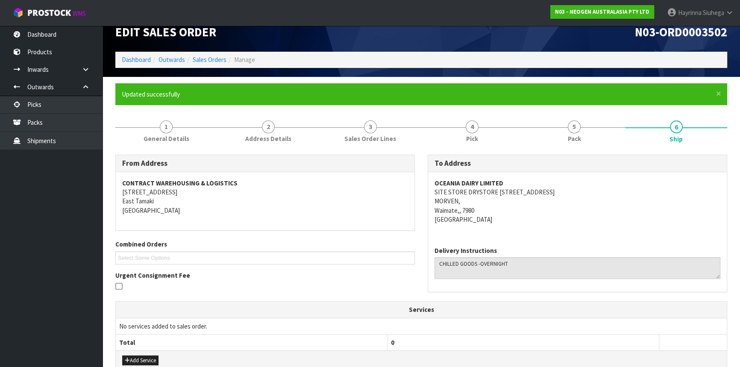
scroll to position [226, 0]
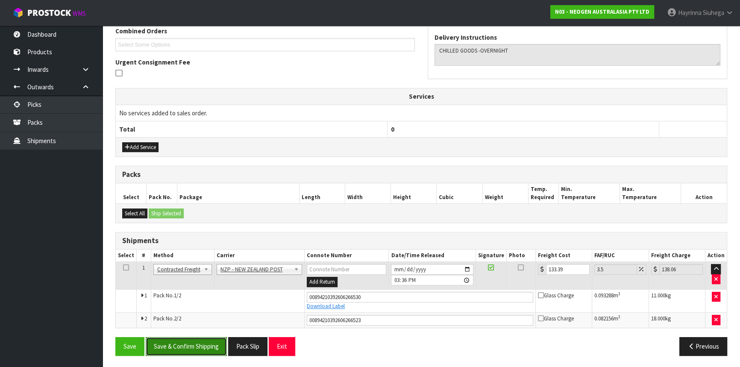
click at [212, 343] on button "Save & Confirm Shipping" at bounding box center [186, 346] width 81 height 18
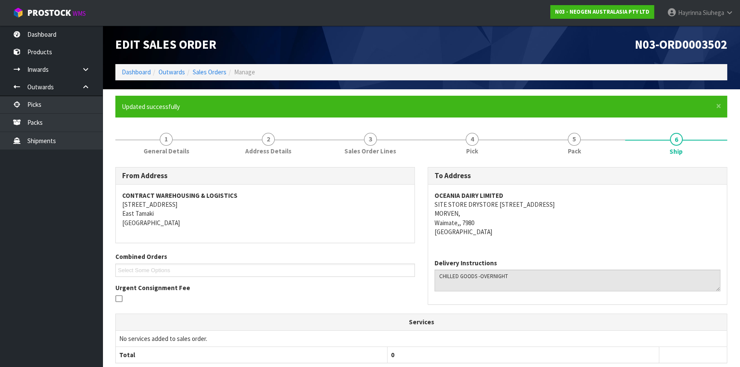
scroll to position [0, 0]
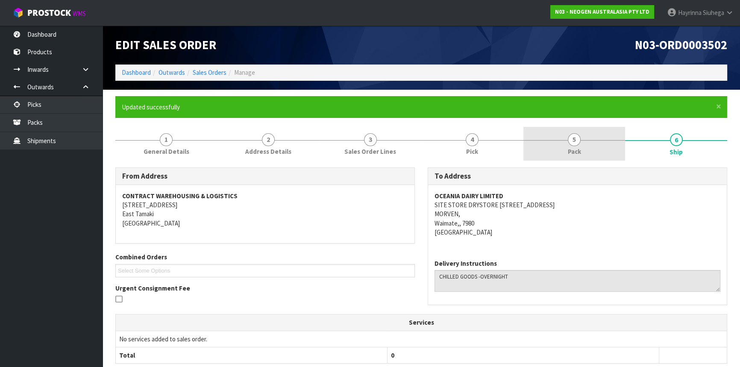
click at [526, 149] on link "5 Pack" at bounding box center [574, 144] width 102 height 34
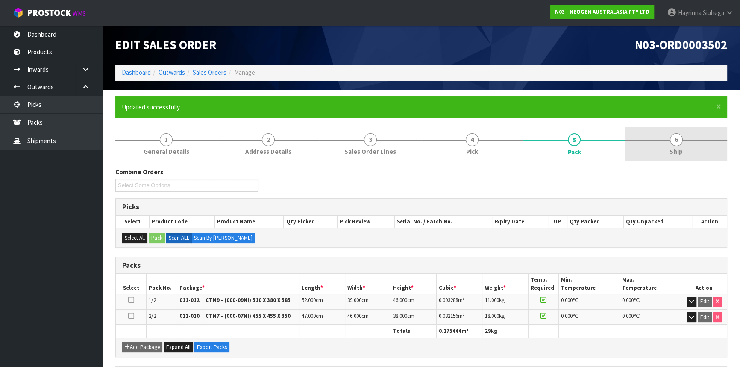
click at [664, 144] on link "6 Ship" at bounding box center [676, 144] width 102 height 34
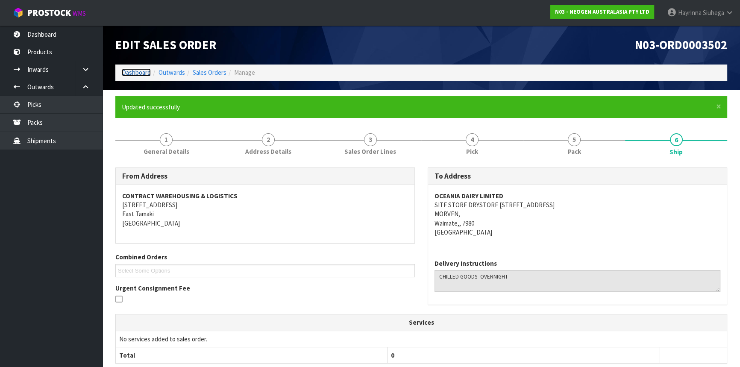
click at [131, 73] on link "Dashboard" at bounding box center [136, 72] width 29 height 8
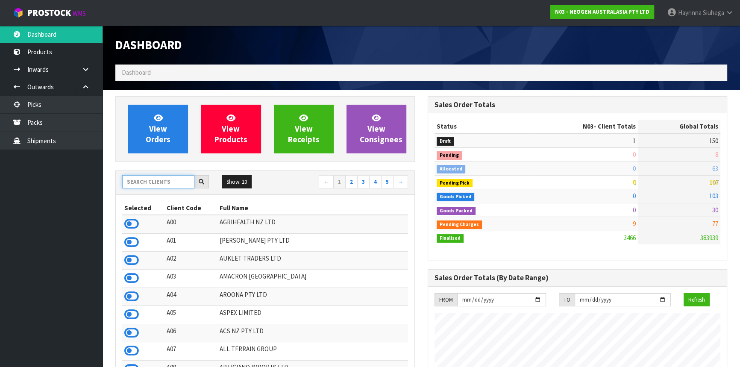
click at [152, 181] on input "text" at bounding box center [158, 181] width 72 height 13
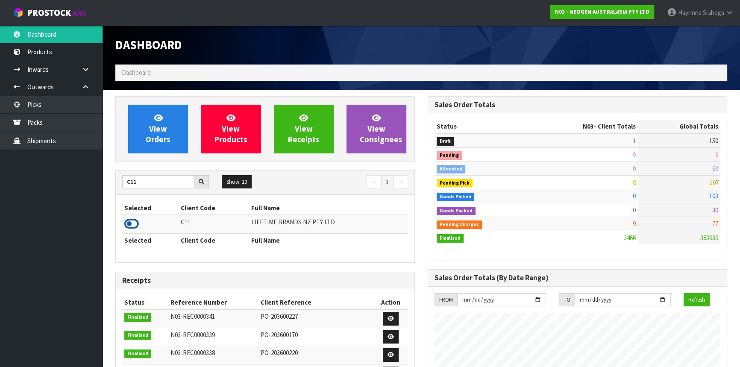
click at [131, 222] on icon at bounding box center [131, 223] width 15 height 13
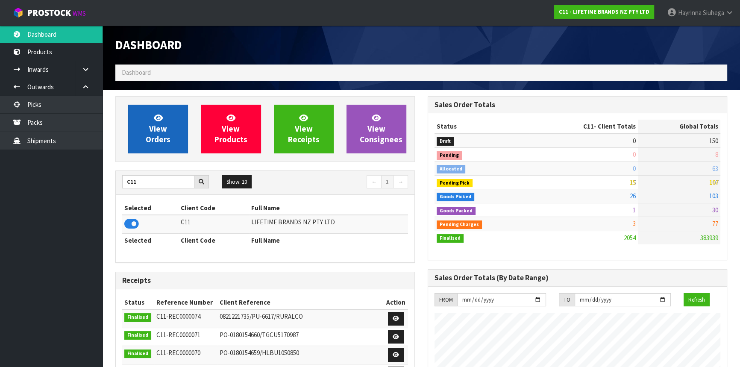
scroll to position [646, 312]
click at [171, 129] on link "View Orders" at bounding box center [158, 129] width 60 height 49
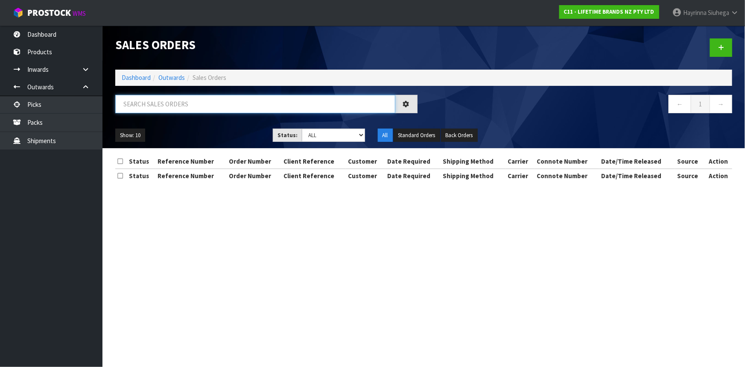
click at [187, 101] on input "text" at bounding box center [255, 104] width 280 height 18
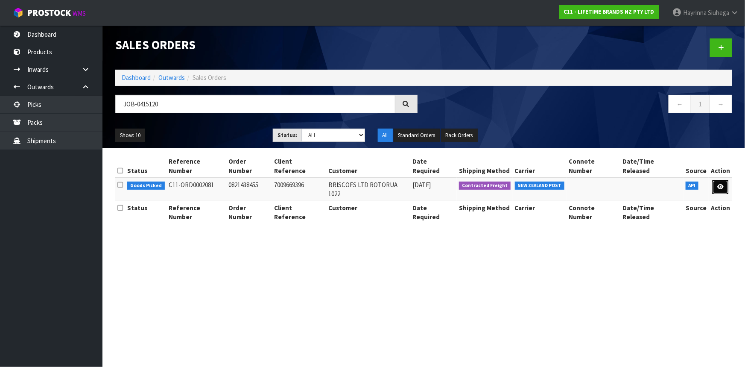
click at [720, 184] on icon at bounding box center [720, 187] width 6 height 6
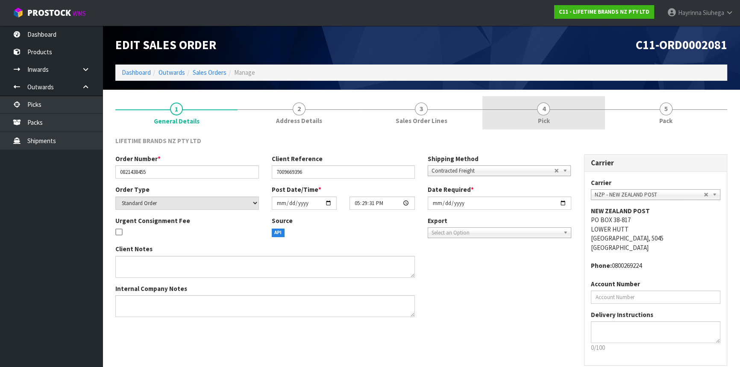
drag, startPoint x: 573, startPoint y: 123, endPoint x: 621, endPoint y: 123, distance: 47.8
click at [573, 123] on link "4 Pick" at bounding box center [543, 113] width 122 height 34
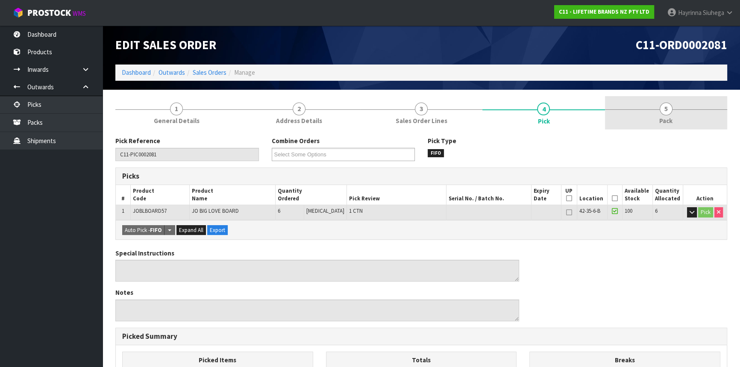
click at [640, 119] on link "5 Pack" at bounding box center [666, 113] width 122 height 34
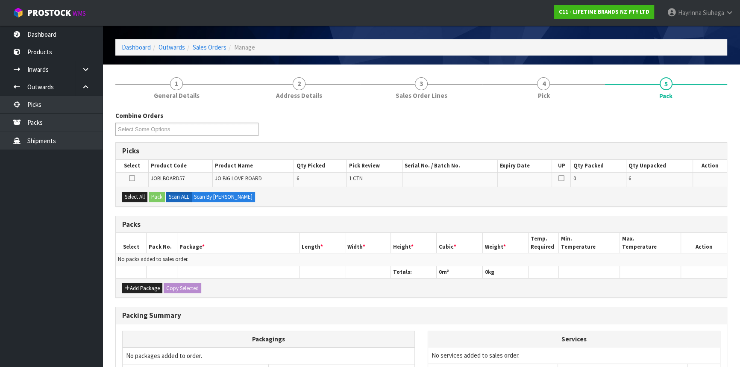
scroll to position [38, 0]
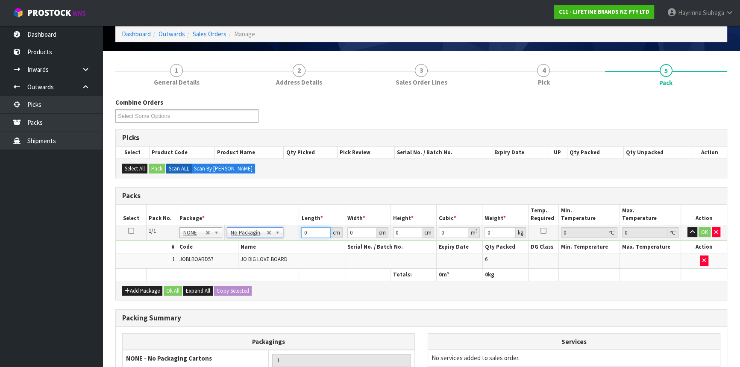
click at [303, 230] on input "0" at bounding box center [315, 232] width 29 height 11
click button "OK" at bounding box center [704, 232] width 12 height 10
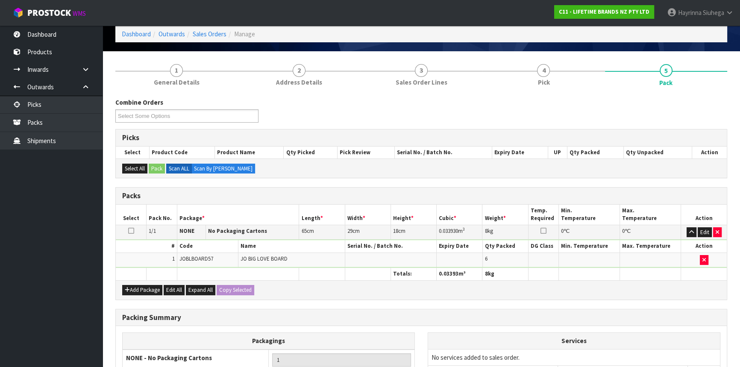
scroll to position [131, 0]
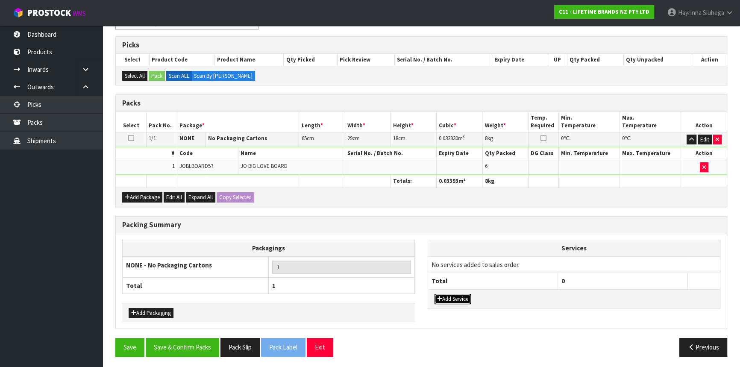
drag, startPoint x: 458, startPoint y: 299, endPoint x: 461, endPoint y: 292, distance: 7.6
click at [458, 299] on button "Add Service" at bounding box center [452, 299] width 36 height 10
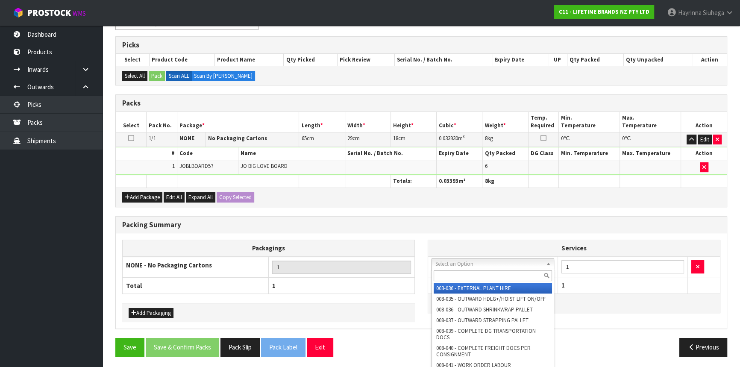
click at [465, 273] on input "text" at bounding box center [492, 275] width 118 height 11
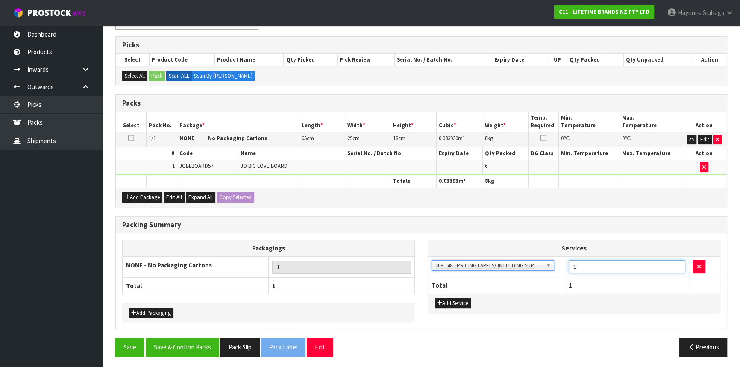
drag, startPoint x: 586, startPoint y: 267, endPoint x: 572, endPoint y: 269, distance: 14.2
click at [573, 269] on input "1" at bounding box center [626, 266] width 117 height 13
drag, startPoint x: 189, startPoint y: 358, endPoint x: 190, endPoint y: 346, distance: 12.0
click at [190, 355] on div "Save Save & Confirm Packs Pack Slip Pack Label Exit Previous" at bounding box center [421, 350] width 624 height 25
click at [190, 346] on button "Save & Confirm Packs" at bounding box center [182, 347] width 73 height 18
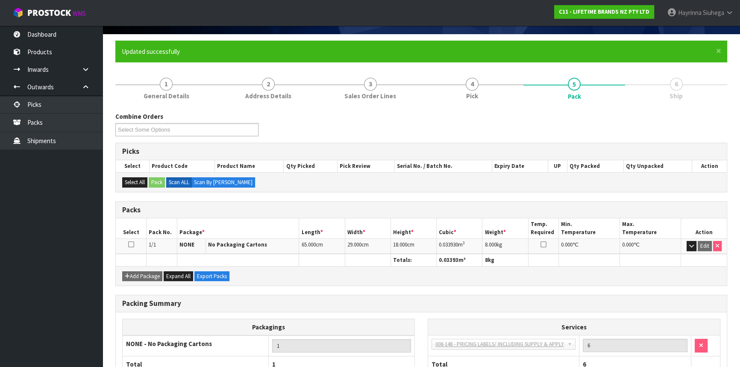
scroll to position [115, 0]
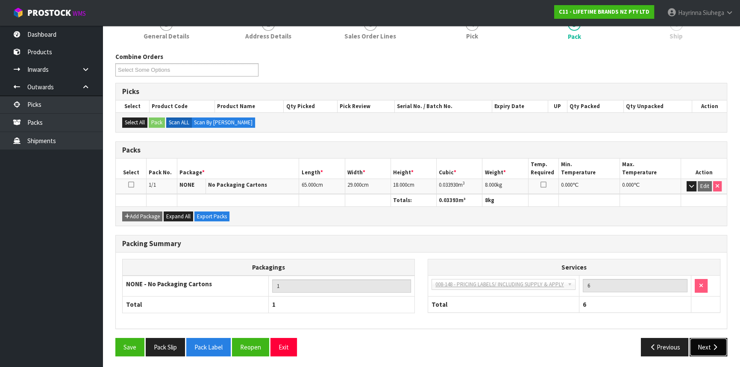
click at [709, 345] on button "Next" at bounding box center [708, 347] width 38 height 18
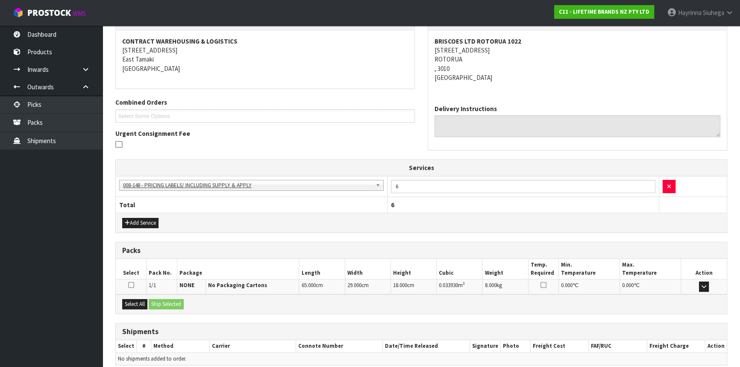
scroll to position [192, 0]
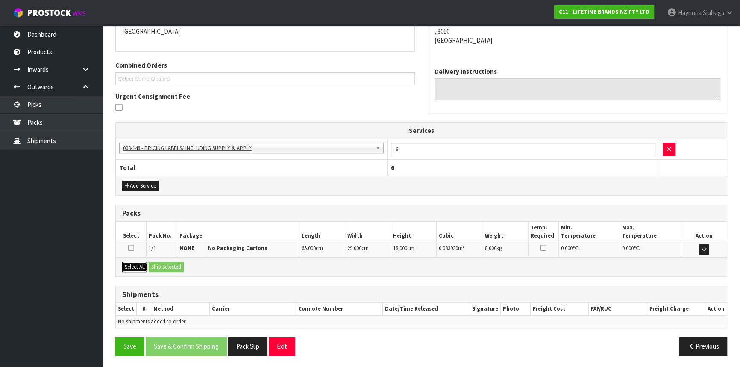
click at [138, 264] on button "Select All" at bounding box center [134, 267] width 25 height 10
click at [157, 262] on button "Ship Selected" at bounding box center [166, 267] width 35 height 10
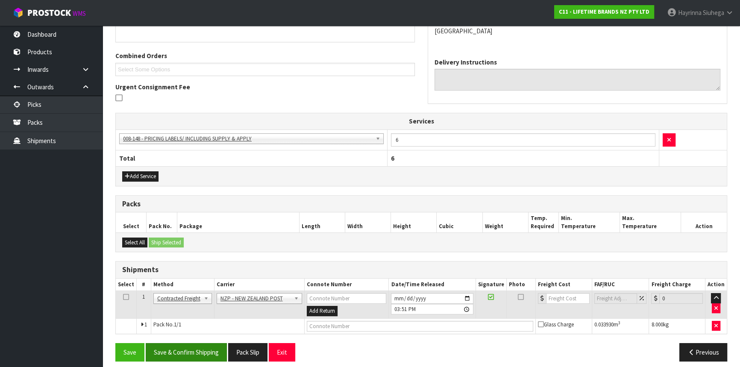
scroll to position [207, 0]
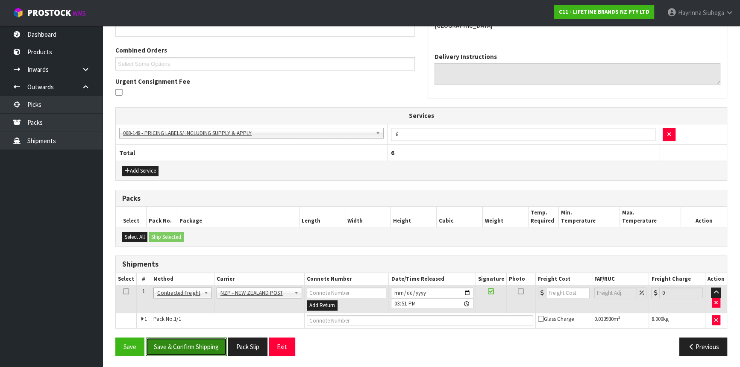
click at [205, 351] on button "Save & Confirm Shipping" at bounding box center [186, 346] width 81 height 18
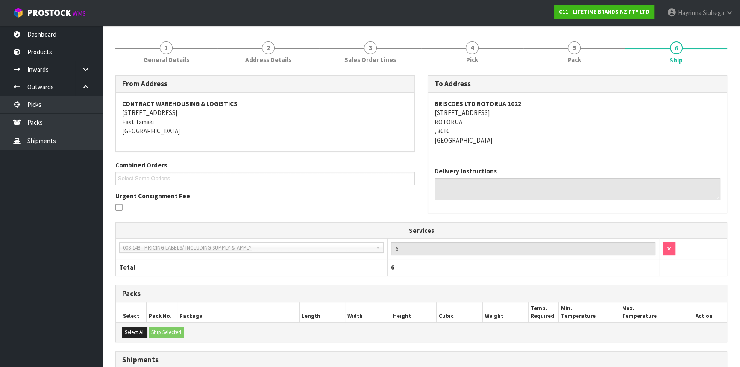
scroll to position [195, 0]
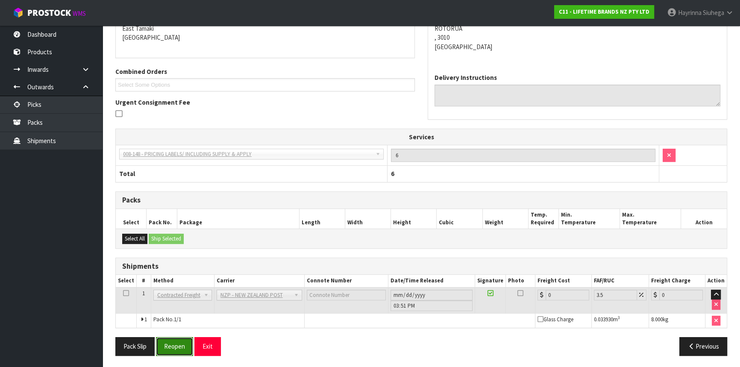
click at [172, 342] on button "Reopen" at bounding box center [174, 346] width 37 height 18
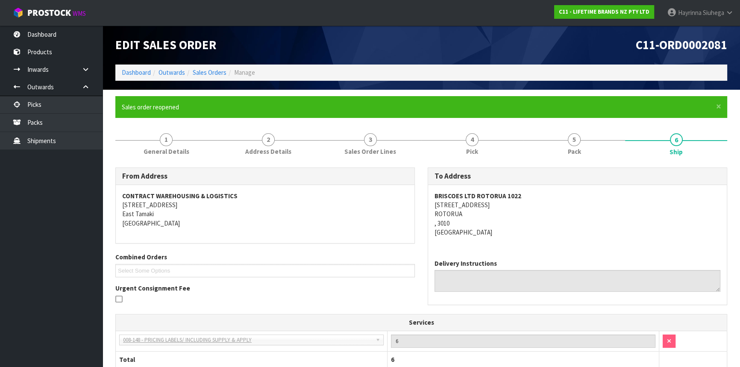
scroll to position [185, 0]
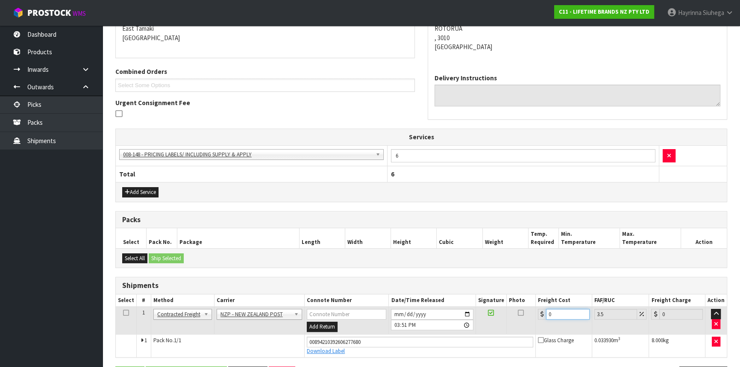
drag, startPoint x: 573, startPoint y: 313, endPoint x: 500, endPoint y: 313, distance: 73.0
click at [500, 313] on tr "1 Client Local Pickup Customer Local Pickup Company Freight Contracted Freight …" at bounding box center [421, 321] width 611 height 28
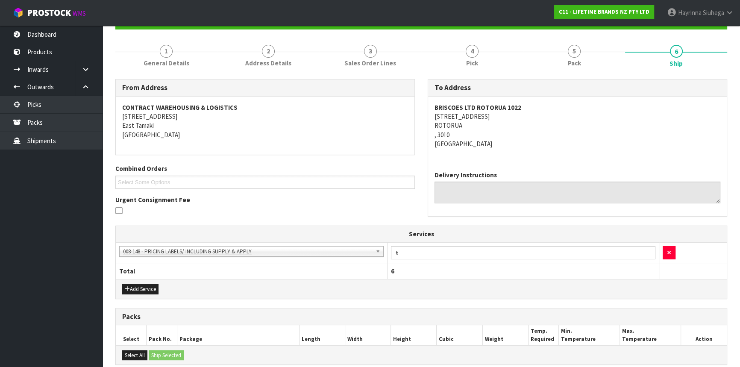
scroll to position [214, 0]
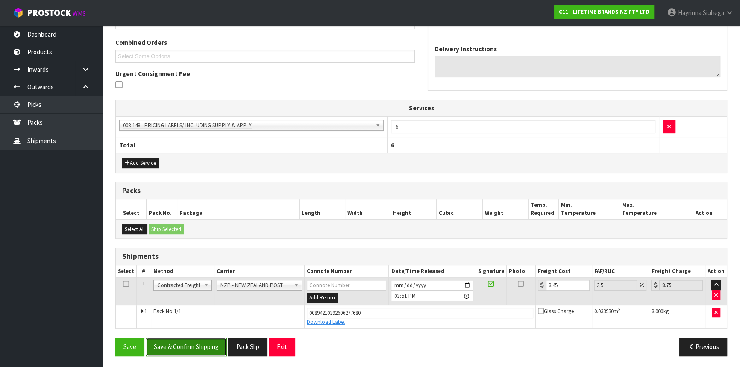
click at [210, 339] on button "Save & Confirm Shipping" at bounding box center [186, 346] width 81 height 18
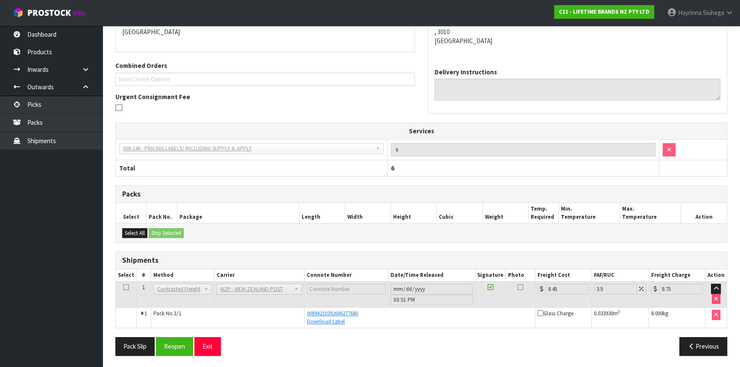
scroll to position [0, 0]
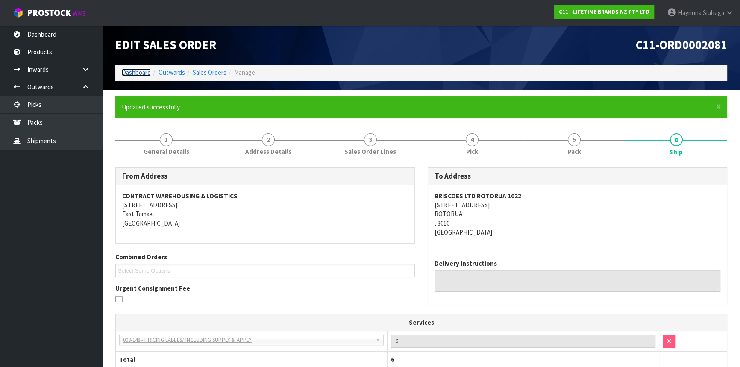
click at [129, 74] on link "Dashboard" at bounding box center [136, 72] width 29 height 8
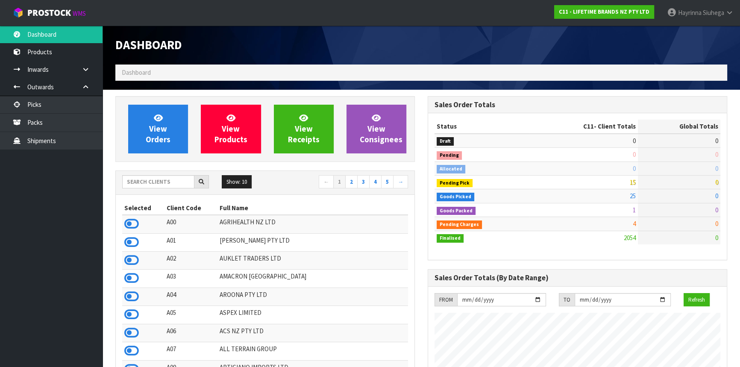
scroll to position [646, 312]
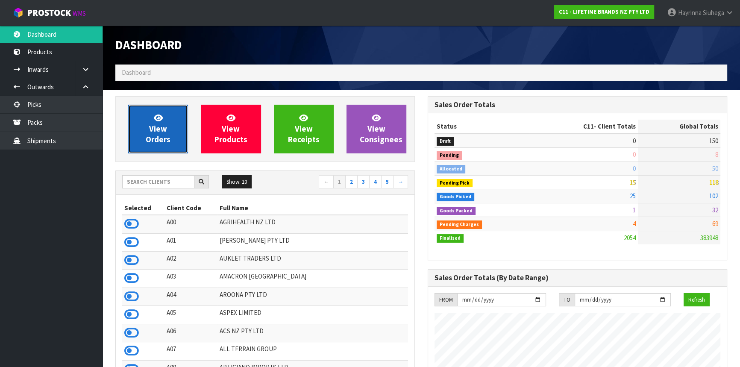
click at [142, 126] on link "View Orders" at bounding box center [158, 129] width 60 height 49
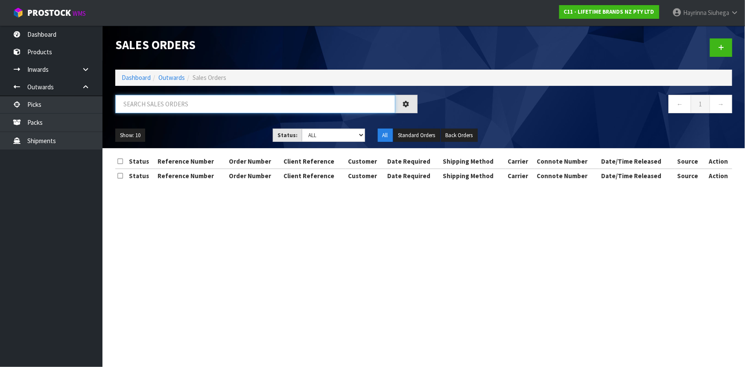
drag, startPoint x: 180, startPoint y: 103, endPoint x: 188, endPoint y: 109, distance: 10.4
click at [183, 103] on input "text" at bounding box center [255, 104] width 280 height 18
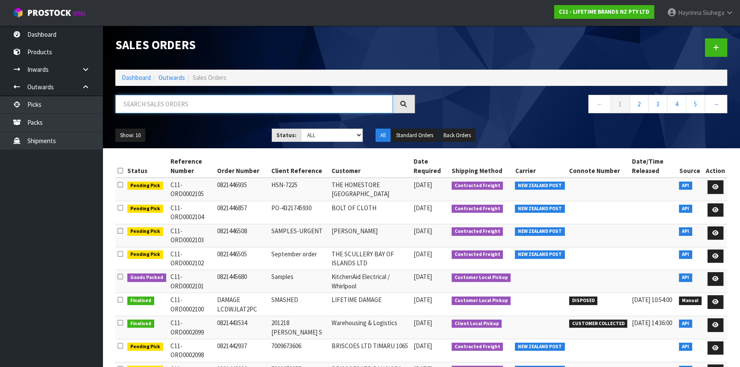
click at [229, 105] on input "text" at bounding box center [253, 104] width 277 height 18
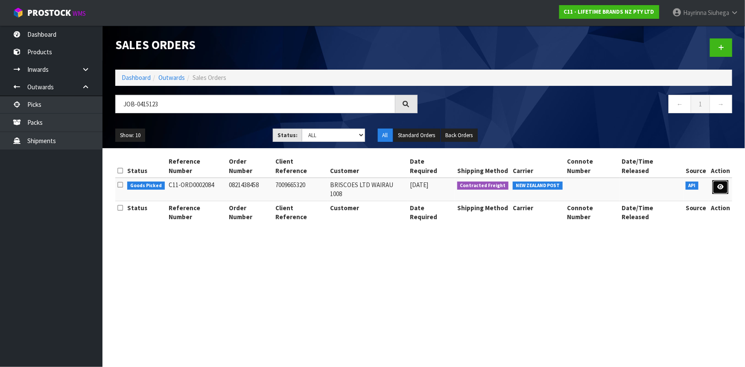
click at [719, 184] on icon at bounding box center [720, 187] width 6 height 6
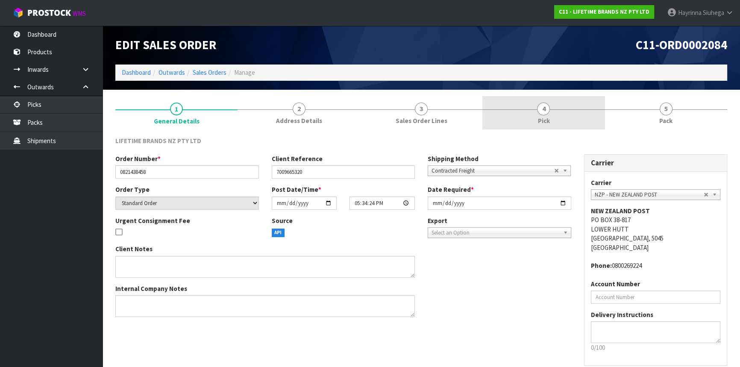
drag, startPoint x: 569, startPoint y: 102, endPoint x: 617, endPoint y: 102, distance: 47.8
click at [569, 102] on link "4 Pick" at bounding box center [543, 113] width 122 height 34
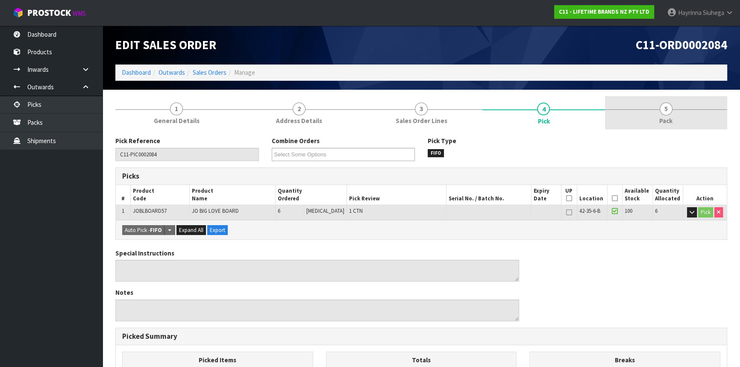
click at [649, 101] on link "5 Pack" at bounding box center [666, 113] width 122 height 34
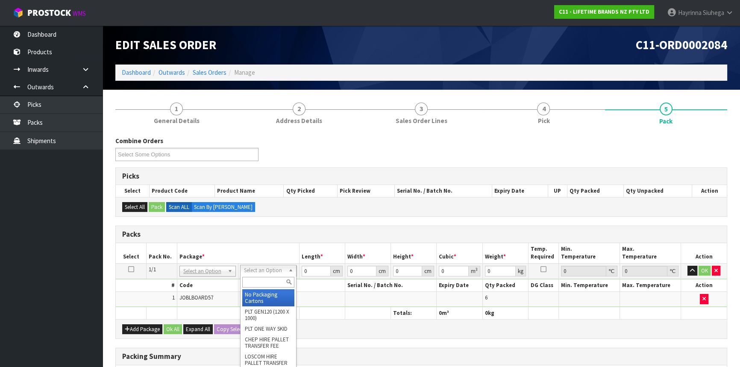
drag, startPoint x: 256, startPoint y: 275, endPoint x: 257, endPoint y: 283, distance: 7.7
drag, startPoint x: 256, startPoint y: 295, endPoint x: 265, endPoint y: 292, distance: 8.9
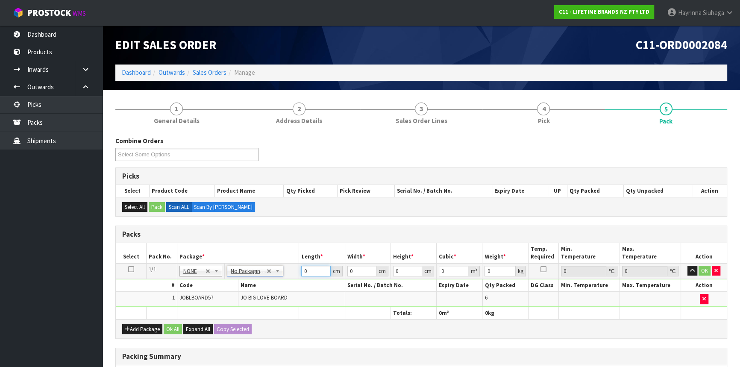
drag, startPoint x: 292, startPoint y: 271, endPoint x: 286, endPoint y: 271, distance: 5.1
click at [286, 271] on tr "1/1 NONE 007-001 007-002 007-004 007-009 007-013 007-014 007-015 007-017 007-01…" at bounding box center [421, 270] width 611 height 15
click button "OK" at bounding box center [704, 271] width 12 height 10
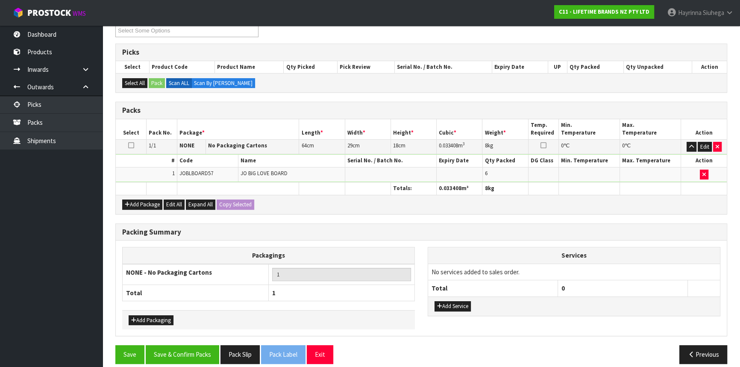
scroll to position [131, 0]
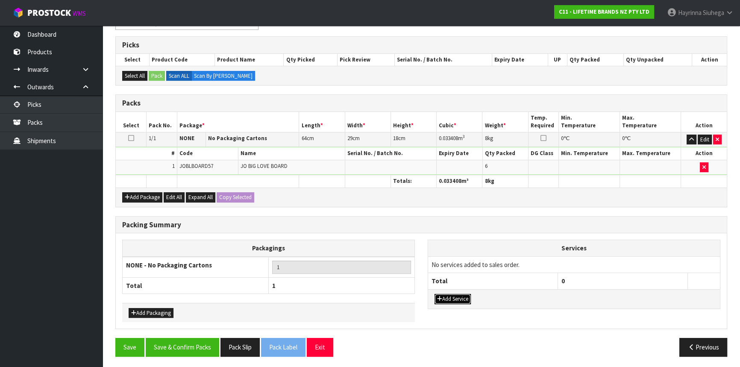
click at [461, 295] on button "Add Service" at bounding box center [452, 299] width 36 height 10
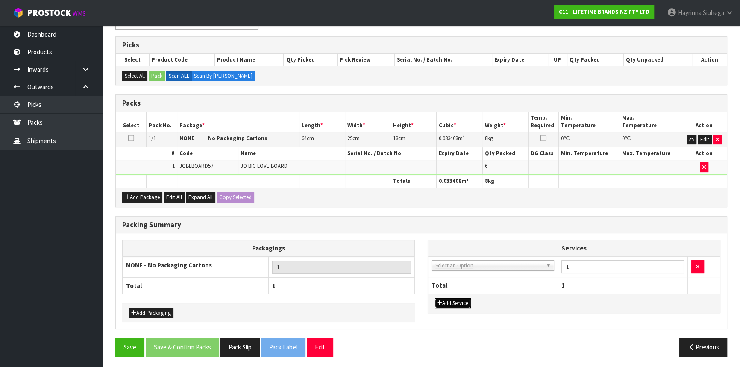
drag, startPoint x: 486, startPoint y: 263, endPoint x: 481, endPoint y: 273, distance: 11.7
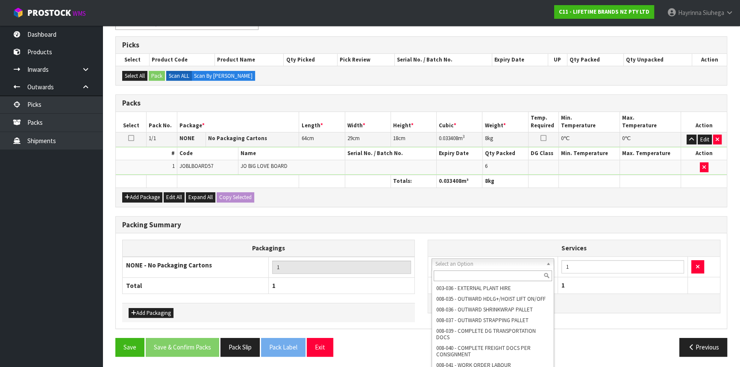
click at [472, 279] on input "text" at bounding box center [492, 275] width 118 height 11
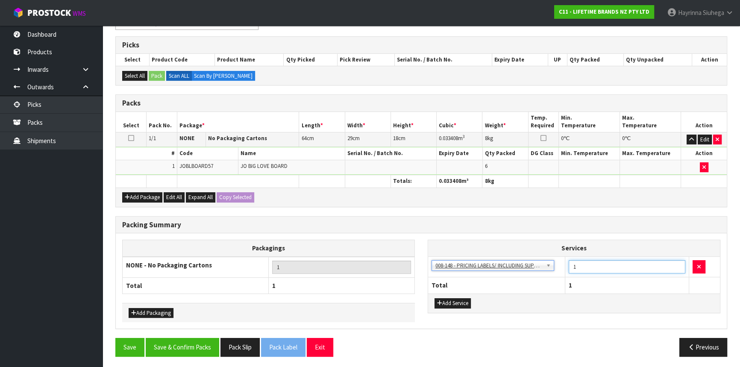
drag, startPoint x: 595, startPoint y: 269, endPoint x: 525, endPoint y: 261, distance: 70.5
click at [526, 261] on tr "003-036 - EXTERNAL PLANT HIRE 008-035 - OUTWARD HDLG+/HOIST LIFT ON/OFF 008-036…" at bounding box center [574, 266] width 292 height 21
click at [170, 344] on button "Save & Confirm Packs" at bounding box center [182, 347] width 73 height 18
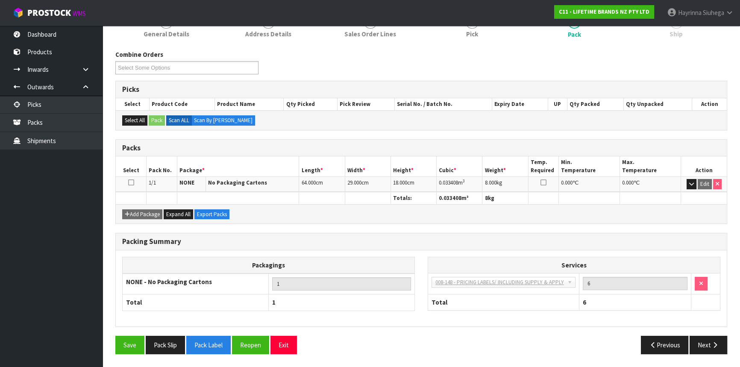
scroll to position [115, 0]
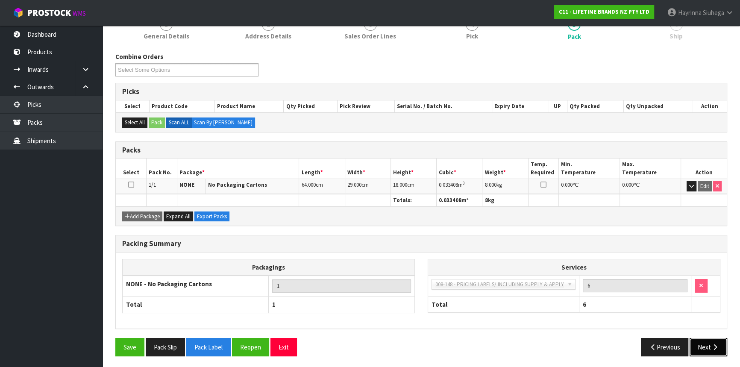
click at [707, 339] on button "Next" at bounding box center [708, 347] width 38 height 18
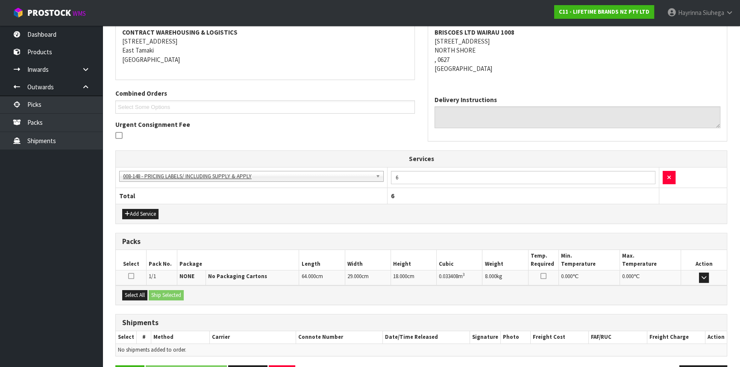
scroll to position [192, 0]
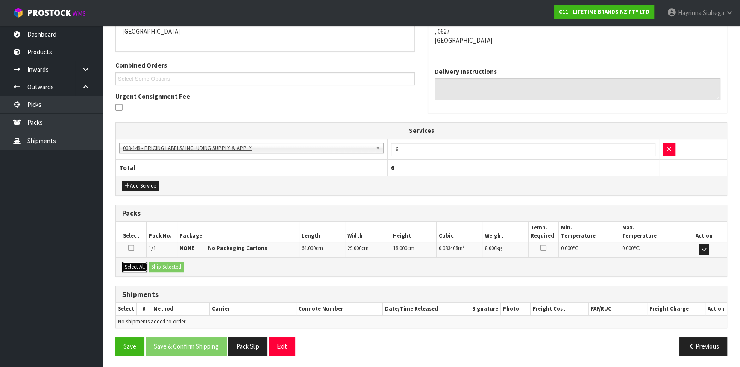
click at [140, 265] on button "Select All" at bounding box center [134, 267] width 25 height 10
click at [162, 266] on button "Ship Selected" at bounding box center [166, 267] width 35 height 10
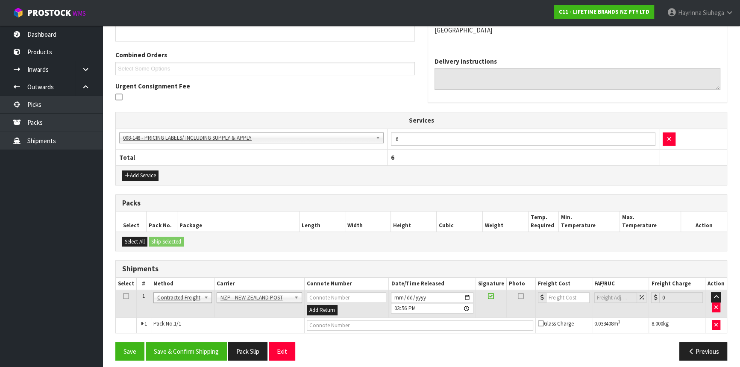
scroll to position [207, 0]
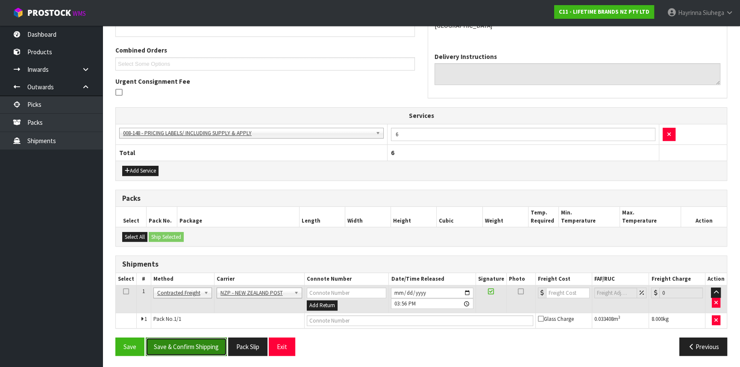
click at [199, 341] on button "Save & Confirm Shipping" at bounding box center [186, 346] width 81 height 18
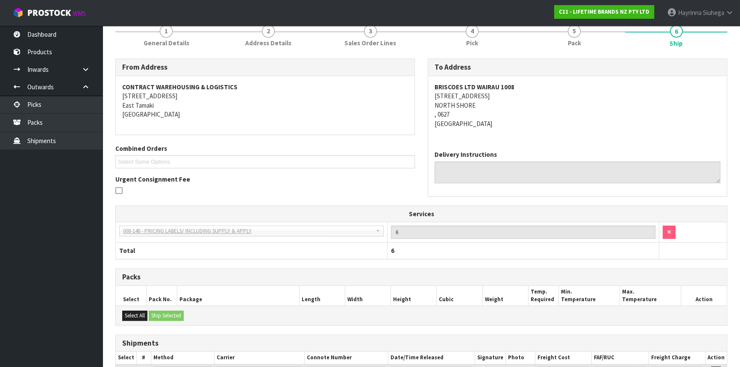
scroll to position [195, 0]
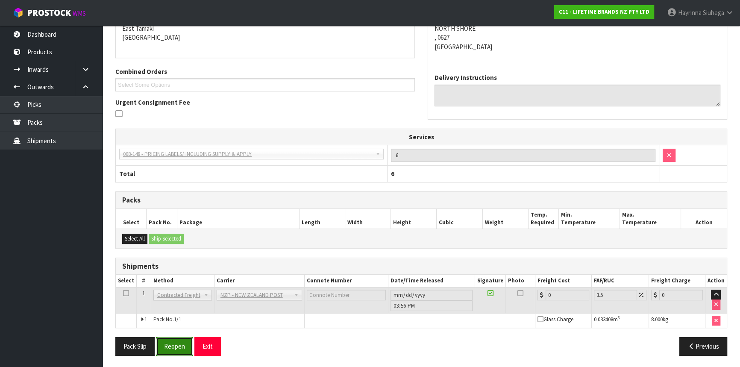
click at [176, 344] on button "Reopen" at bounding box center [174, 346] width 37 height 18
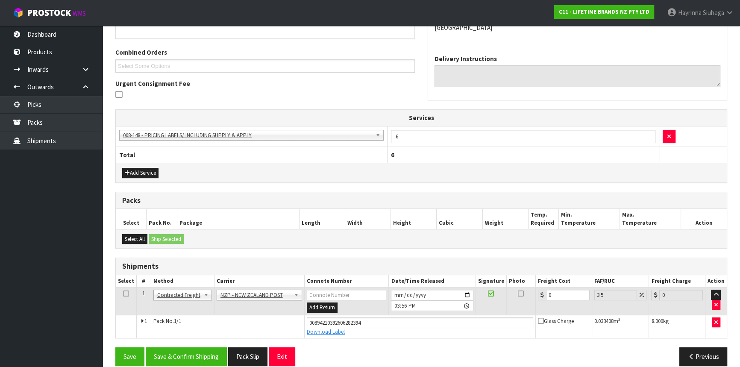
scroll to position [214, 0]
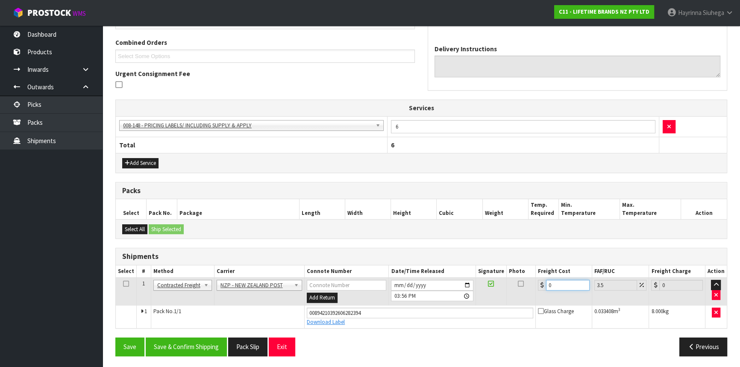
drag, startPoint x: 576, startPoint y: 284, endPoint x: 421, endPoint y: 289, distance: 155.5
click at [421, 289] on tr "1 Client Local Pickup Customer Local Pickup Company Freight Contracted Freight …" at bounding box center [421, 292] width 611 height 28
click at [115, 337] on button "Save" at bounding box center [129, 346] width 29 height 18
click at [206, 353] on button "Save & Confirm Shipping" at bounding box center [186, 346] width 81 height 18
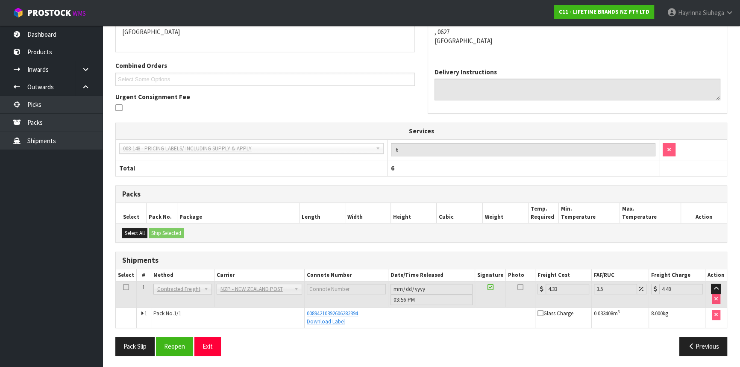
scroll to position [0, 0]
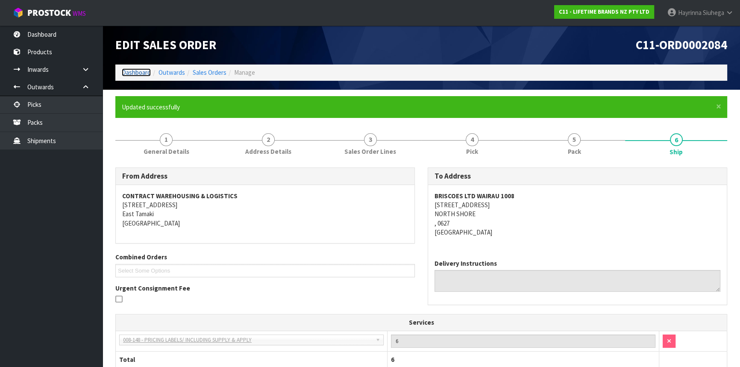
click at [141, 74] on link "Dashboard" at bounding box center [136, 72] width 29 height 8
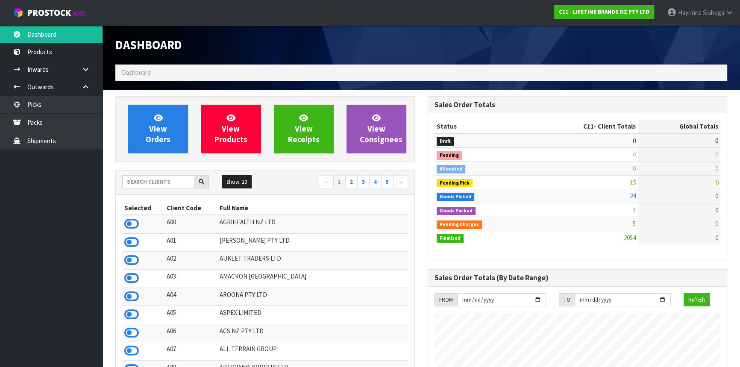
scroll to position [646, 312]
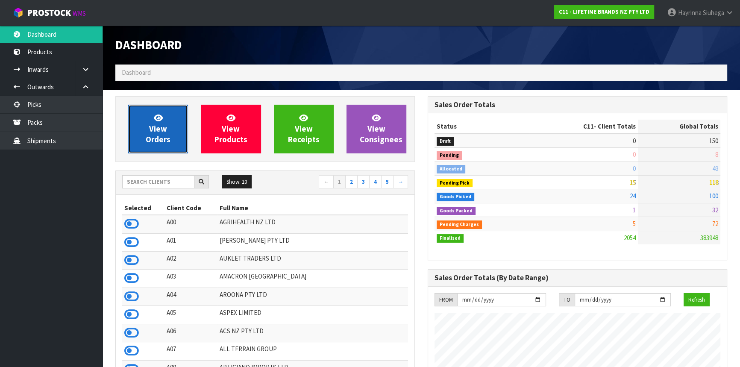
click at [175, 125] on link "View Orders" at bounding box center [158, 129] width 60 height 49
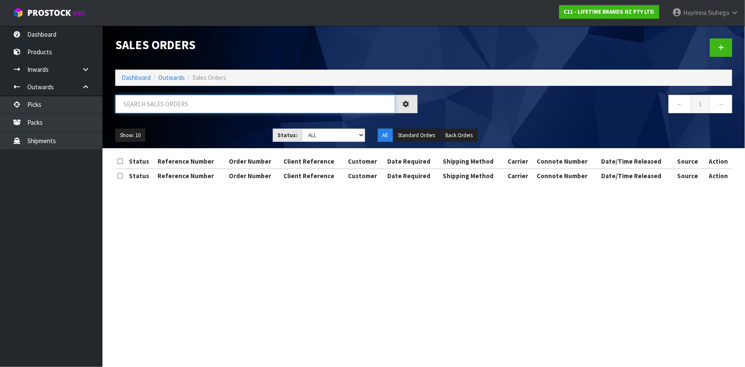
click at [193, 108] on input "text" at bounding box center [255, 104] width 280 height 18
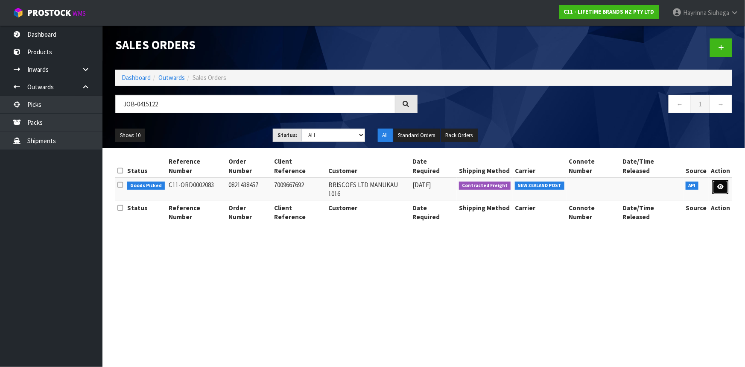
click at [724, 180] on link at bounding box center [721, 187] width 16 height 14
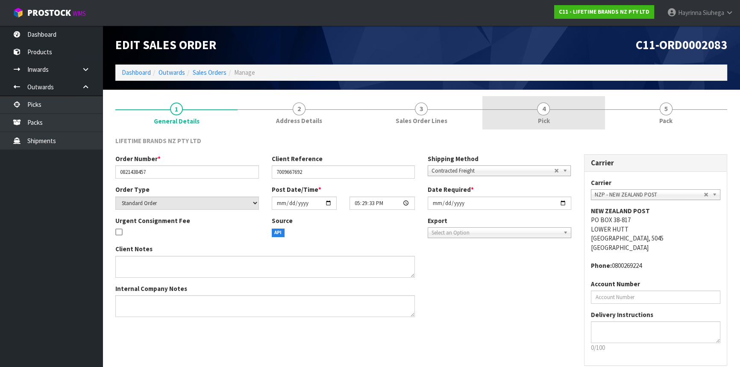
click at [591, 120] on link "4 Pick" at bounding box center [543, 113] width 122 height 34
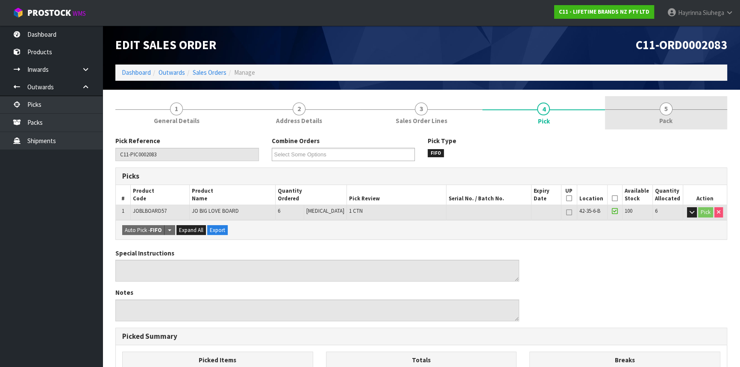
click at [657, 110] on link "5 Pack" at bounding box center [666, 113] width 122 height 34
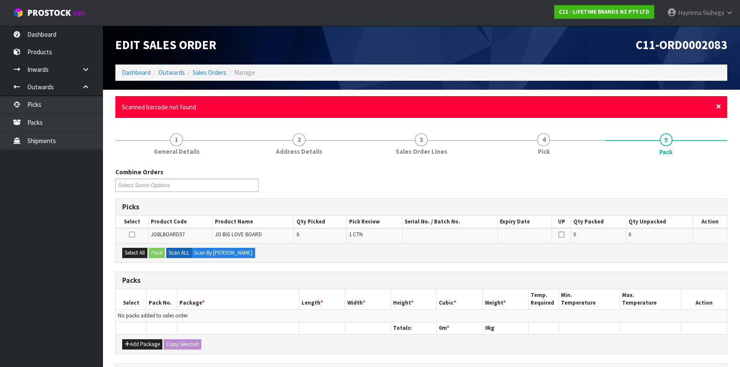
click at [717, 102] on span "×" at bounding box center [718, 106] width 5 height 12
click at [720, 106] on span "×" at bounding box center [718, 106] width 5 height 12
drag, startPoint x: 713, startPoint y: 102, endPoint x: 722, endPoint y: 110, distance: 11.5
click at [713, 102] on div "× Close Scanned barcode not found" at bounding box center [420, 107] width 611 height 22
click at [716, 106] on span "×" at bounding box center [718, 106] width 5 height 12
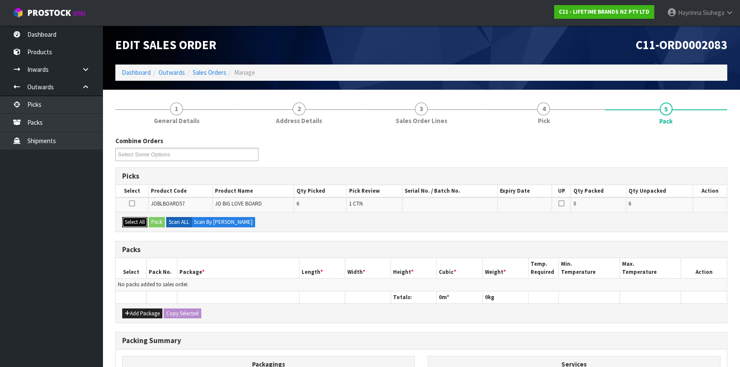
click at [136, 218] on button "Select All" at bounding box center [134, 222] width 25 height 10
click at [156, 221] on button "Pack" at bounding box center [157, 222] width 16 height 10
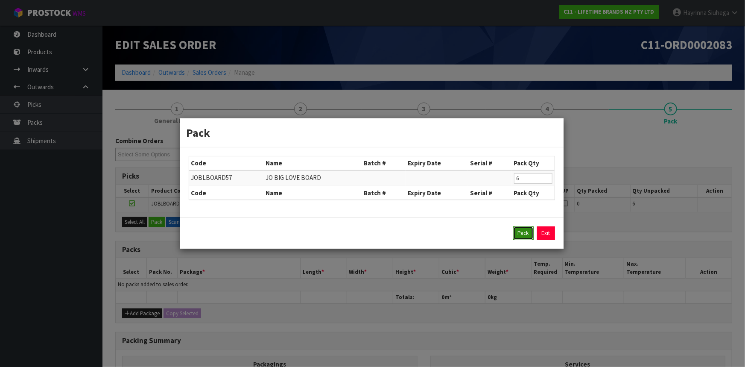
click at [527, 237] on button "Pack" at bounding box center [523, 233] width 20 height 14
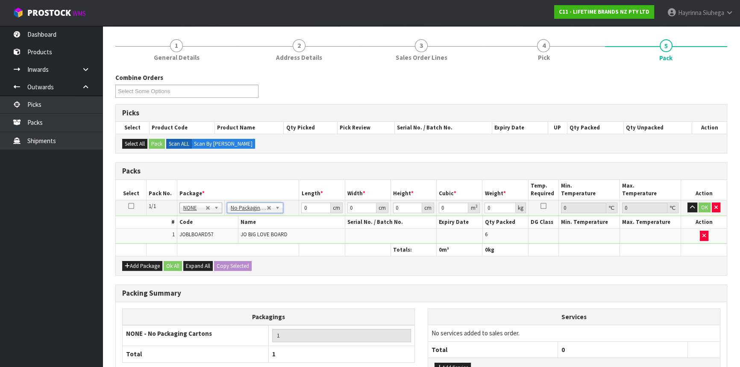
scroll to position [132, 0]
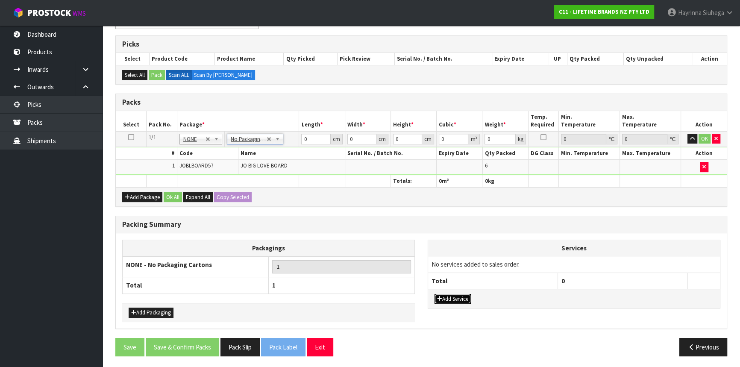
click at [457, 294] on button "Add Service" at bounding box center [452, 299] width 36 height 10
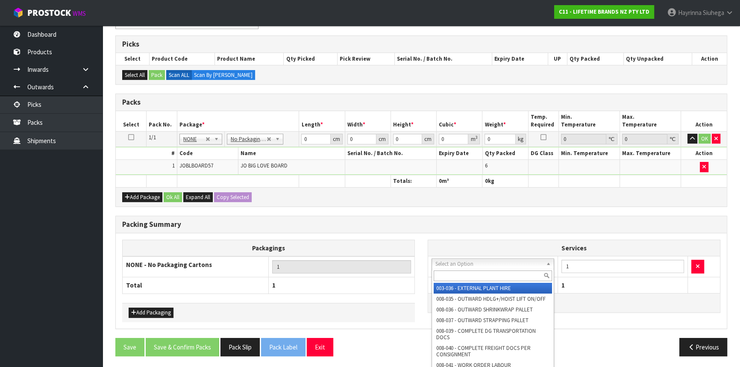
click at [488, 272] on input "text" at bounding box center [492, 275] width 118 height 11
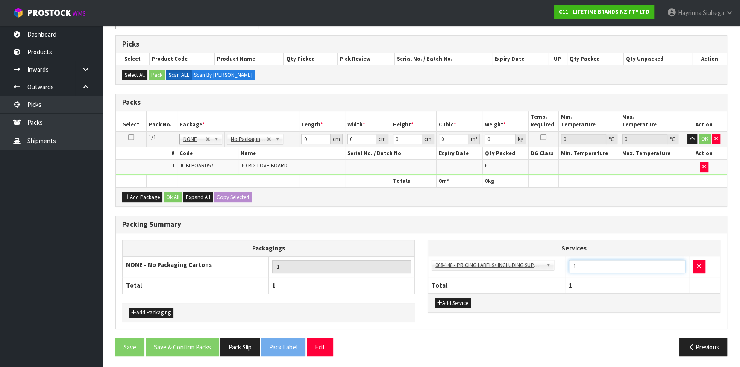
drag, startPoint x: 579, startPoint y: 264, endPoint x: 570, endPoint y: 271, distance: 12.0
click at [552, 268] on tr "003-036 - EXTERNAL PLANT HIRE 008-035 - OUTWARD HDLG+/HOIST LIFT ON/OFF 008-036…" at bounding box center [574, 266] width 292 height 21
click at [533, 231] on div "Packing Summary" at bounding box center [421, 224] width 611 height 17
click at [303, 137] on input "0" at bounding box center [315, 139] width 29 height 11
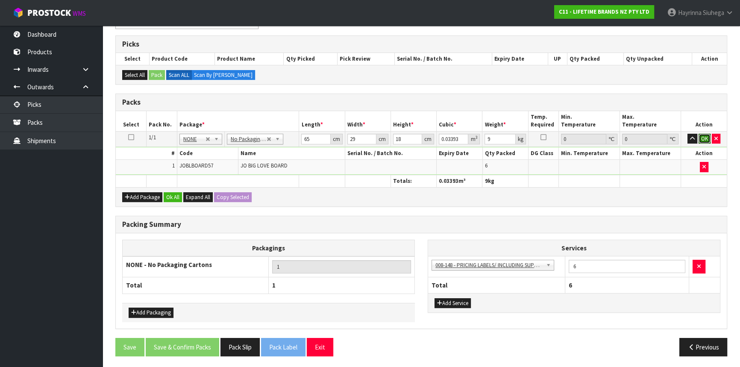
click button "OK" at bounding box center [704, 139] width 12 height 10
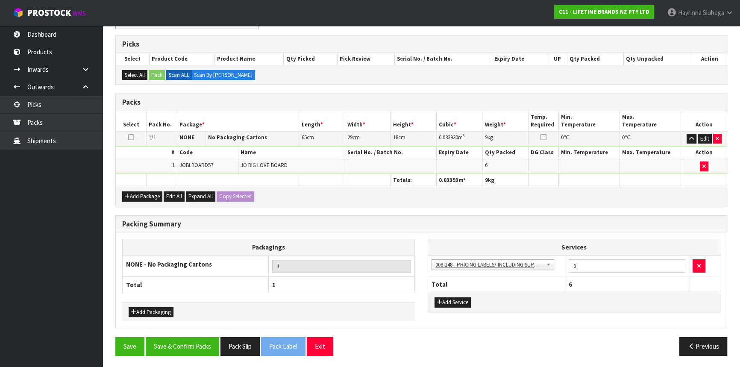
scroll to position [131, 0]
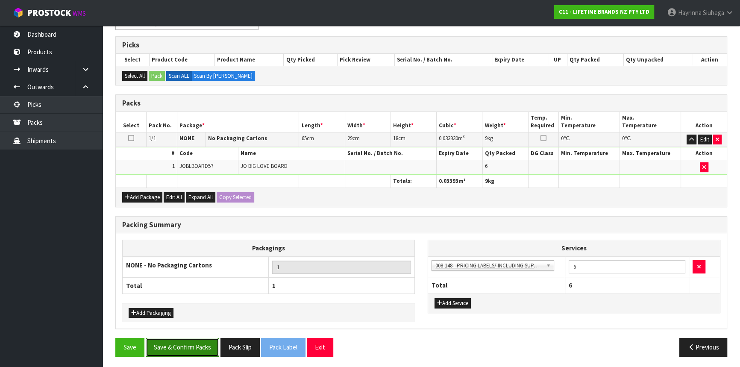
click at [192, 343] on button "Save & Confirm Packs" at bounding box center [182, 347] width 73 height 18
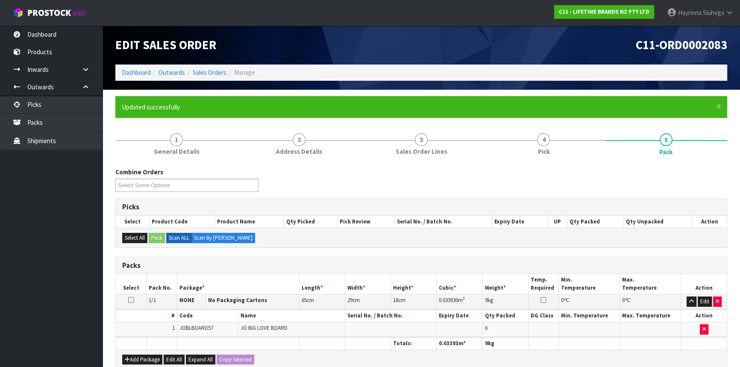
scroll to position [115, 0]
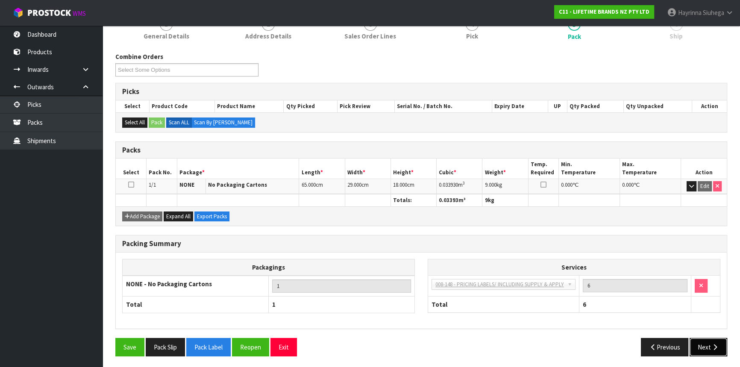
click at [701, 342] on button "Next" at bounding box center [708, 347] width 38 height 18
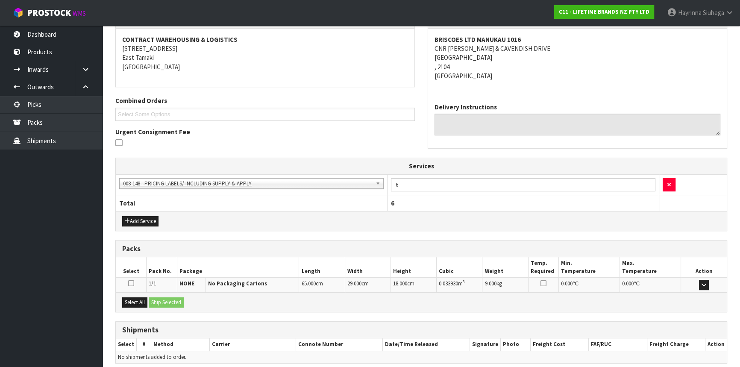
scroll to position [192, 0]
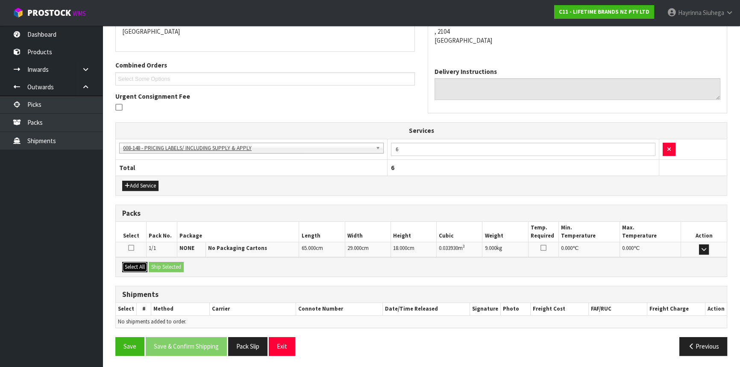
drag, startPoint x: 135, startPoint y: 267, endPoint x: 146, endPoint y: 267, distance: 10.7
click at [137, 267] on button "Select All" at bounding box center [134, 267] width 25 height 10
drag, startPoint x: 161, startPoint y: 264, endPoint x: 168, endPoint y: 269, distance: 8.1
click at [163, 264] on button "Ship Selected" at bounding box center [166, 267] width 35 height 10
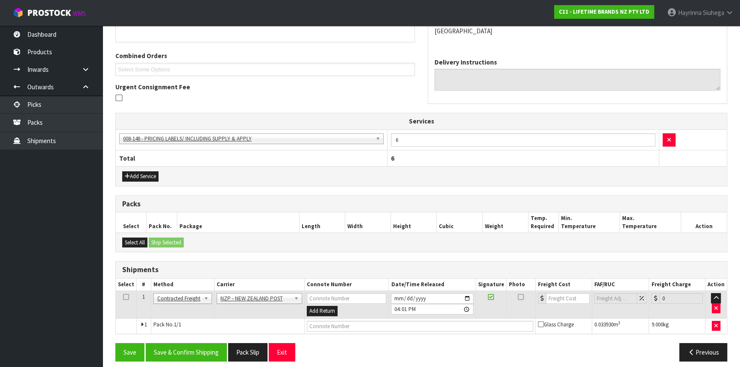
scroll to position [207, 0]
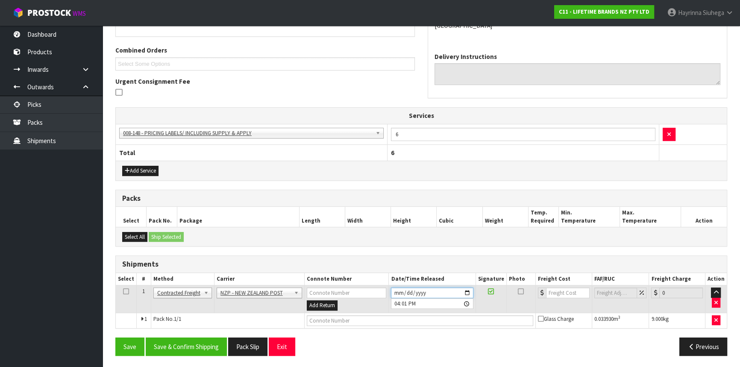
click at [394, 289] on input "[DATE]" at bounding box center [432, 292] width 82 height 11
click at [182, 347] on button "Save & Confirm Shipping" at bounding box center [186, 346] width 81 height 18
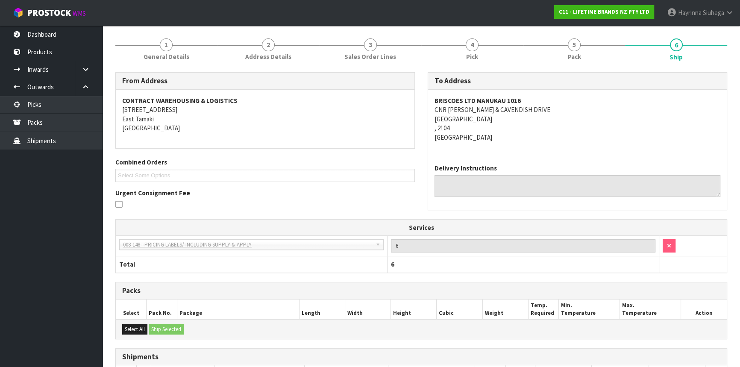
scroll to position [195, 0]
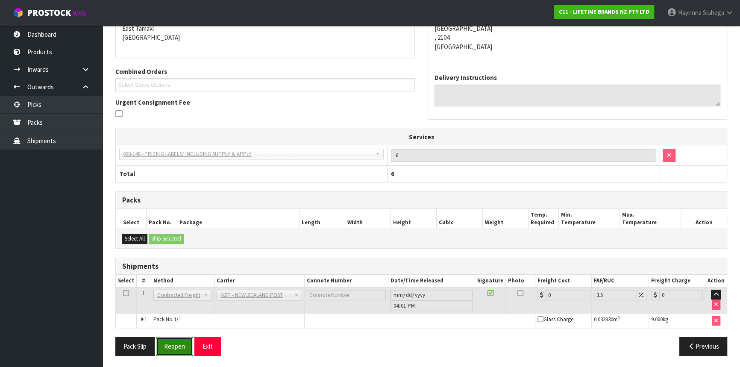
click at [181, 340] on button "Reopen" at bounding box center [174, 346] width 37 height 18
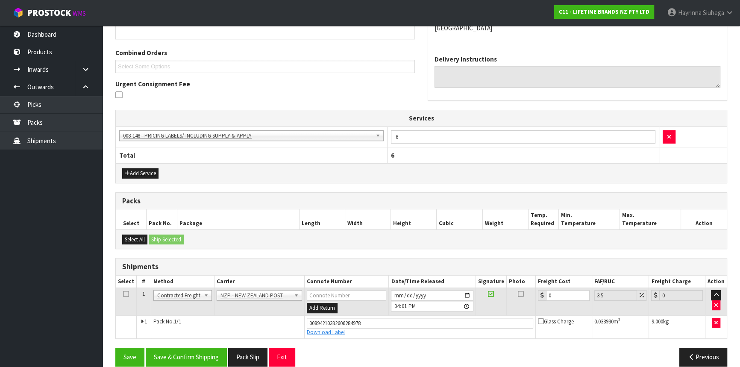
scroll to position [214, 0]
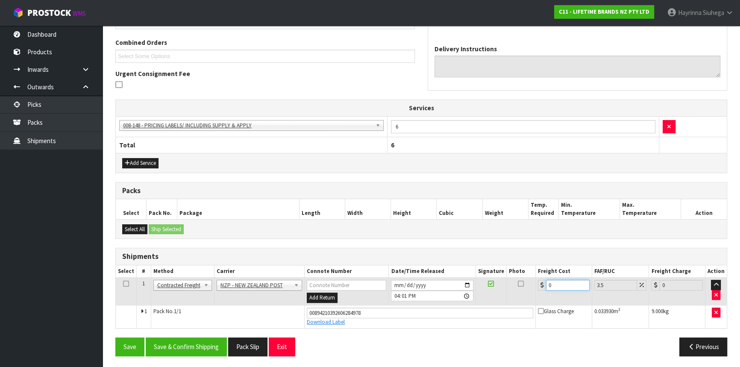
drag, startPoint x: 559, startPoint y: 284, endPoint x: 480, endPoint y: 287, distance: 79.0
click at [476, 287] on tr "1 Client Local Pickup Customer Local Pickup Company Freight Contracted Freight …" at bounding box center [421, 292] width 611 height 28
click at [115, 337] on button "Save" at bounding box center [129, 346] width 29 height 18
click at [196, 353] on button "Save & Confirm Shipping" at bounding box center [186, 346] width 81 height 18
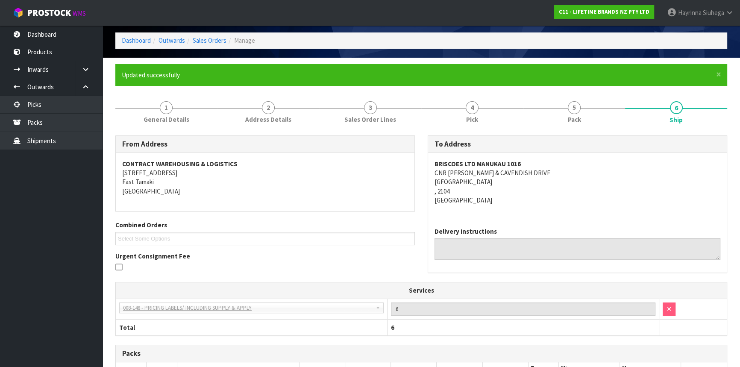
scroll to position [0, 0]
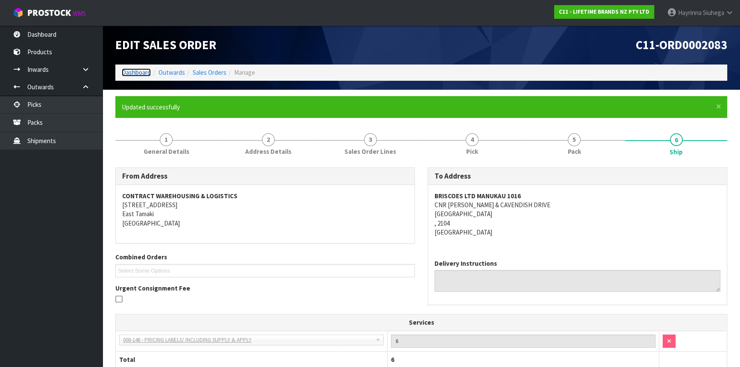
click at [144, 70] on link "Dashboard" at bounding box center [136, 72] width 29 height 8
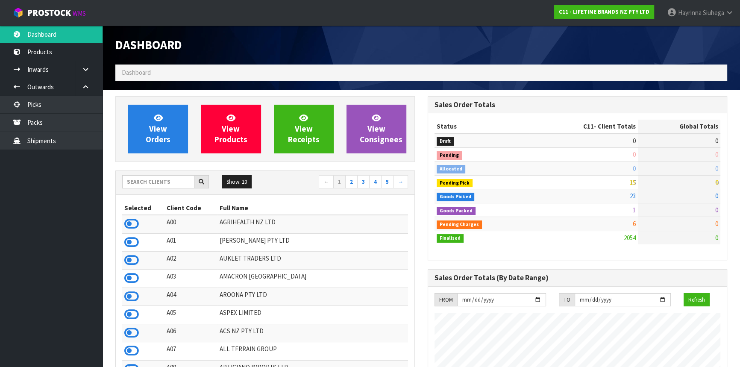
scroll to position [646, 312]
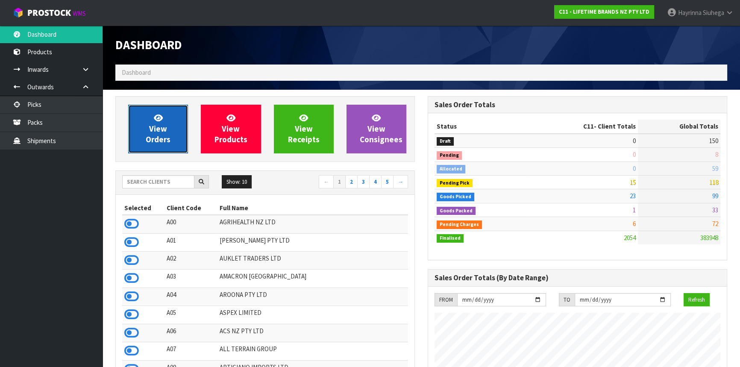
click at [146, 110] on link "View Orders" at bounding box center [158, 129] width 60 height 49
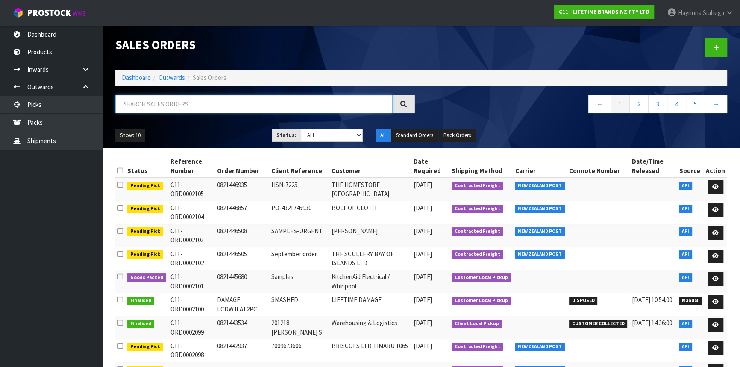
click at [170, 101] on input "text" at bounding box center [253, 104] width 277 height 18
click at [171, 99] on input "text" at bounding box center [253, 104] width 277 height 18
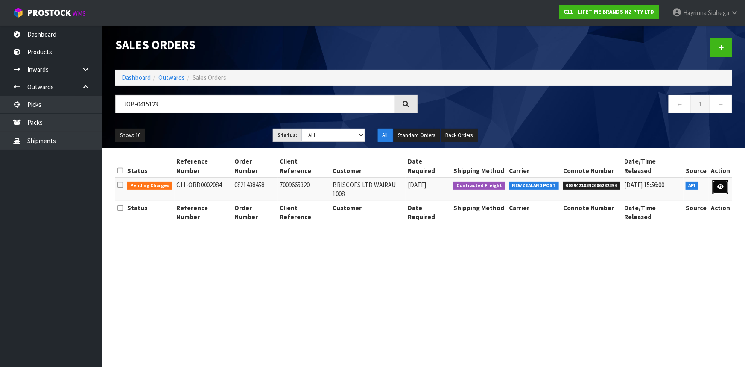
click at [718, 184] on icon at bounding box center [720, 187] width 6 height 6
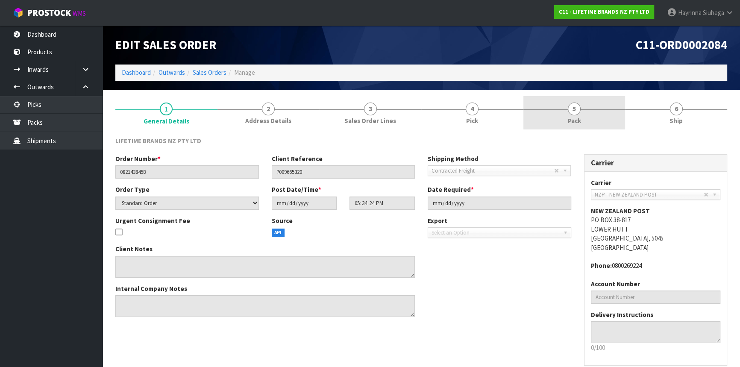
click at [575, 118] on span "Pack" at bounding box center [573, 120] width 13 height 9
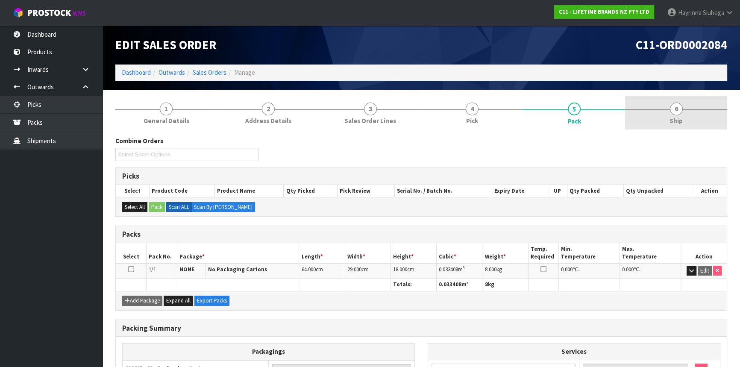
click at [649, 113] on link "6 Ship" at bounding box center [676, 113] width 102 height 34
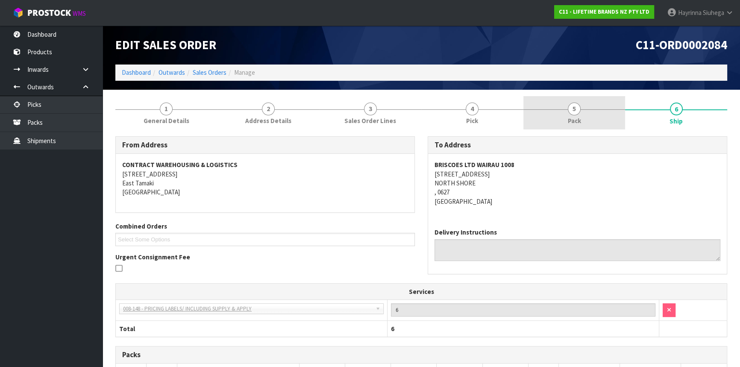
click at [579, 118] on span "Pack" at bounding box center [573, 120] width 13 height 9
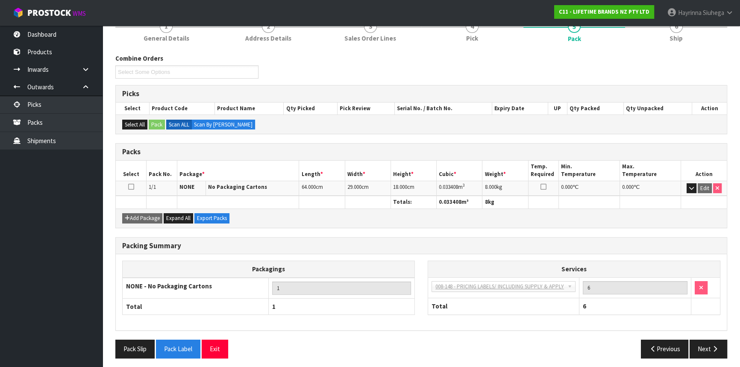
scroll to position [85, 0]
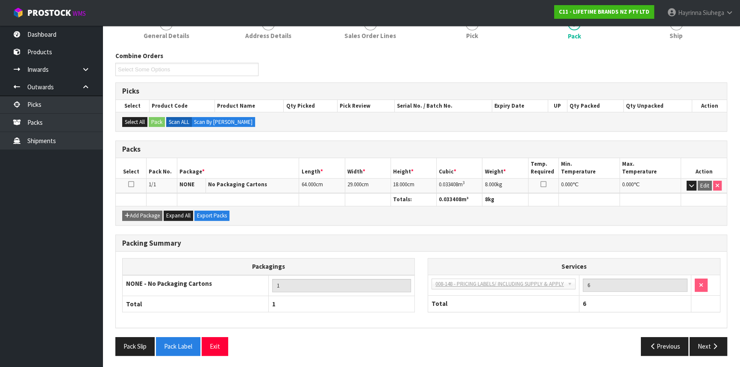
click at [713, 354] on div "Pack Slip Pack Label Exit Previous Next" at bounding box center [421, 349] width 624 height 25
click at [709, 345] on button "Next" at bounding box center [708, 346] width 38 height 18
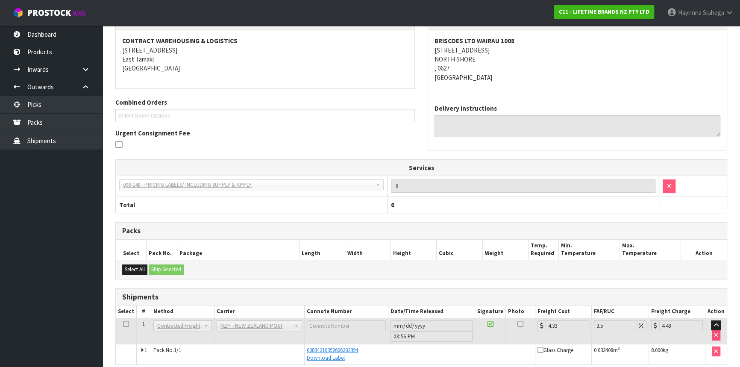
scroll to position [161, 0]
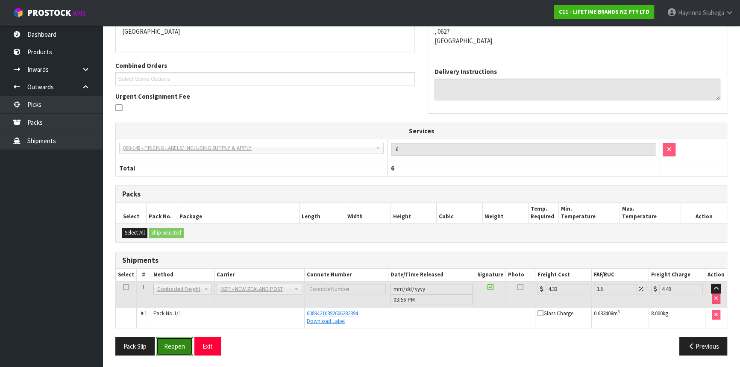
drag, startPoint x: 175, startPoint y: 348, endPoint x: 183, endPoint y: 345, distance: 8.8
click at [175, 347] on button "Reopen" at bounding box center [174, 346] width 37 height 18
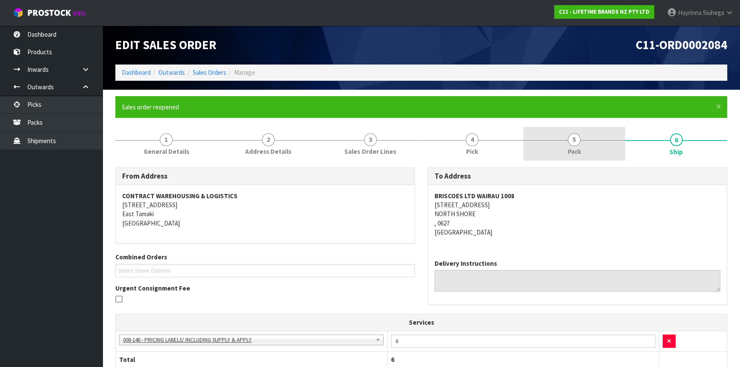
click at [568, 139] on span "5" at bounding box center [573, 139] width 13 height 13
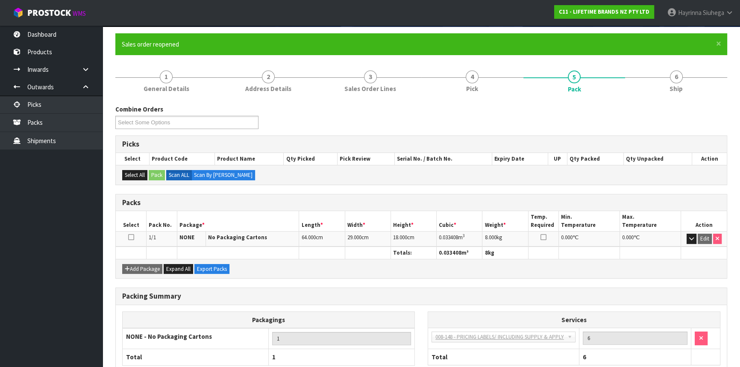
scroll to position [115, 0]
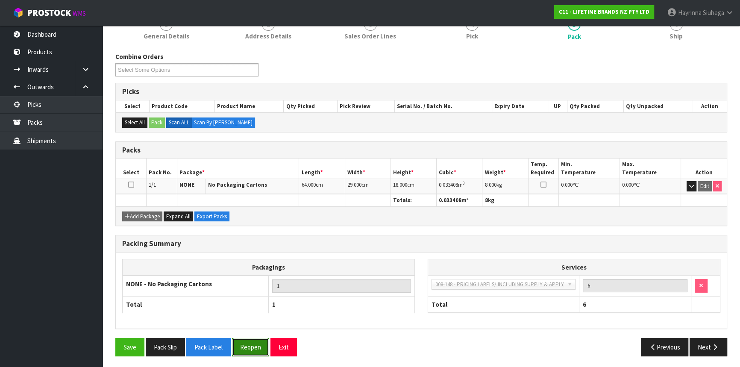
click at [242, 338] on button "Reopen" at bounding box center [250, 347] width 37 height 18
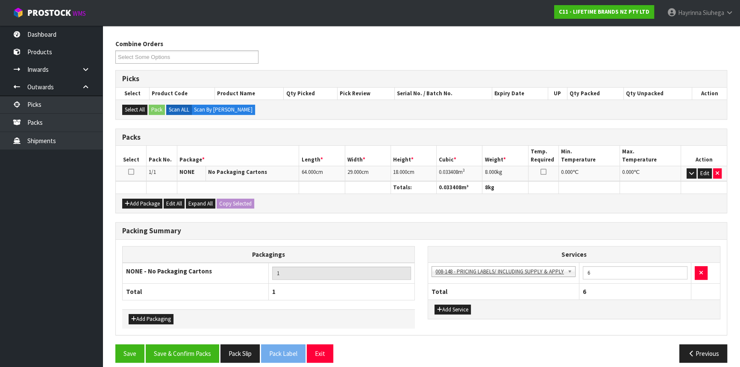
scroll to position [134, 0]
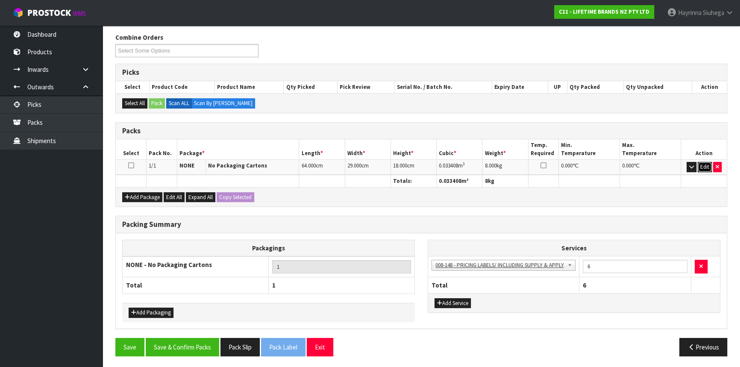
click at [705, 162] on button "Edit" at bounding box center [704, 167] width 14 height 10
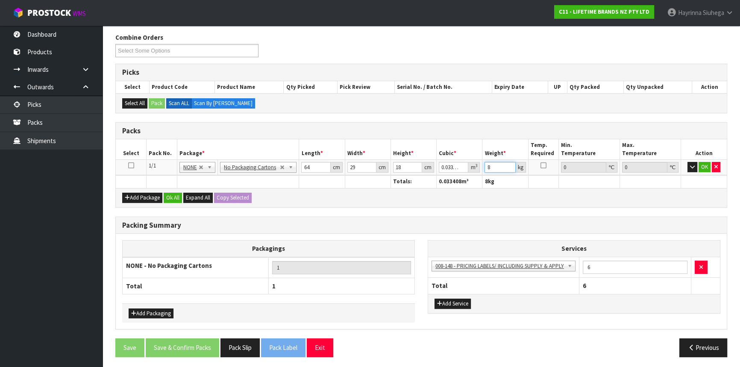
drag, startPoint x: 493, startPoint y: 166, endPoint x: 485, endPoint y: 170, distance: 8.6
click at [465, 166] on tr "1/1 NONE 007-001 007-002 007-004 007-009 007-013 007-014 007-015 007-017 007-01…" at bounding box center [421, 167] width 611 height 15
click at [705, 162] on button "OK" at bounding box center [704, 167] width 12 height 10
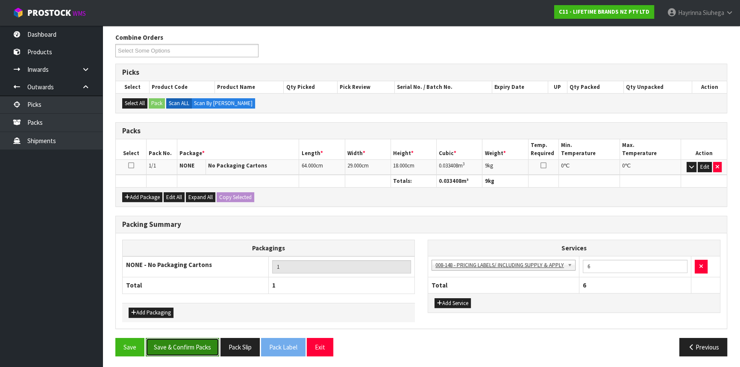
click at [207, 346] on button "Save & Confirm Packs" at bounding box center [182, 347] width 73 height 18
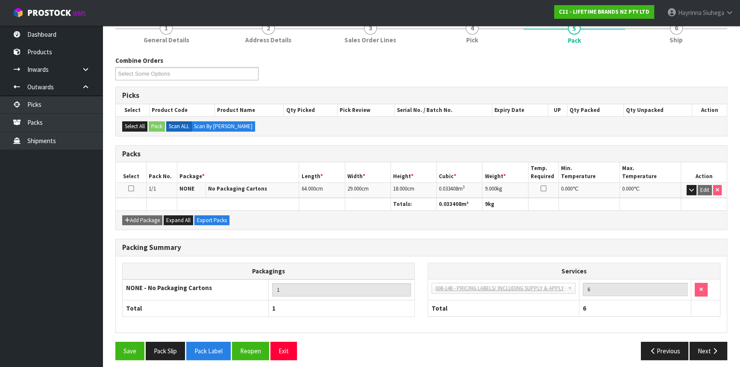
scroll to position [115, 0]
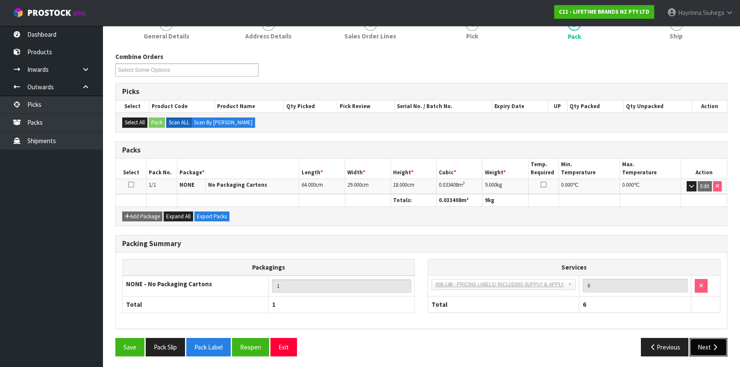
click at [718, 344] on icon "button" at bounding box center [714, 347] width 8 height 6
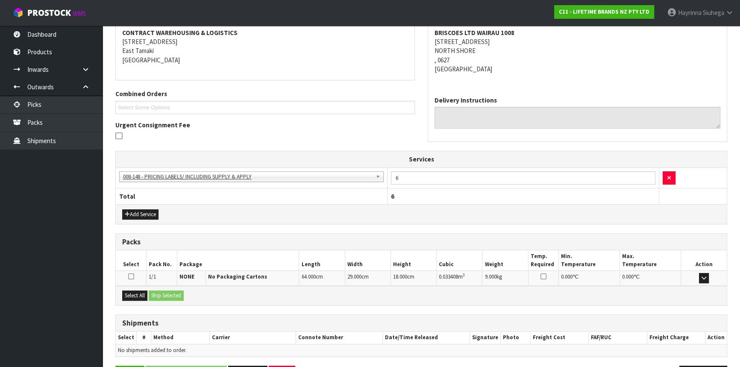
scroll to position [192, 0]
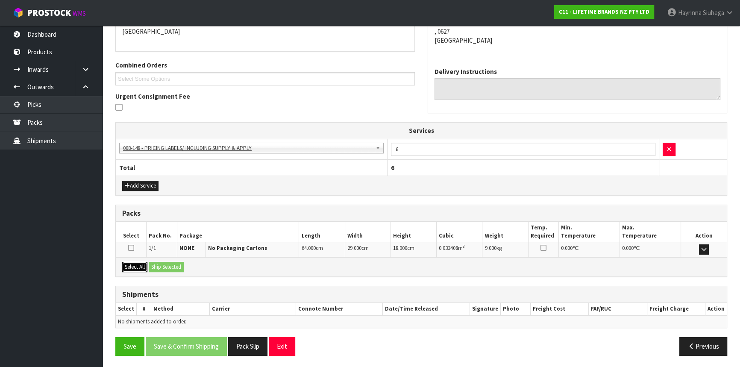
click at [127, 262] on button "Select All" at bounding box center [134, 267] width 25 height 10
click at [161, 262] on button "Ship Selected" at bounding box center [166, 267] width 35 height 10
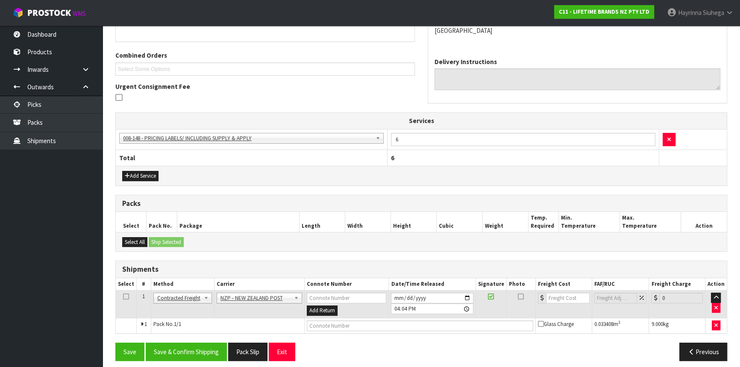
scroll to position [207, 0]
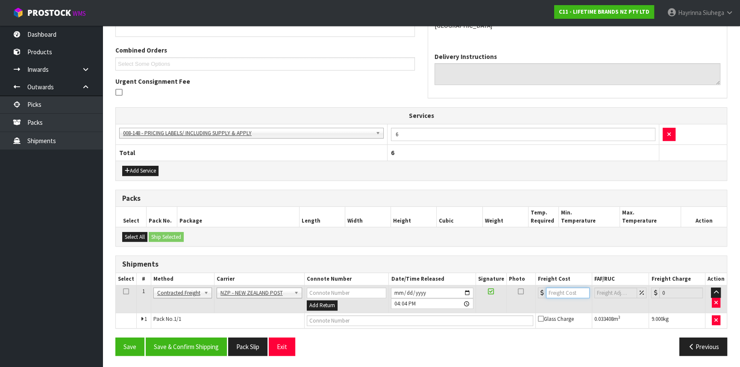
click at [571, 289] on input "number" at bounding box center [568, 292] width 44 height 11
click at [456, 316] on input "text" at bounding box center [420, 320] width 226 height 11
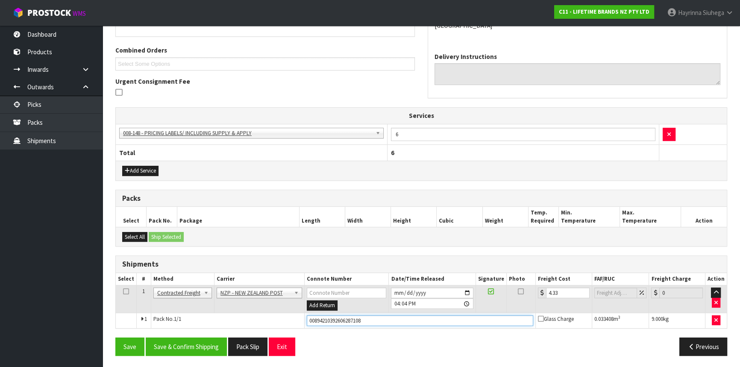
click at [115, 337] on button "Save" at bounding box center [129, 346] width 29 height 18
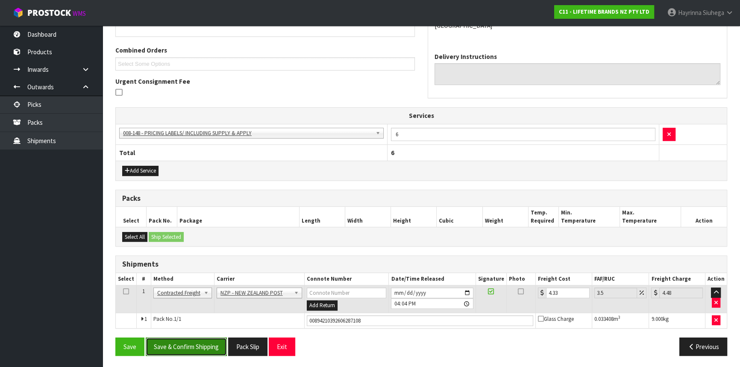
click at [208, 340] on button "Save & Confirm Shipping" at bounding box center [186, 346] width 81 height 18
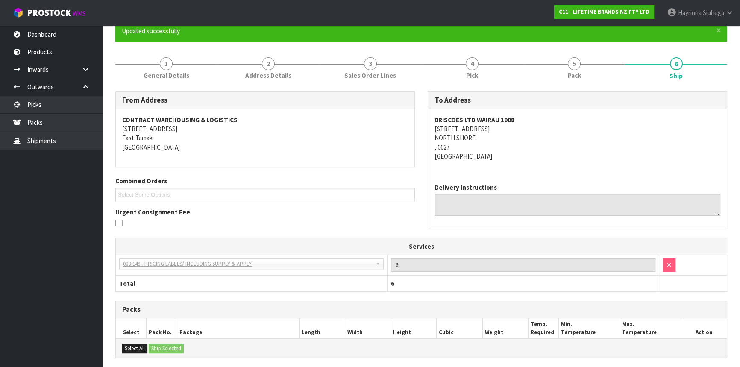
scroll to position [0, 0]
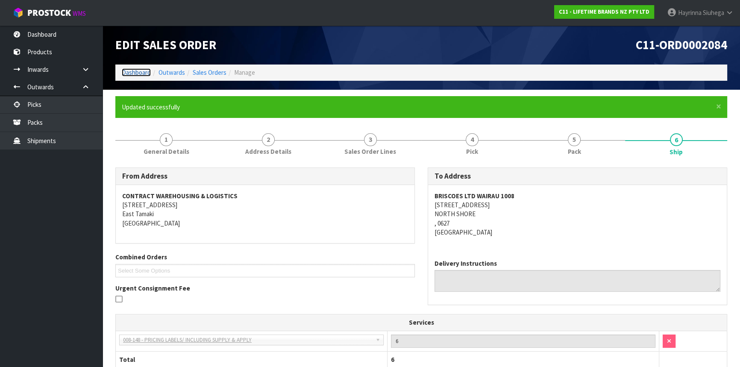
click at [139, 72] on link "Dashboard" at bounding box center [136, 72] width 29 height 8
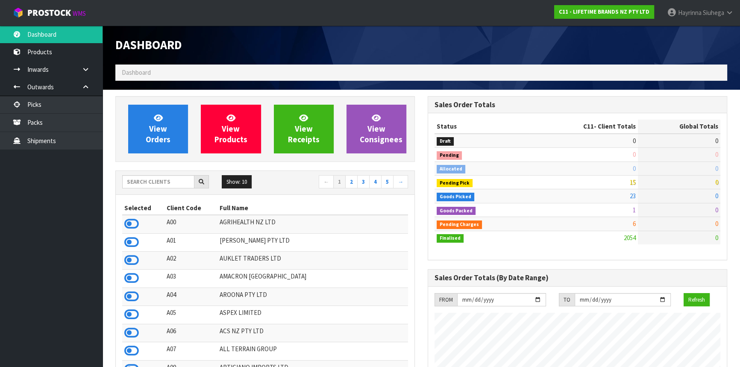
scroll to position [646, 312]
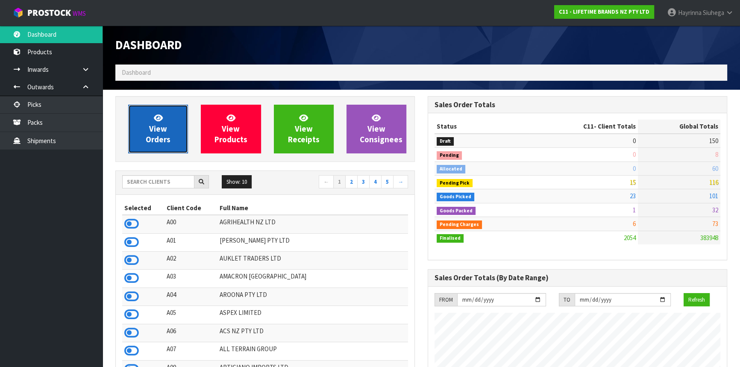
click at [168, 127] on link "View Orders" at bounding box center [158, 129] width 60 height 49
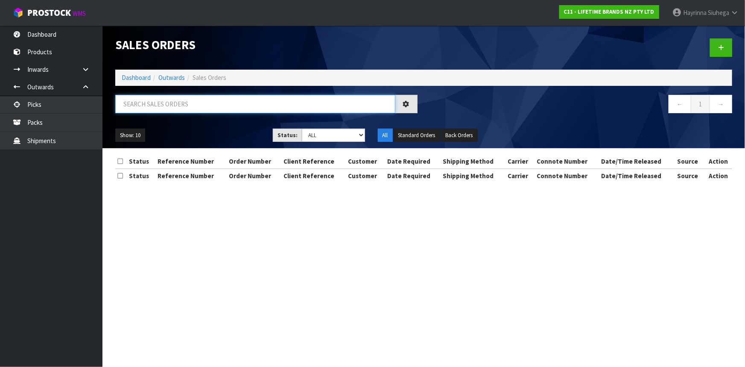
click at [172, 106] on input "text" at bounding box center [255, 104] width 280 height 18
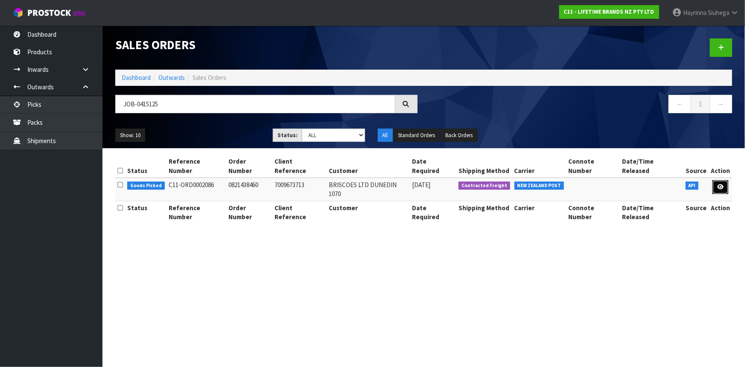
click at [722, 180] on link at bounding box center [721, 187] width 16 height 14
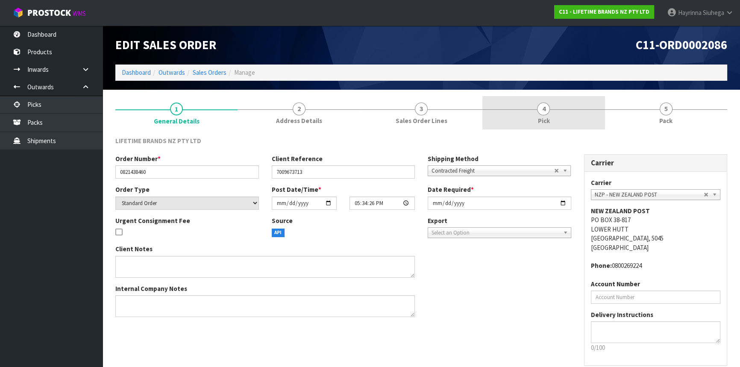
click at [572, 125] on link "4 Pick" at bounding box center [543, 113] width 122 height 34
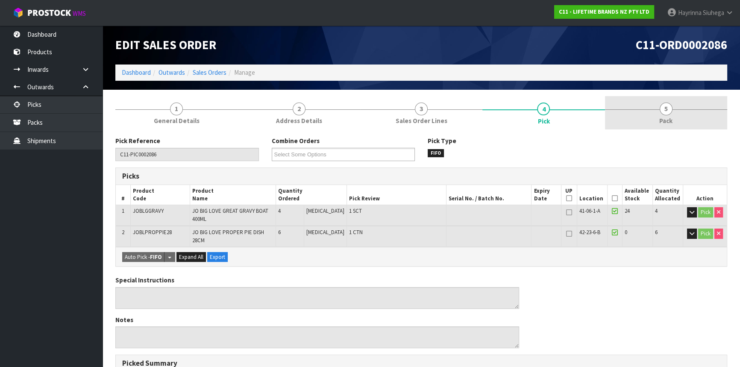
click at [632, 114] on link "5 Pack" at bounding box center [666, 113] width 122 height 34
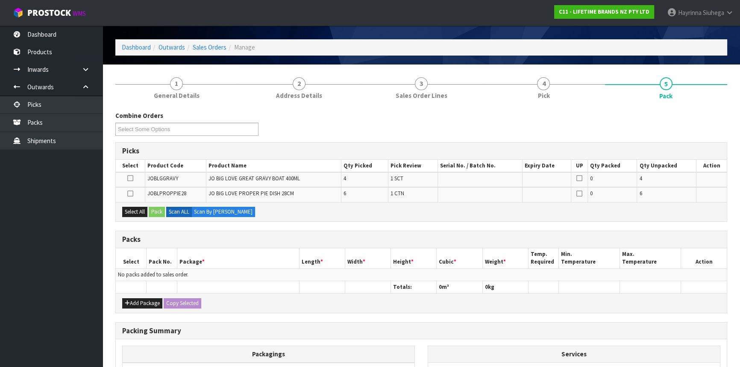
scroll to position [38, 0]
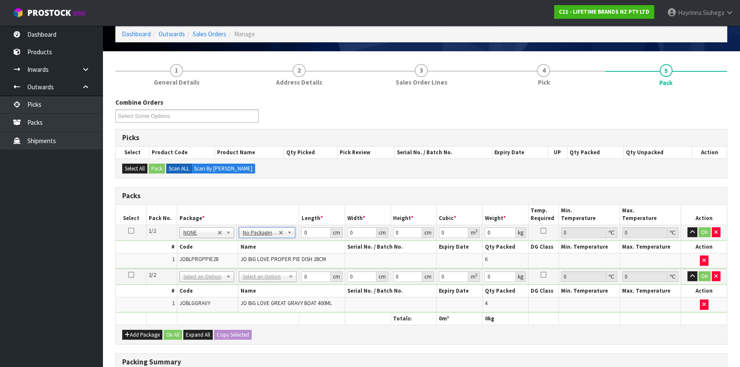
drag, startPoint x: 269, startPoint y: 276, endPoint x: 269, endPoint y: 286, distance: 9.4
drag, startPoint x: 265, startPoint y: 298, endPoint x: 289, endPoint y: 263, distance: 42.3
click at [303, 230] on input "0" at bounding box center [315, 232] width 29 height 11
click button "OK" at bounding box center [704, 232] width 12 height 10
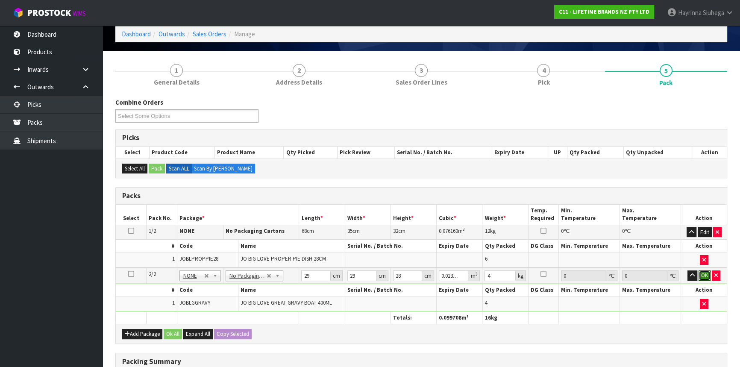
click button "OK" at bounding box center [704, 275] width 12 height 10
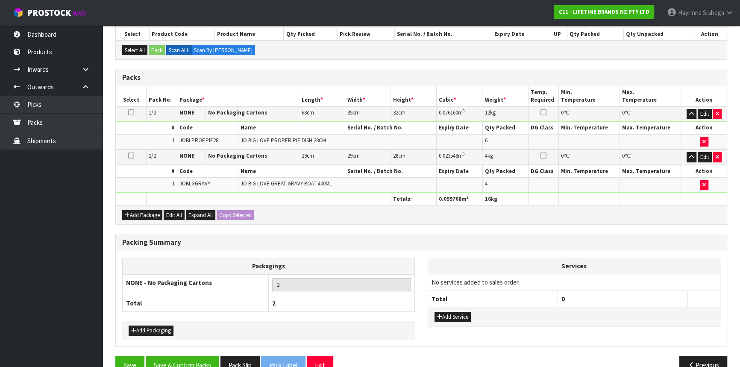
scroll to position [174, 0]
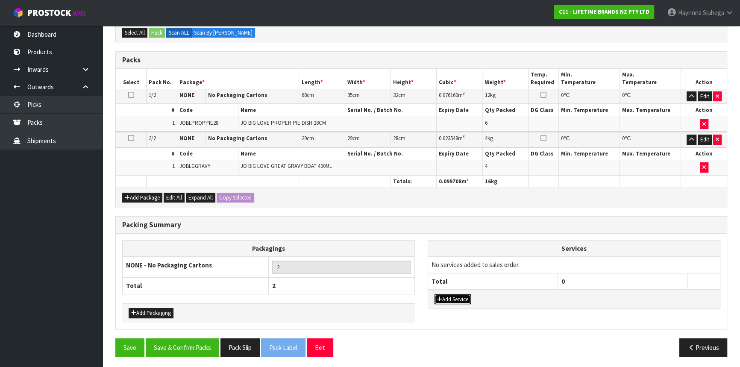
click at [456, 294] on button "Add Service" at bounding box center [452, 299] width 36 height 10
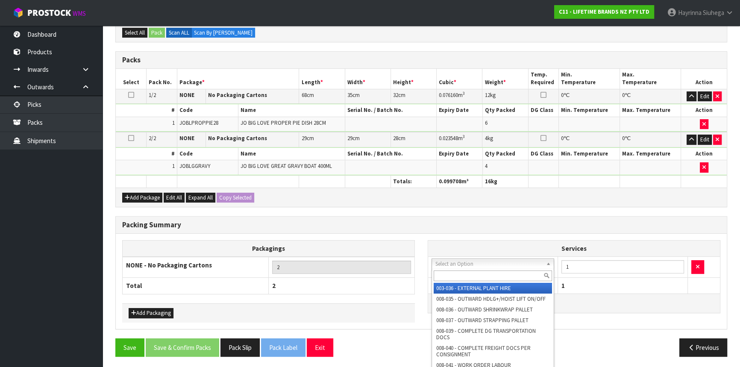
click at [469, 274] on input "text" at bounding box center [492, 275] width 118 height 11
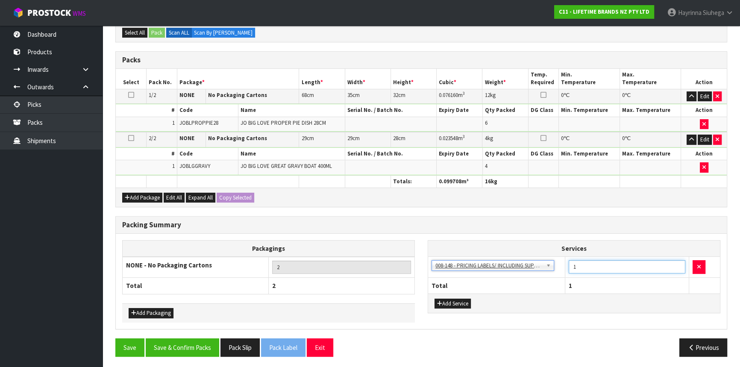
drag, startPoint x: 580, startPoint y: 264, endPoint x: 564, endPoint y: 269, distance: 16.6
click at [565, 269] on td "1" at bounding box center [627, 267] width 124 height 21
click at [205, 351] on button "Save & Confirm Packs" at bounding box center [182, 347] width 73 height 18
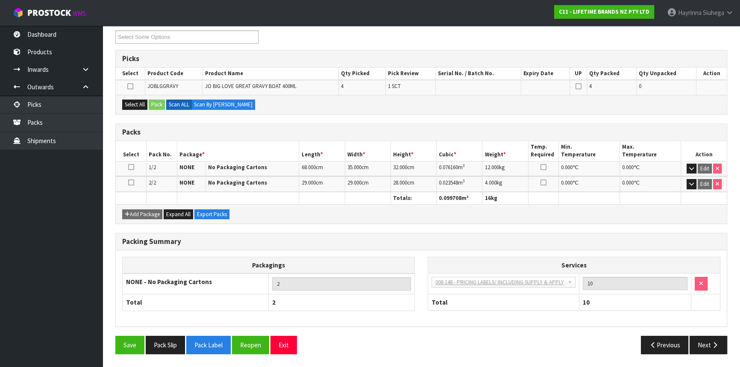
scroll to position [131, 0]
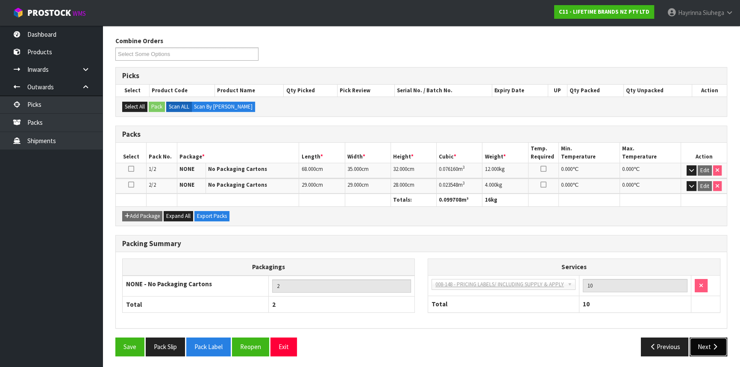
click at [706, 346] on button "Next" at bounding box center [708, 346] width 38 height 18
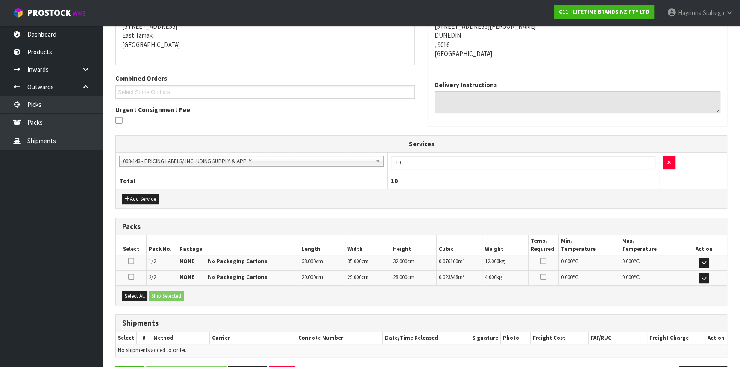
scroll to position [207, 0]
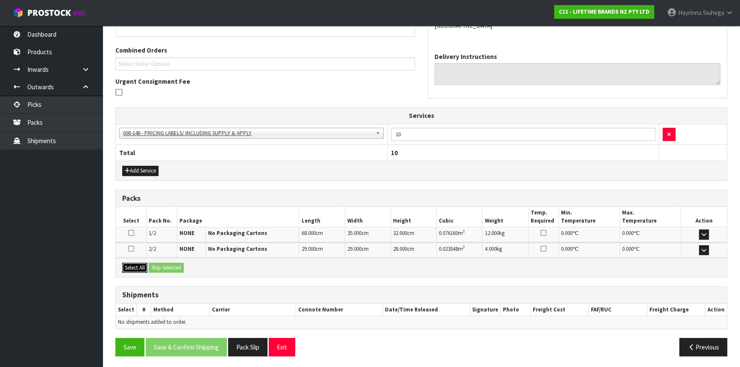
click at [143, 263] on button "Select All" at bounding box center [134, 268] width 25 height 10
click at [165, 267] on button "Ship Selected" at bounding box center [166, 268] width 35 height 10
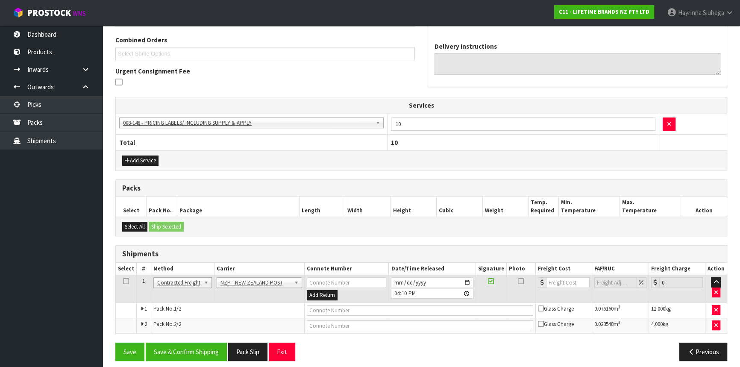
scroll to position [222, 0]
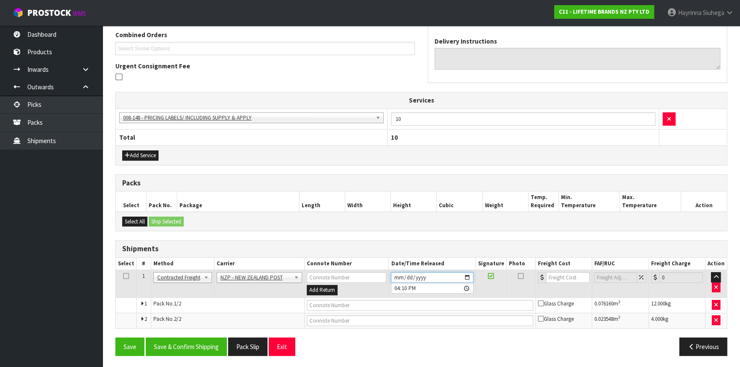
click at [395, 274] on input "[DATE]" at bounding box center [432, 277] width 82 height 11
click at [193, 338] on button "Save & Confirm Shipping" at bounding box center [186, 346] width 81 height 18
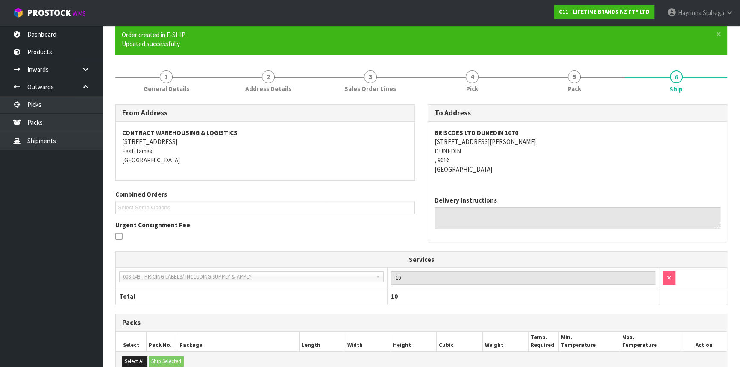
scroll to position [209, 0]
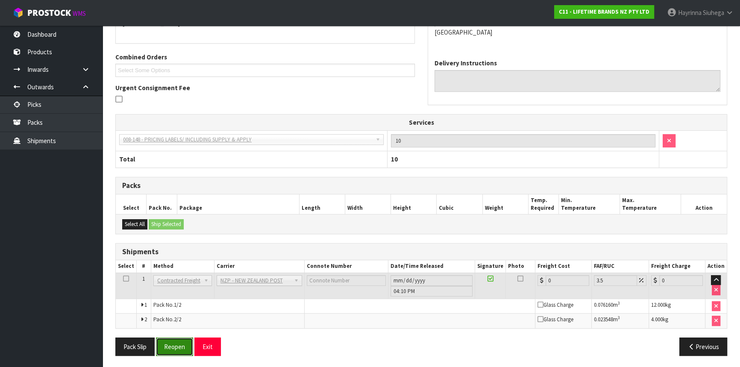
click at [175, 344] on button "Reopen" at bounding box center [174, 346] width 37 height 18
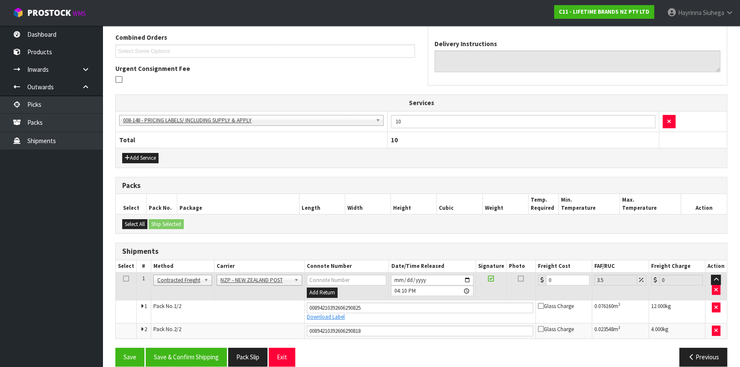
scroll to position [230, 0]
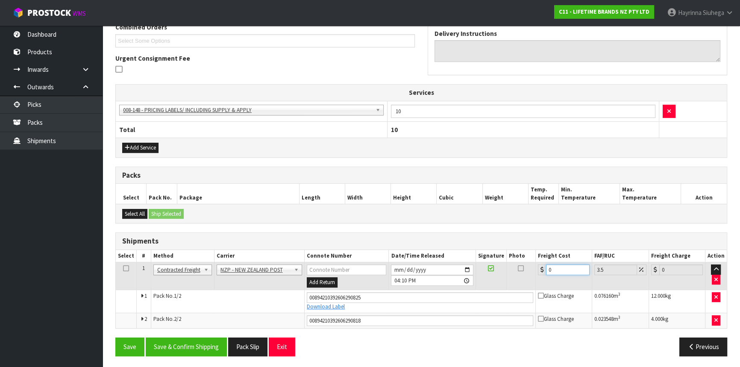
drag, startPoint x: 558, startPoint y: 269, endPoint x: 516, endPoint y: 269, distance: 42.7
click at [516, 269] on tr "1 Client Local Pickup Customer Local Pickup Company Freight Contracted Freight …" at bounding box center [421, 276] width 611 height 28
click at [115, 337] on button "Save" at bounding box center [129, 346] width 29 height 18
click at [199, 341] on button "Save & Confirm Shipping" at bounding box center [186, 346] width 81 height 18
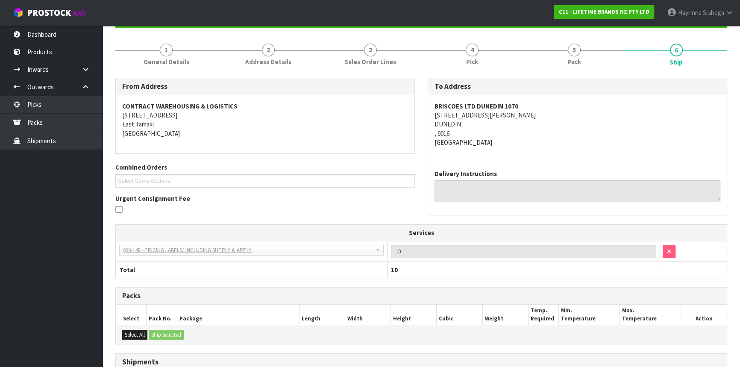
scroll to position [0, 0]
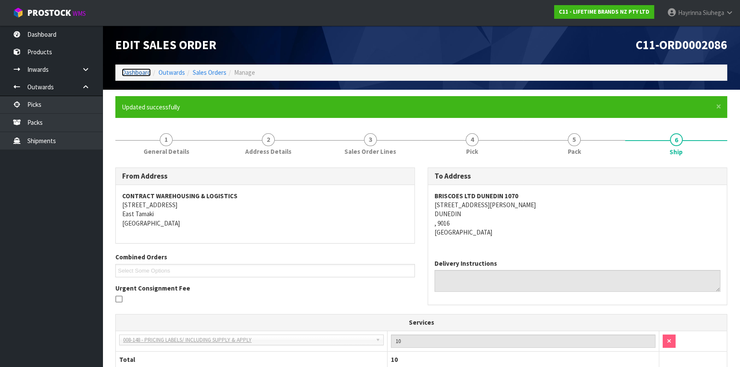
click at [139, 74] on link "Dashboard" at bounding box center [136, 72] width 29 height 8
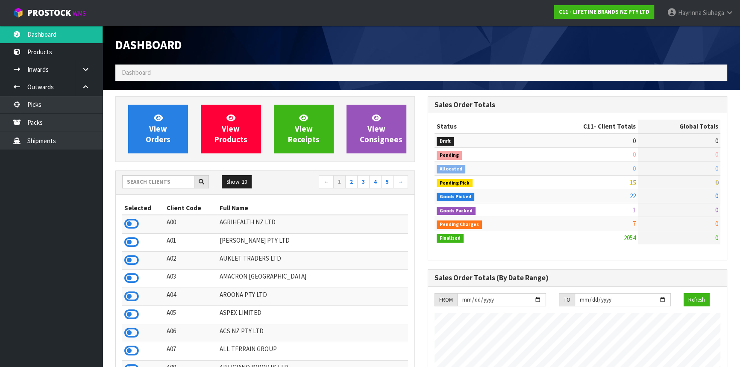
scroll to position [646, 312]
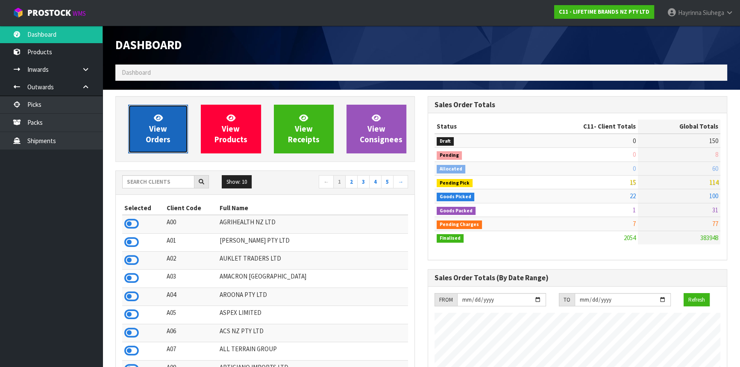
click at [141, 115] on link "View Orders" at bounding box center [158, 129] width 60 height 49
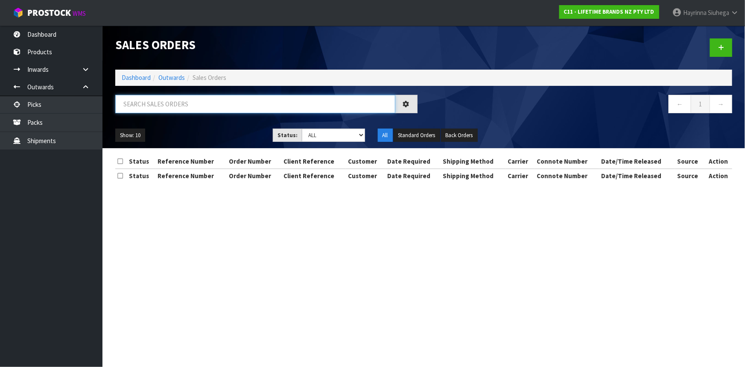
click at [149, 103] on input "text" at bounding box center [255, 104] width 280 height 18
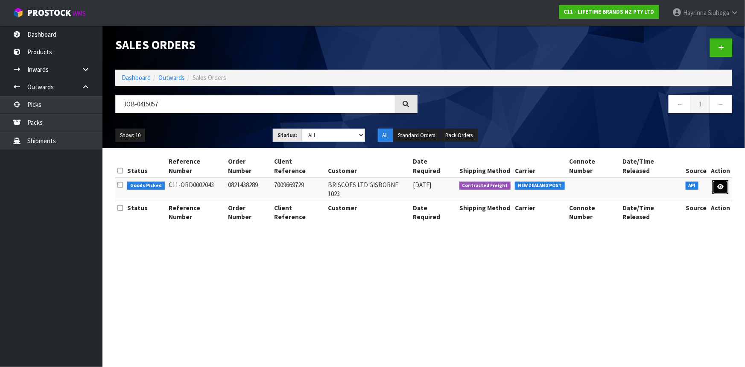
click at [720, 184] on icon at bounding box center [720, 187] width 6 height 6
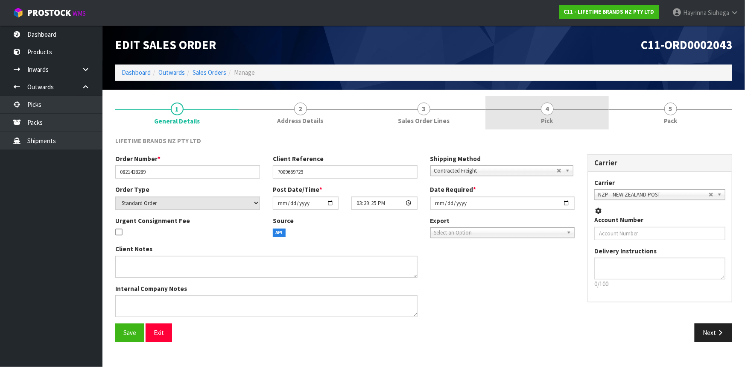
click at [588, 114] on link "4 Pick" at bounding box center [546, 113] width 123 height 34
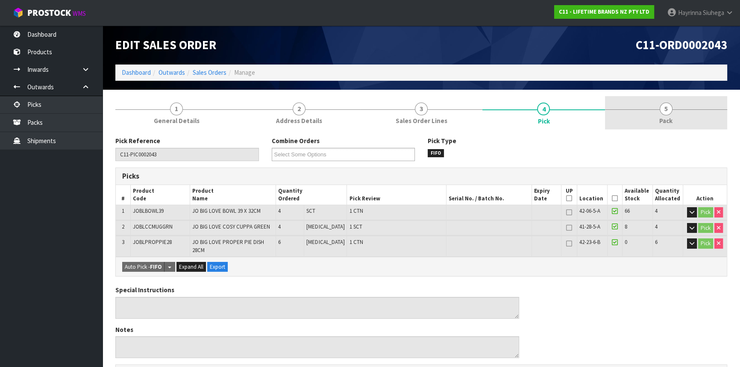
click at [649, 111] on link "5 Pack" at bounding box center [666, 113] width 122 height 34
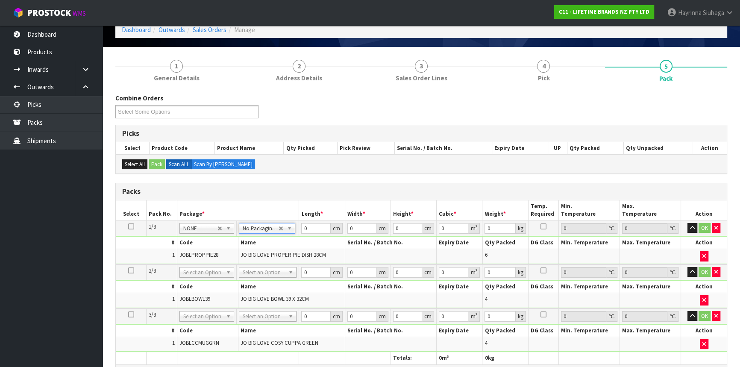
scroll to position [116, 0]
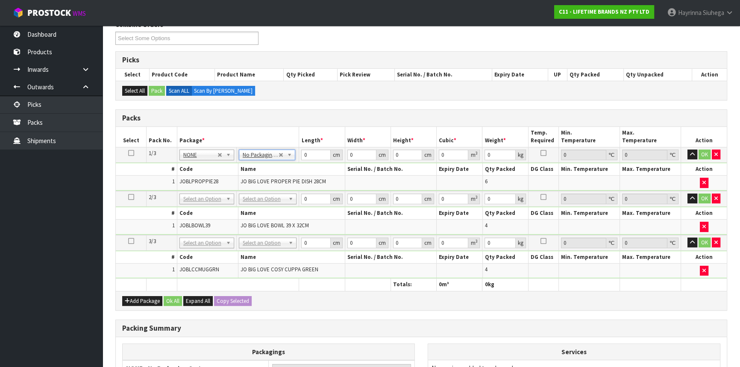
drag, startPoint x: 262, startPoint y: 199, endPoint x: 263, endPoint y: 205, distance: 6.0
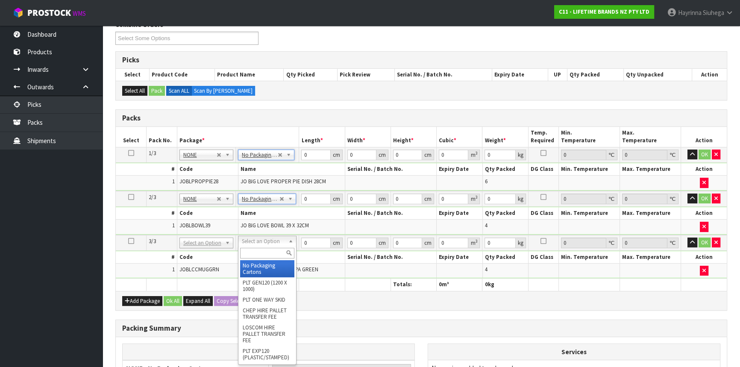
drag, startPoint x: 262, startPoint y: 240, endPoint x: 258, endPoint y: 260, distance: 19.6
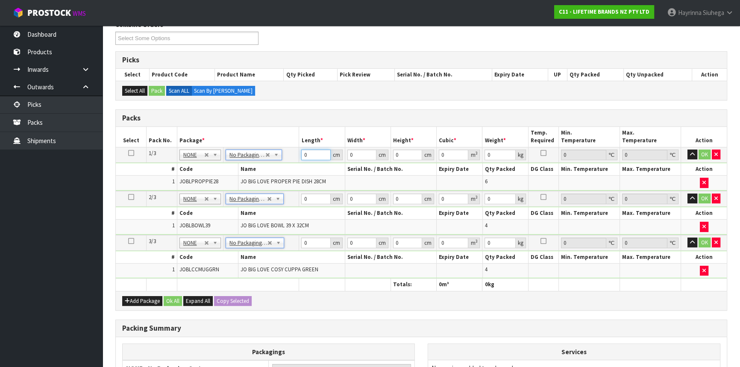
click at [303, 153] on input "0" at bounding box center [315, 154] width 29 height 11
click at [303, 154] on input "0" at bounding box center [315, 154] width 29 height 11
click button "OK" at bounding box center [704, 154] width 12 height 10
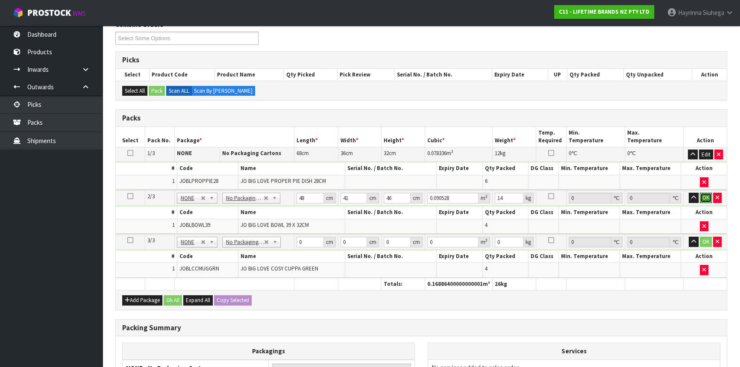
click button "OK" at bounding box center [705, 198] width 12 height 10
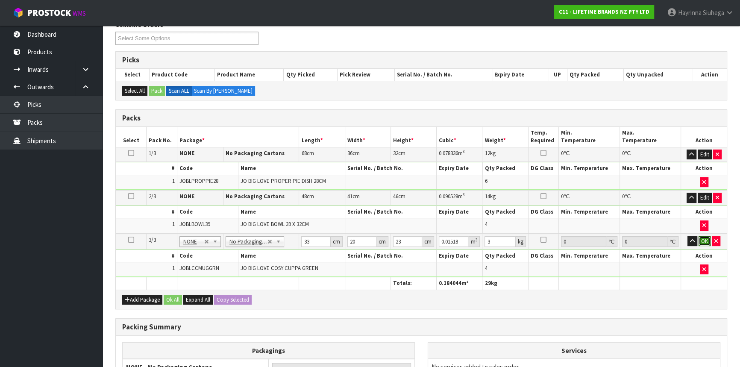
click button "OK" at bounding box center [704, 241] width 12 height 10
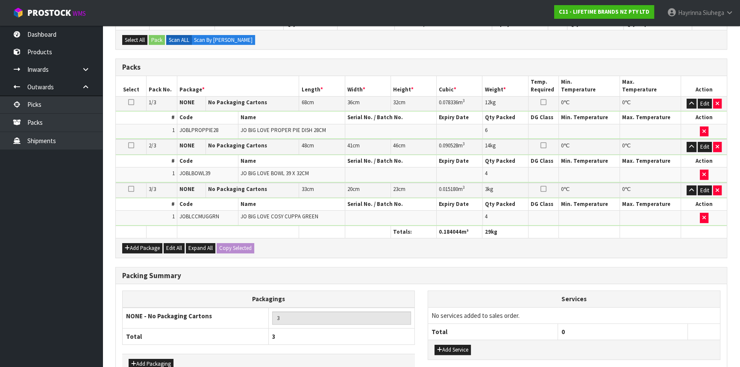
scroll to position [217, 0]
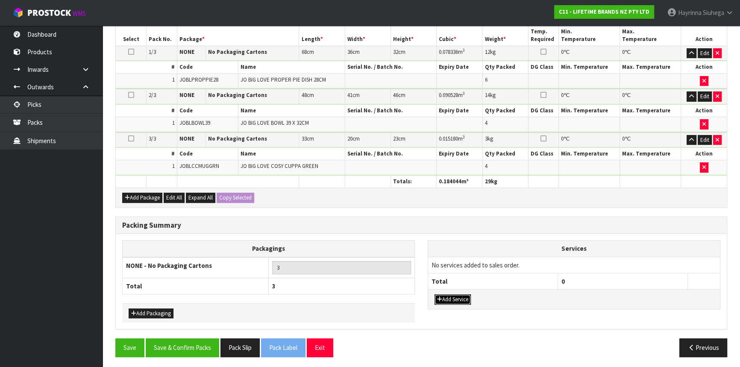
click at [460, 298] on button "Add Service" at bounding box center [452, 299] width 36 height 10
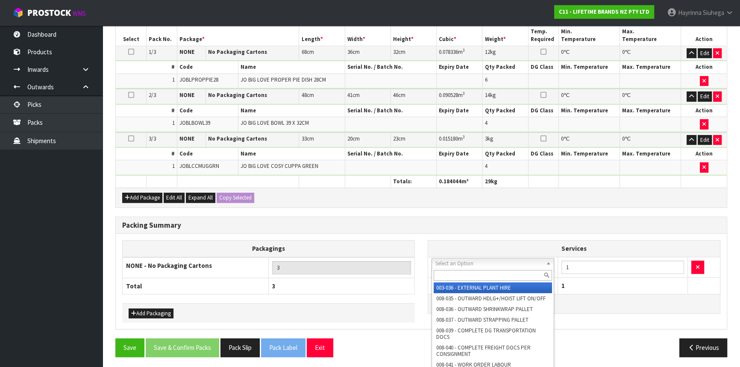
click at [474, 278] on input "text" at bounding box center [492, 275] width 118 height 11
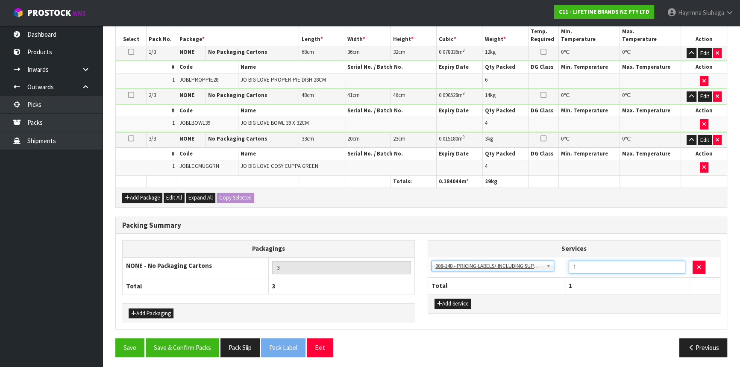
drag, startPoint x: 579, startPoint y: 262, endPoint x: 558, endPoint y: 274, distance: 24.1
click at [563, 270] on tr "003-036 - EXTERNAL PLANT HIRE 008-035 - OUTWARD HDLG+/HOIST LIFT ON/OFF 008-036…" at bounding box center [574, 267] width 292 height 21
click at [164, 338] on button "Save & Confirm Packs" at bounding box center [182, 347] width 73 height 18
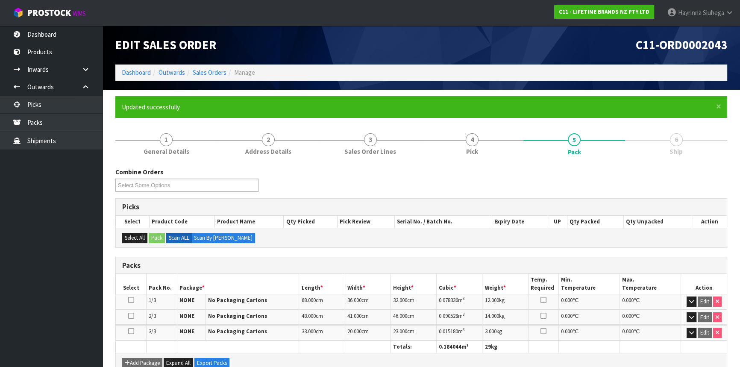
scroll to position [146, 0]
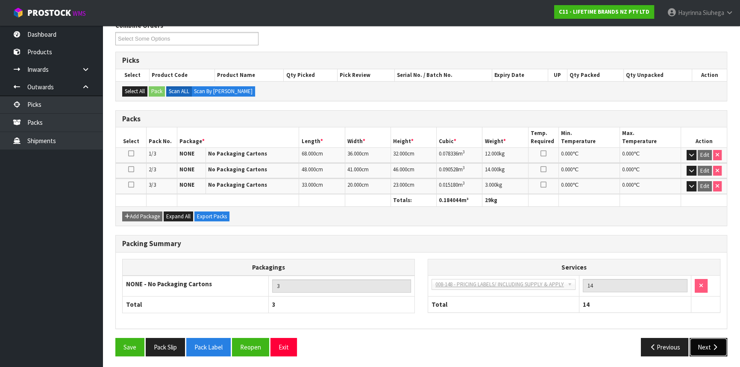
click at [710, 342] on button "Next" at bounding box center [708, 347] width 38 height 18
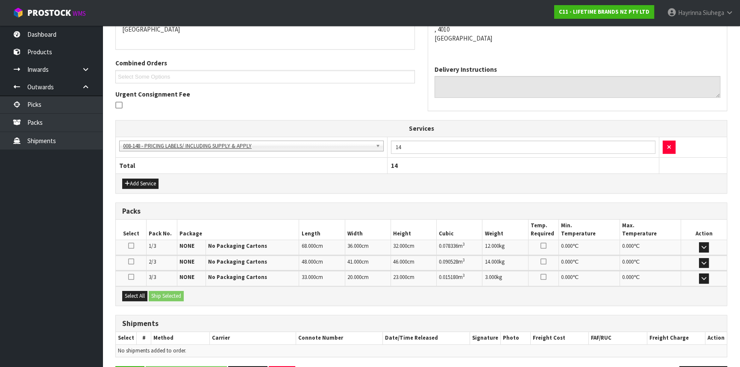
scroll to position [222, 0]
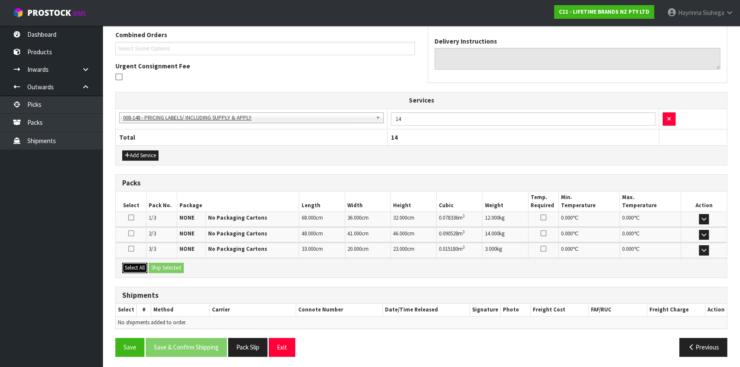
click at [124, 263] on button "Select All" at bounding box center [134, 268] width 25 height 10
click at [171, 263] on button "Ship Selected" at bounding box center [166, 268] width 35 height 10
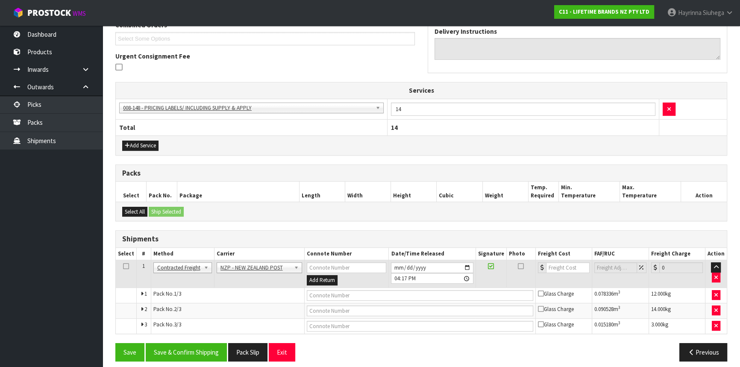
scroll to position [237, 0]
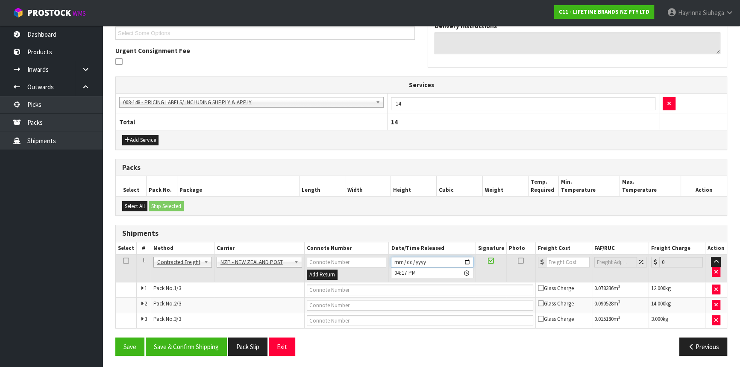
click at [397, 260] on input "[DATE]" at bounding box center [432, 262] width 82 height 11
click at [198, 344] on button "Save & Confirm Shipping" at bounding box center [186, 346] width 81 height 18
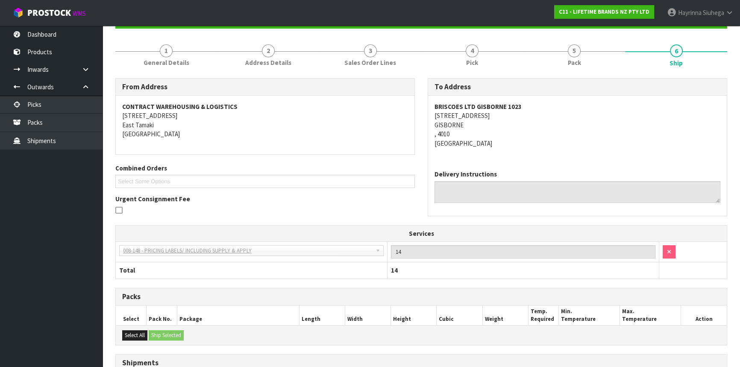
scroll to position [224, 0]
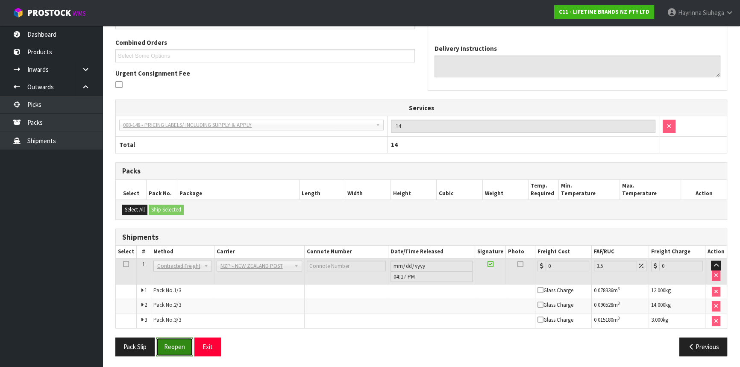
click at [173, 346] on button "Reopen" at bounding box center [174, 346] width 37 height 18
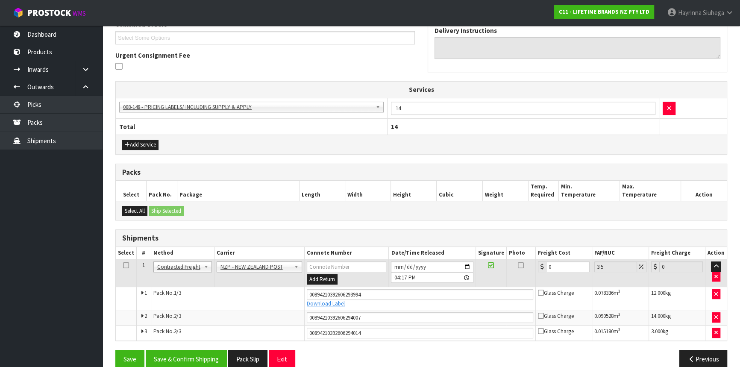
scroll to position [245, 0]
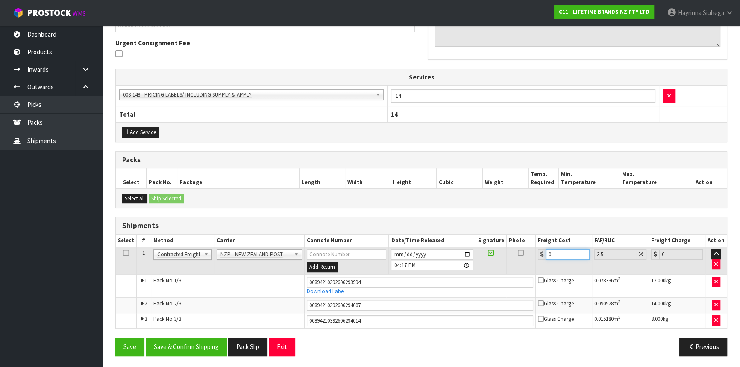
drag, startPoint x: 571, startPoint y: 252, endPoint x: 448, endPoint y: 257, distance: 123.1
click at [448, 257] on tr "1 Client Local Pickup Customer Local Pickup Company Freight Contracted Freight …" at bounding box center [421, 261] width 611 height 28
click at [115, 337] on button "Save" at bounding box center [129, 346] width 29 height 18
click at [187, 343] on button "Save & Confirm Shipping" at bounding box center [186, 346] width 81 height 18
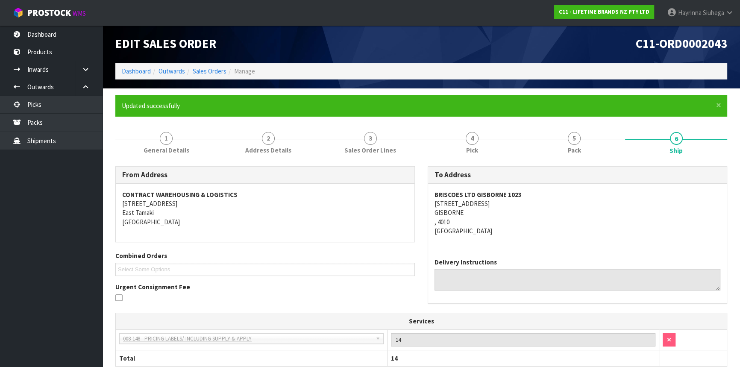
scroll to position [0, 0]
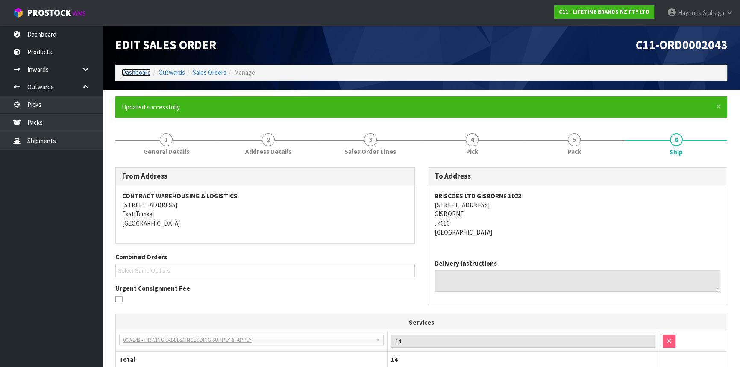
click at [128, 73] on link "Dashboard" at bounding box center [136, 72] width 29 height 8
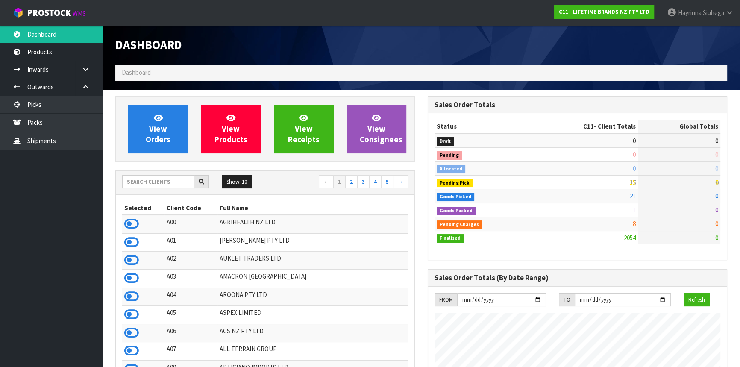
scroll to position [646, 312]
click at [170, 176] on input "text" at bounding box center [158, 181] width 72 height 13
drag, startPoint x: 167, startPoint y: 178, endPoint x: 169, endPoint y: 186, distance: 8.3
click at [167, 178] on input "text" at bounding box center [158, 181] width 72 height 13
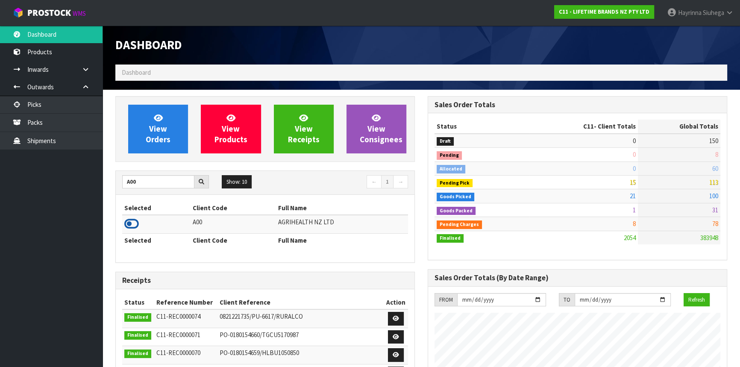
click at [133, 220] on icon at bounding box center [131, 223] width 15 height 13
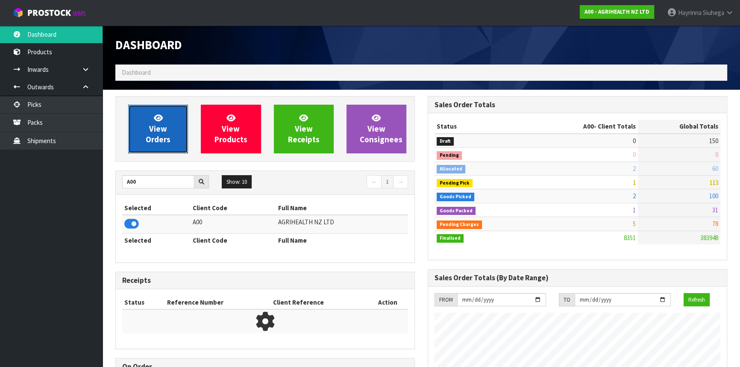
click at [167, 119] on link "View Orders" at bounding box center [158, 129] width 60 height 49
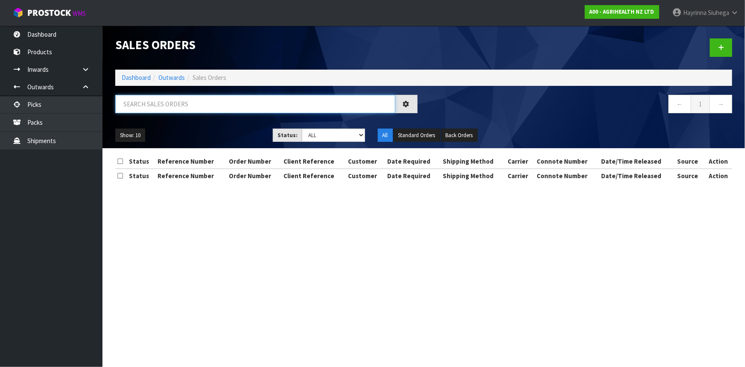
drag, startPoint x: 177, startPoint y: 105, endPoint x: 173, endPoint y: 96, distance: 9.2
click at [177, 104] on input "text" at bounding box center [255, 104] width 280 height 18
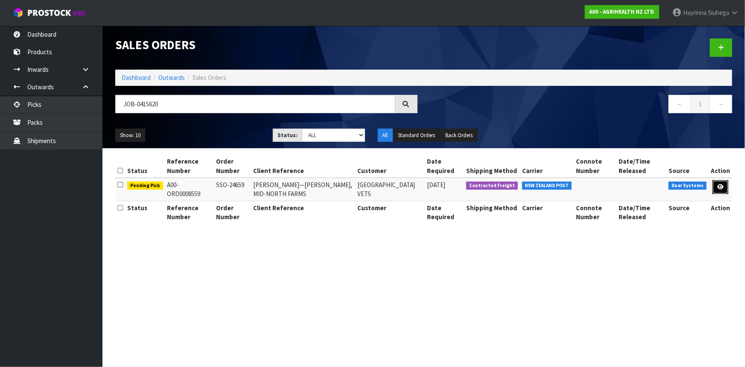
click at [720, 187] on icon at bounding box center [720, 187] width 6 height 6
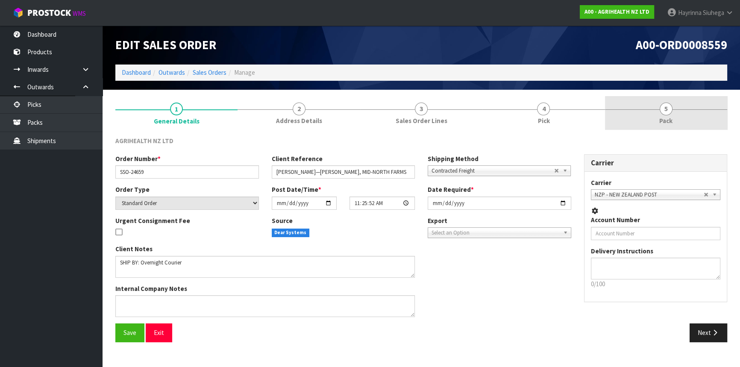
drag, startPoint x: 590, startPoint y: 111, endPoint x: 608, endPoint y: 116, distance: 18.1
click at [592, 112] on link "4 Pick" at bounding box center [543, 113] width 122 height 34
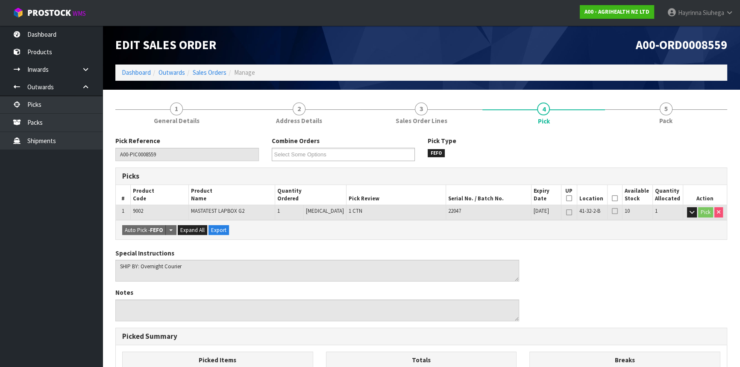
click at [611, 198] on icon at bounding box center [614, 198] width 6 height 0
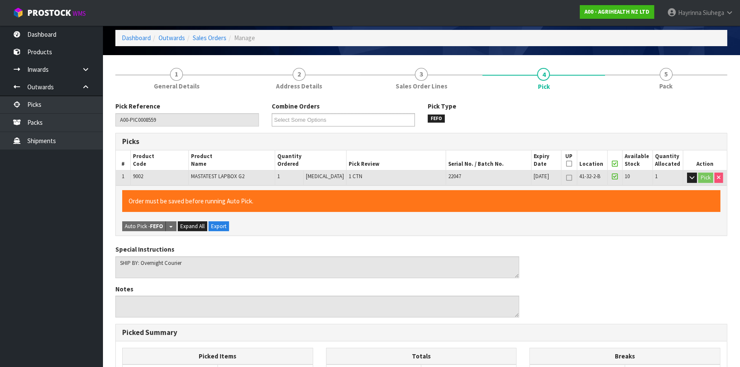
scroll to position [225, 0]
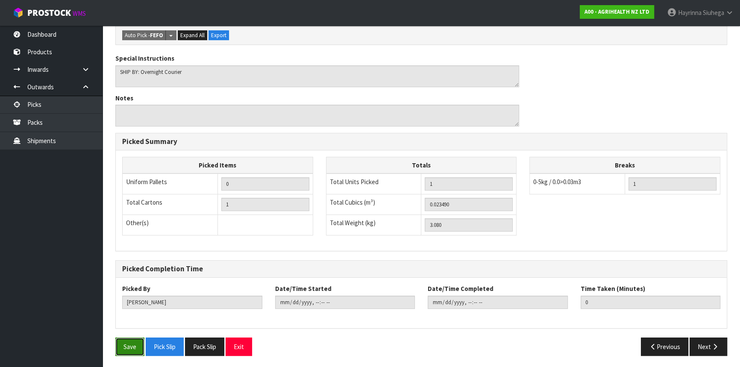
click at [137, 337] on button "Save" at bounding box center [129, 346] width 29 height 18
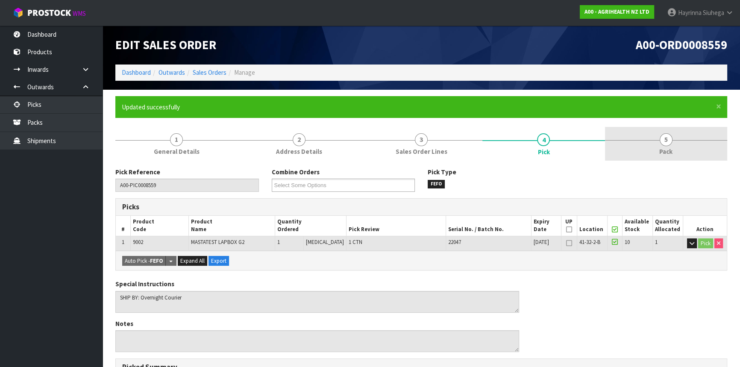
click at [662, 143] on span "5" at bounding box center [665, 139] width 13 height 13
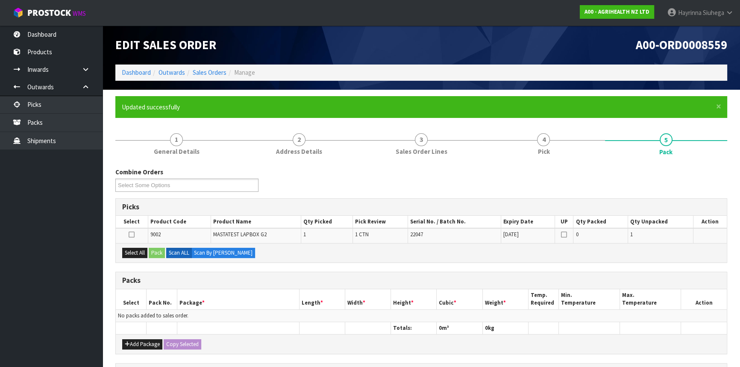
scroll to position [143, 0]
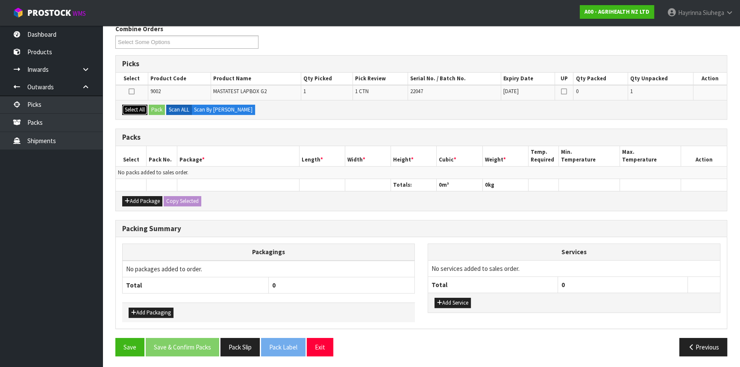
click at [137, 110] on button "Select All" at bounding box center [134, 110] width 25 height 10
click at [160, 108] on button "Pack" at bounding box center [157, 110] width 16 height 10
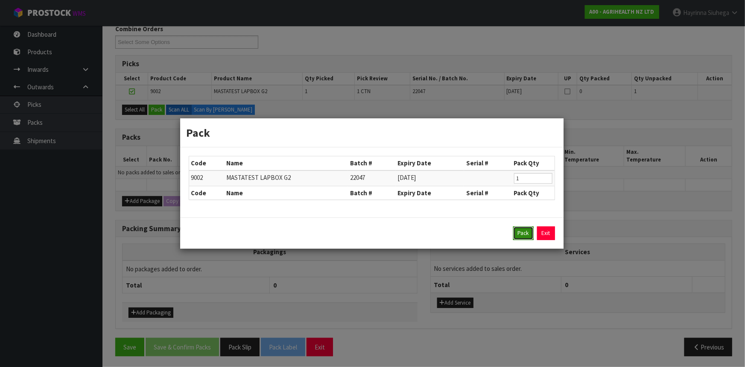
click at [525, 235] on button "Pack" at bounding box center [523, 233] width 20 height 14
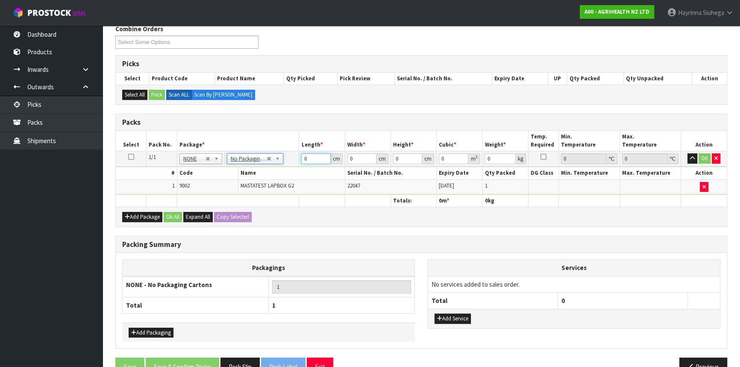
click at [302, 155] on input "0" at bounding box center [315, 158] width 29 height 11
click button "OK" at bounding box center [704, 158] width 12 height 10
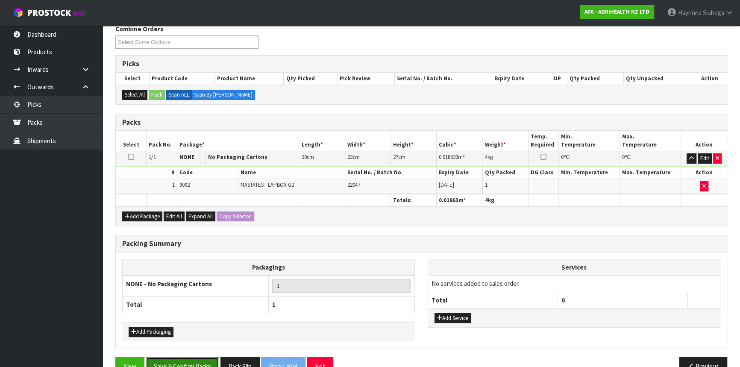
click at [188, 357] on button "Save & Confirm Packs" at bounding box center [182, 366] width 73 height 18
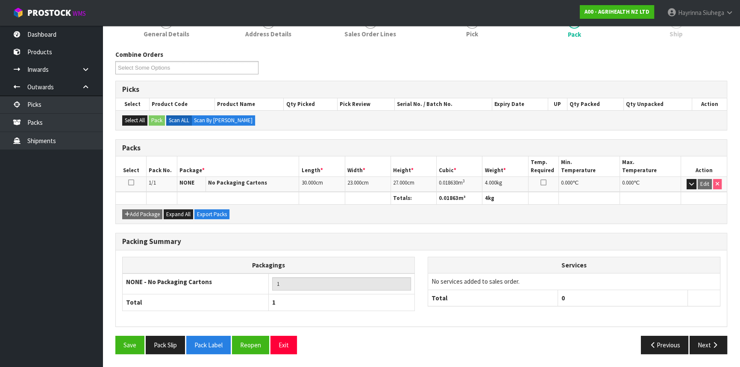
scroll to position [115, 0]
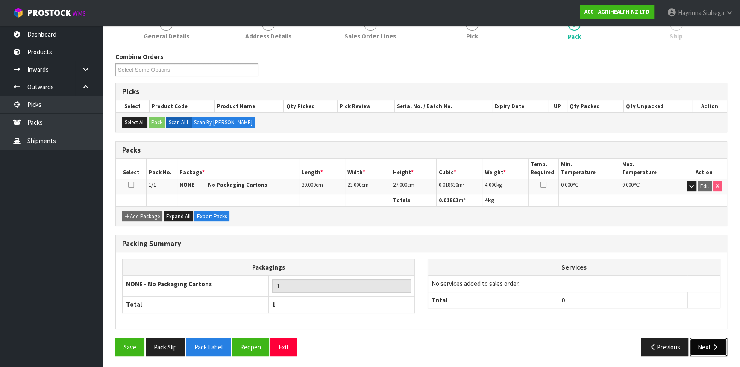
click at [716, 346] on icon "button" at bounding box center [714, 347] width 8 height 6
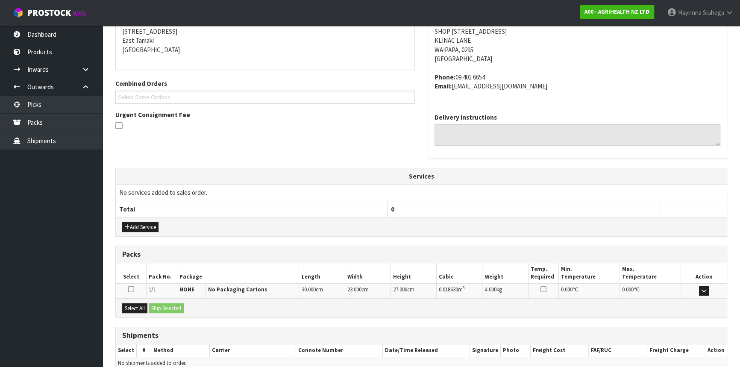
scroll to position [214, 0]
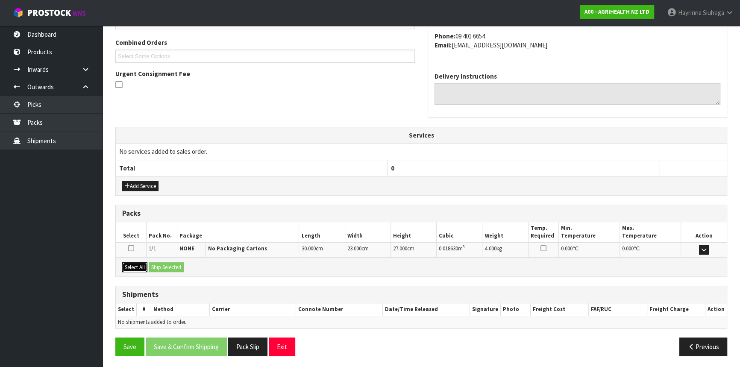
drag, startPoint x: 132, startPoint y: 261, endPoint x: 143, endPoint y: 257, distance: 12.0
click at [132, 262] on button "Select All" at bounding box center [134, 267] width 25 height 10
click at [170, 259] on div "Select All Ship Selected" at bounding box center [421, 266] width 611 height 19
click at [170, 262] on button "Ship Selected" at bounding box center [166, 267] width 35 height 10
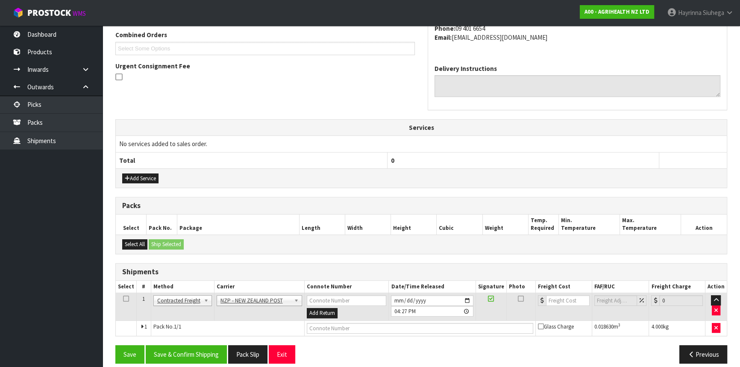
scroll to position [230, 0]
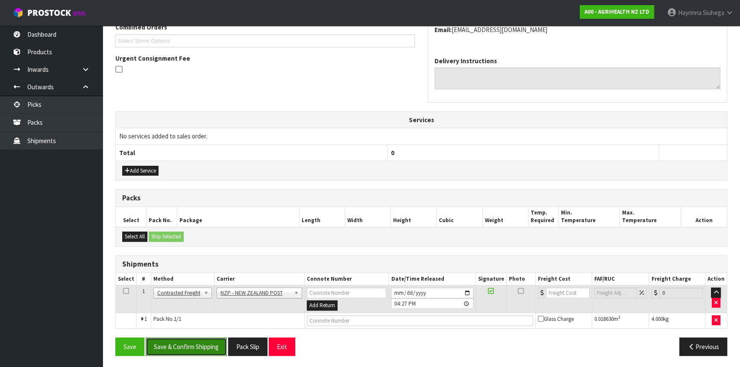
click at [183, 347] on button "Save & Confirm Shipping" at bounding box center [186, 346] width 81 height 18
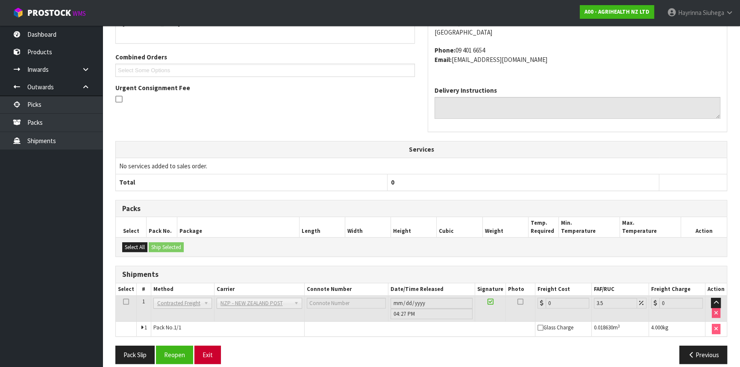
scroll to position [218, 0]
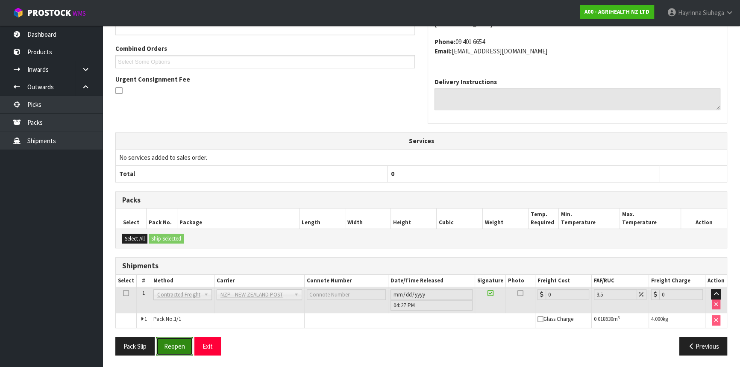
click at [174, 342] on button "Reopen" at bounding box center [174, 346] width 37 height 18
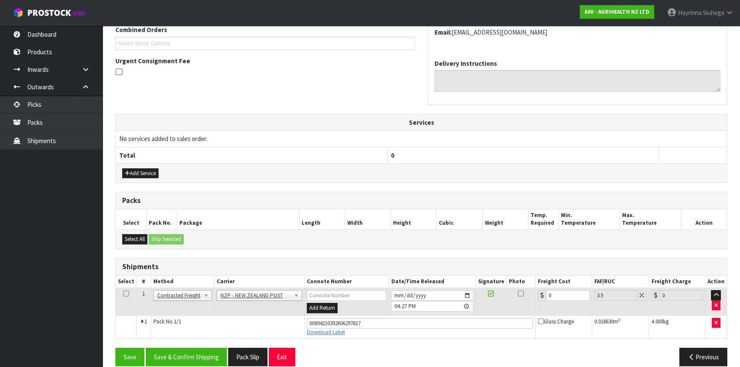
scroll to position [237, 0]
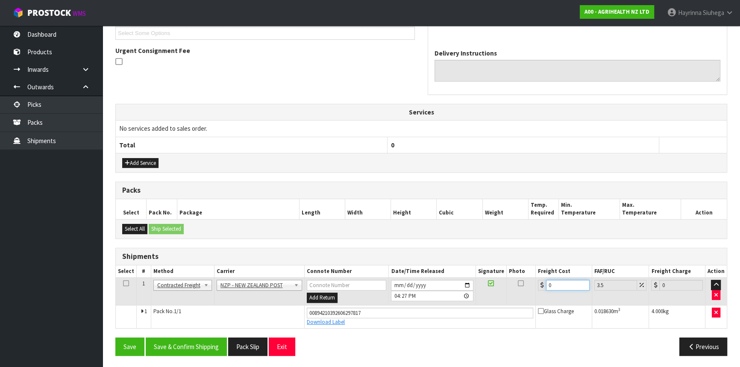
drag, startPoint x: 579, startPoint y: 279, endPoint x: 386, endPoint y: 286, distance: 193.1
click at [394, 284] on tr "1 Client Local Pickup Customer Local Pickup Company Freight Contracted Freight …" at bounding box center [421, 292] width 611 height 28
click at [115, 337] on button "Save" at bounding box center [129, 346] width 29 height 18
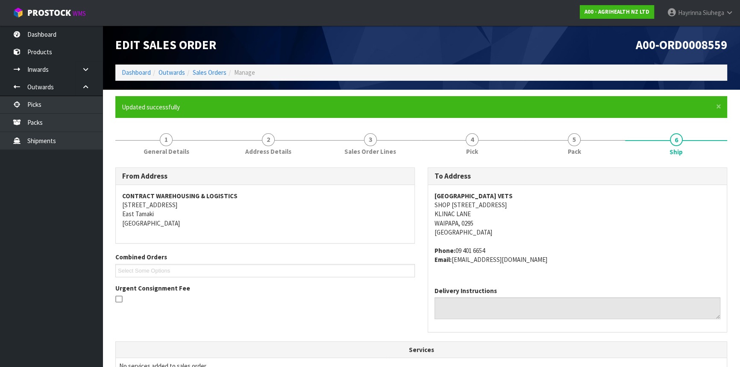
scroll to position [233, 0]
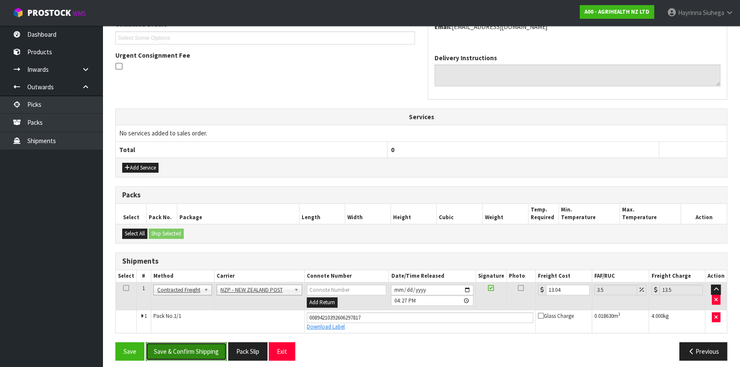
click at [189, 351] on button "Save & Confirm Shipping" at bounding box center [186, 351] width 81 height 18
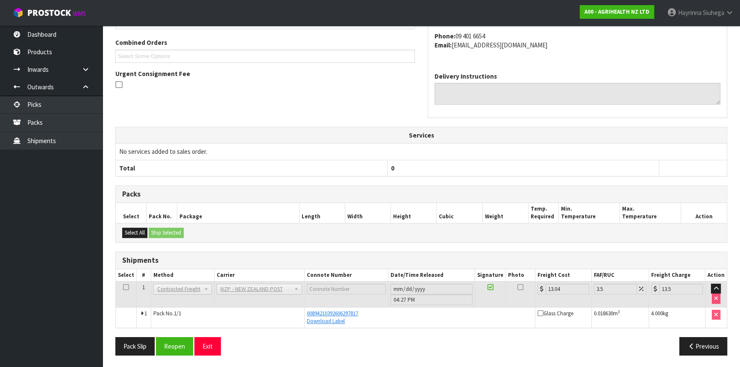
scroll to position [0, 0]
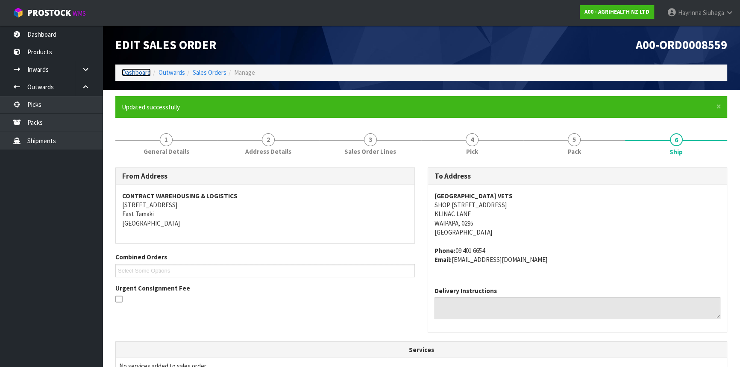
click at [141, 69] on link "Dashboard" at bounding box center [136, 72] width 29 height 8
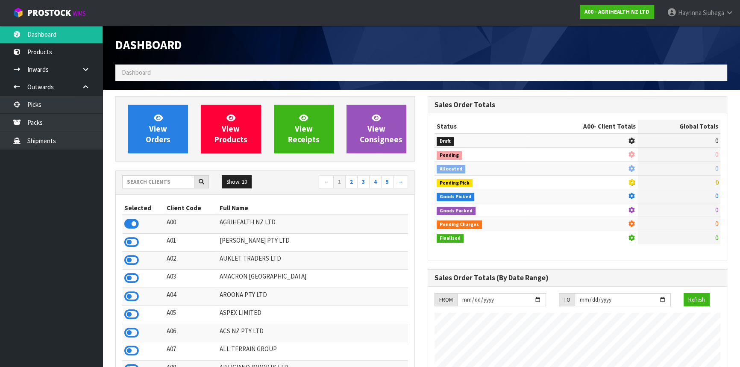
scroll to position [646, 312]
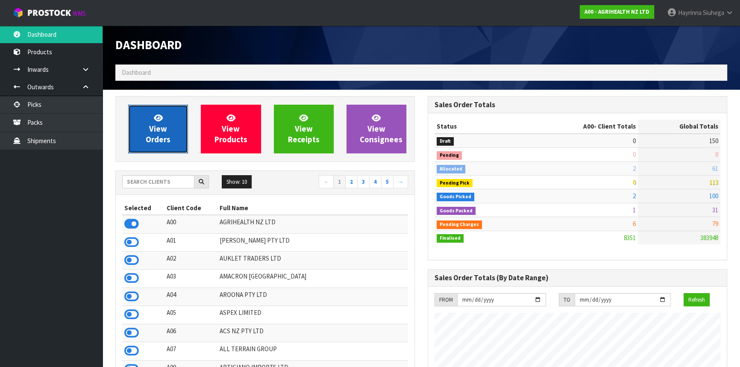
click at [143, 115] on link "View Orders" at bounding box center [158, 129] width 60 height 49
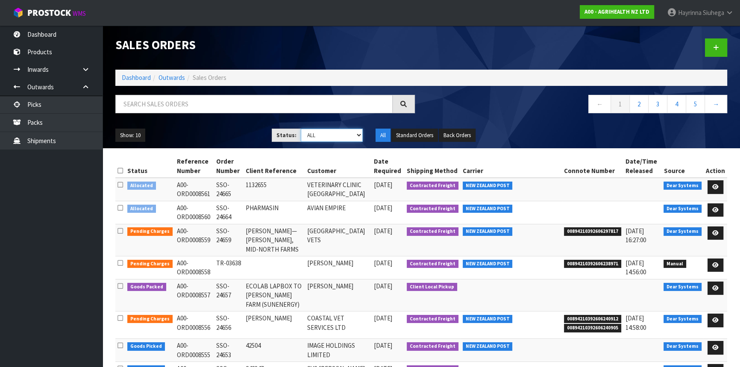
click at [322, 137] on select "Draft Pending Allocated Pending Pick Goods Picked Goods Packed Pending Charges …" at bounding box center [332, 135] width 62 height 13
click at [301, 129] on select "Draft Pending Allocated Pending Pick Goods Picked Goods Packed Pending Charges …" at bounding box center [332, 135] width 62 height 13
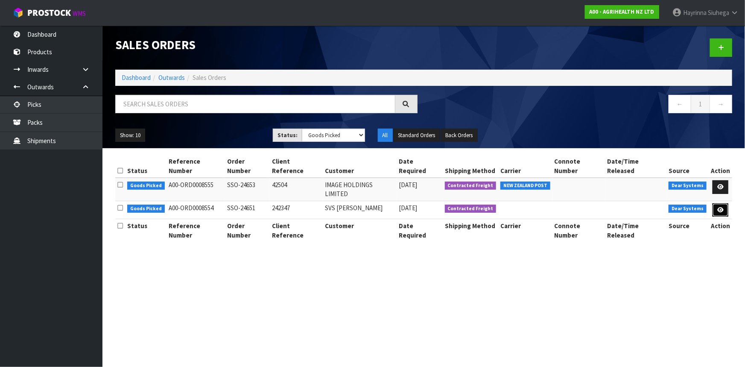
click at [716, 203] on link at bounding box center [721, 210] width 16 height 14
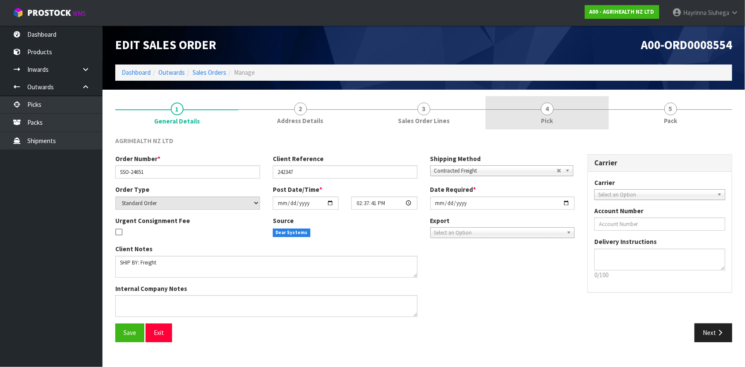
click at [579, 115] on link "4 Pick" at bounding box center [546, 113] width 123 height 34
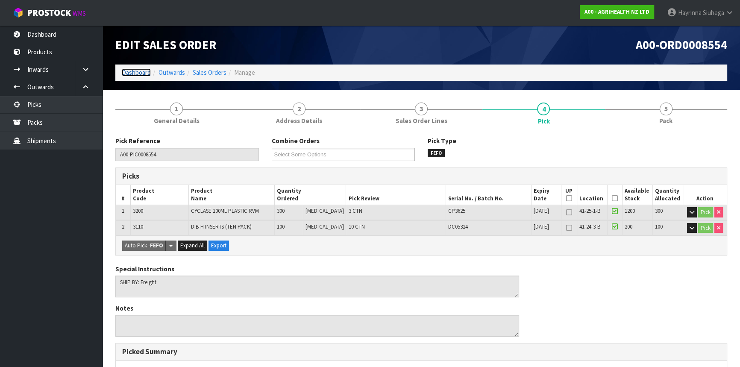
click at [143, 73] on link "Dashboard" at bounding box center [136, 72] width 29 height 8
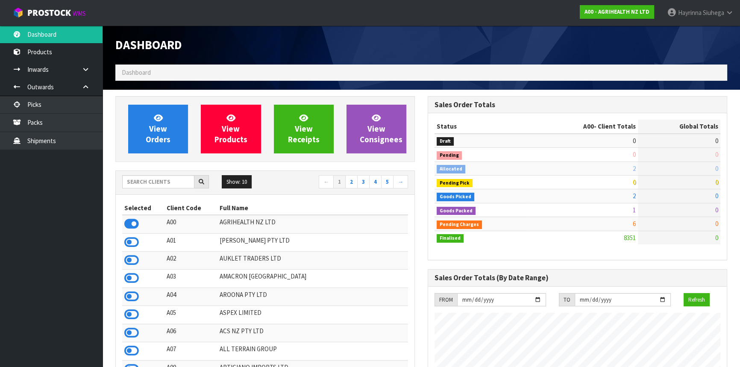
scroll to position [646, 312]
click at [179, 181] on input "text" at bounding box center [158, 181] width 72 height 13
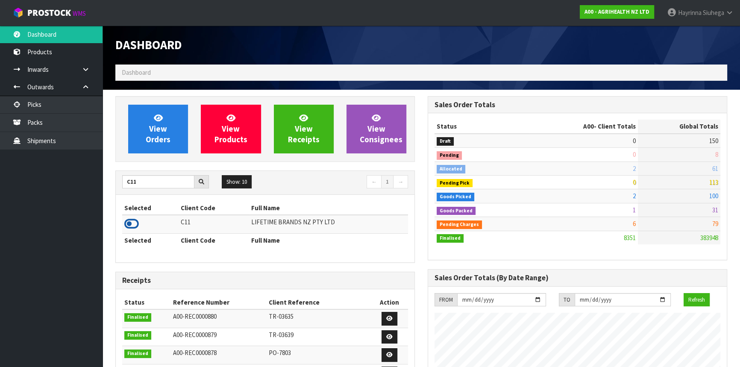
click at [130, 223] on icon at bounding box center [131, 223] width 15 height 13
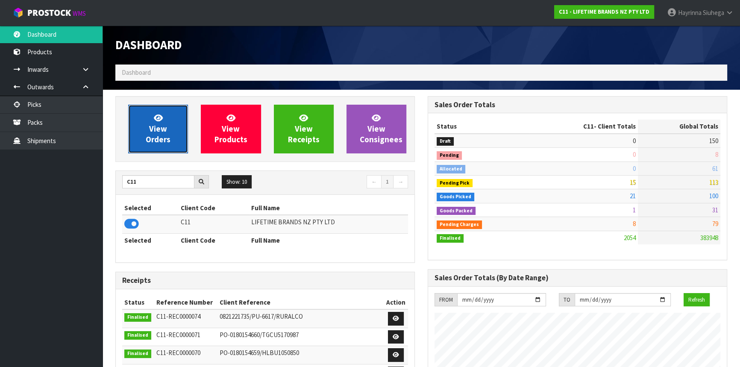
click at [162, 130] on span "View Orders" at bounding box center [158, 129] width 25 height 32
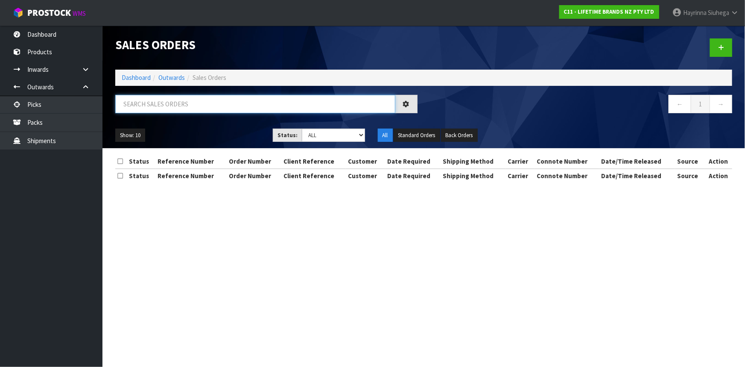
click at [214, 107] on input "text" at bounding box center [255, 104] width 280 height 18
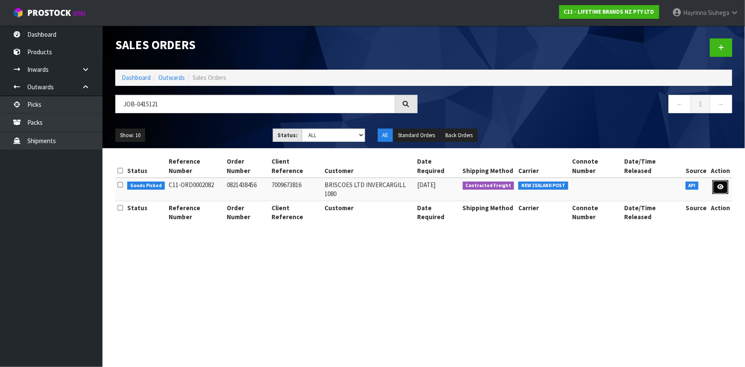
click at [717, 183] on link at bounding box center [721, 187] width 16 height 14
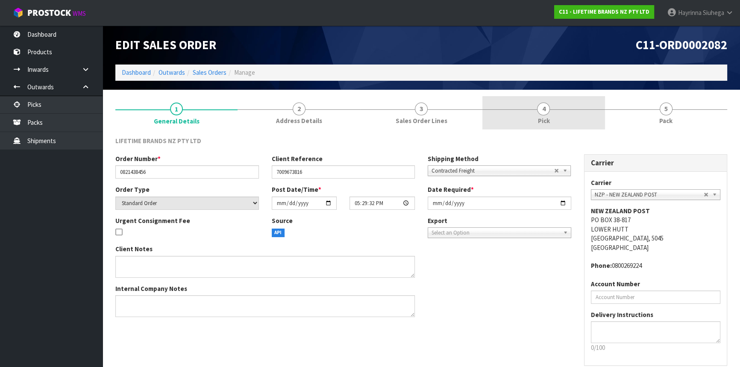
click at [587, 106] on link "4 Pick" at bounding box center [543, 113] width 122 height 34
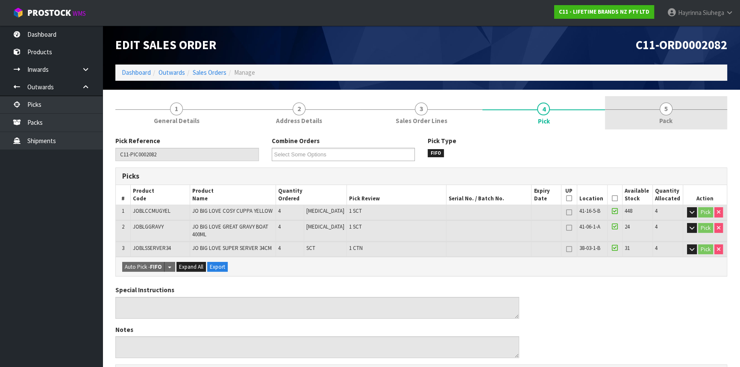
click at [642, 101] on link "5 Pack" at bounding box center [666, 113] width 122 height 34
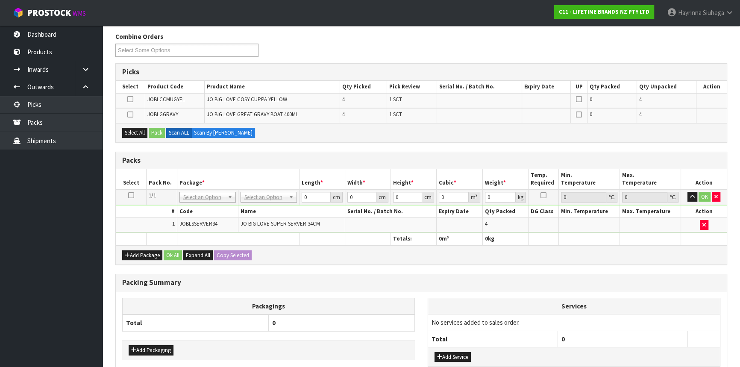
scroll to position [158, 0]
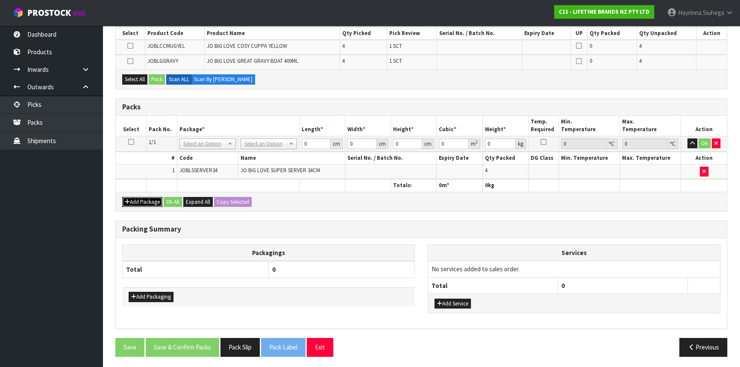
click at [130, 198] on button "Add Package" at bounding box center [142, 202] width 40 height 10
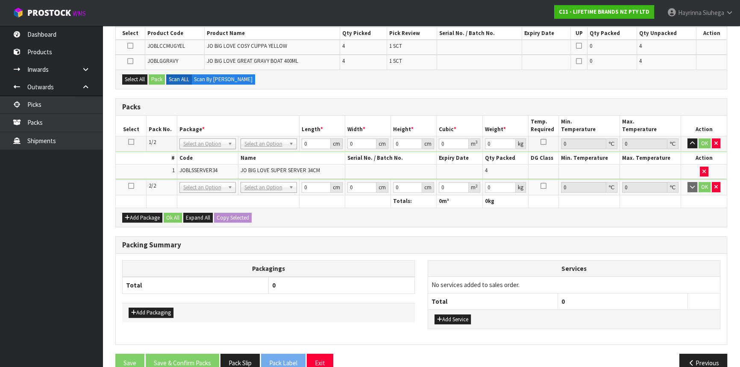
click at [134, 187] on td at bounding box center [131, 187] width 31 height 16
click at [130, 159] on table "Select Pack No. Package * Length * Width * Height * Cubic * Weight * Temp. Requ…" at bounding box center [421, 162] width 611 height 92
click at [155, 195] on th at bounding box center [161, 201] width 31 height 12
click at [131, 186] on icon at bounding box center [131, 186] width 6 height 0
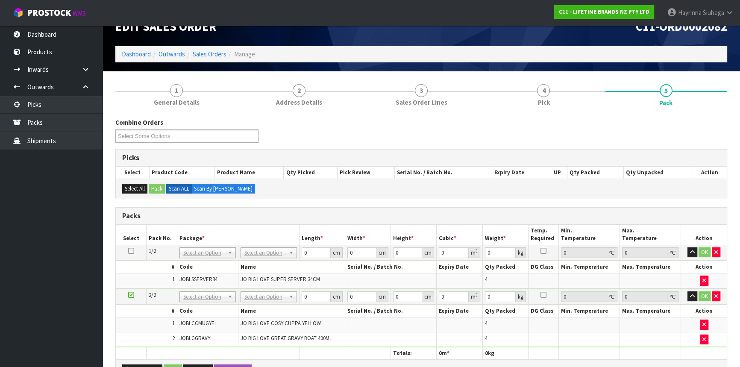
scroll to position [0, 0]
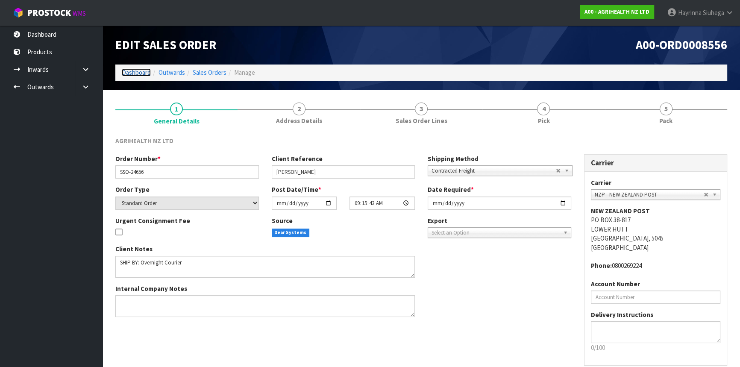
click at [138, 73] on link "Dashboard" at bounding box center [136, 72] width 29 height 8
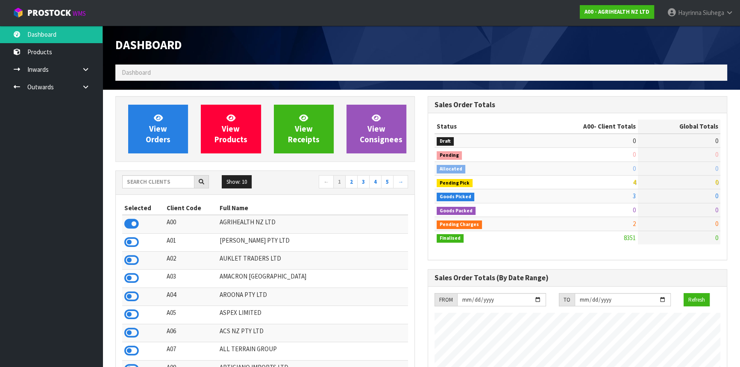
scroll to position [532, 312]
click at [160, 178] on input "text" at bounding box center [158, 181] width 72 height 13
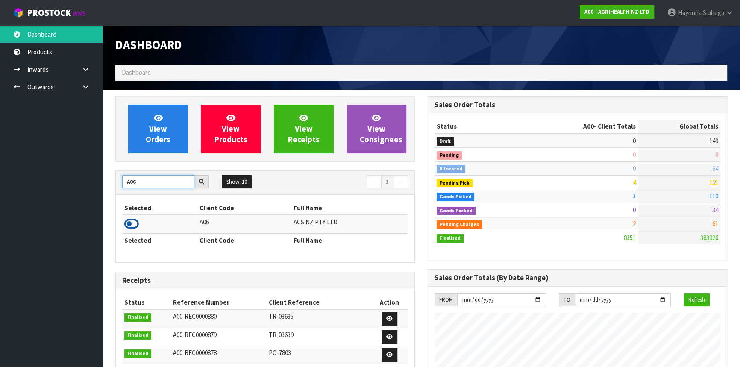
type input "A06"
click at [134, 230] on icon at bounding box center [131, 223] width 15 height 13
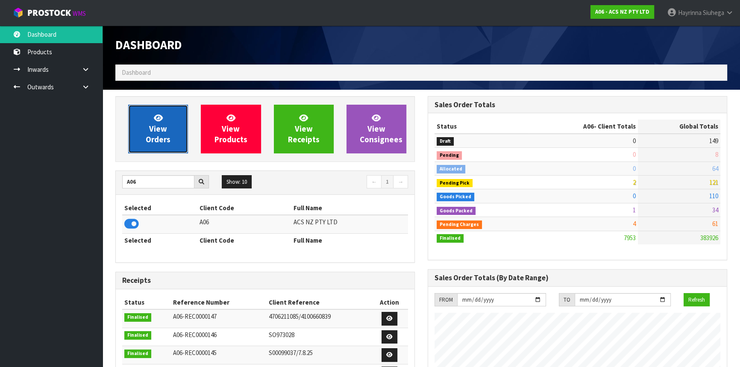
click at [154, 116] on icon at bounding box center [158, 118] width 9 height 8
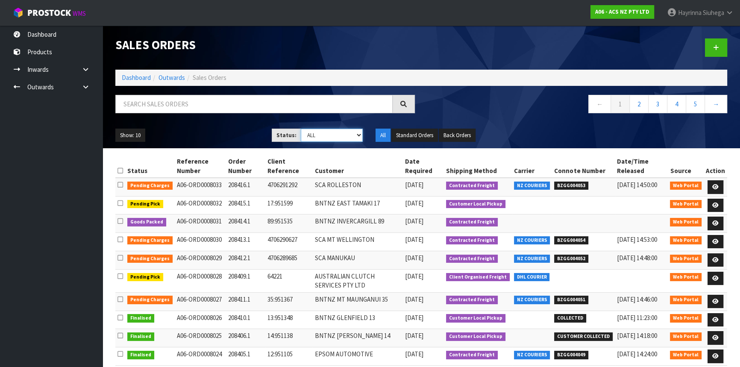
click at [319, 130] on select "Draft Pending Allocated Pending Pick Goods Picked Goods Packed Pending Charges …" at bounding box center [332, 135] width 62 height 13
select select "string:3"
click at [301, 129] on select "Draft Pending Allocated Pending Pick Goods Picked Goods Packed Pending Charges …" at bounding box center [332, 135] width 62 height 13
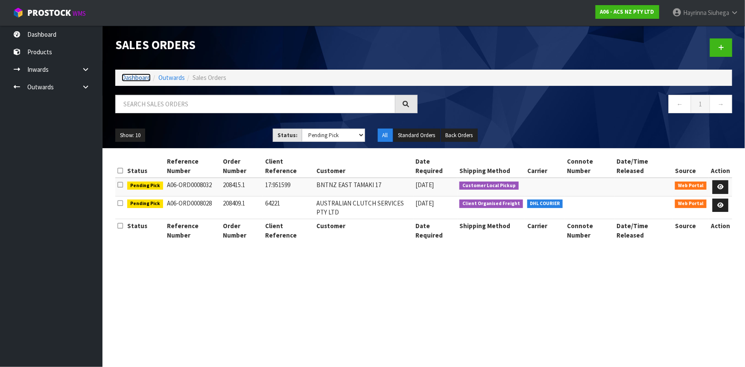
click at [139, 76] on link "Dashboard" at bounding box center [136, 77] width 29 height 8
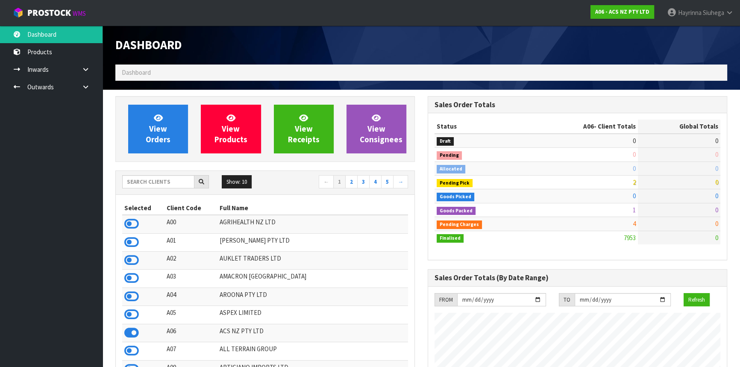
scroll to position [646, 312]
click at [154, 184] on input "text" at bounding box center [158, 181] width 72 height 13
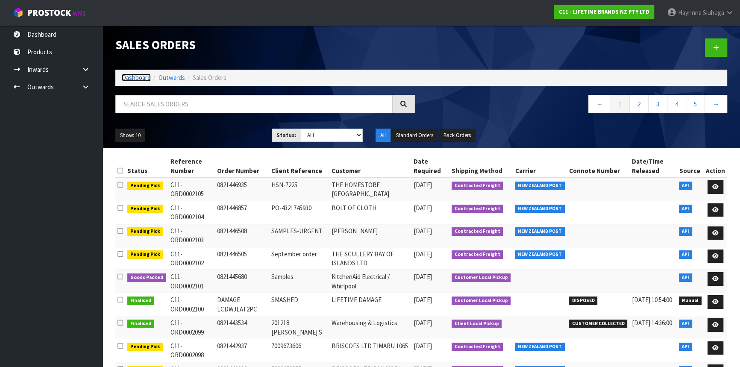
click at [136, 76] on link "Dashboard" at bounding box center [136, 77] width 29 height 8
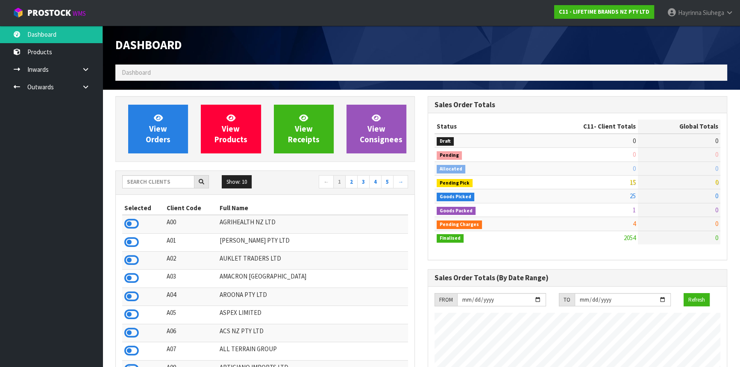
scroll to position [646, 312]
click at [154, 176] on input "text" at bounding box center [158, 181] width 72 height 13
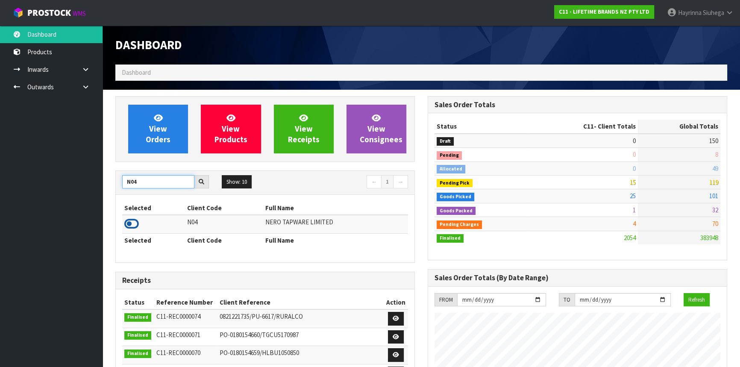
type input "N04"
click at [128, 220] on icon at bounding box center [131, 223] width 15 height 13
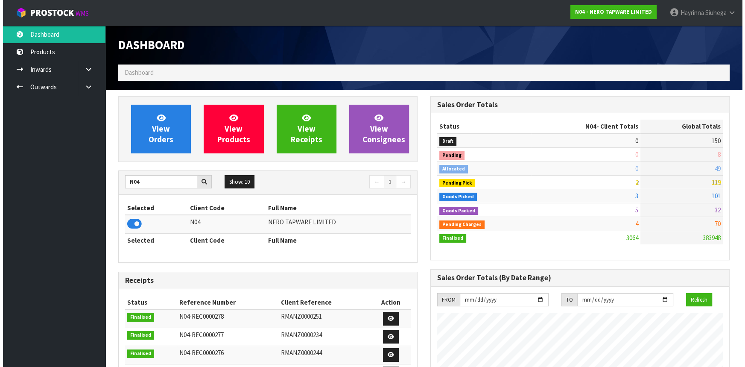
scroll to position [673, 312]
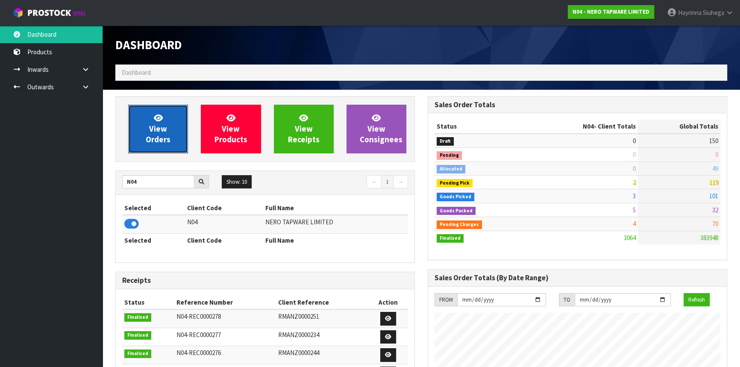
click at [168, 141] on span "View Orders" at bounding box center [158, 129] width 25 height 32
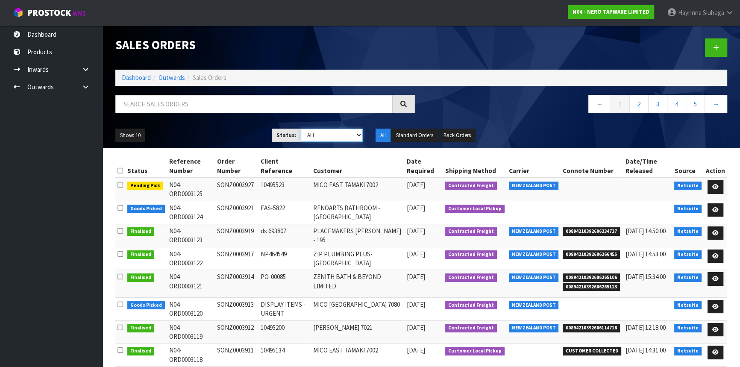
click at [316, 133] on select "Draft Pending Allocated Pending Pick Goods Picked Goods Packed Pending Charges …" at bounding box center [332, 135] width 62 height 13
select select "string:4"
click at [301, 129] on select "Draft Pending Allocated Pending Pick Goods Picked Goods Packed Pending Charges …" at bounding box center [332, 135] width 62 height 13
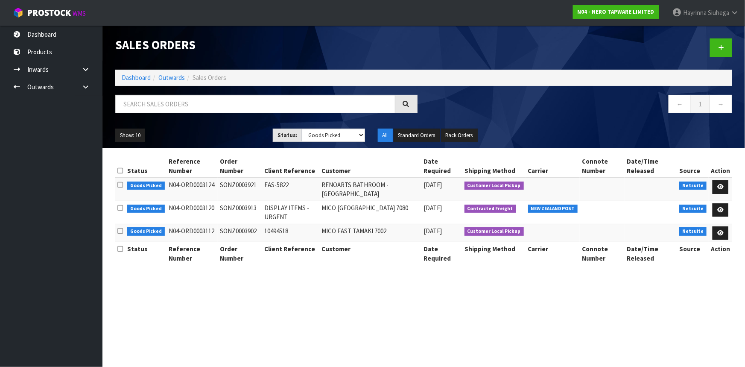
click at [333, 314] on section "Sales Orders Dashboard Outwards Sales Orders ← 1 → Show: 10 5 10 25 50 Status: …" at bounding box center [372, 183] width 745 height 367
